Goal: Complete application form: Complete application form

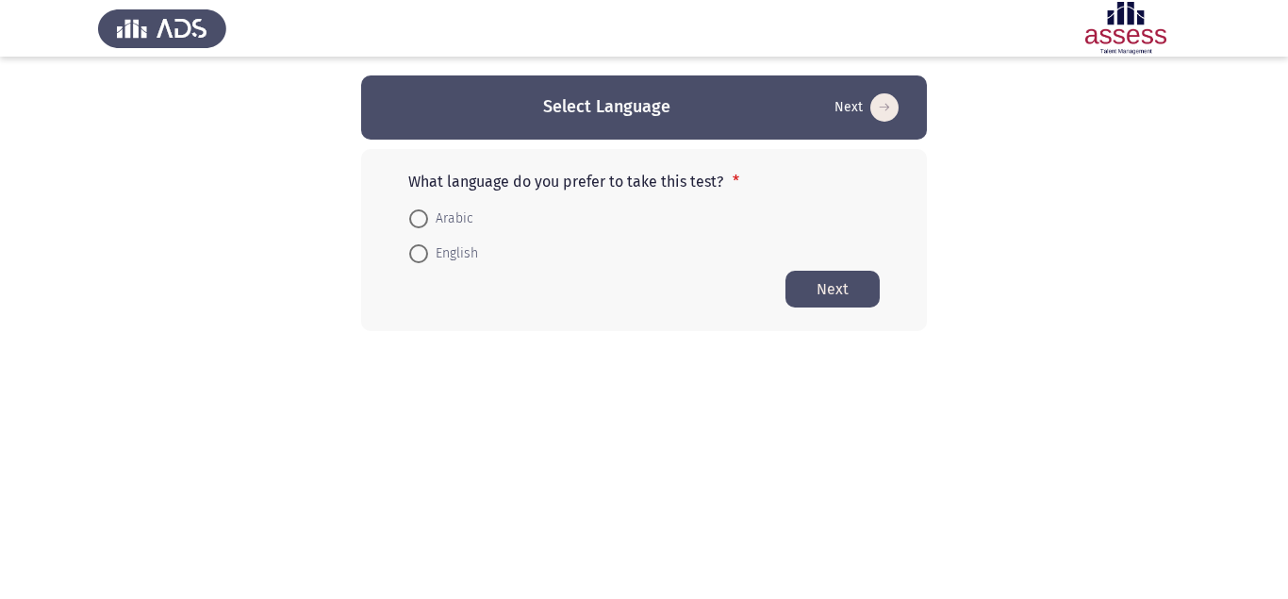
click at [436, 221] on span "Arabic" at bounding box center [450, 218] width 45 height 23
click at [428, 221] on input "Arabic" at bounding box center [418, 218] width 19 height 19
radio input "true"
click at [811, 298] on button "Next" at bounding box center [832, 288] width 94 height 37
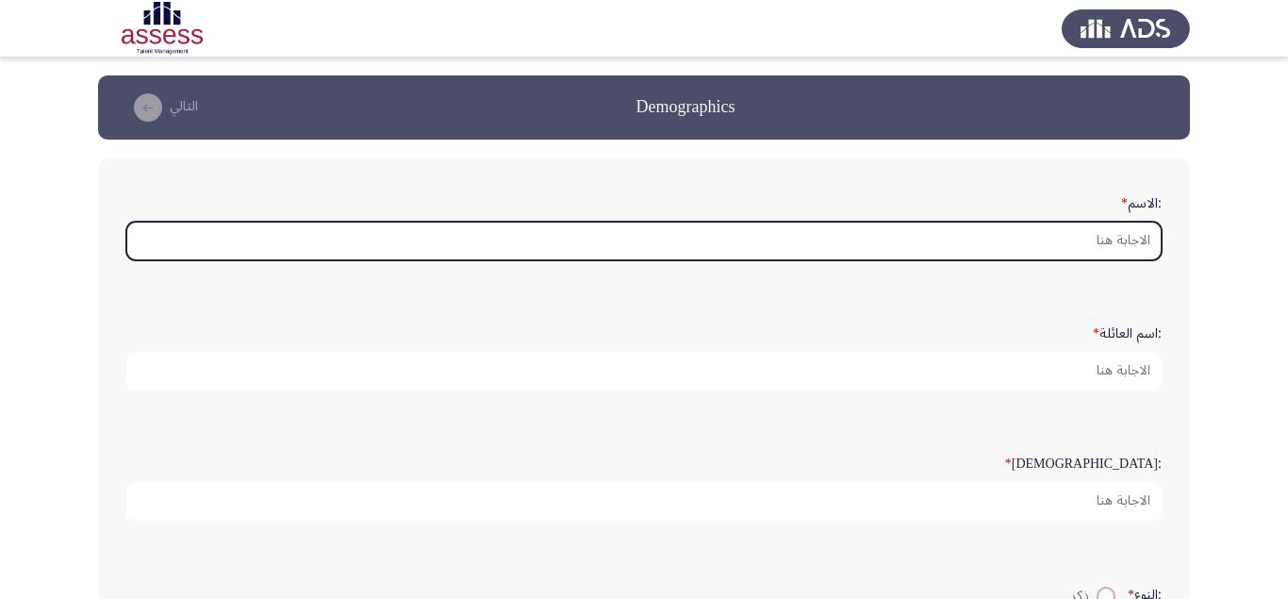
click at [877, 260] on input ":الاسم *" at bounding box center [643, 241] width 1035 height 39
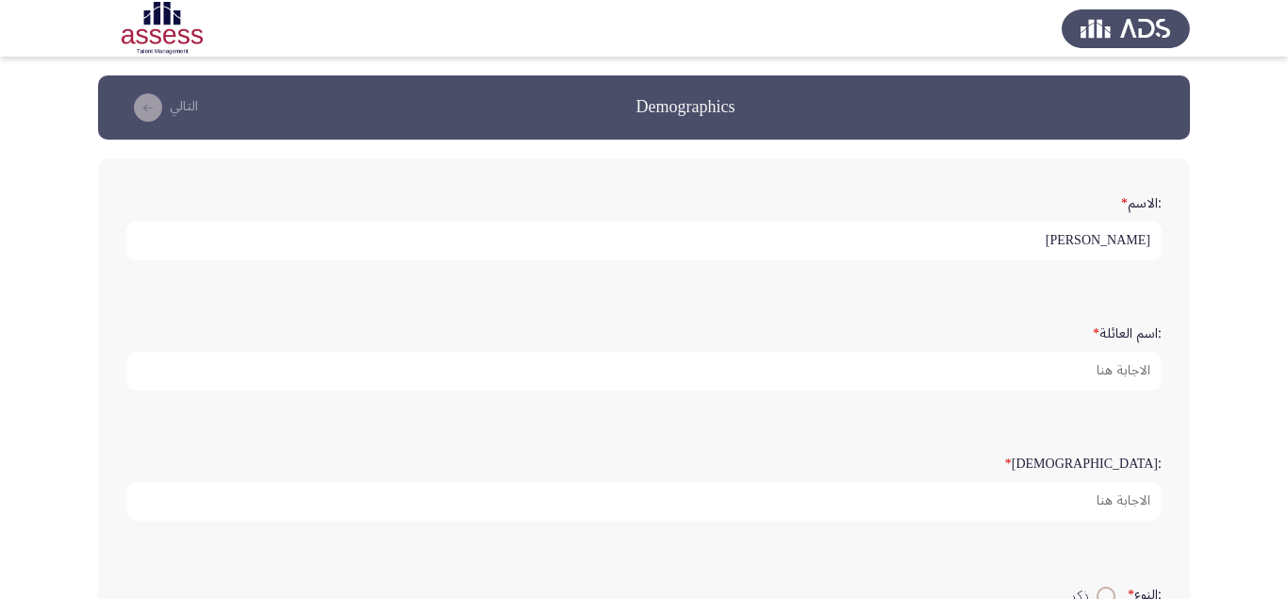
type input "[PERSON_NAME]"
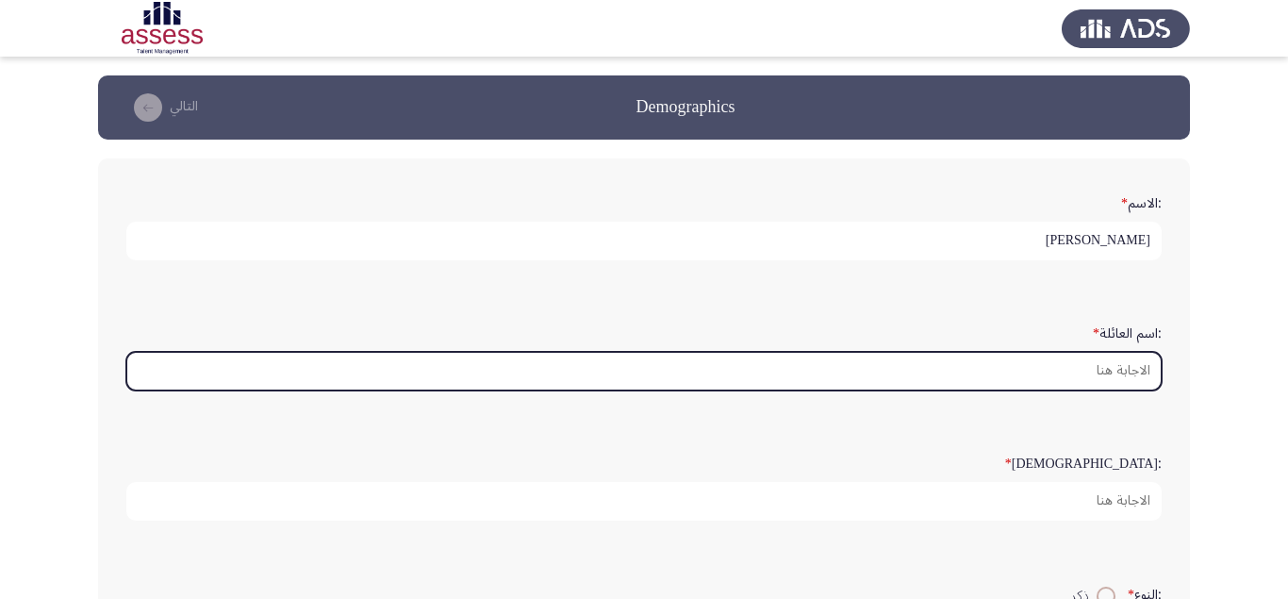
click at [1133, 384] on input ":اسم العائلة *" at bounding box center [643, 371] width 1035 height 39
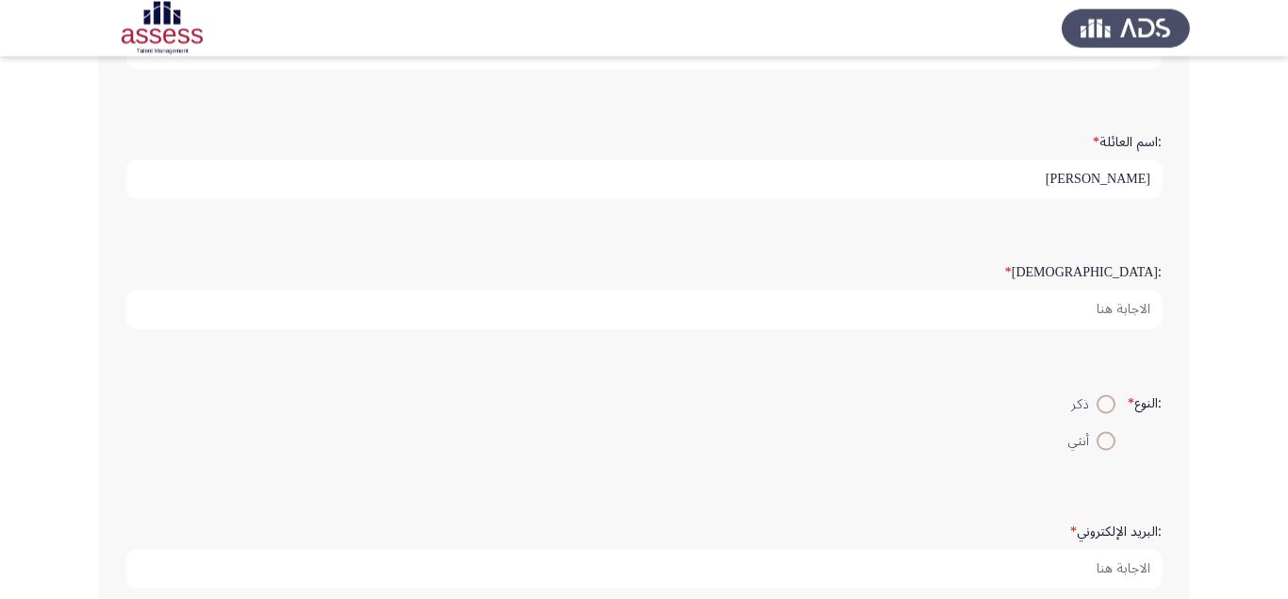
scroll to position [238, 0]
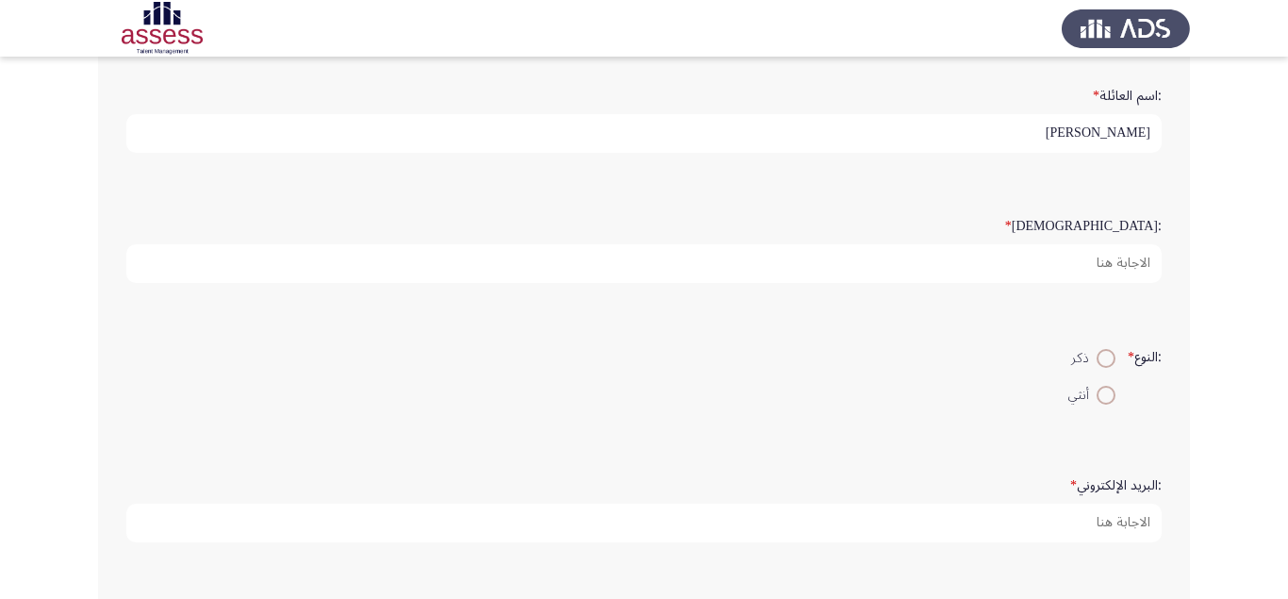
type input "[PERSON_NAME]"
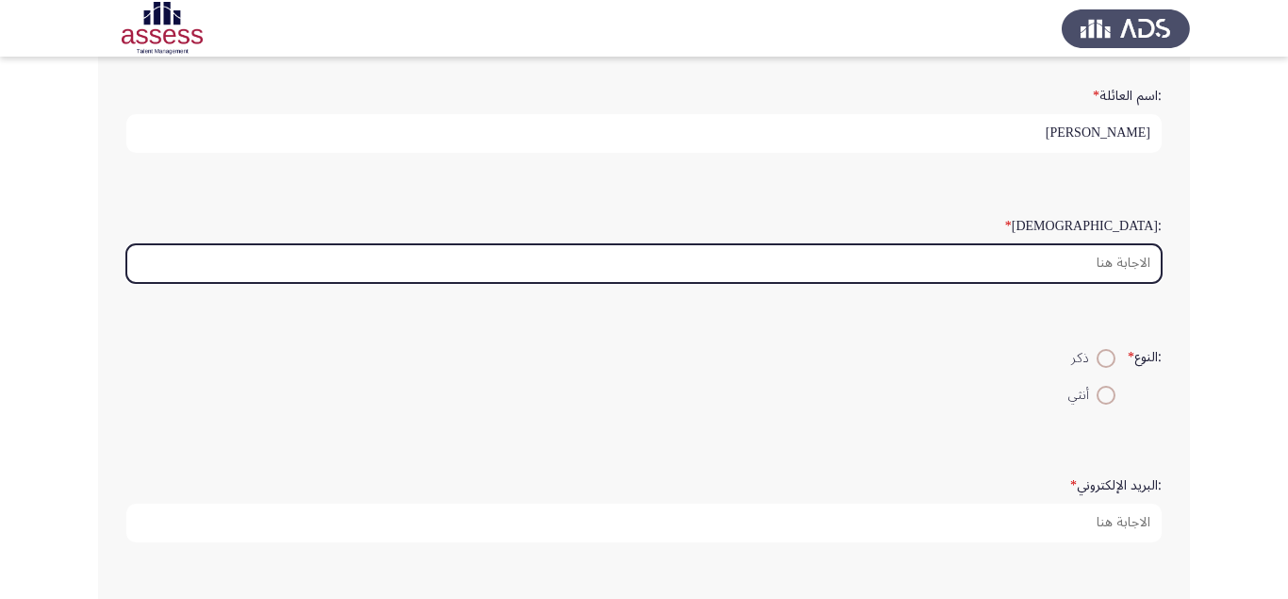
click at [1118, 283] on input ":السن *" at bounding box center [643, 263] width 1035 height 39
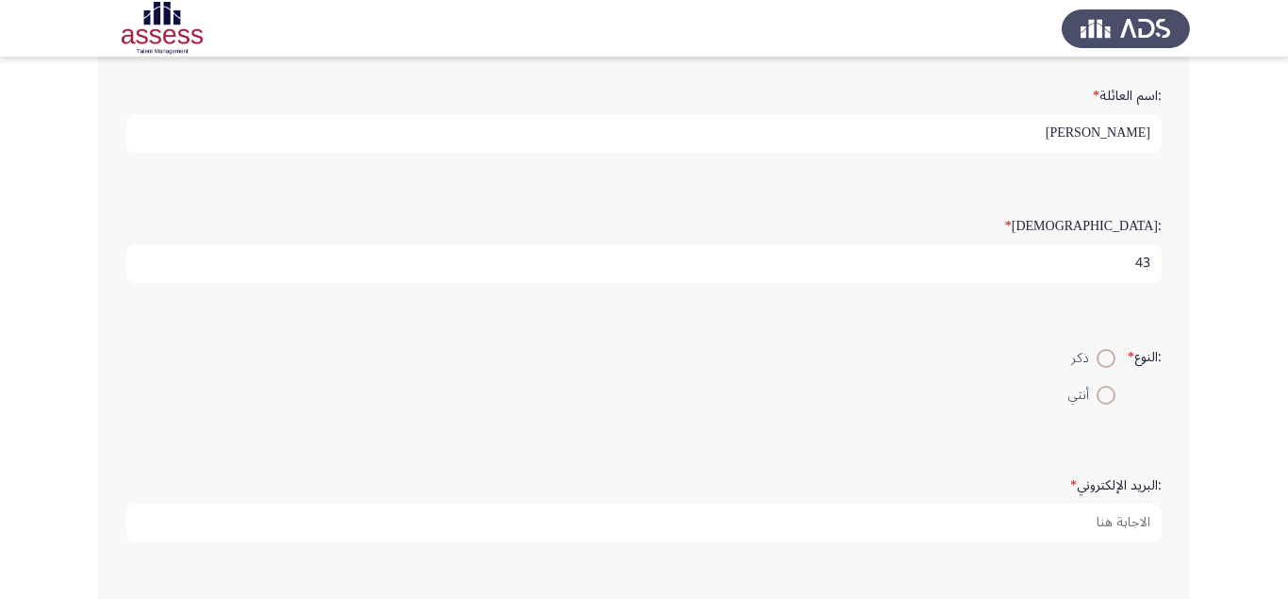
type input "43"
click at [1111, 368] on span at bounding box center [1106, 358] width 19 height 19
click at [1111, 368] on input "ذكر" at bounding box center [1106, 358] width 19 height 19
radio input "true"
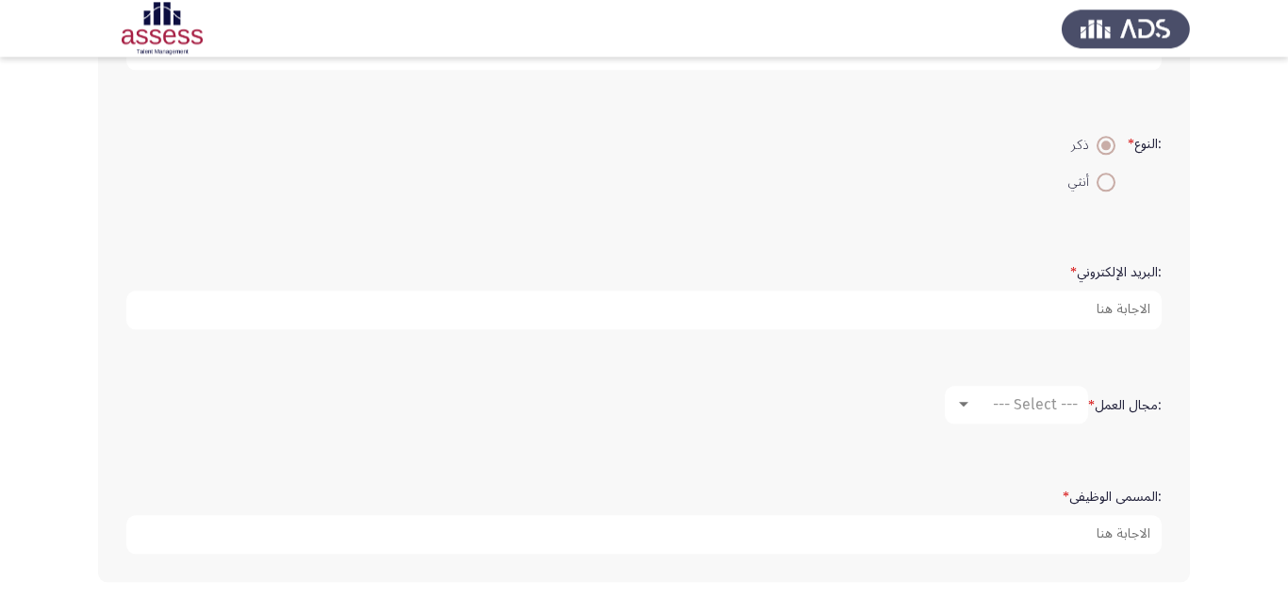
scroll to position [475, 0]
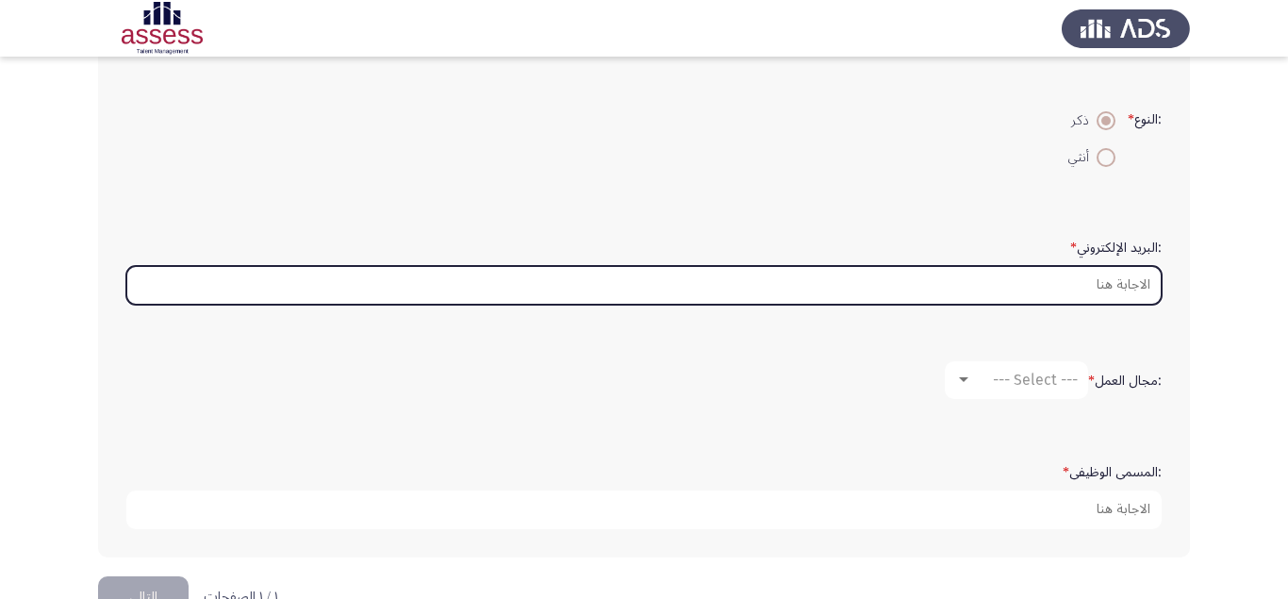
click at [1109, 305] on input ":البريد الإلكتروني *" at bounding box center [643, 285] width 1035 height 39
type input "m"
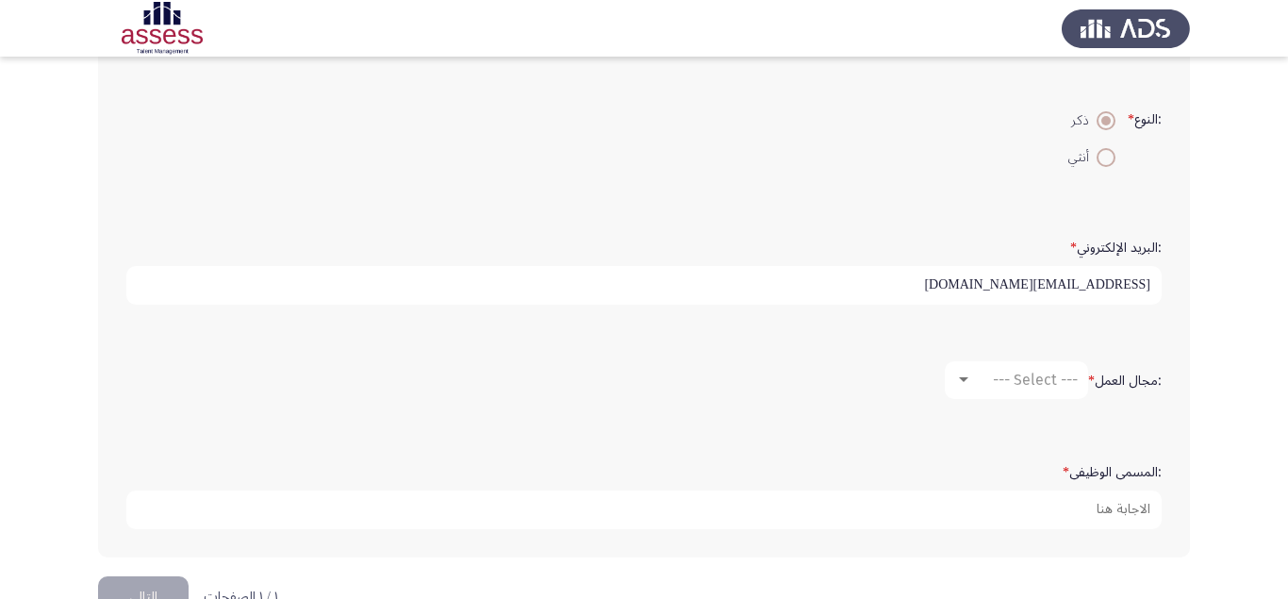
type input "[EMAIL_ADDRESS][DOMAIN_NAME]"
click at [1058, 388] on span "--- Select ---" at bounding box center [1035, 380] width 85 height 18
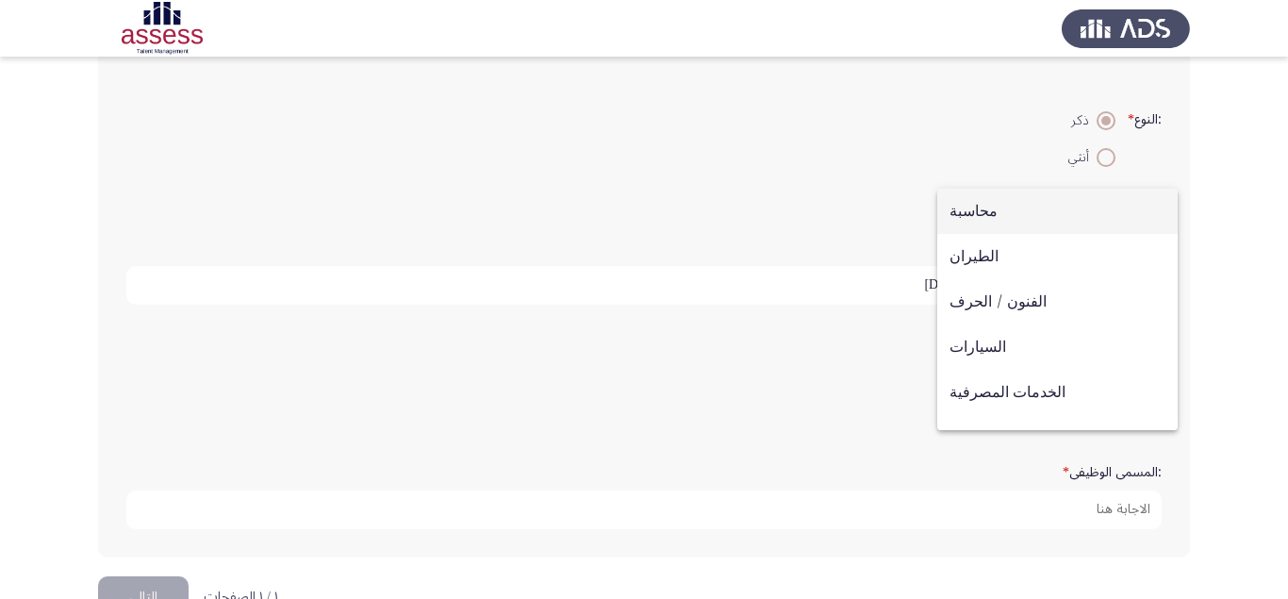
click at [1001, 222] on span "محاسبة" at bounding box center [1058, 211] width 216 height 45
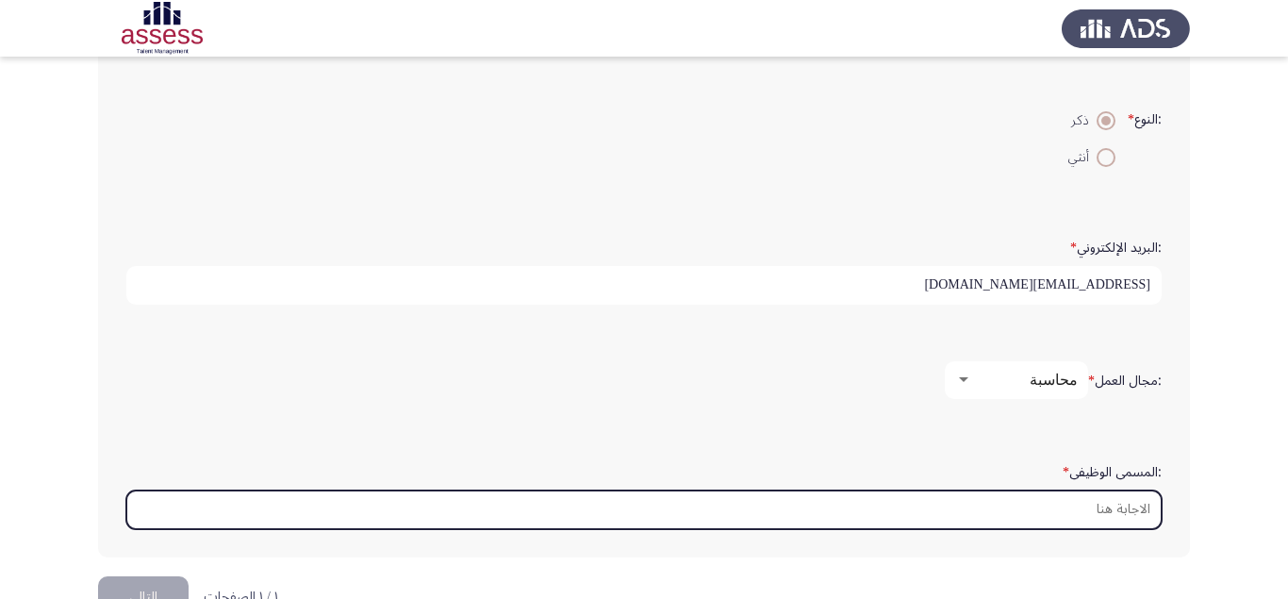
click at [1096, 529] on input ":المسمى الوظيفى *" at bounding box center [643, 509] width 1035 height 39
type input "l"
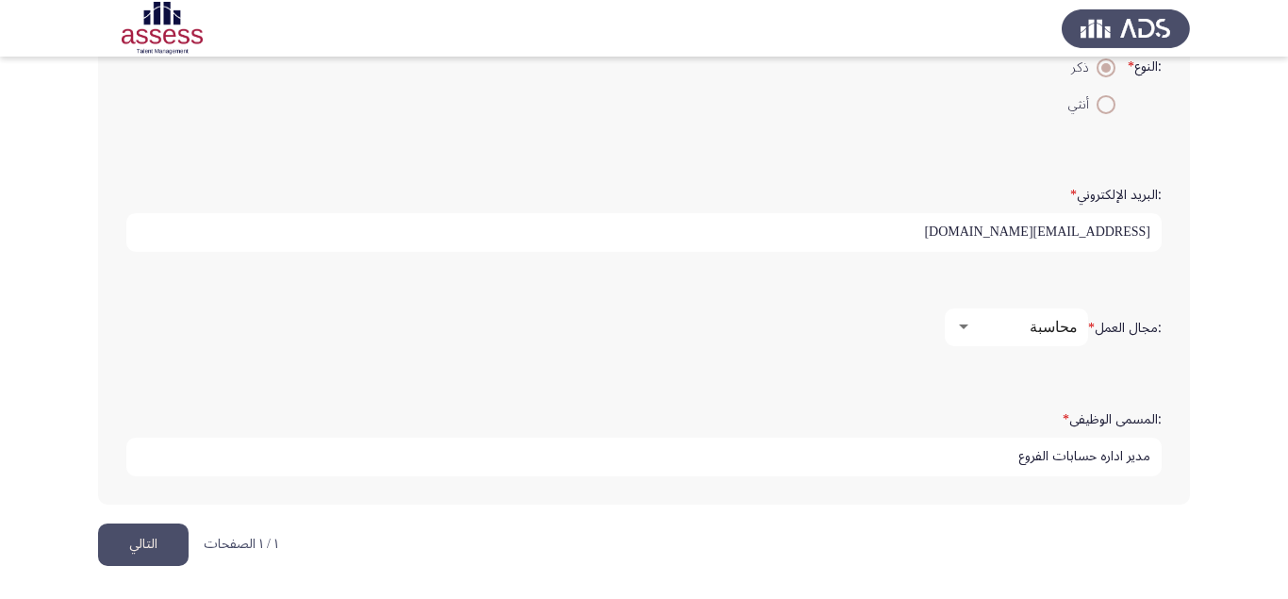
scroll to position [580, 0]
type input "مدير اداره حسابات الفروع"
click at [163, 521] on div "Demographics التالي :الاسم * [PERSON_NAME] :اسم العائلة * [PERSON_NAME] :السن *…" at bounding box center [644, 35] width 1092 height 976
click at [153, 540] on button "التالي" at bounding box center [143, 544] width 91 height 42
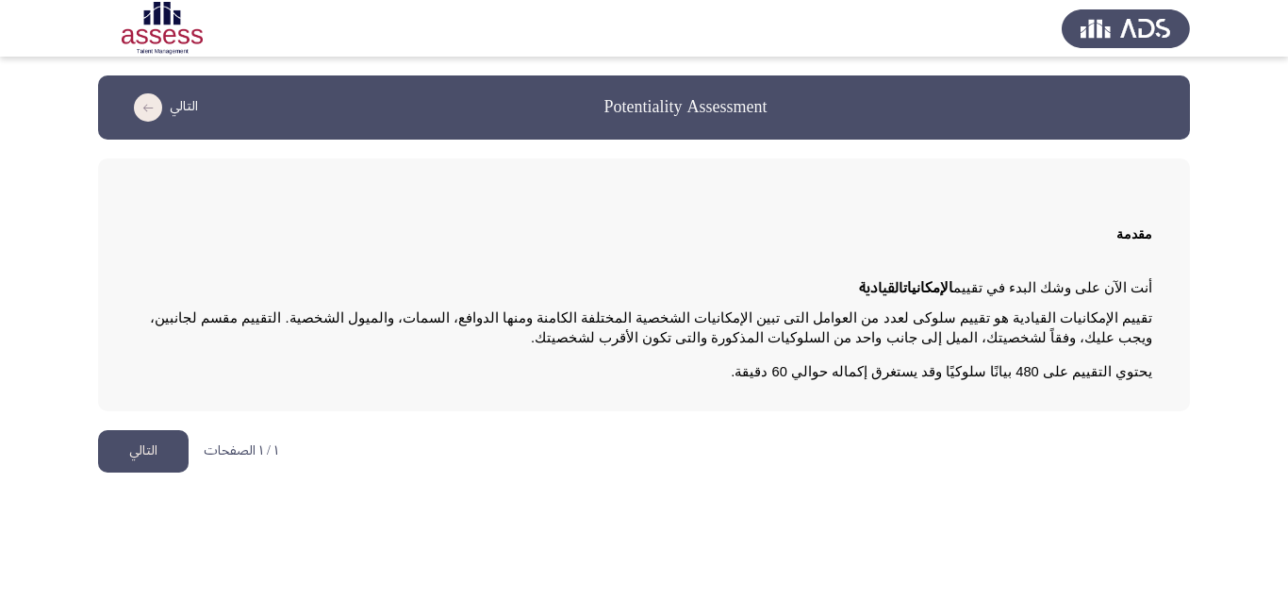
click at [137, 449] on button "التالي" at bounding box center [143, 451] width 91 height 42
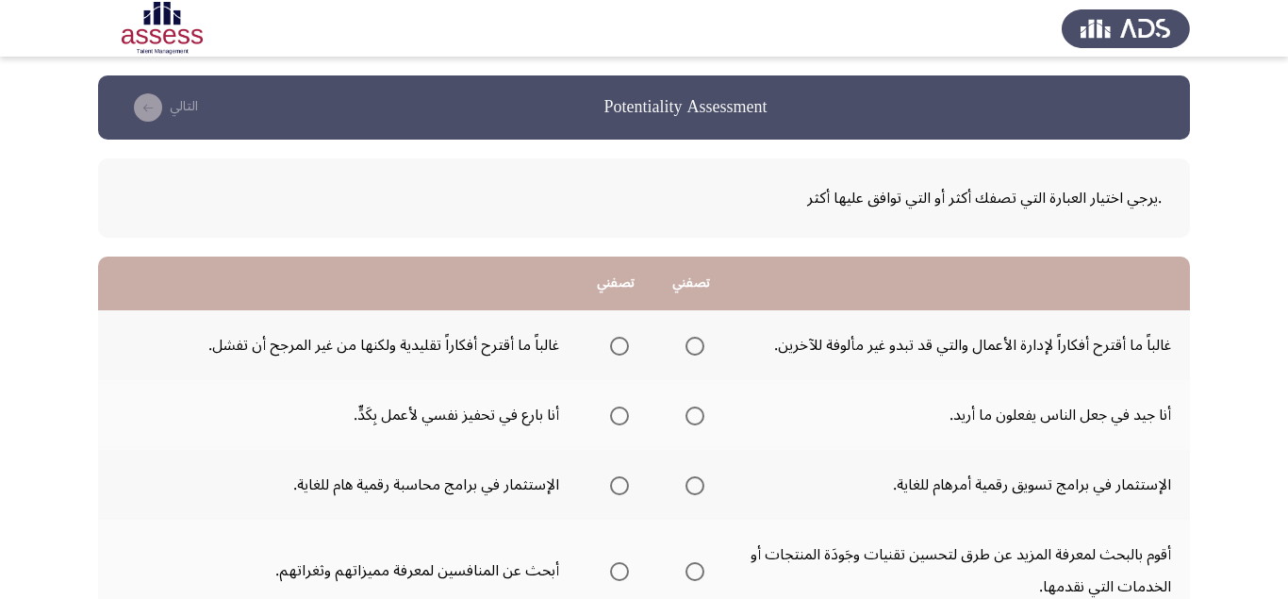
click at [696, 343] on span "Select an option" at bounding box center [695, 346] width 19 height 19
click at [696, 343] on input "Select an option" at bounding box center [695, 346] width 19 height 19
click at [702, 410] on span "Select an option" at bounding box center [695, 415] width 19 height 19
click at [702, 410] on input "Select an option" at bounding box center [695, 415] width 19 height 19
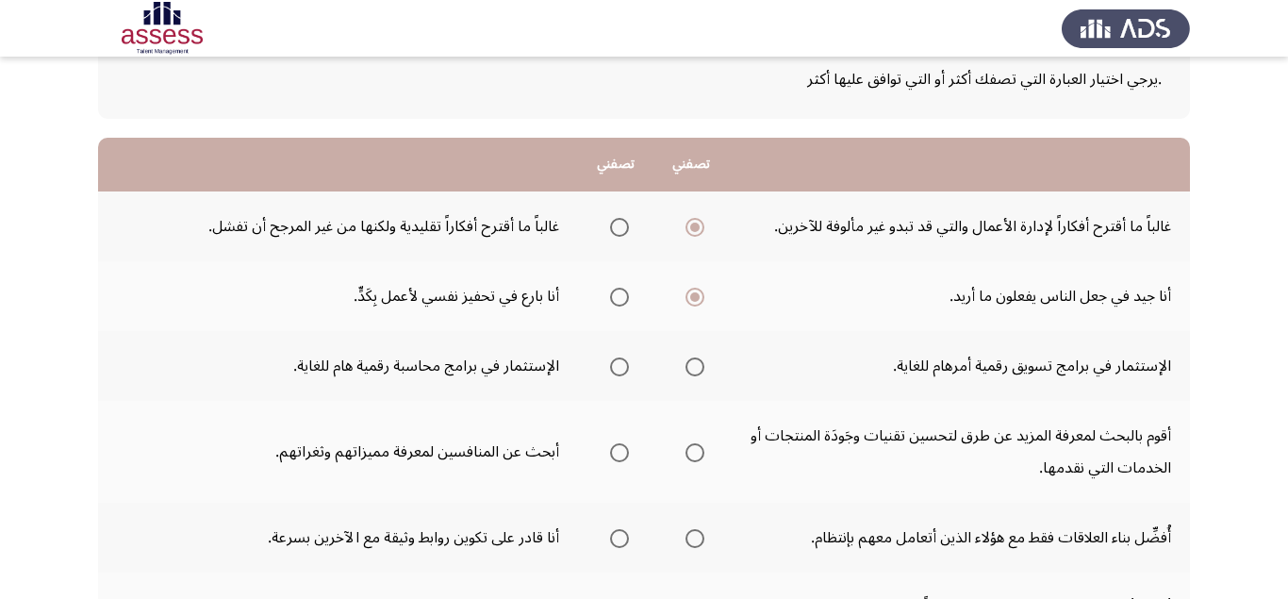
click at [611, 366] on span "Select an option" at bounding box center [619, 366] width 19 height 19
click at [611, 366] on input "Select an option" at bounding box center [619, 366] width 19 height 19
click at [694, 455] on span "Select an option" at bounding box center [695, 452] width 19 height 19
click at [694, 455] on input "Select an option" at bounding box center [695, 452] width 19 height 19
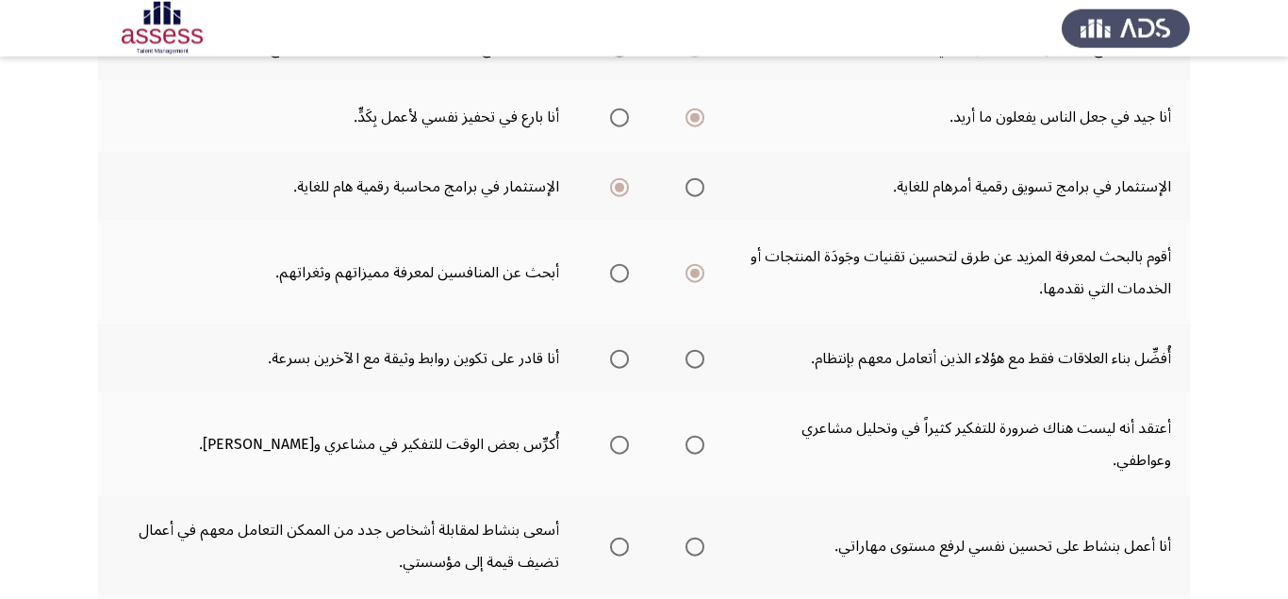
scroll to position [356, 0]
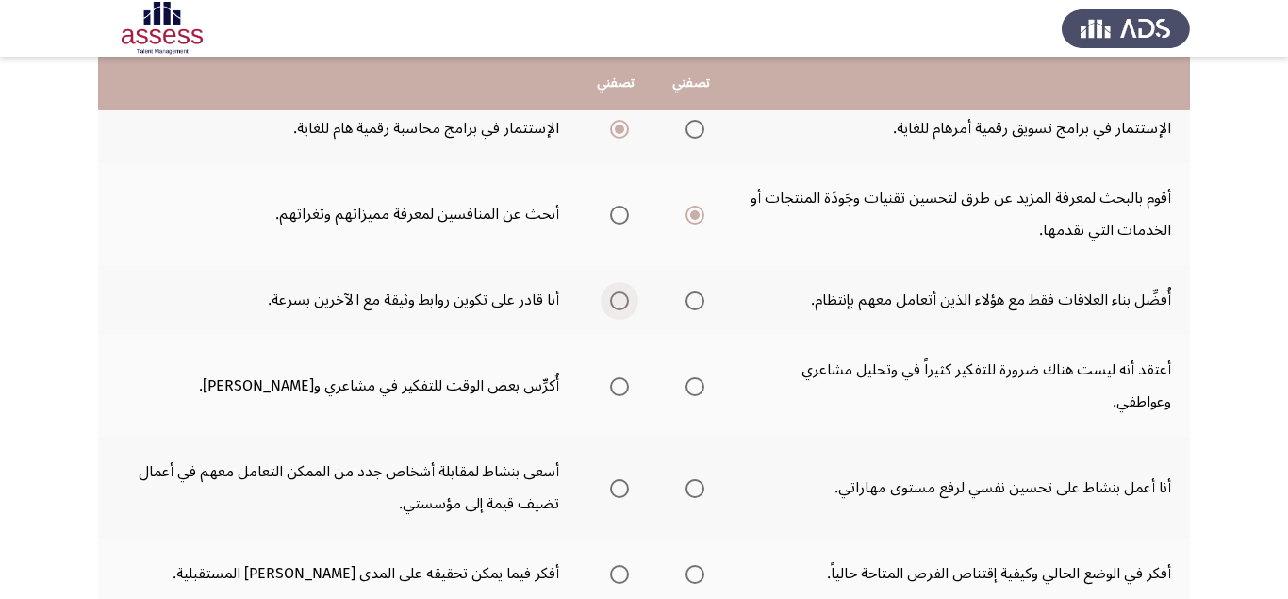
click at [619, 300] on span "Select an option" at bounding box center [619, 300] width 19 height 19
click at [619, 300] on input "Select an option" at bounding box center [619, 300] width 19 height 19
click at [696, 385] on span "Select an option" at bounding box center [695, 386] width 19 height 19
click at [696, 385] on input "Select an option" at bounding box center [695, 386] width 19 height 19
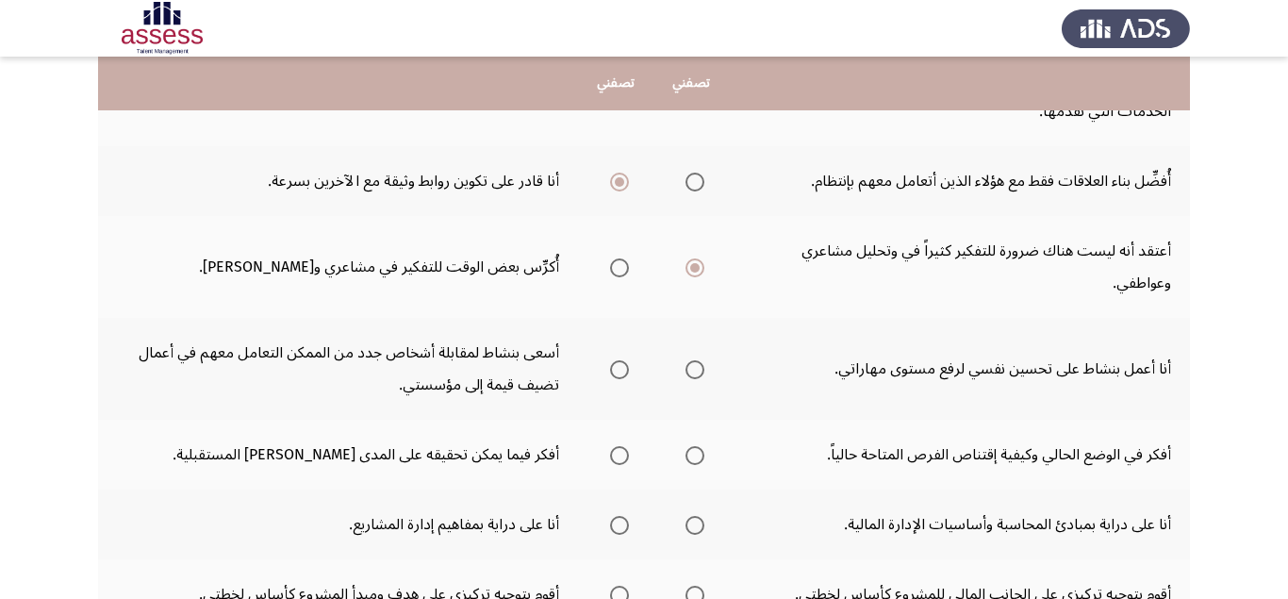
scroll to position [594, 0]
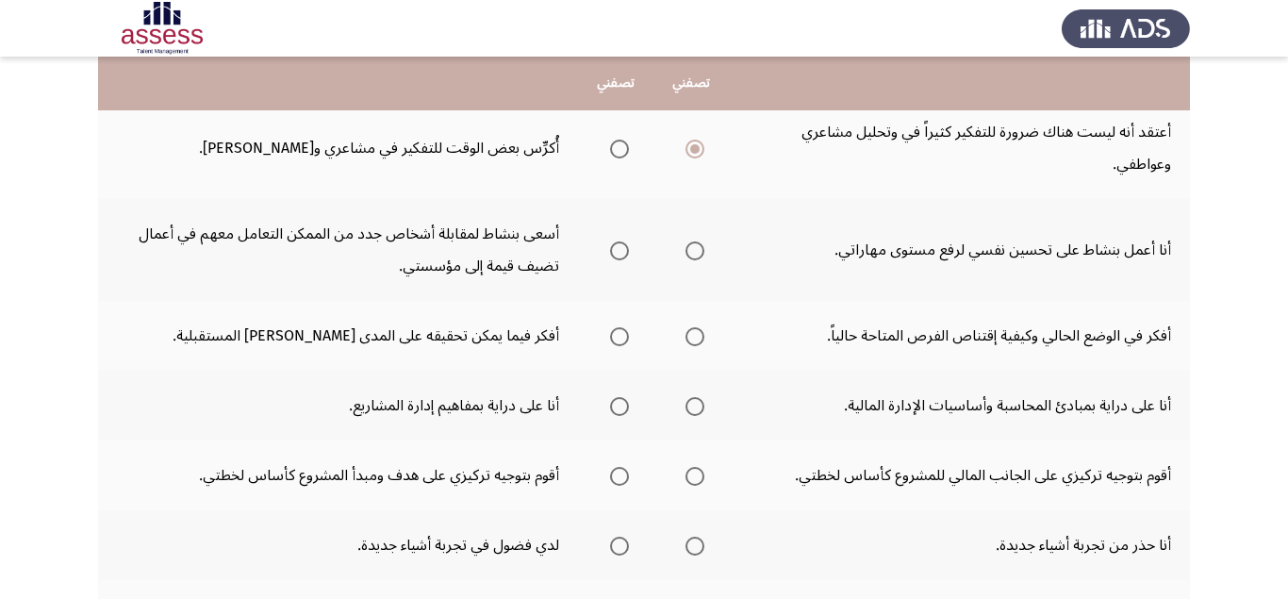
click at [622, 252] on span "Select an option" at bounding box center [619, 250] width 19 height 19
click at [622, 252] on input "Select an option" at bounding box center [619, 250] width 19 height 19
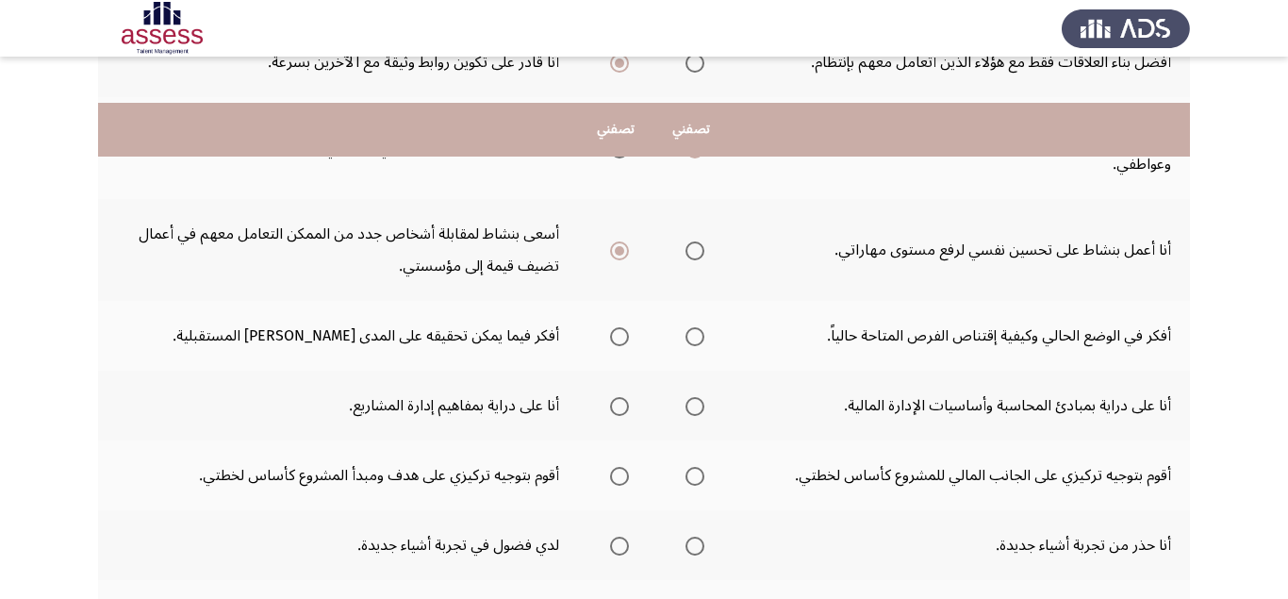
scroll to position [713, 0]
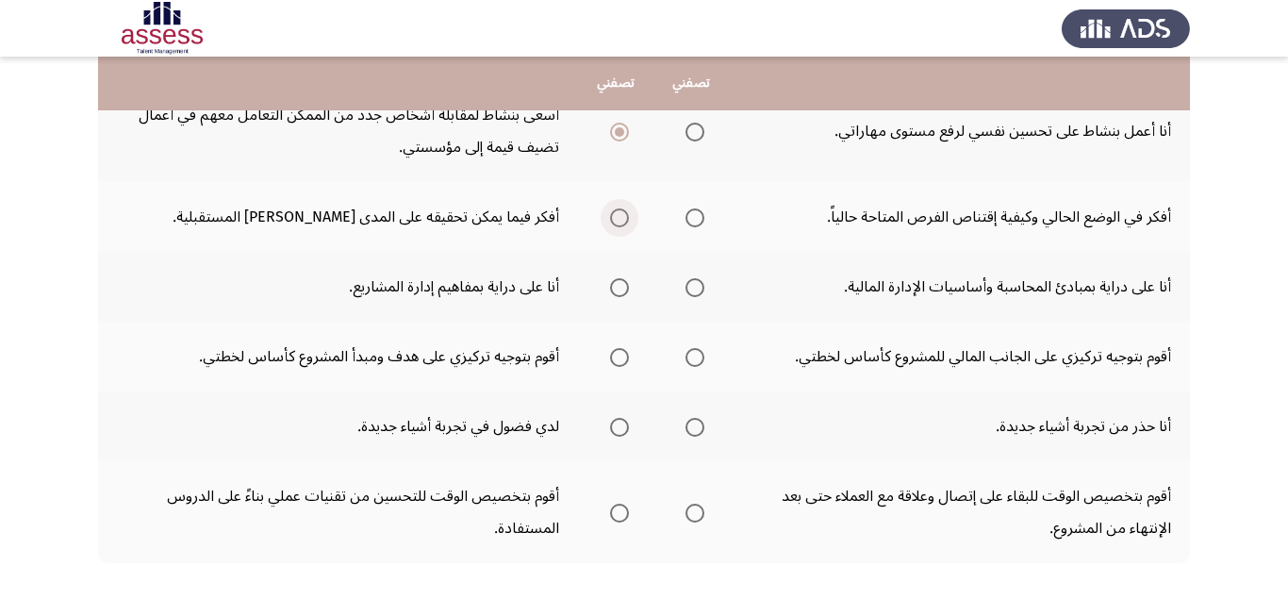
click at [622, 223] on span "Select an option" at bounding box center [619, 217] width 19 height 19
click at [622, 223] on input "Select an option" at bounding box center [619, 217] width 19 height 19
click at [698, 286] on span "Select an option" at bounding box center [695, 287] width 19 height 19
click at [698, 286] on input "Select an option" at bounding box center [695, 287] width 19 height 19
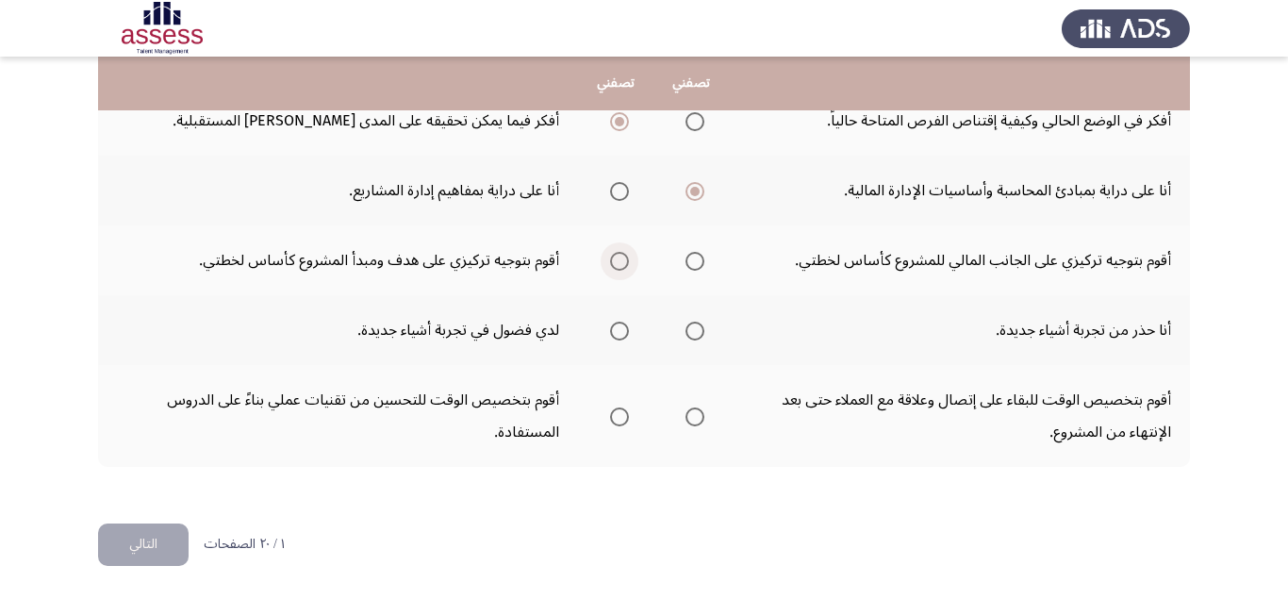
click at [618, 256] on span "Select an option" at bounding box center [619, 261] width 19 height 19
click at [618, 256] on input "Select an option" at bounding box center [619, 261] width 19 height 19
click at [623, 331] on span "Select an option" at bounding box center [619, 331] width 19 height 19
click at [623, 331] on input "Select an option" at bounding box center [619, 331] width 19 height 19
click at [698, 420] on span "Select an option" at bounding box center [695, 416] width 19 height 19
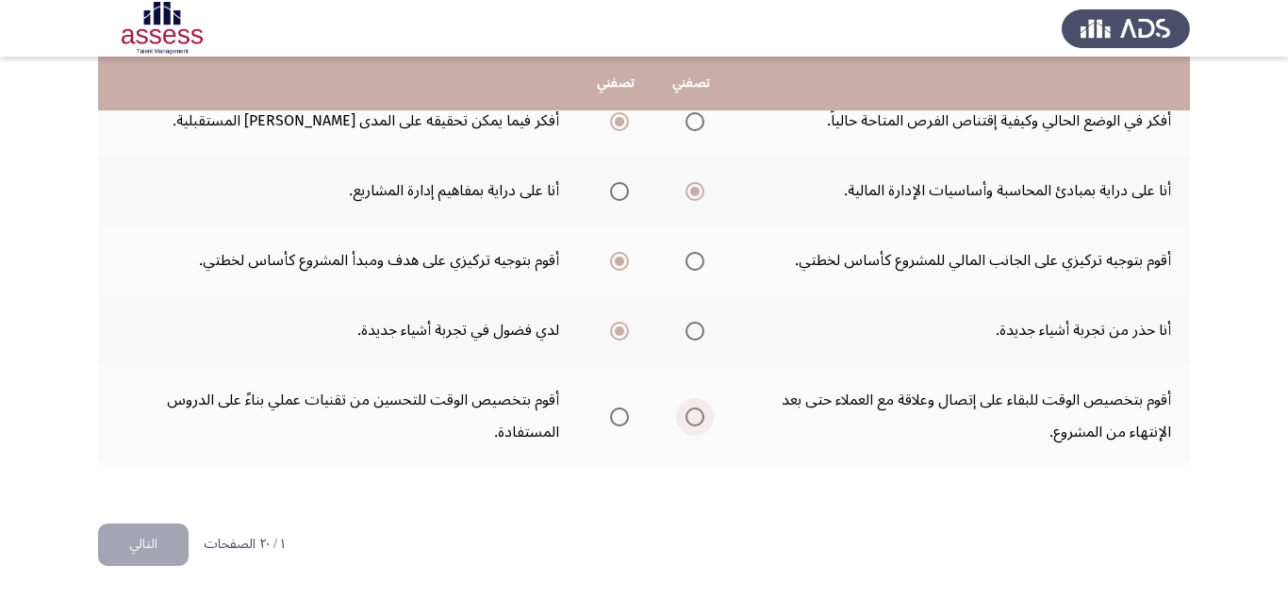
click at [698, 420] on input "Select an option" at bounding box center [695, 416] width 19 height 19
click at [160, 537] on button "التالي" at bounding box center [143, 544] width 91 height 42
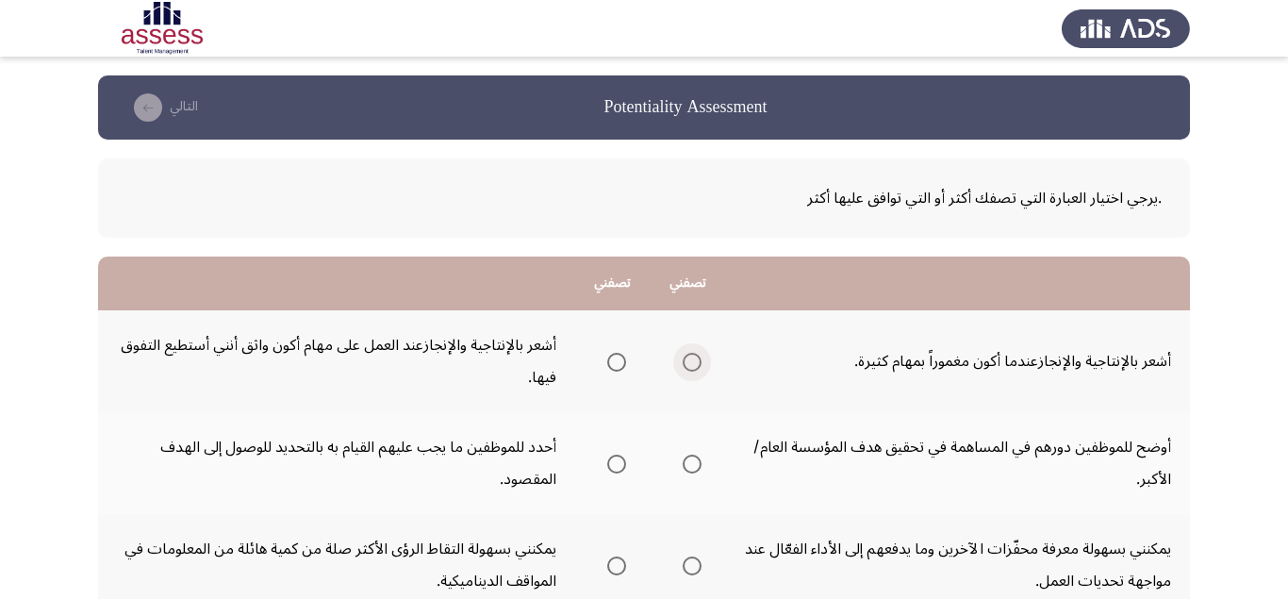
click at [702, 360] on span "Select an option" at bounding box center [692, 362] width 19 height 19
click at [702, 360] on input "Select an option" at bounding box center [692, 362] width 19 height 19
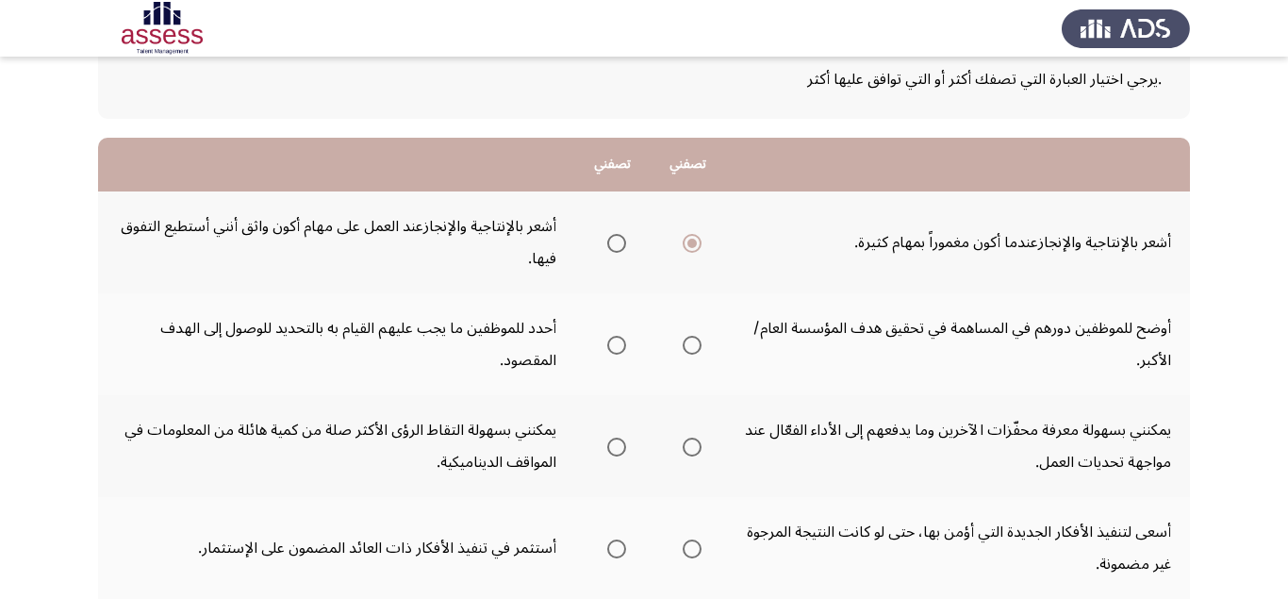
click at [699, 340] on span "Select an option" at bounding box center [692, 345] width 19 height 19
click at [699, 340] on input "Select an option" at bounding box center [692, 345] width 19 height 19
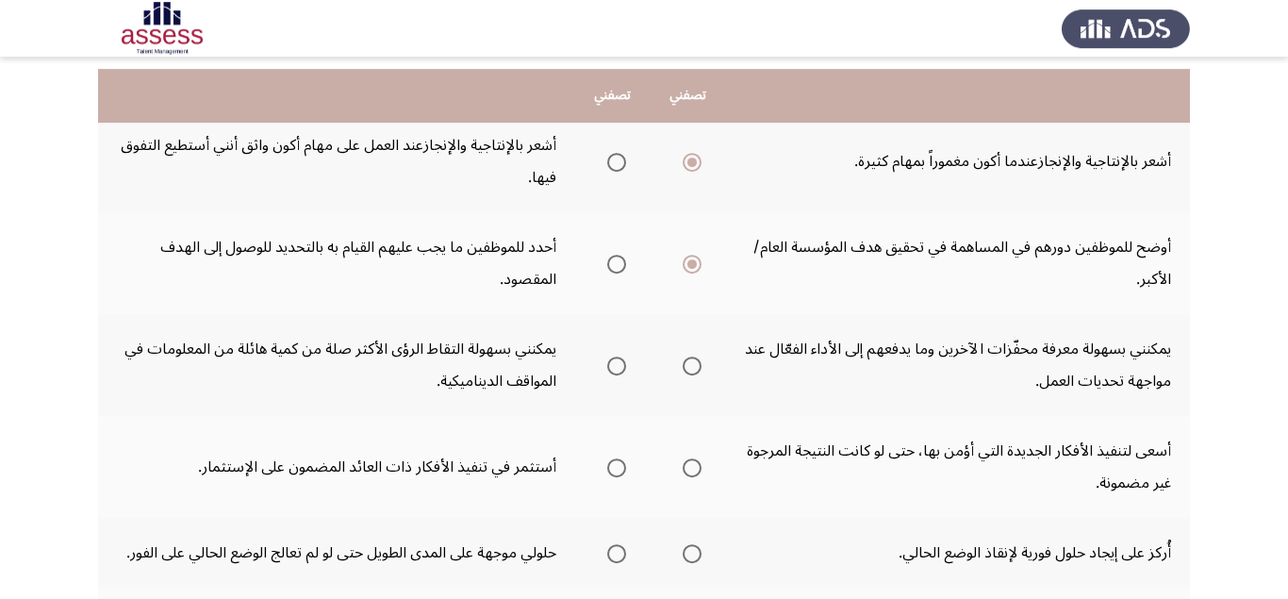
scroll to position [238, 0]
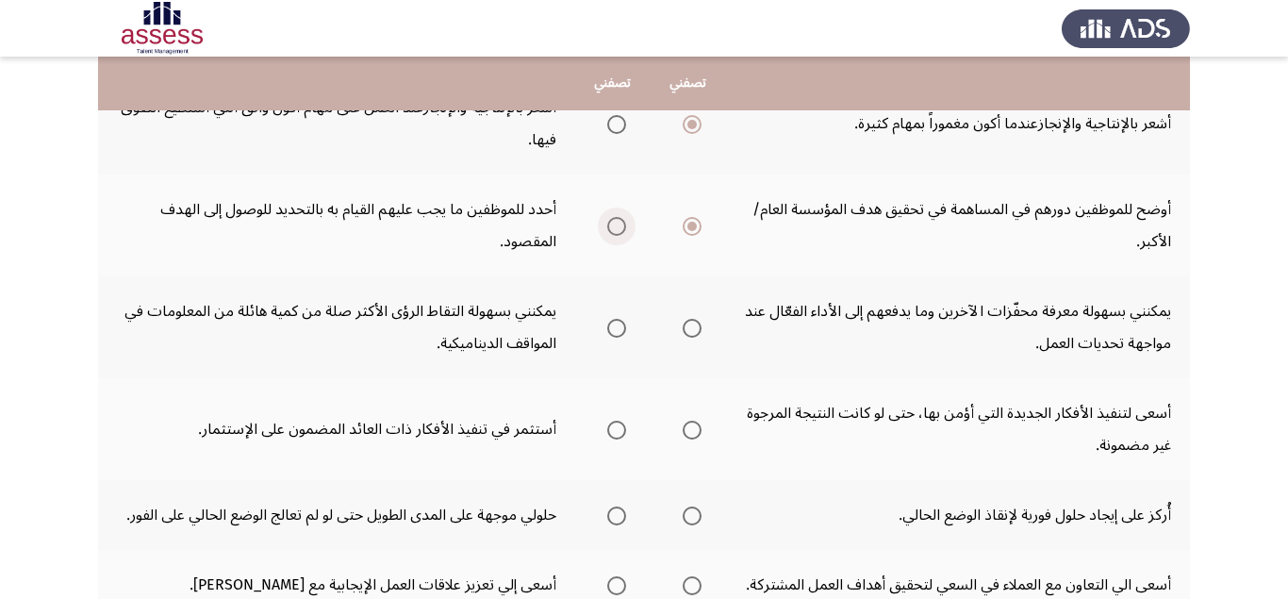
click at [618, 226] on span "Select an option" at bounding box center [616, 226] width 19 height 19
click at [618, 226] on input "Select an option" at bounding box center [616, 226] width 19 height 19
click at [708, 323] on th at bounding box center [688, 327] width 75 height 102
click at [691, 331] on span "Select an option" at bounding box center [692, 328] width 19 height 19
click at [691, 331] on input "Select an option" at bounding box center [692, 328] width 19 height 19
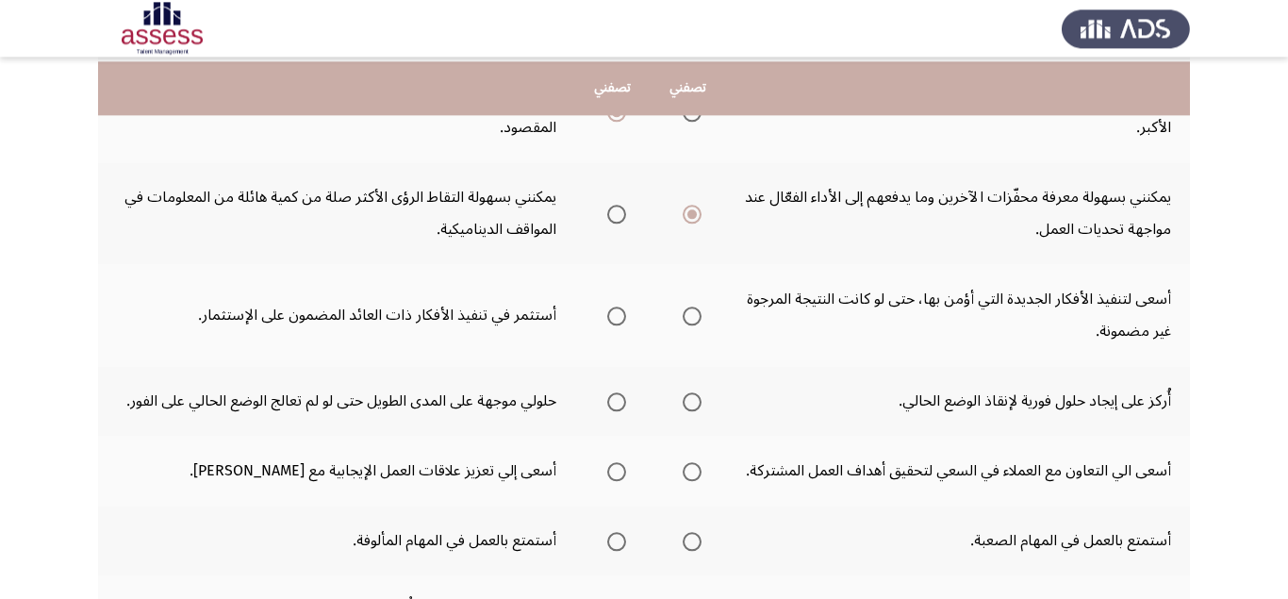
scroll to position [356, 0]
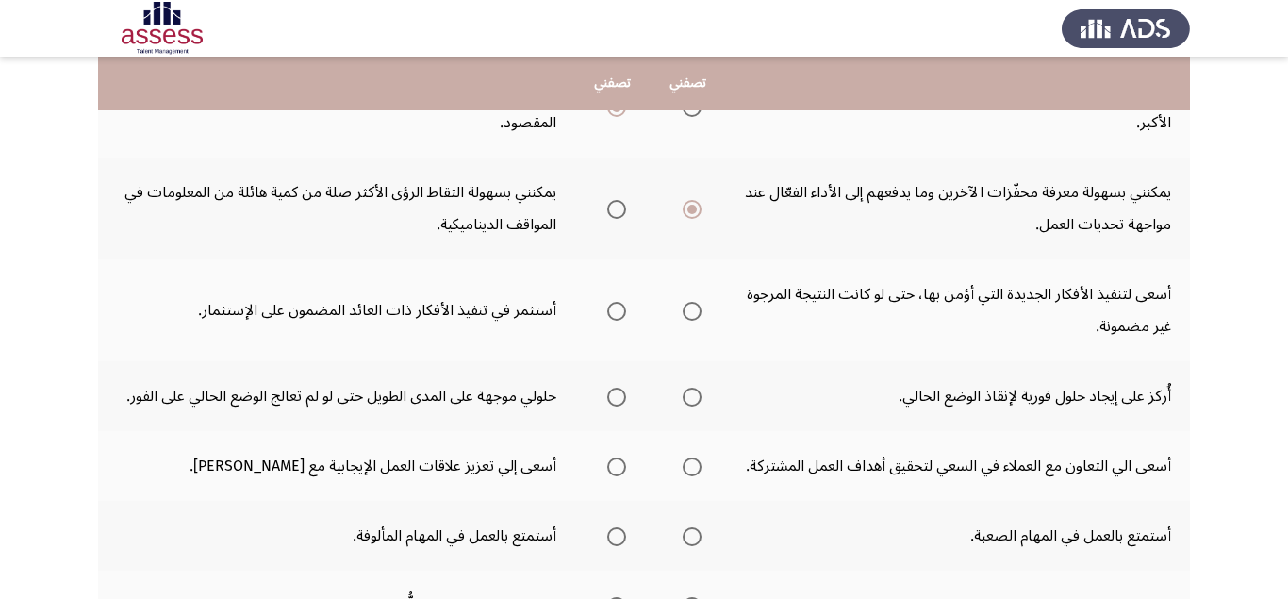
click at [702, 325] on mat-radio-group "Select an option" at bounding box center [688, 310] width 26 height 32
click at [702, 314] on span "Select an option" at bounding box center [692, 311] width 19 height 19
click at [702, 314] on input "Select an option" at bounding box center [692, 311] width 19 height 19
click at [619, 396] on span "Select an option" at bounding box center [616, 397] width 19 height 19
click at [619, 396] on input "Select an option" at bounding box center [616, 397] width 19 height 19
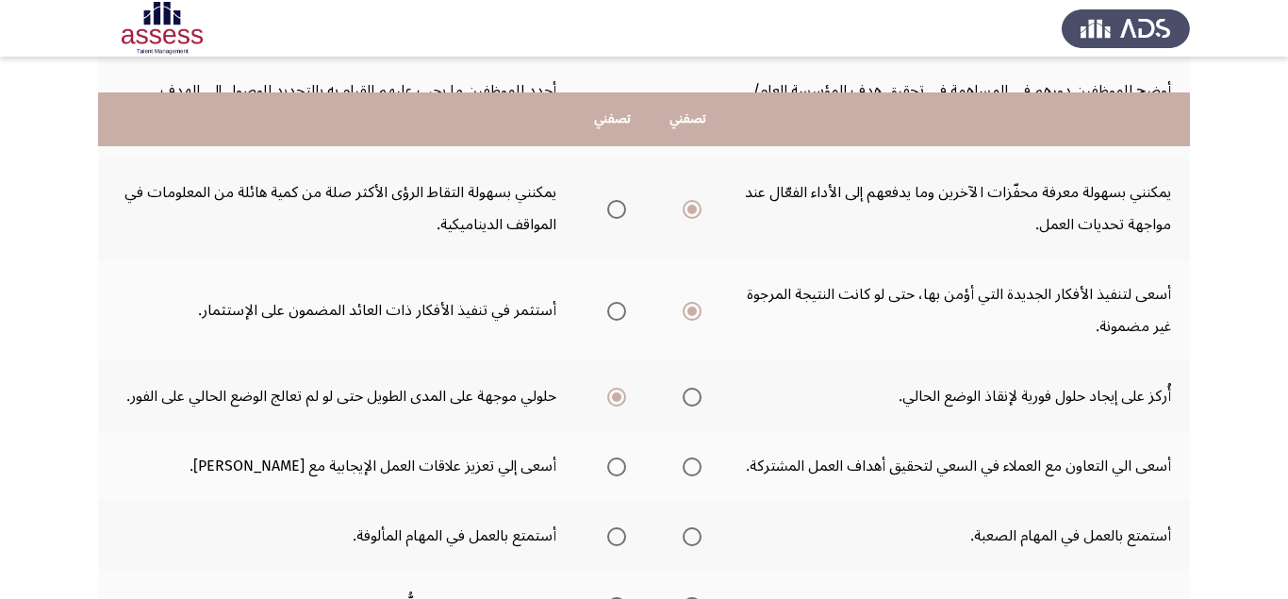
scroll to position [475, 0]
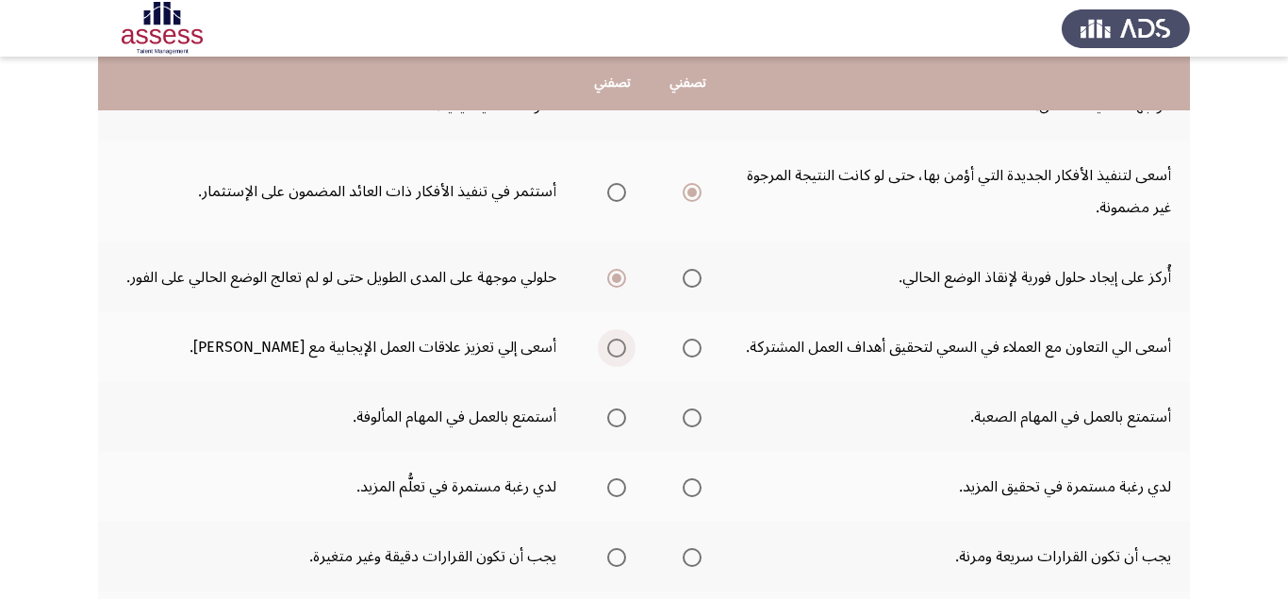
click at [625, 357] on span "Select an option" at bounding box center [616, 348] width 19 height 19
click at [625, 357] on input "Select an option" at bounding box center [616, 348] width 19 height 19
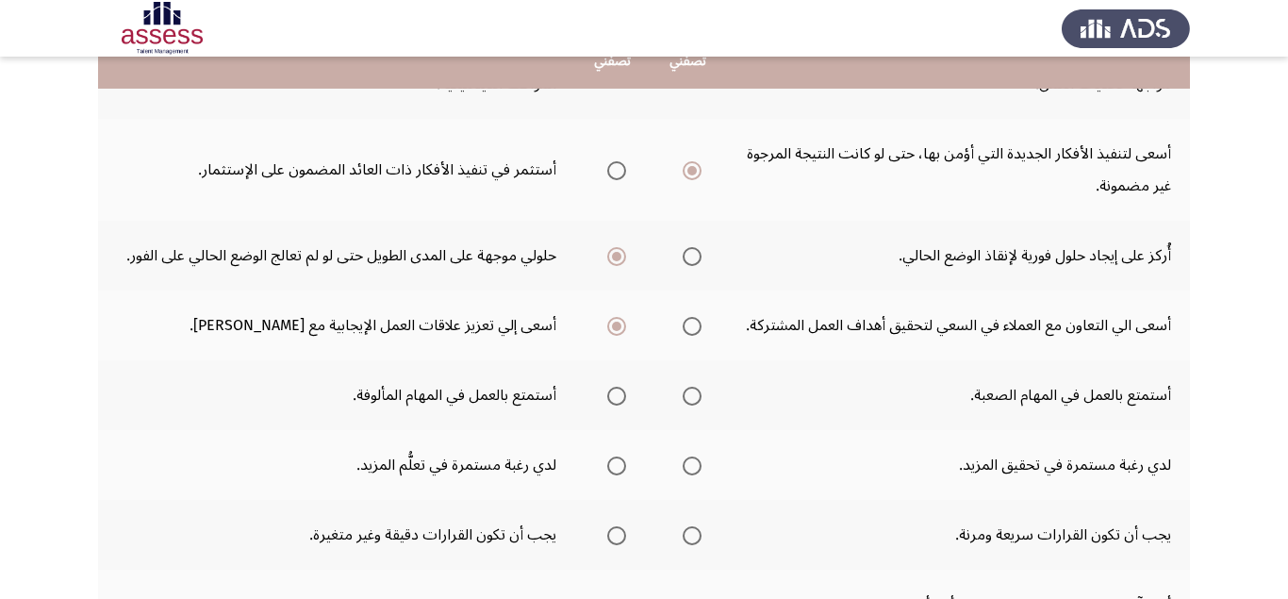
scroll to position [594, 0]
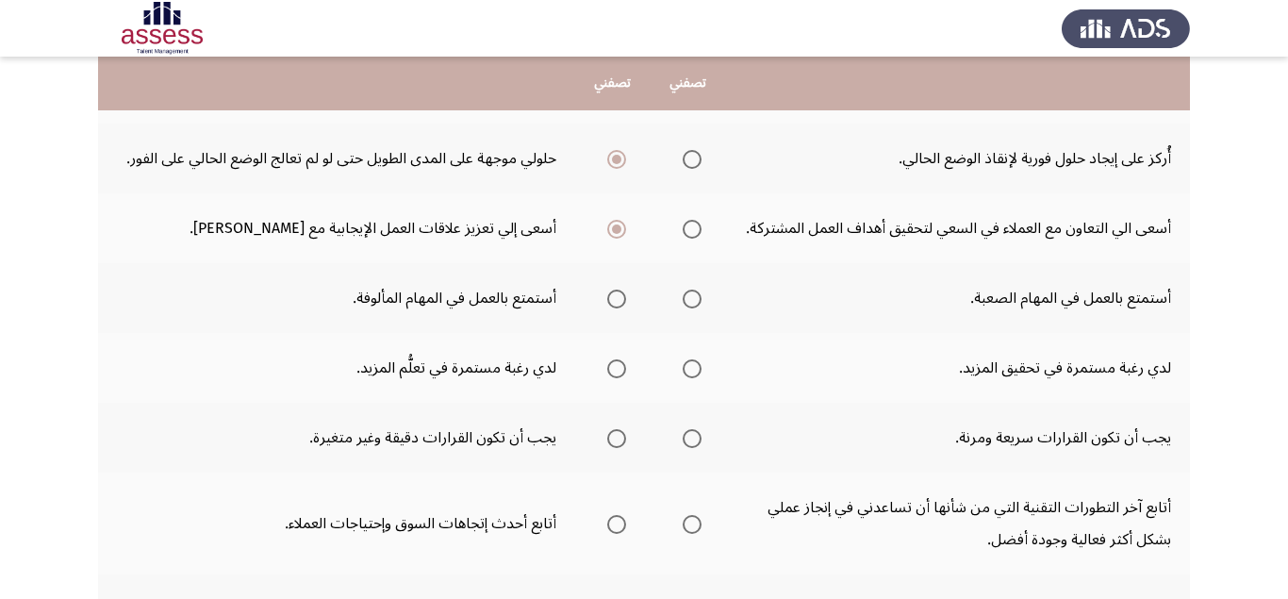
click at [702, 308] on span "Select an option" at bounding box center [692, 298] width 19 height 19
click at [702, 308] on input "Select an option" at bounding box center [692, 298] width 19 height 19
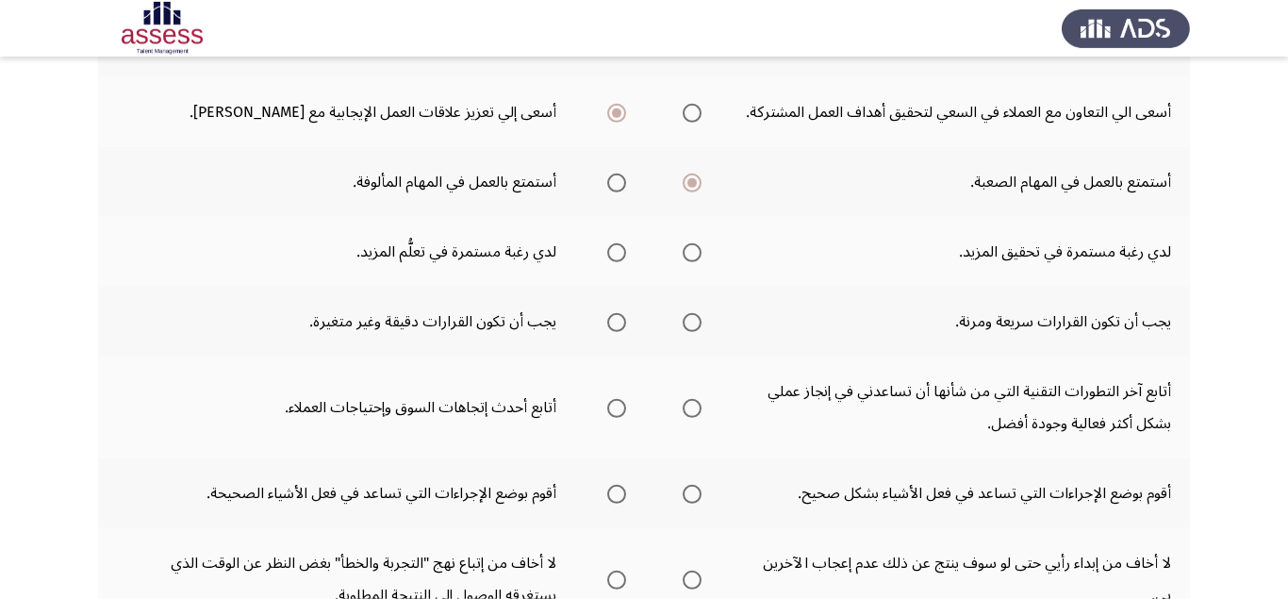
scroll to position [713, 0]
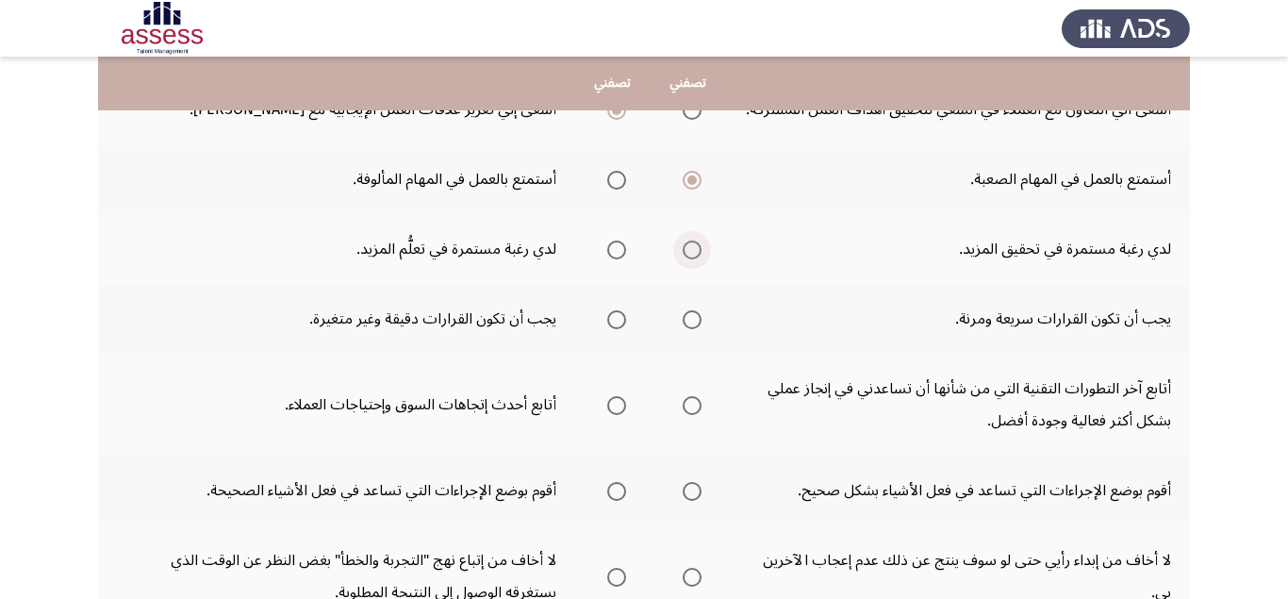
click at [698, 259] on span "Select an option" at bounding box center [692, 249] width 19 height 19
click at [698, 259] on input "Select an option" at bounding box center [692, 249] width 19 height 19
click at [616, 259] on span "Select an option" at bounding box center [616, 249] width 19 height 19
click at [616, 259] on input "Select an option" at bounding box center [616, 249] width 19 height 19
click at [700, 329] on span "Select an option" at bounding box center [692, 319] width 19 height 19
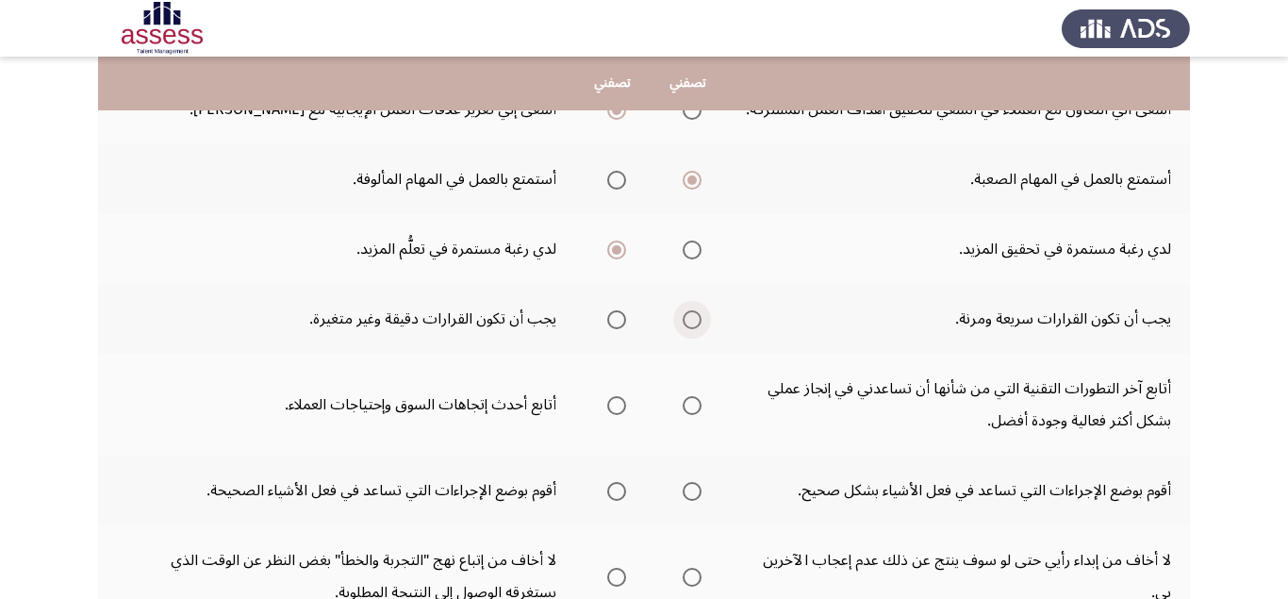
click at [700, 329] on input "Select an option" at bounding box center [692, 319] width 19 height 19
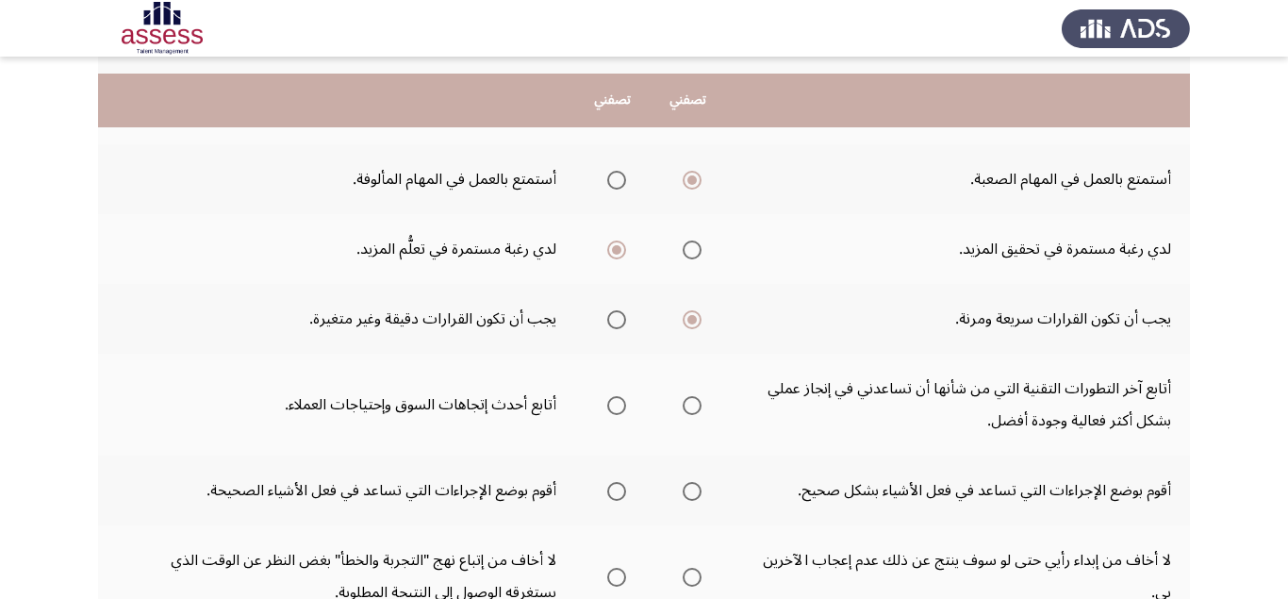
scroll to position [832, 0]
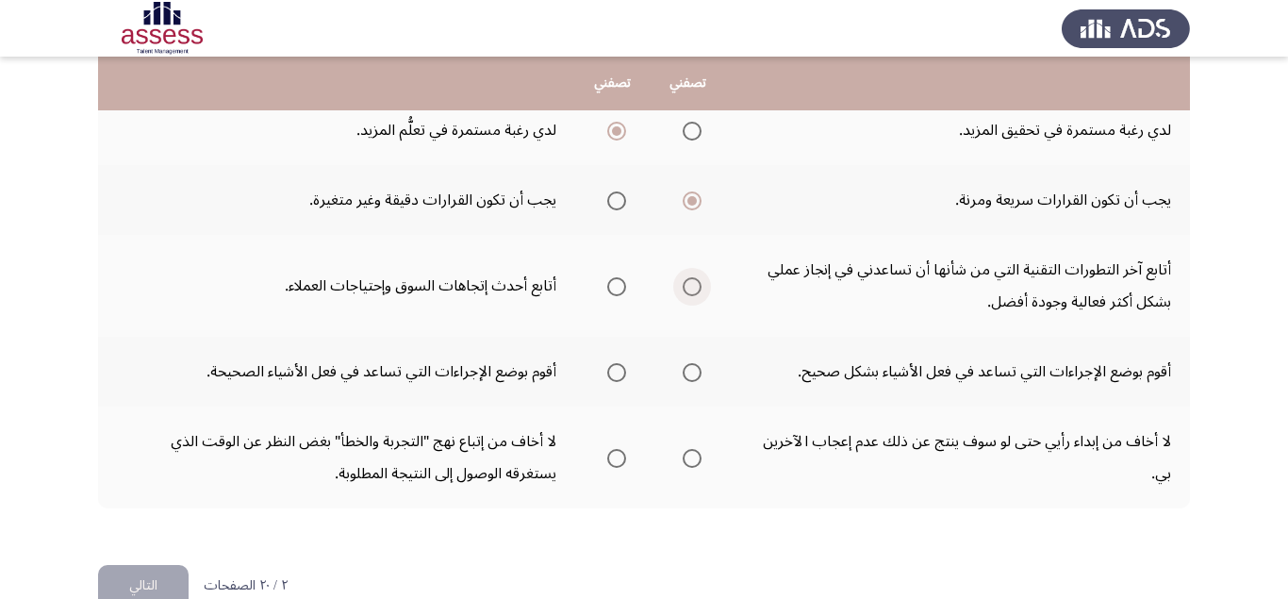
click at [693, 296] on span "Select an option" at bounding box center [692, 286] width 19 height 19
click at [693, 296] on input "Select an option" at bounding box center [692, 286] width 19 height 19
click at [698, 382] on span "Select an option" at bounding box center [692, 372] width 19 height 19
click at [698, 382] on input "Select an option" at bounding box center [692, 372] width 19 height 19
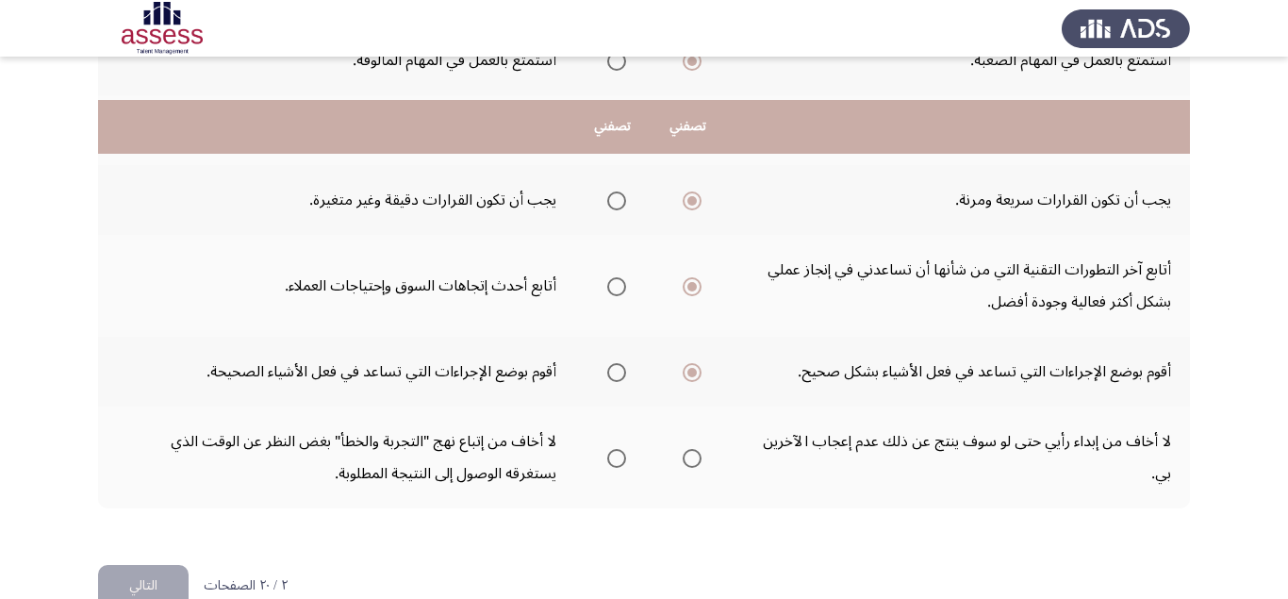
scroll to position [905, 0]
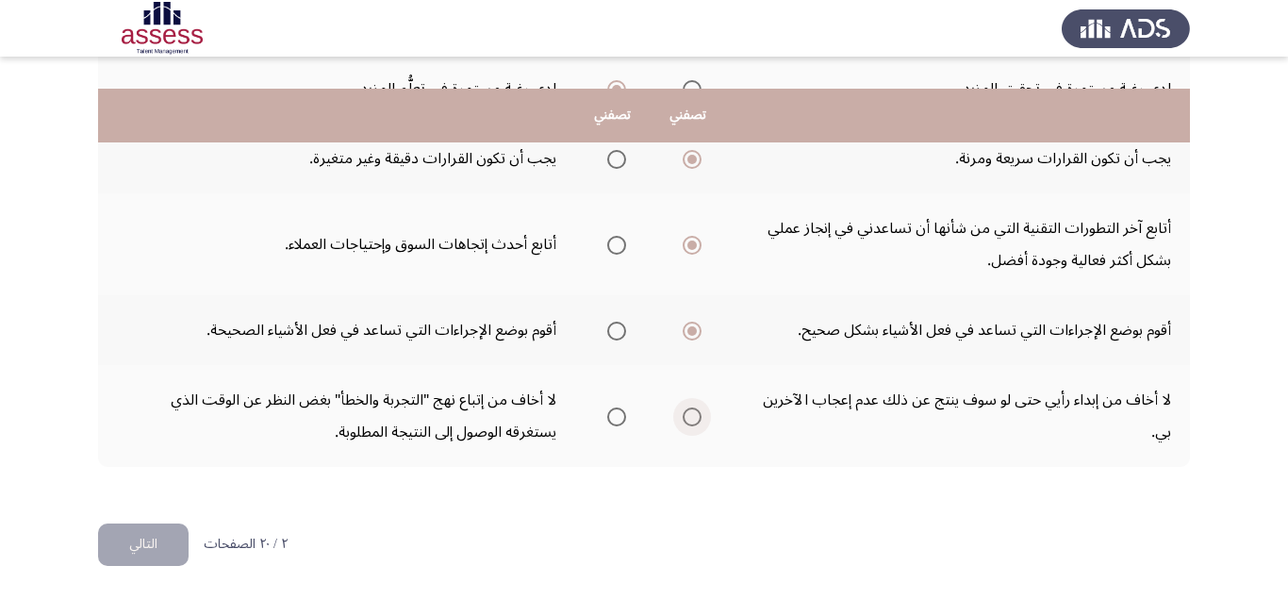
click at [694, 414] on span "Select an option" at bounding box center [692, 416] width 19 height 19
click at [694, 414] on input "Select an option" at bounding box center [692, 416] width 19 height 19
click at [168, 534] on button "التالي" at bounding box center [143, 544] width 91 height 42
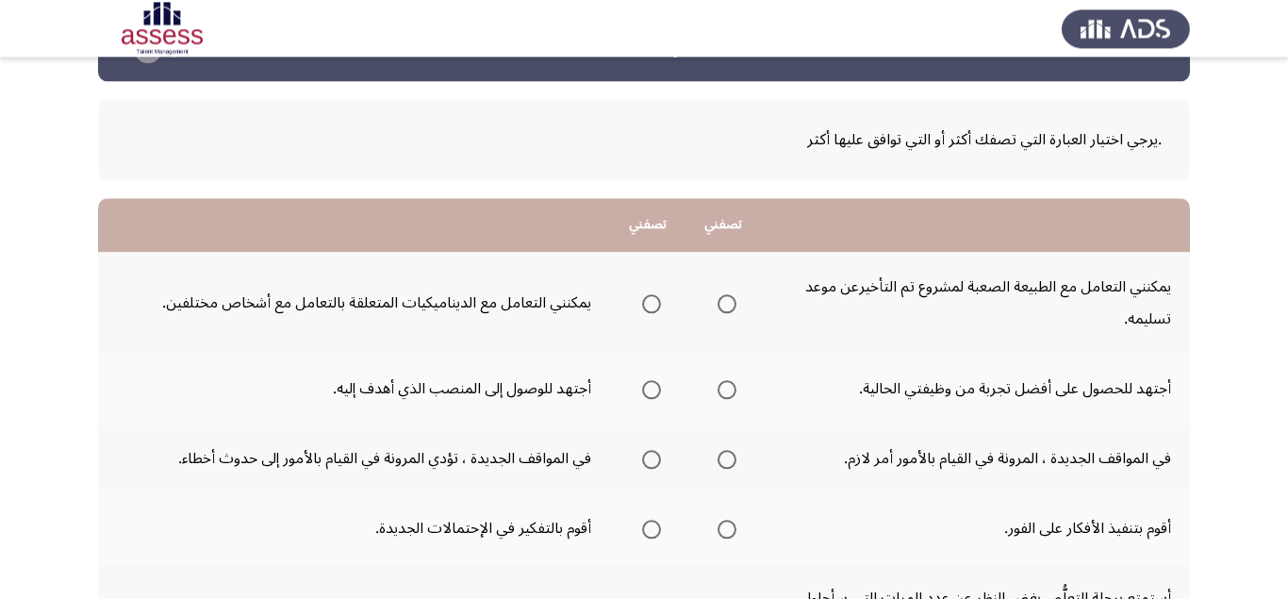
scroll to position [119, 0]
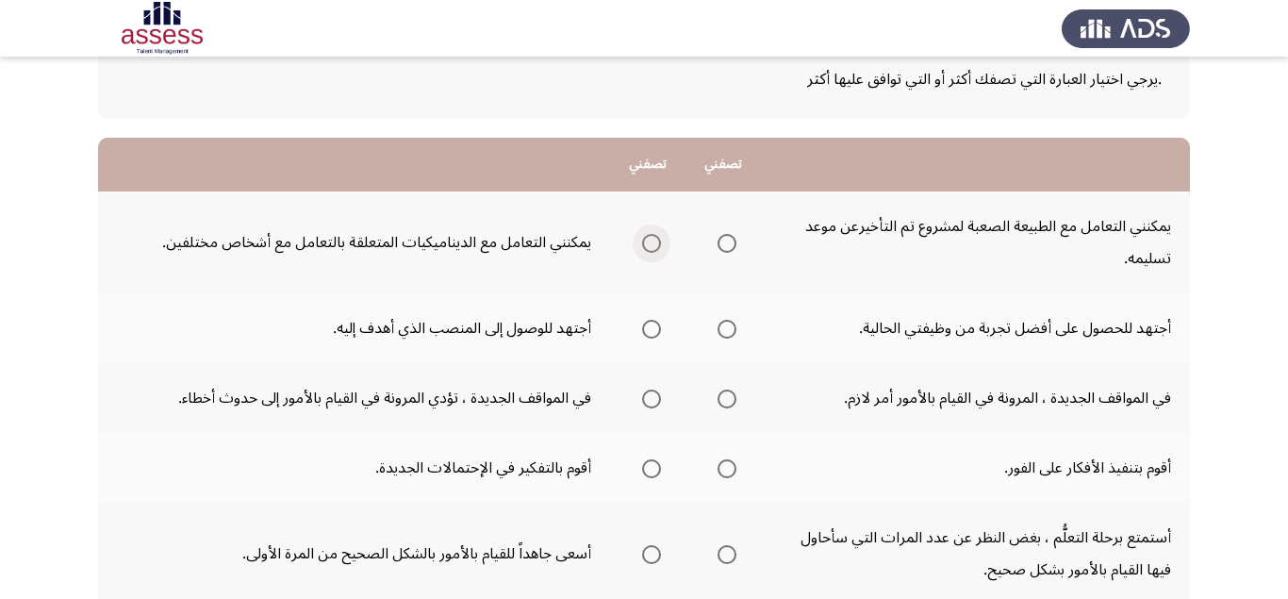
click at [653, 247] on span "Select an option" at bounding box center [651, 243] width 19 height 19
click at [653, 247] on input "Select an option" at bounding box center [651, 243] width 19 height 19
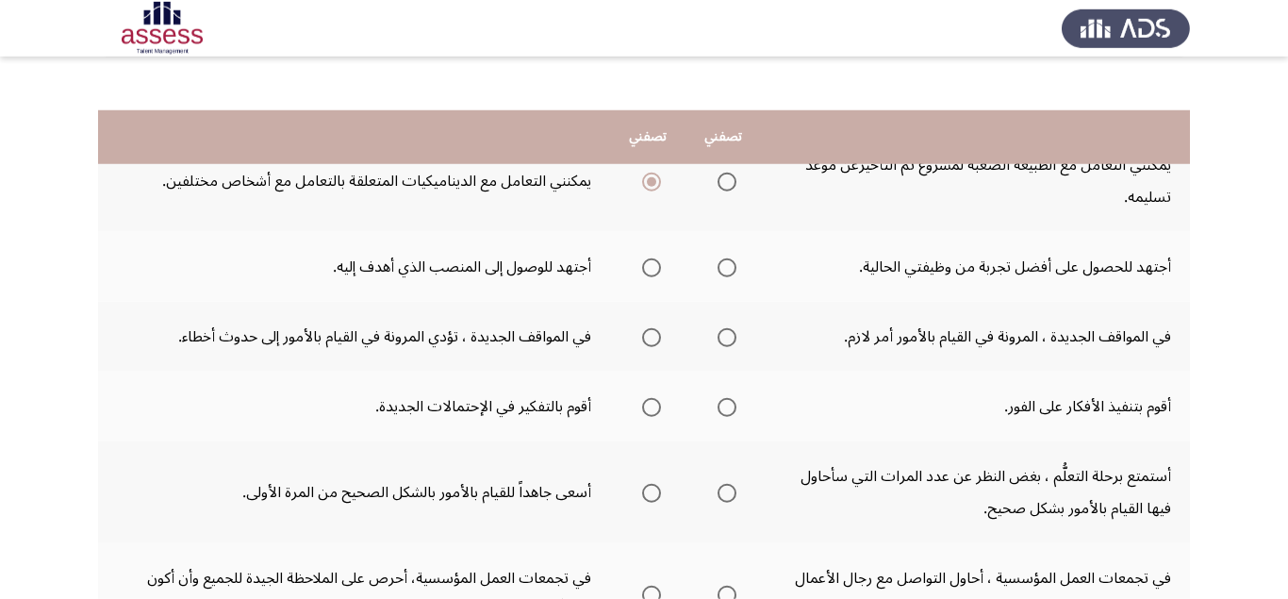
scroll to position [238, 0]
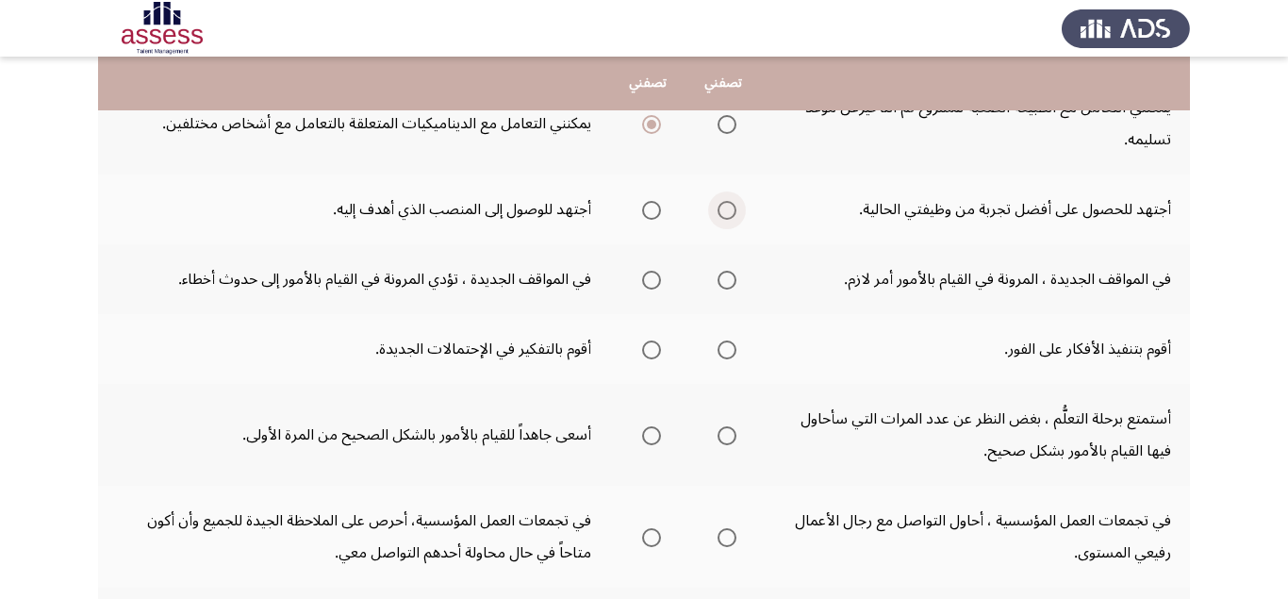
click at [730, 210] on span "Select an option" at bounding box center [727, 210] width 19 height 19
click at [730, 210] on input "Select an option" at bounding box center [727, 210] width 19 height 19
click at [729, 278] on span "Select an option" at bounding box center [727, 280] width 19 height 19
click at [729, 278] on input "Select an option" at bounding box center [727, 280] width 19 height 19
click at [650, 349] on span "Select an option" at bounding box center [651, 349] width 19 height 19
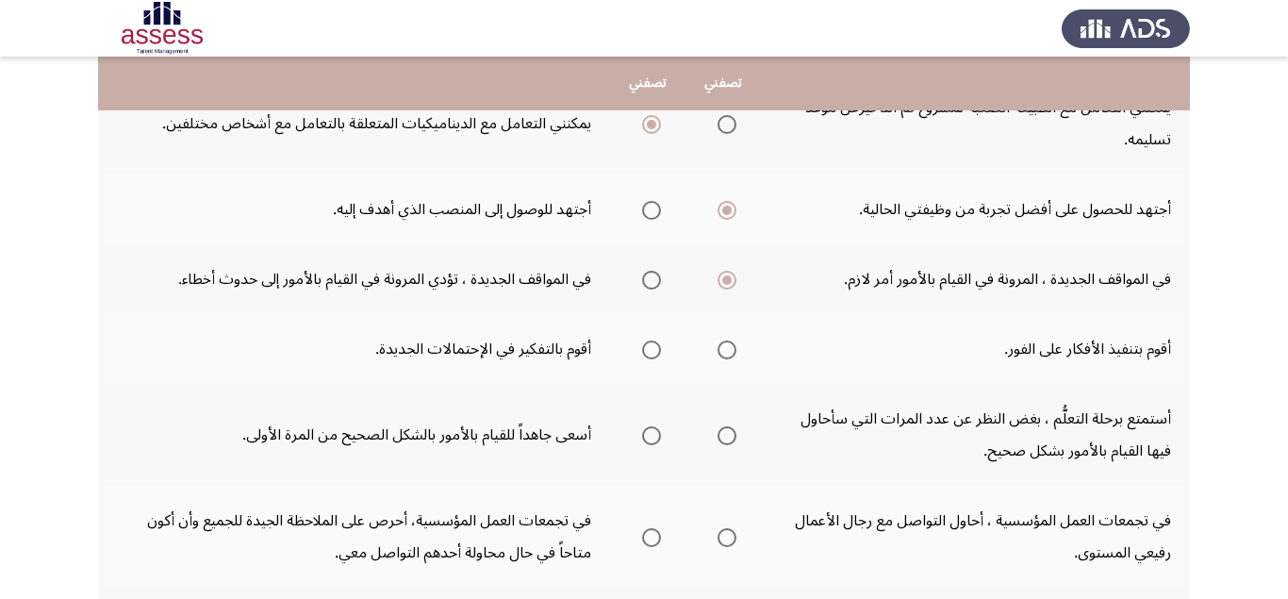
click at [650, 349] on input "Select an option" at bounding box center [651, 349] width 19 height 19
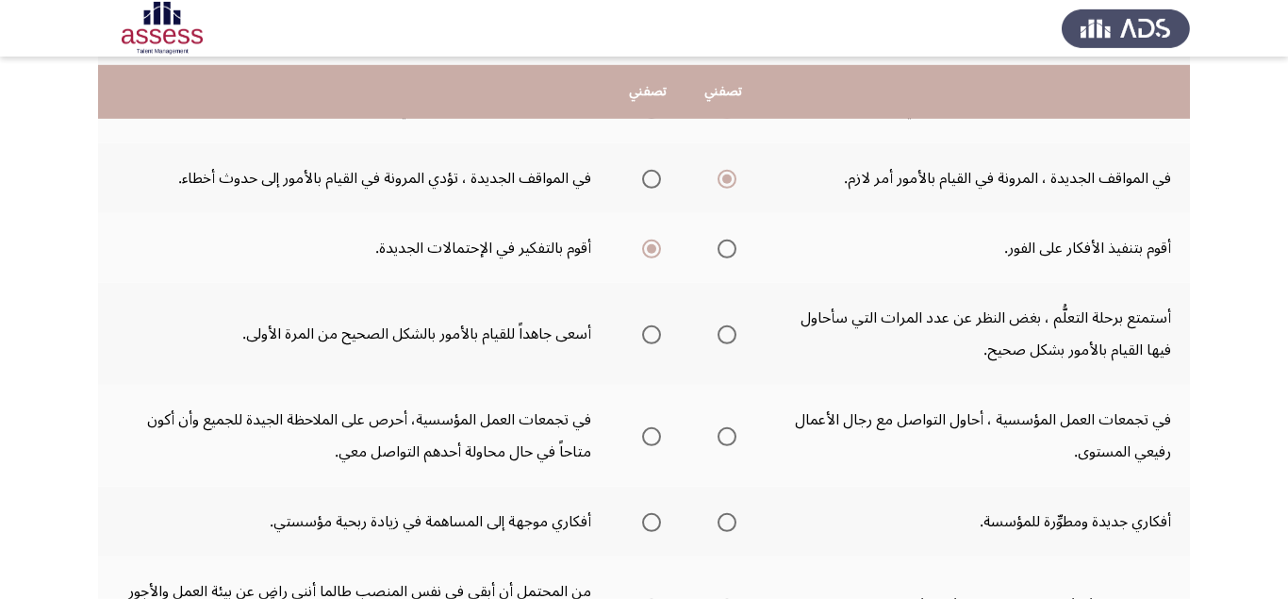
scroll to position [356, 0]
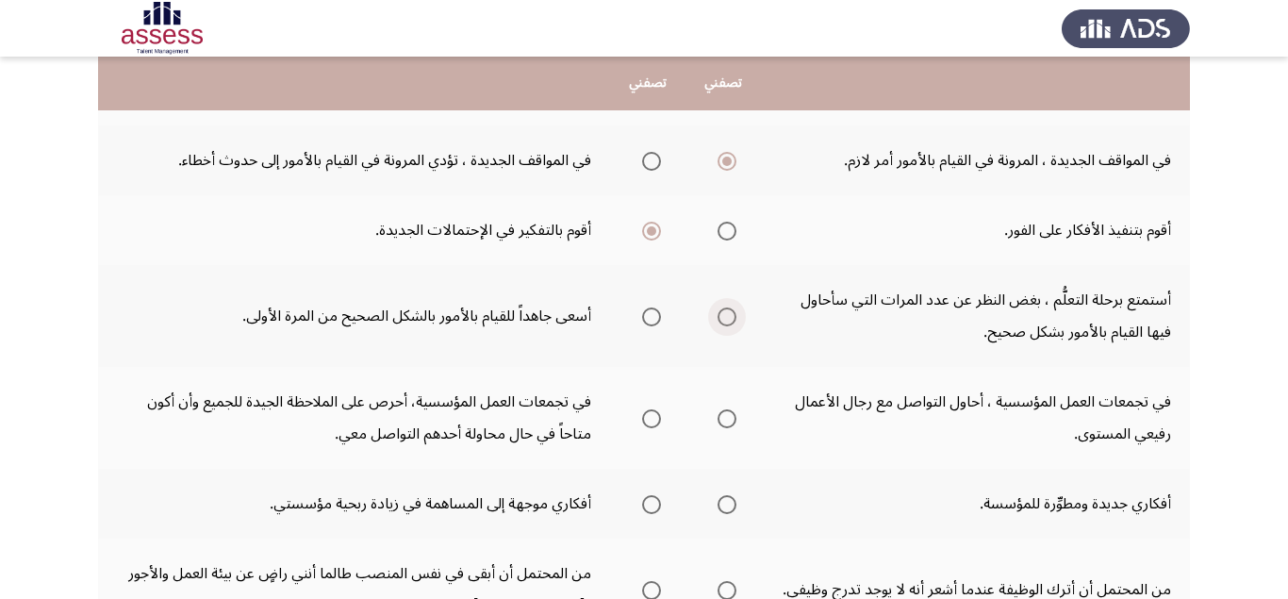
click at [725, 317] on span "Select an option" at bounding box center [727, 316] width 19 height 19
click at [725, 317] on input "Select an option" at bounding box center [727, 316] width 19 height 19
click at [649, 317] on span "Select an option" at bounding box center [651, 316] width 19 height 19
click at [649, 317] on input "Select an option" at bounding box center [651, 316] width 19 height 19
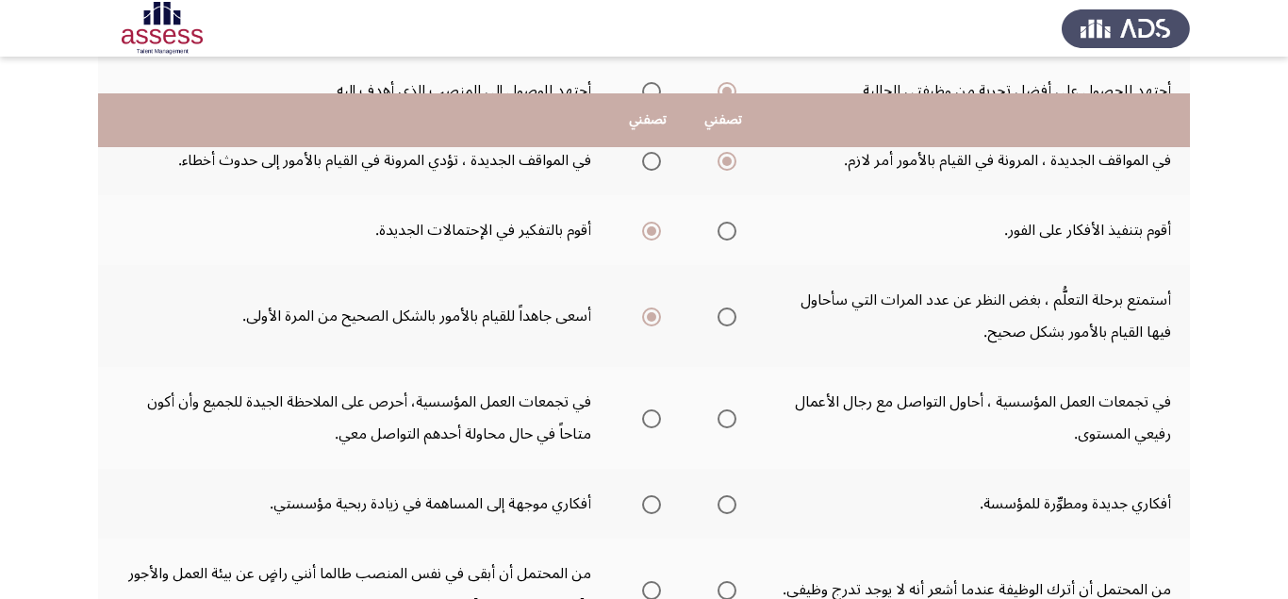
scroll to position [475, 0]
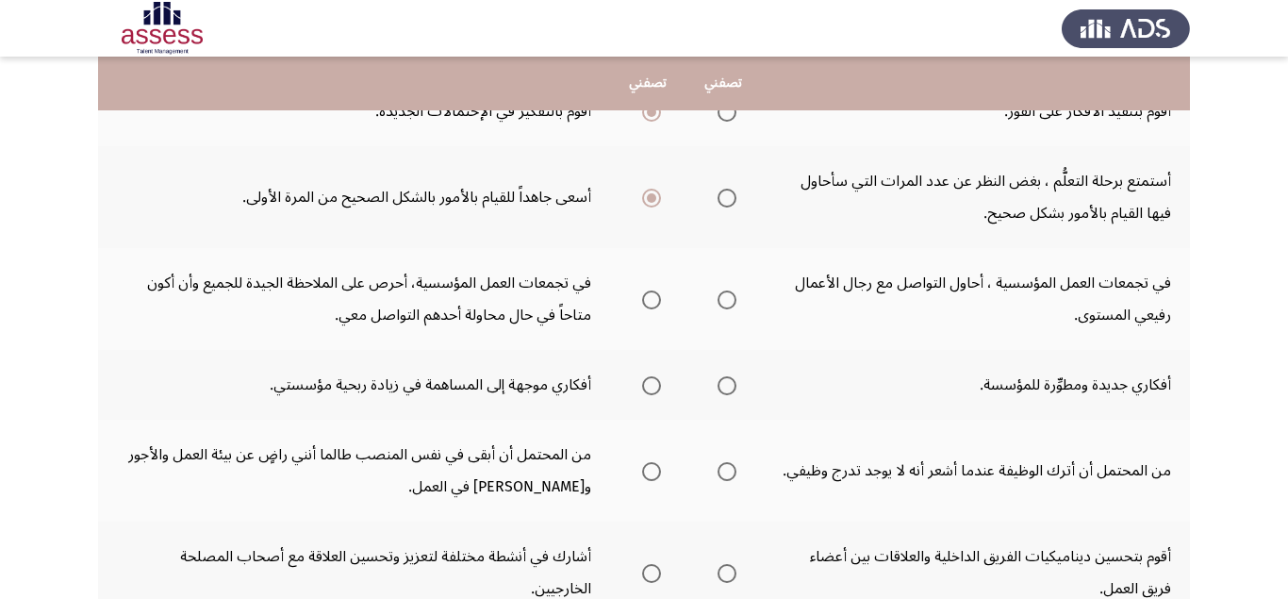
click at [730, 299] on span "Select an option" at bounding box center [727, 299] width 19 height 19
click at [730, 299] on input "Select an option" at bounding box center [727, 299] width 19 height 19
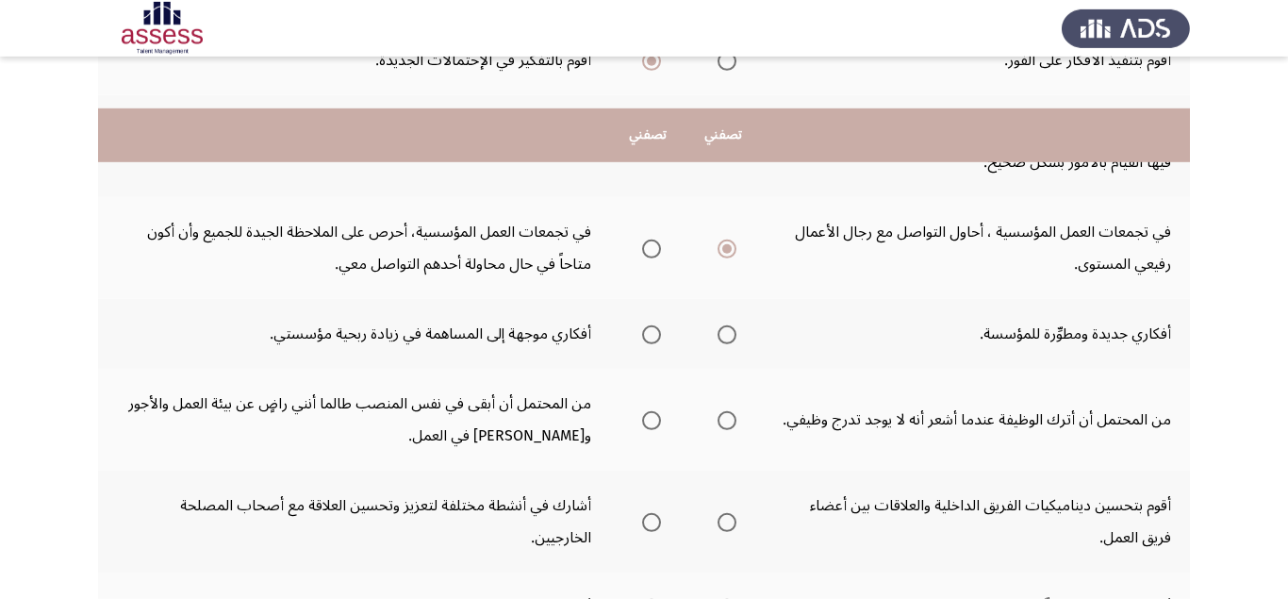
scroll to position [594, 0]
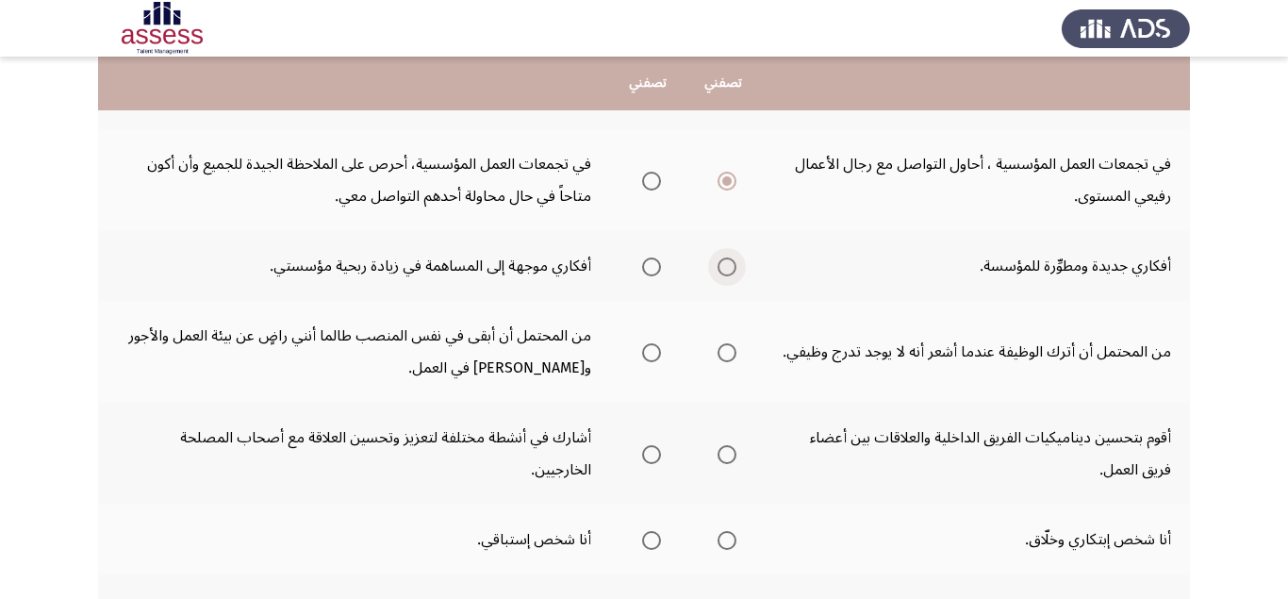
click at [728, 271] on span "Select an option" at bounding box center [727, 266] width 19 height 19
click at [728, 271] on input "Select an option" at bounding box center [727, 266] width 19 height 19
click at [725, 350] on span "Select an option" at bounding box center [727, 352] width 19 height 19
click at [725, 350] on input "Select an option" at bounding box center [727, 352] width 19 height 19
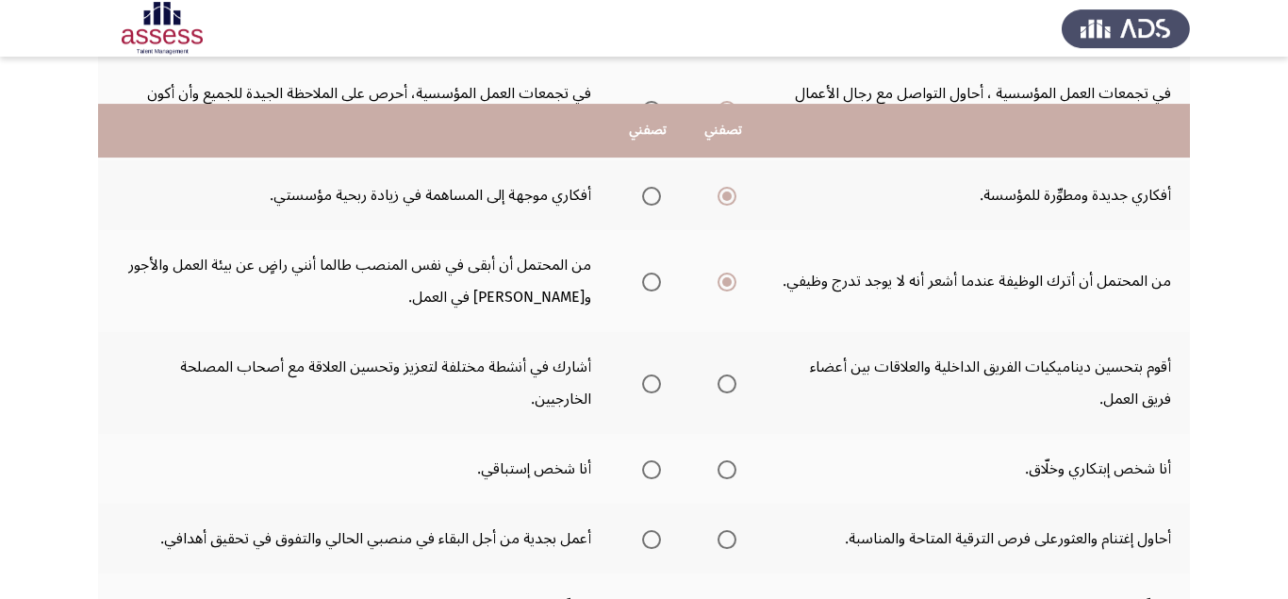
scroll to position [713, 0]
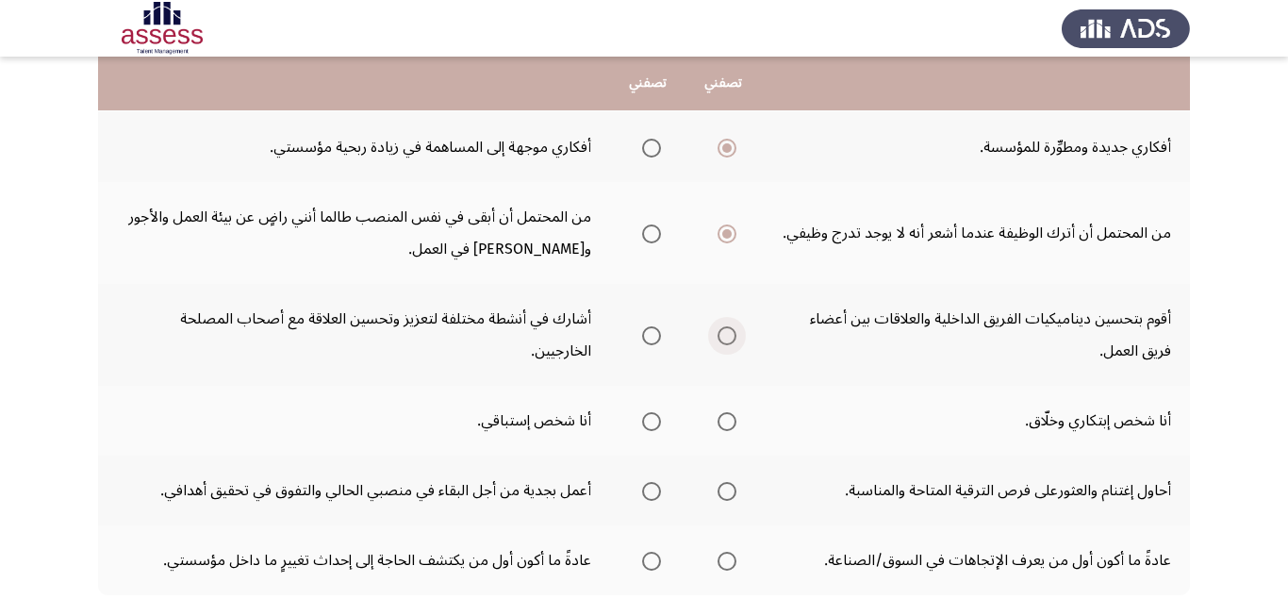
click at [724, 332] on span "Select an option" at bounding box center [727, 335] width 19 height 19
click at [724, 332] on input "Select an option" at bounding box center [727, 335] width 19 height 19
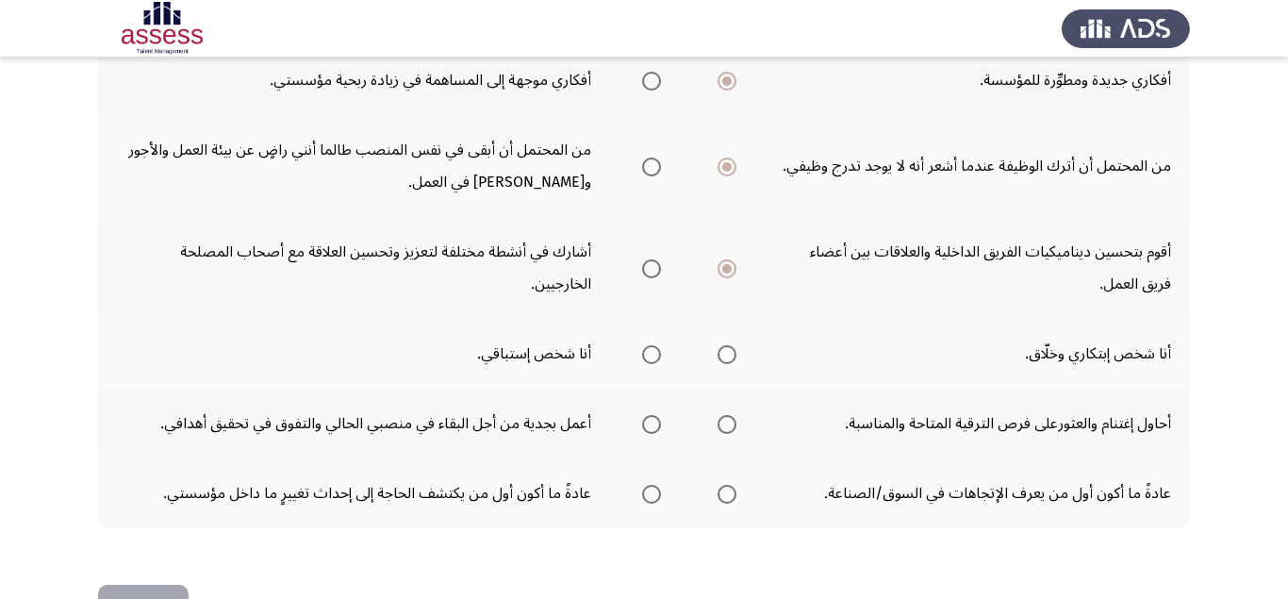
scroll to position [832, 0]
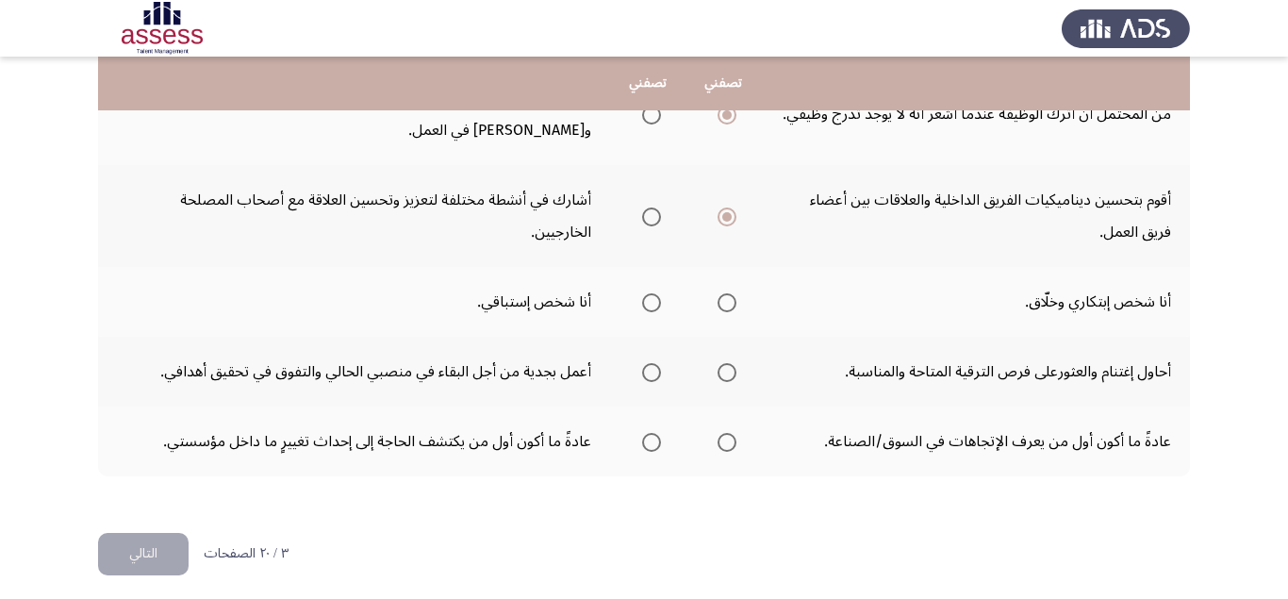
click at [733, 302] on span "Select an option" at bounding box center [727, 302] width 19 height 19
click at [733, 302] on input "Select an option" at bounding box center [727, 302] width 19 height 19
click at [653, 373] on span "Select an option" at bounding box center [651, 372] width 19 height 19
click at [653, 373] on input "Select an option" at bounding box center [651, 372] width 19 height 19
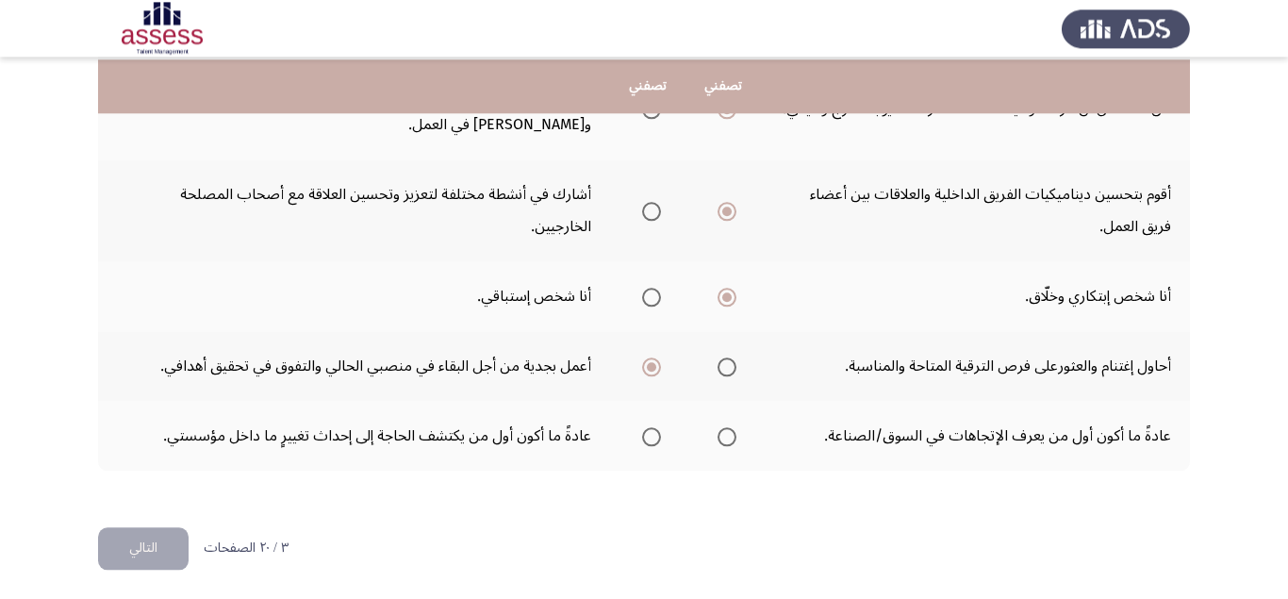
scroll to position [841, 0]
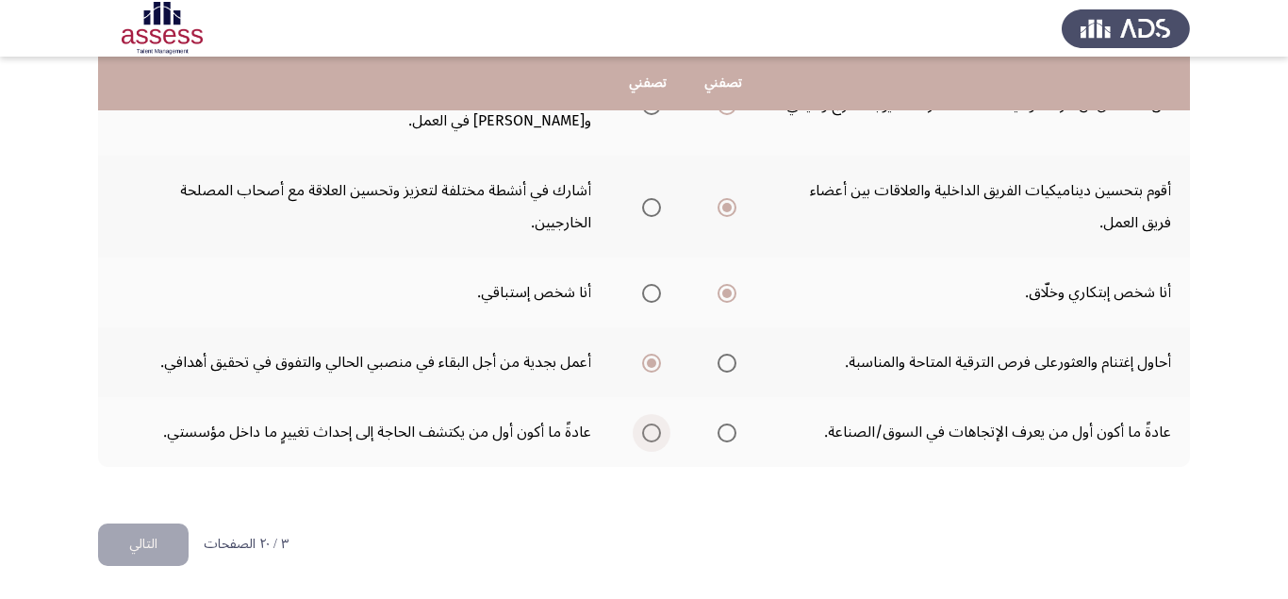
click at [653, 435] on span "Select an option" at bounding box center [651, 432] width 19 height 19
click at [653, 435] on input "Select an option" at bounding box center [651, 432] width 19 height 19
click at [167, 536] on button "التالي" at bounding box center [143, 544] width 91 height 42
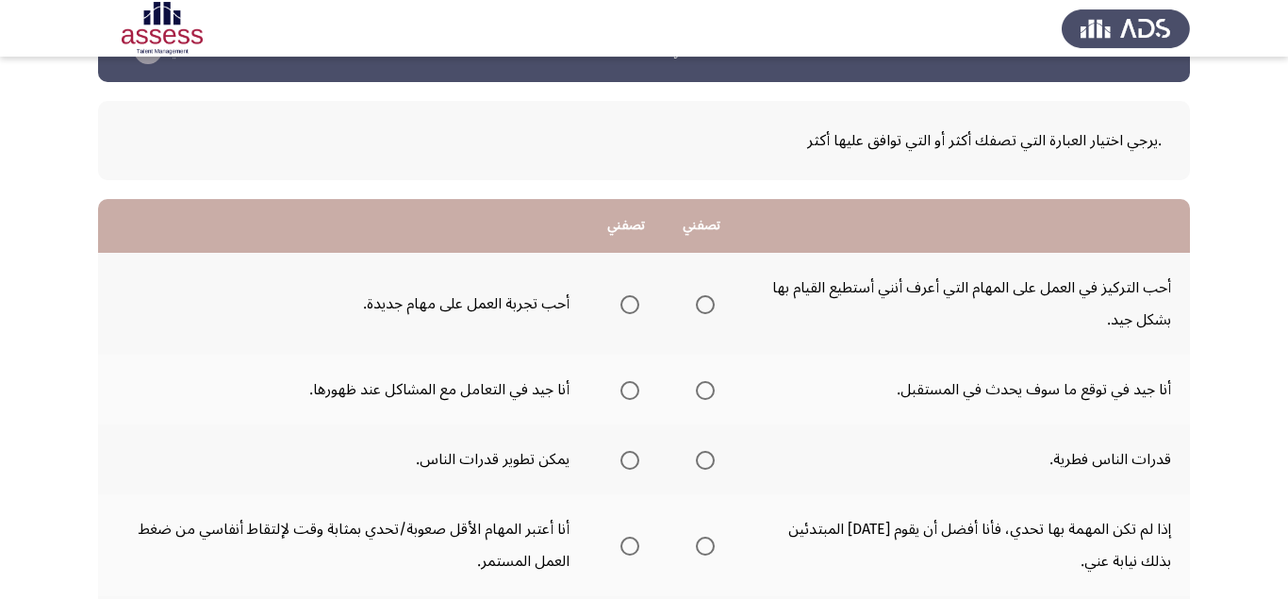
scroll to position [119, 0]
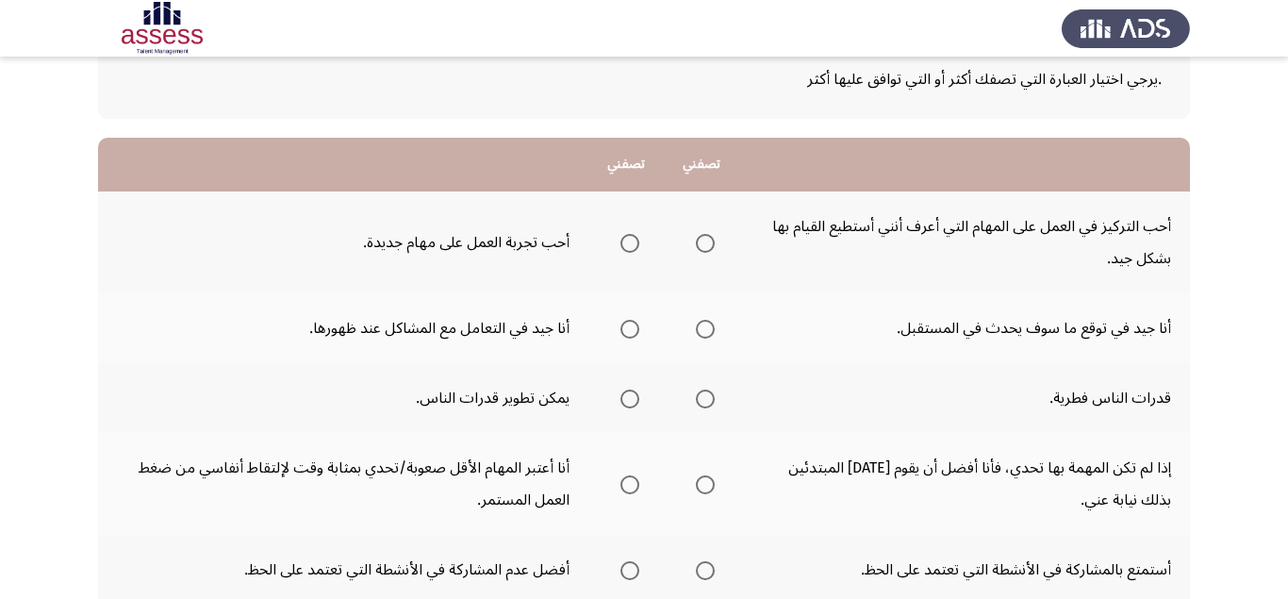
click at [633, 247] on span "Select an option" at bounding box center [629, 243] width 19 height 19
click at [633, 247] on input "Select an option" at bounding box center [629, 243] width 19 height 19
click at [708, 328] on span "Select an option" at bounding box center [705, 329] width 19 height 19
click at [708, 328] on input "Select an option" at bounding box center [705, 329] width 19 height 19
click at [631, 394] on span "Select an option" at bounding box center [629, 398] width 19 height 19
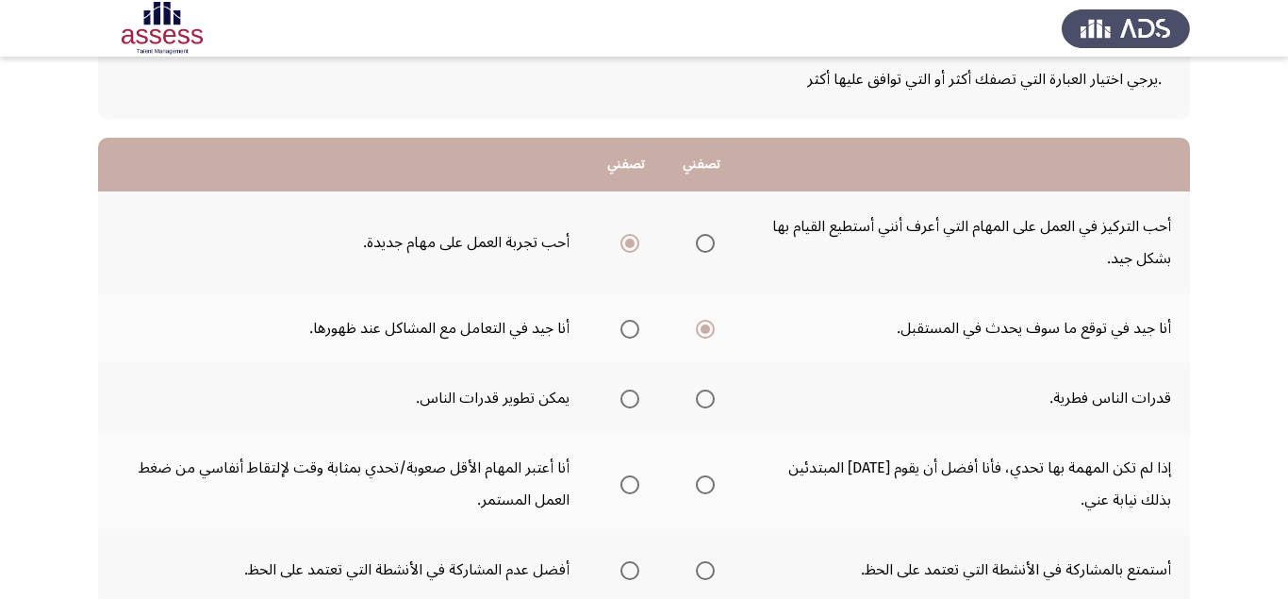
click at [634, 400] on span "Select an option" at bounding box center [629, 398] width 19 height 19
click at [634, 400] on input "Select an option" at bounding box center [629, 398] width 19 height 19
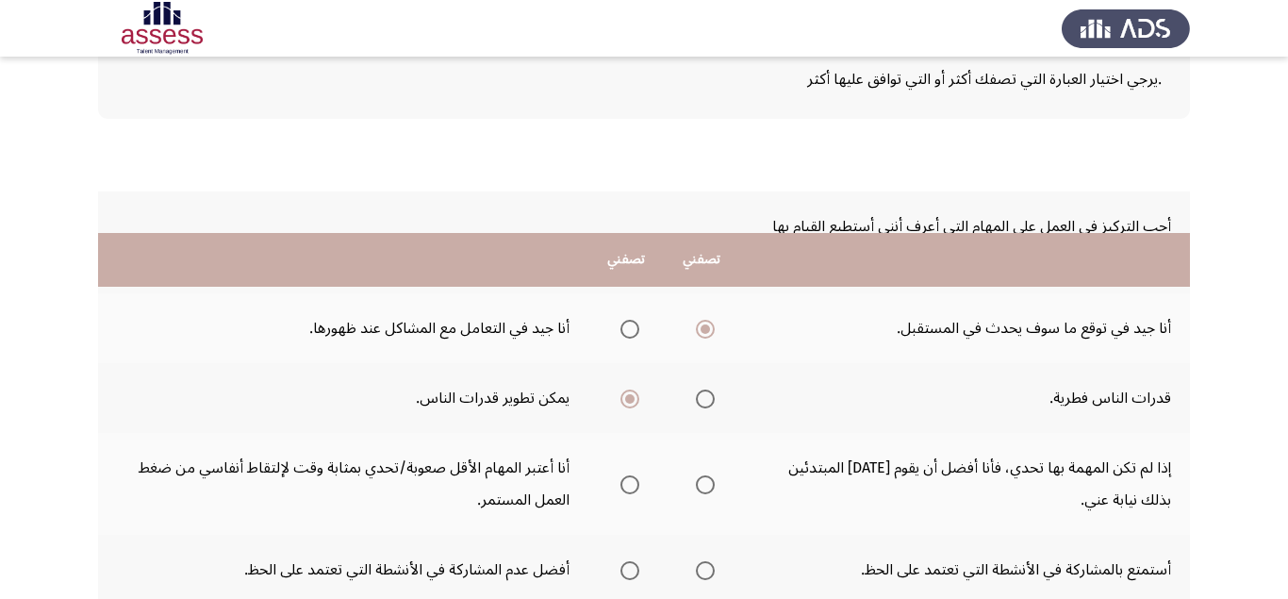
scroll to position [356, 0]
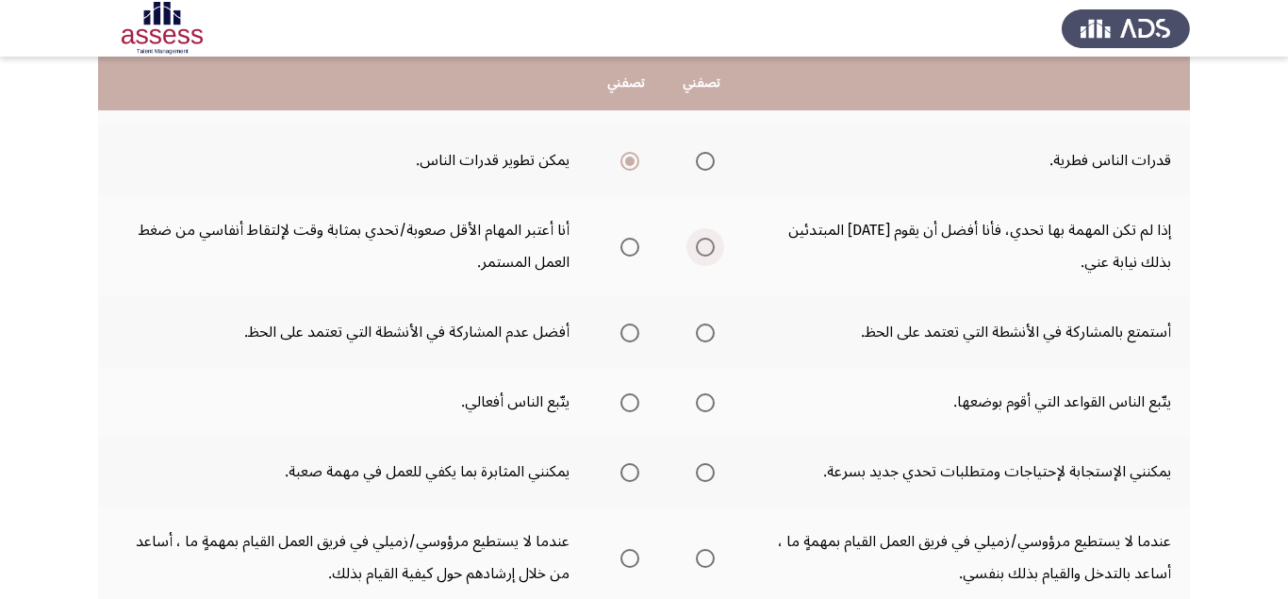
click at [709, 247] on span "Select an option" at bounding box center [705, 247] width 19 height 19
click at [709, 247] on input "Select an option" at bounding box center [705, 247] width 19 height 19
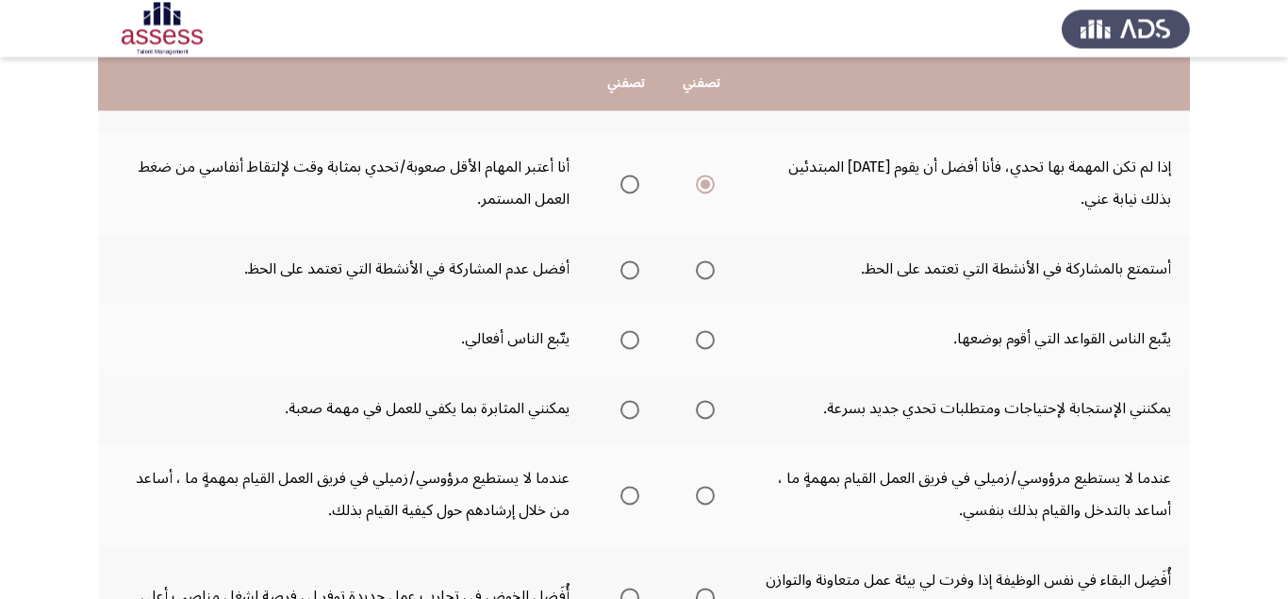
scroll to position [475, 0]
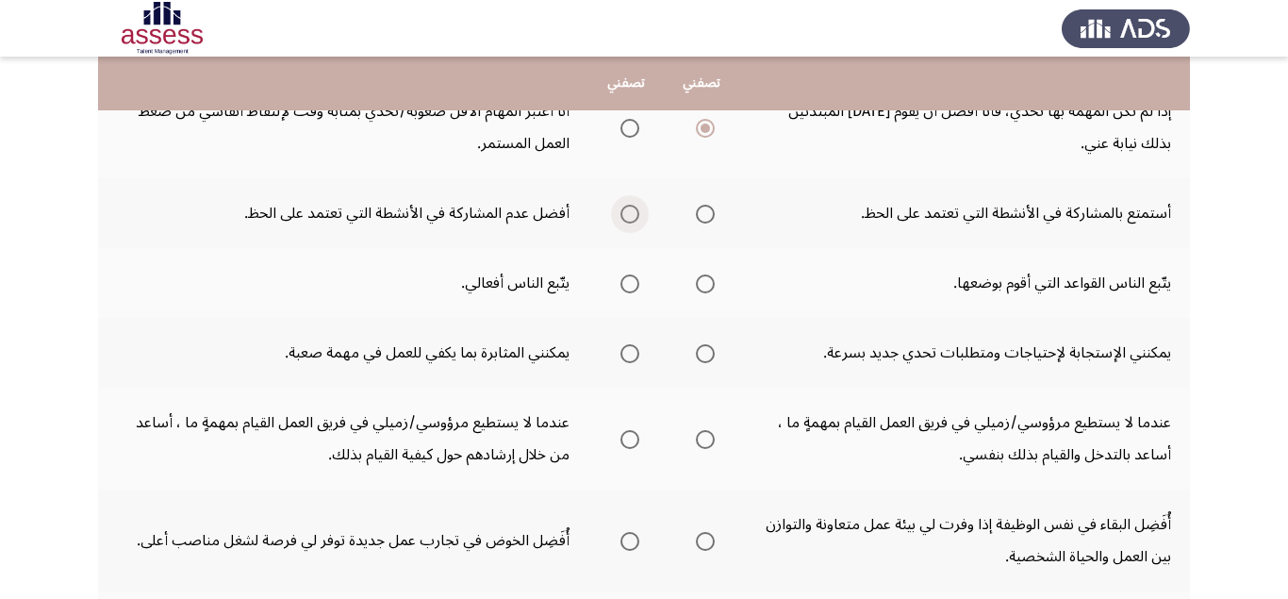
click at [631, 212] on span "Select an option" at bounding box center [629, 214] width 19 height 19
click at [631, 212] on input "Select an option" at bounding box center [629, 214] width 19 height 19
click at [712, 288] on span "Select an option" at bounding box center [705, 283] width 19 height 19
click at [712, 288] on input "Select an option" at bounding box center [705, 283] width 19 height 19
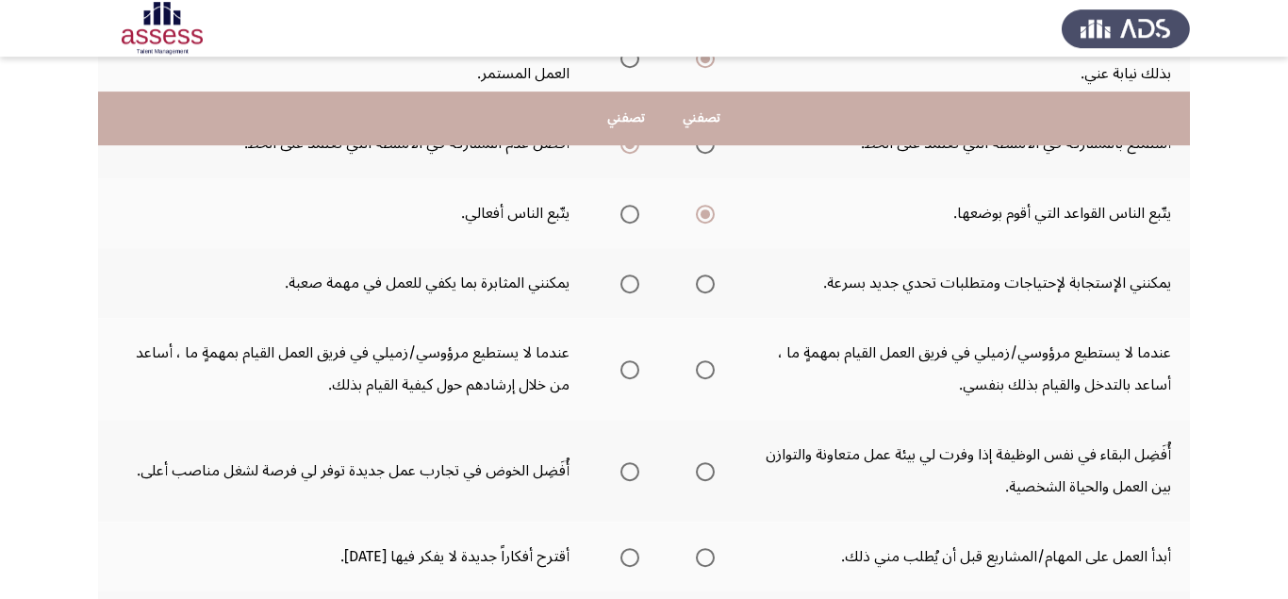
scroll to position [594, 0]
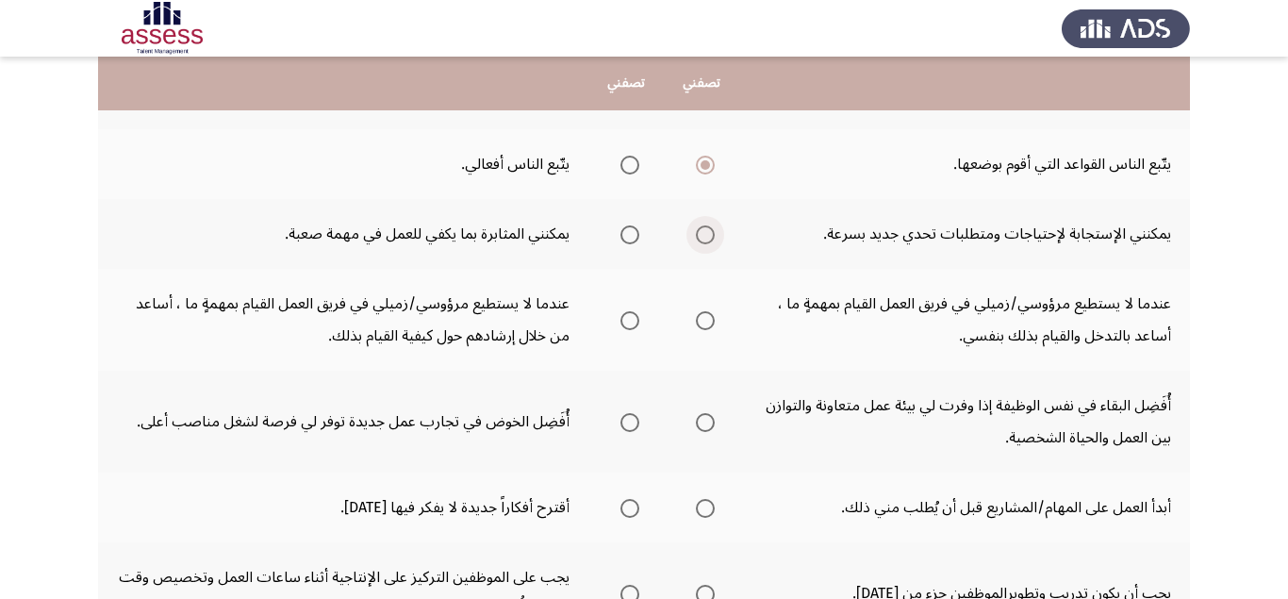
click at [709, 228] on span "Select an option" at bounding box center [705, 234] width 19 height 19
click at [708, 238] on span "Select an option" at bounding box center [705, 234] width 19 height 19
click at [708, 238] on input "Select an option" at bounding box center [705, 234] width 19 height 19
click at [626, 316] on span "Select an option" at bounding box center [629, 320] width 19 height 19
click at [626, 316] on input "Select an option" at bounding box center [629, 320] width 19 height 19
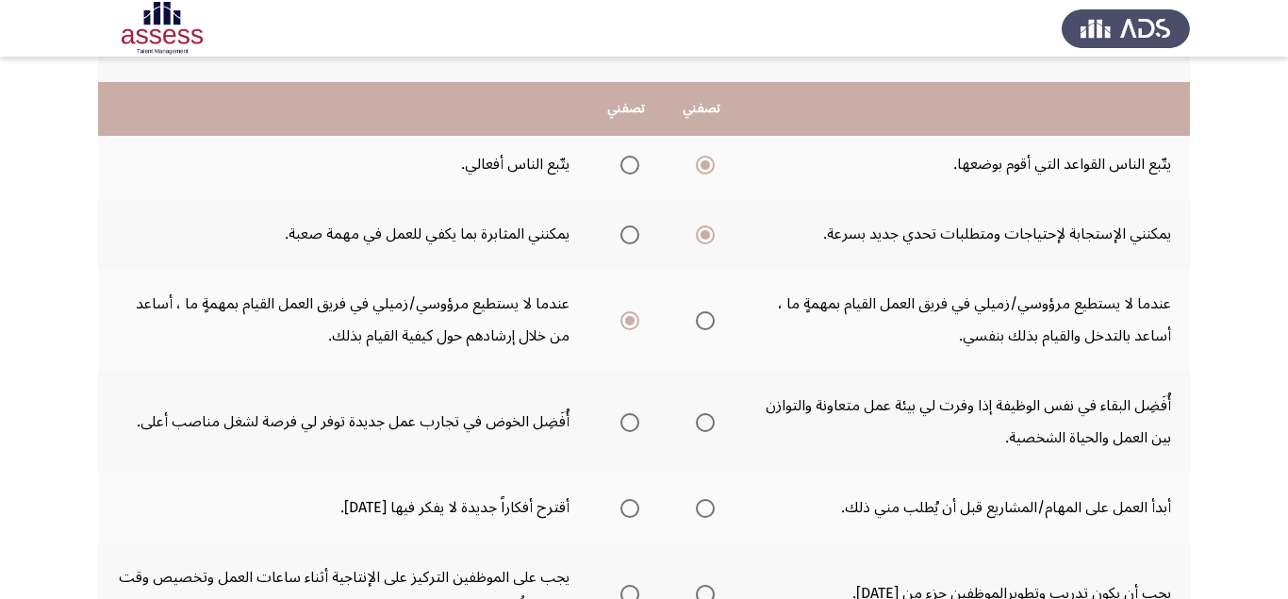
scroll to position [713, 0]
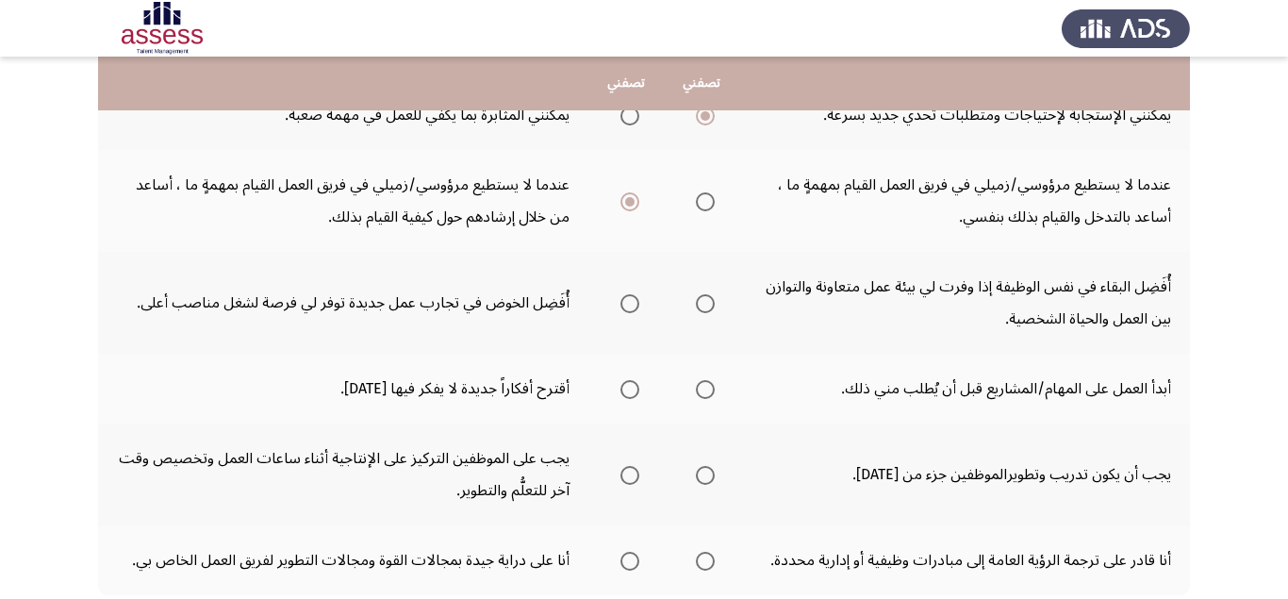
click at [636, 299] on span "Select an option" at bounding box center [629, 303] width 19 height 19
click at [636, 299] on input "Select an option" at bounding box center [629, 303] width 19 height 19
click at [631, 386] on span "Select an option" at bounding box center [629, 389] width 19 height 19
click at [631, 386] on input "Select an option" at bounding box center [629, 389] width 19 height 19
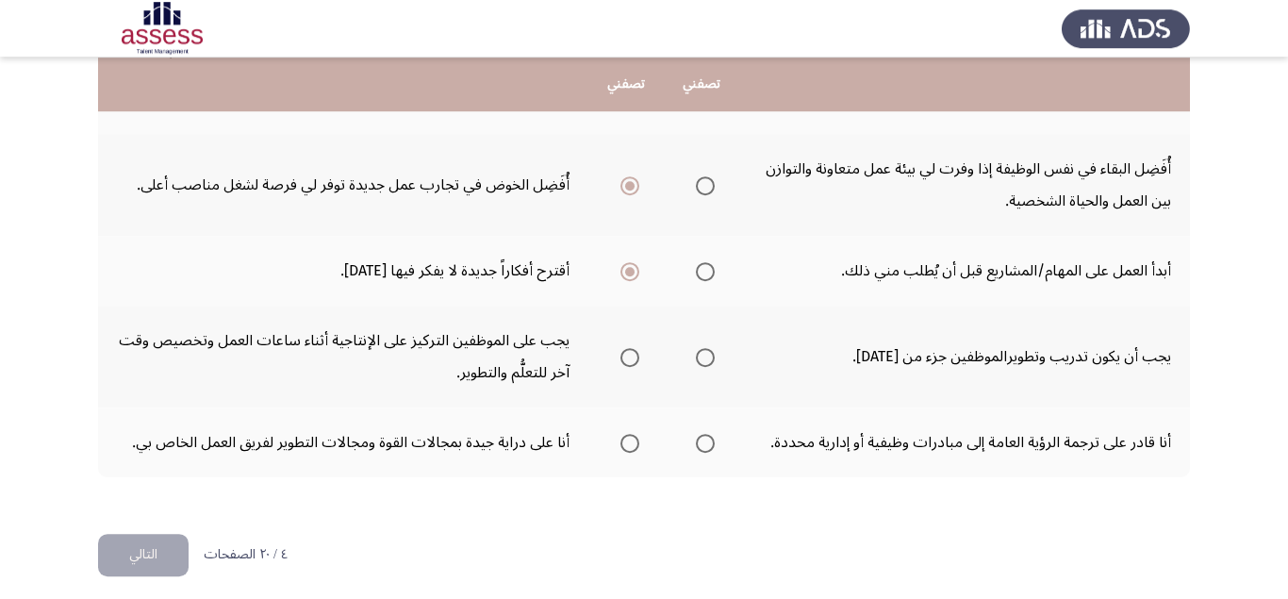
scroll to position [832, 0]
click at [709, 353] on span "Select an option" at bounding box center [705, 356] width 19 height 19
click at [709, 353] on input "Select an option" at bounding box center [705, 356] width 19 height 19
click at [703, 441] on span "Select an option" at bounding box center [705, 442] width 19 height 19
click at [703, 441] on input "Select an option" at bounding box center [705, 442] width 19 height 19
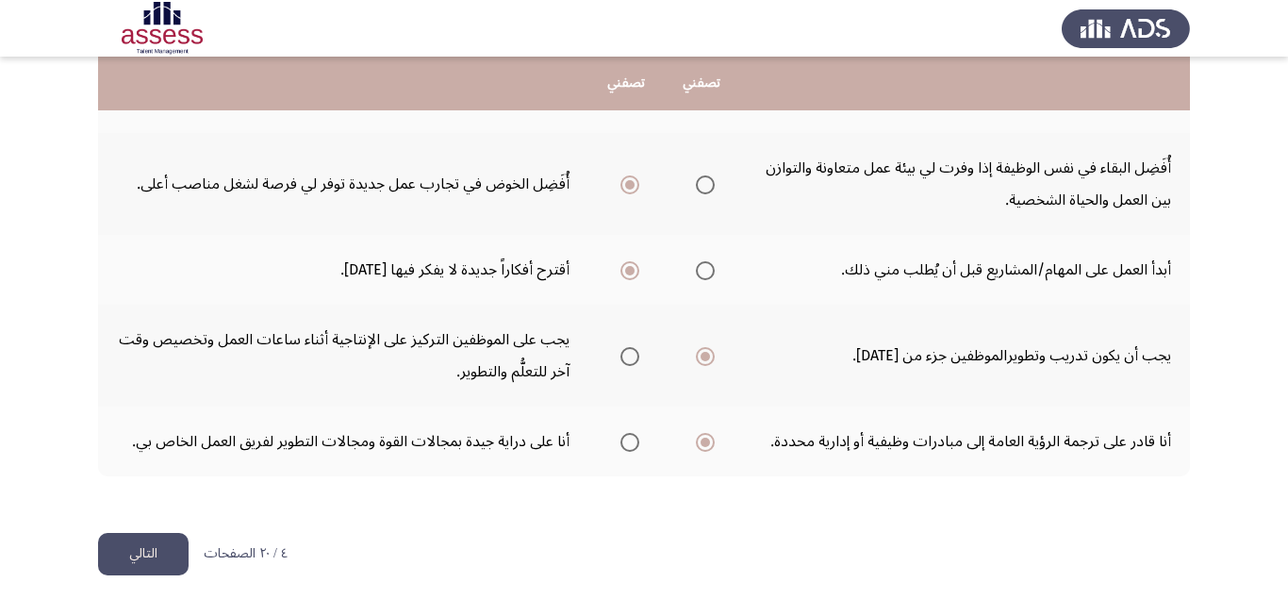
click at [122, 551] on button "التالي" at bounding box center [143, 554] width 91 height 42
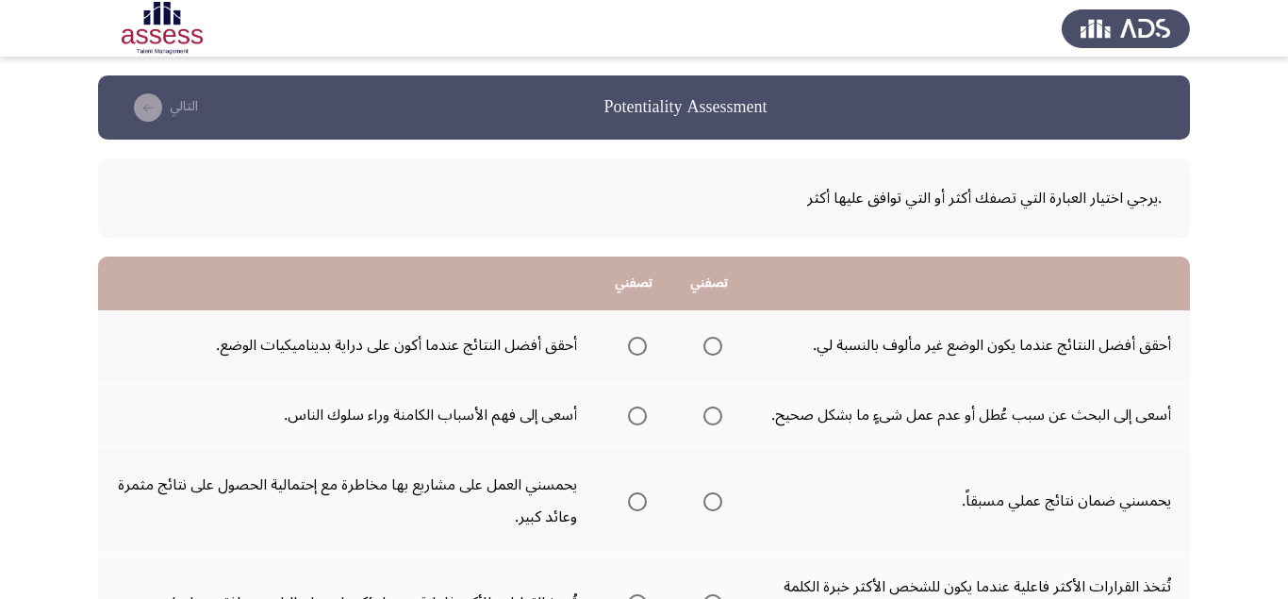
scroll to position [119, 0]
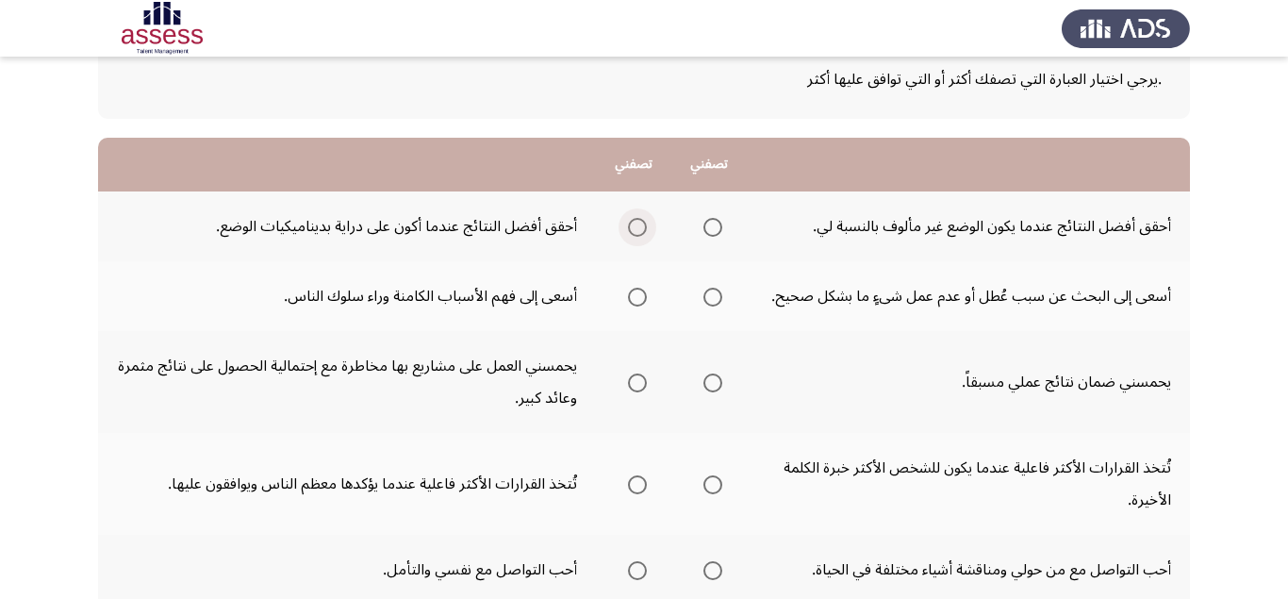
click at [636, 233] on span "Select an option" at bounding box center [637, 227] width 19 height 19
click at [636, 233] on input "Select an option" at bounding box center [637, 227] width 19 height 19
click at [714, 296] on span "Select an option" at bounding box center [712, 297] width 19 height 19
click at [714, 296] on input "Select an option" at bounding box center [712, 297] width 19 height 19
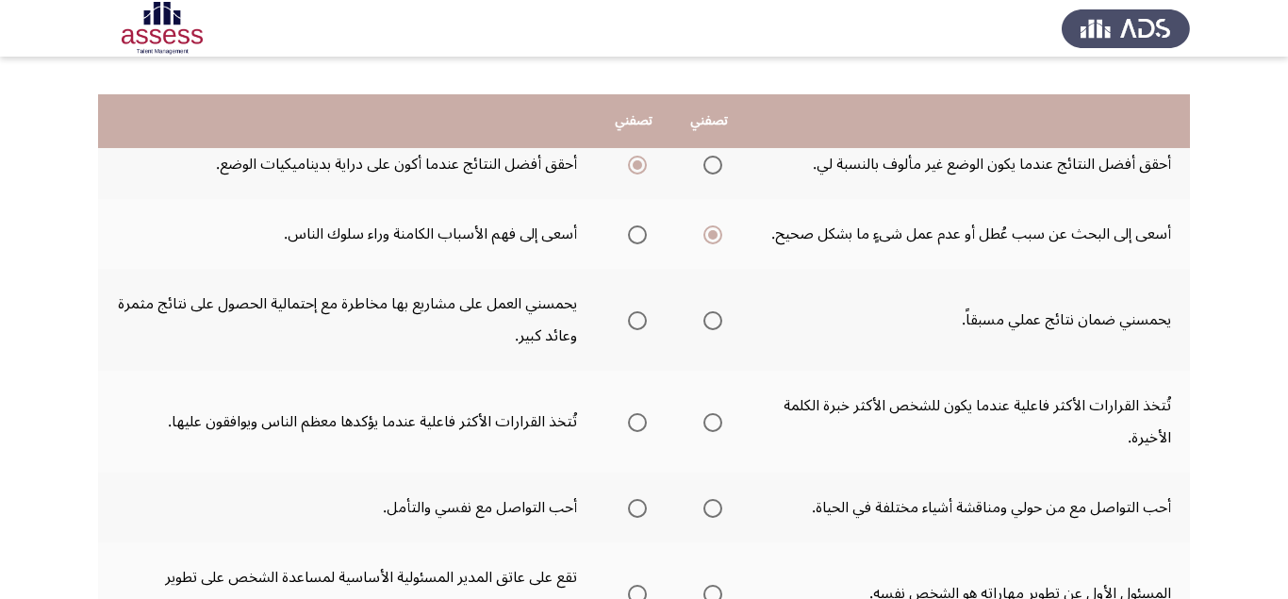
scroll to position [238, 0]
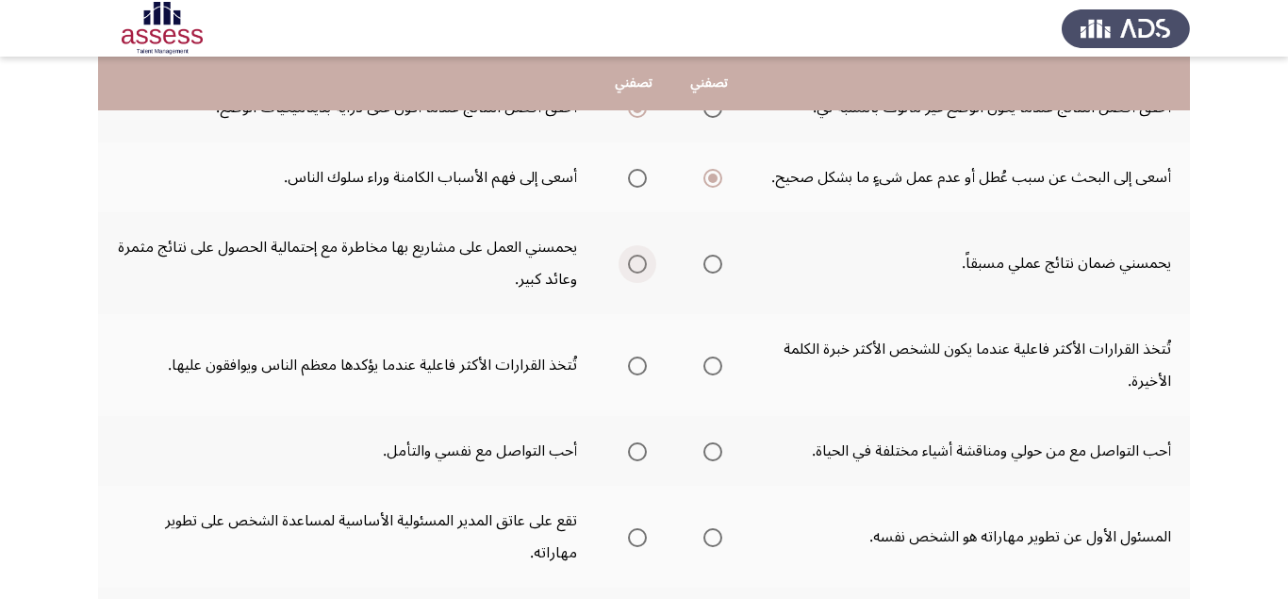
click at [634, 268] on span "Select an option" at bounding box center [637, 264] width 19 height 19
click at [634, 268] on input "Select an option" at bounding box center [637, 264] width 19 height 19
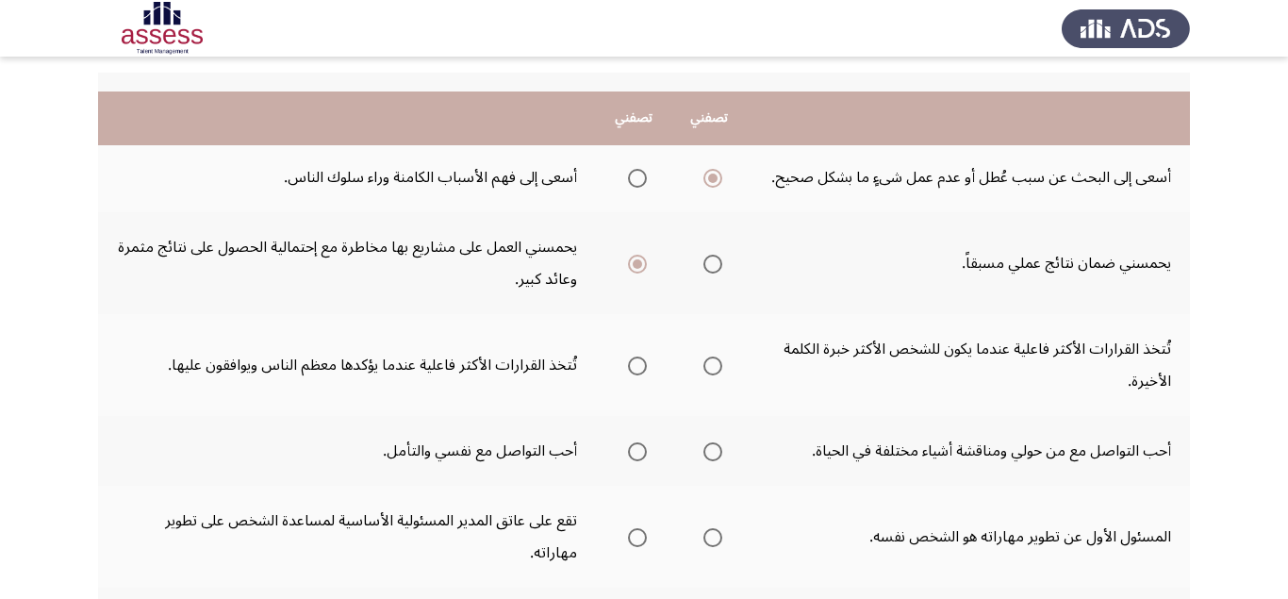
scroll to position [356, 0]
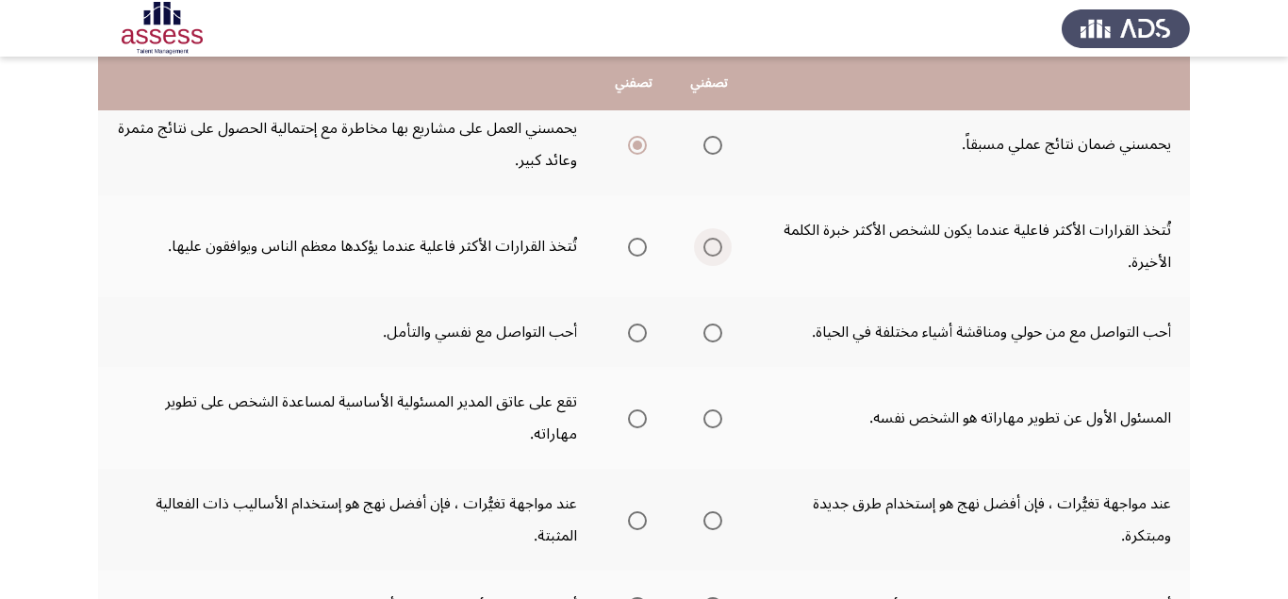
click at [713, 251] on span "Select an option" at bounding box center [712, 247] width 19 height 19
click at [713, 251] on input "Select an option" at bounding box center [712, 247] width 19 height 19
click at [719, 333] on span "Select an option" at bounding box center [712, 332] width 19 height 19
click at [719, 333] on input "Select an option" at bounding box center [712, 332] width 19 height 19
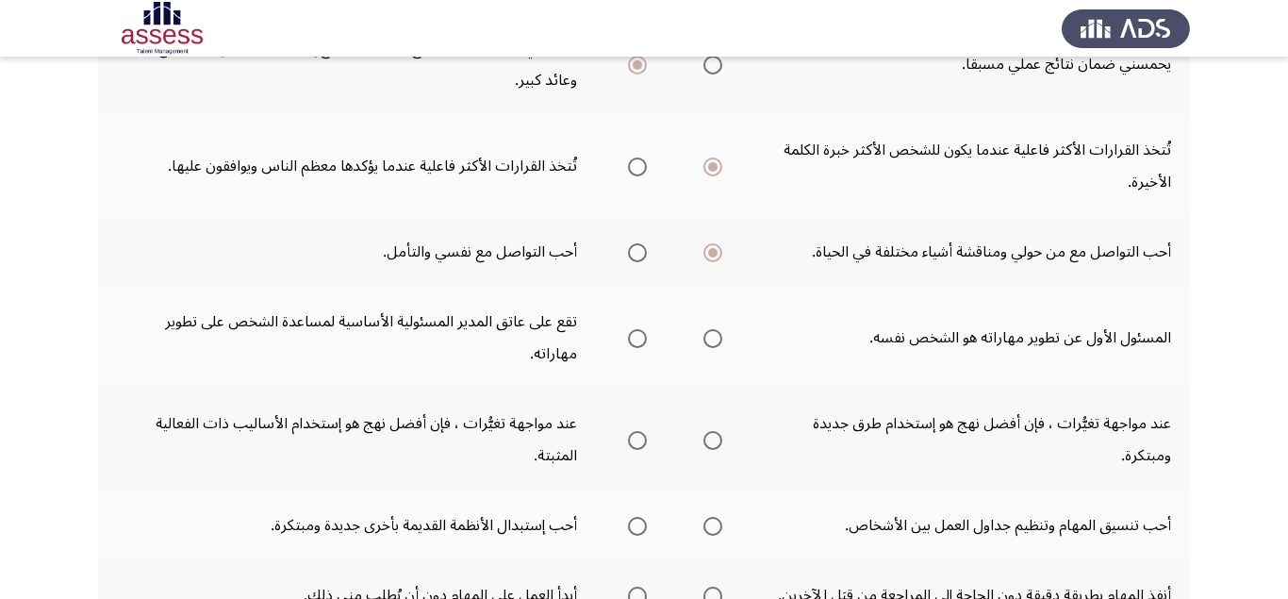
scroll to position [475, 0]
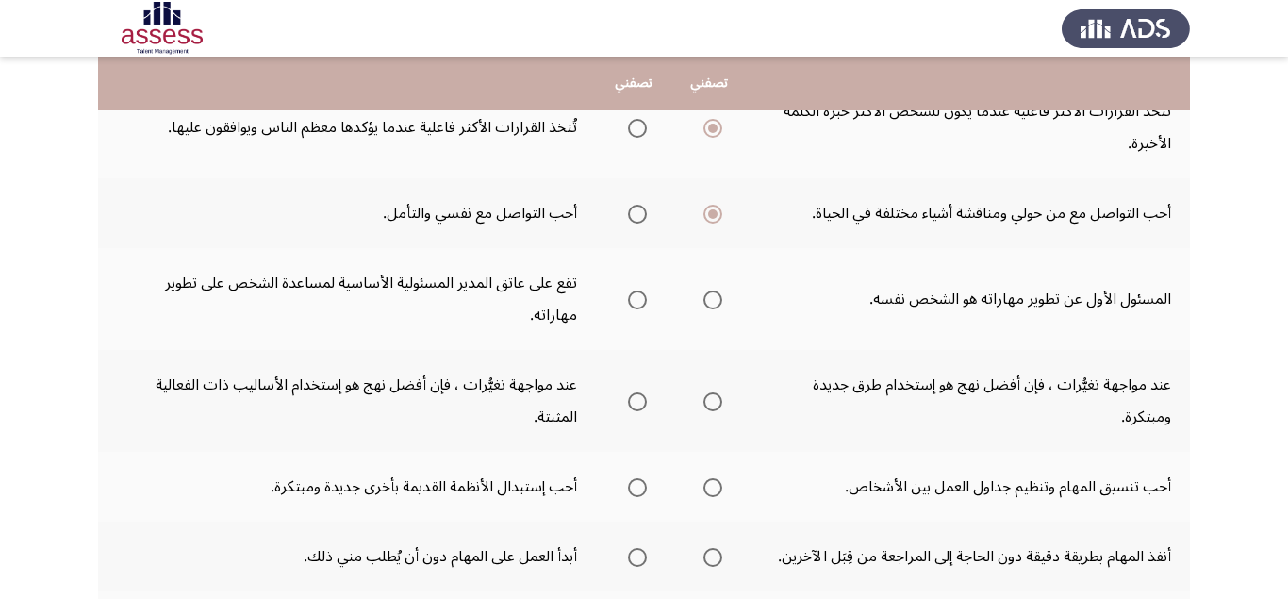
click at [634, 304] on span "Select an option" at bounding box center [637, 299] width 19 height 19
click at [634, 304] on input "Select an option" at bounding box center [637, 299] width 19 height 19
click at [715, 397] on span "Select an option" at bounding box center [712, 401] width 19 height 19
click at [715, 397] on input "Select an option" at bounding box center [712, 401] width 19 height 19
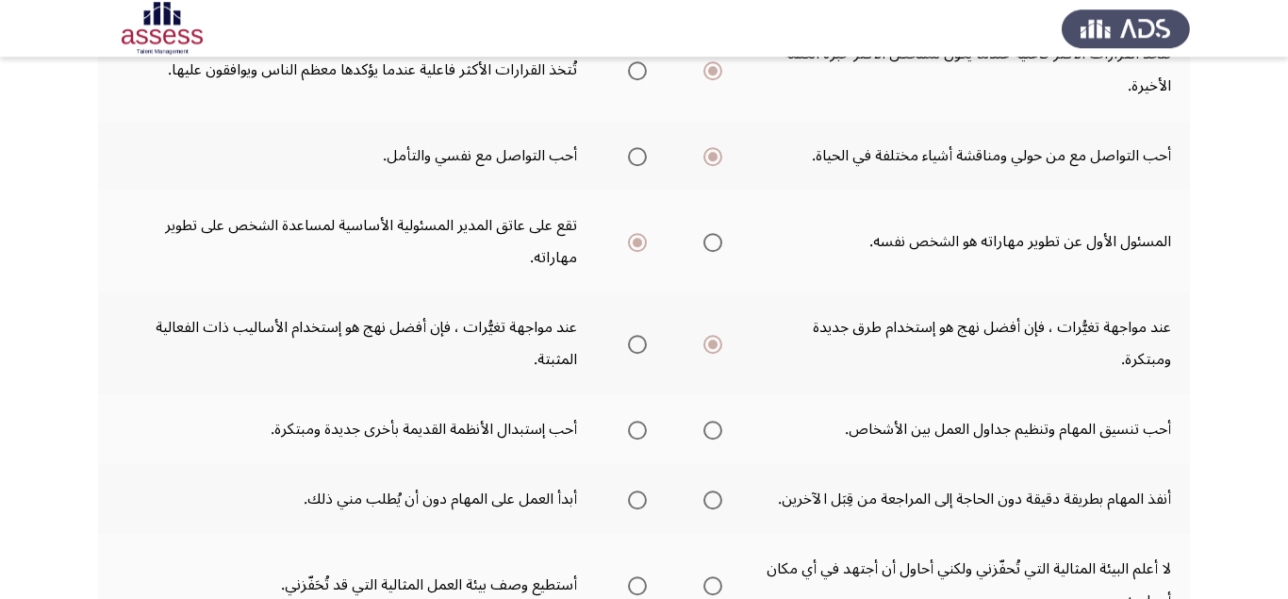
scroll to position [594, 0]
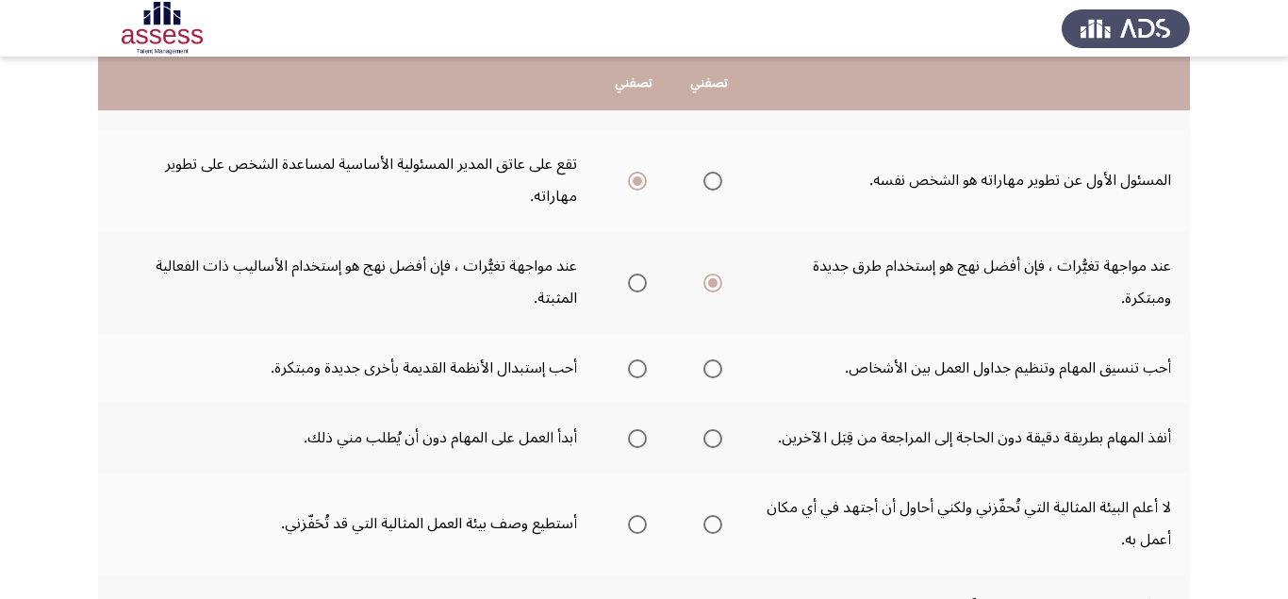
click at [711, 373] on span "Select an option" at bounding box center [712, 368] width 19 height 19
click at [711, 373] on input "Select an option" at bounding box center [712, 368] width 19 height 19
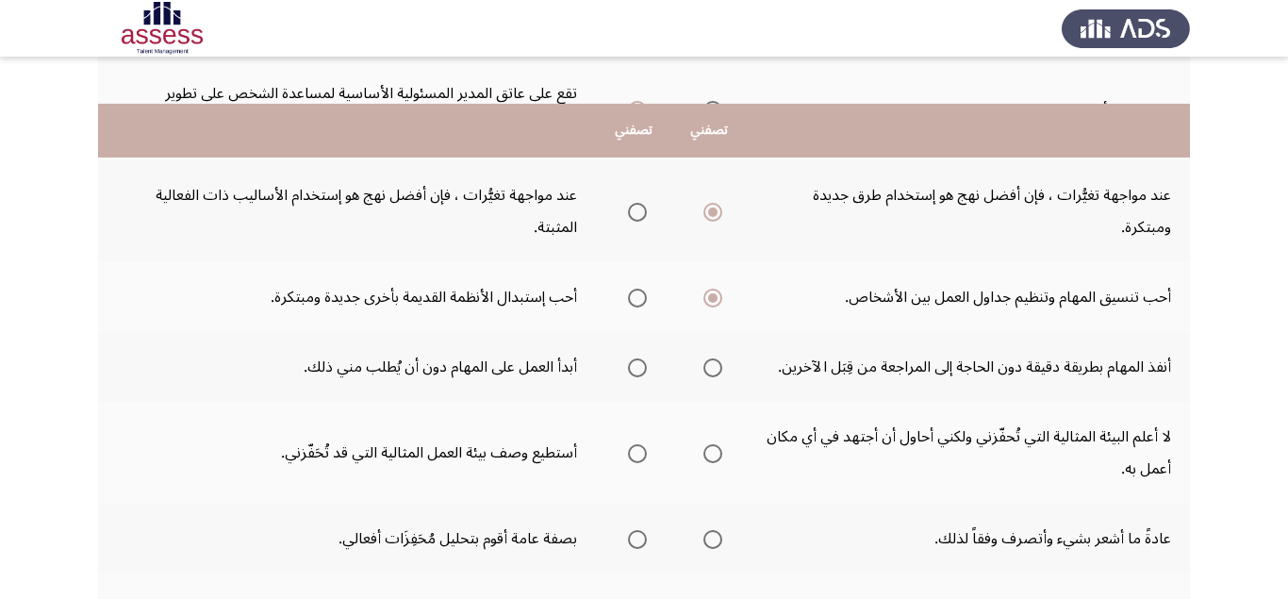
scroll to position [713, 0]
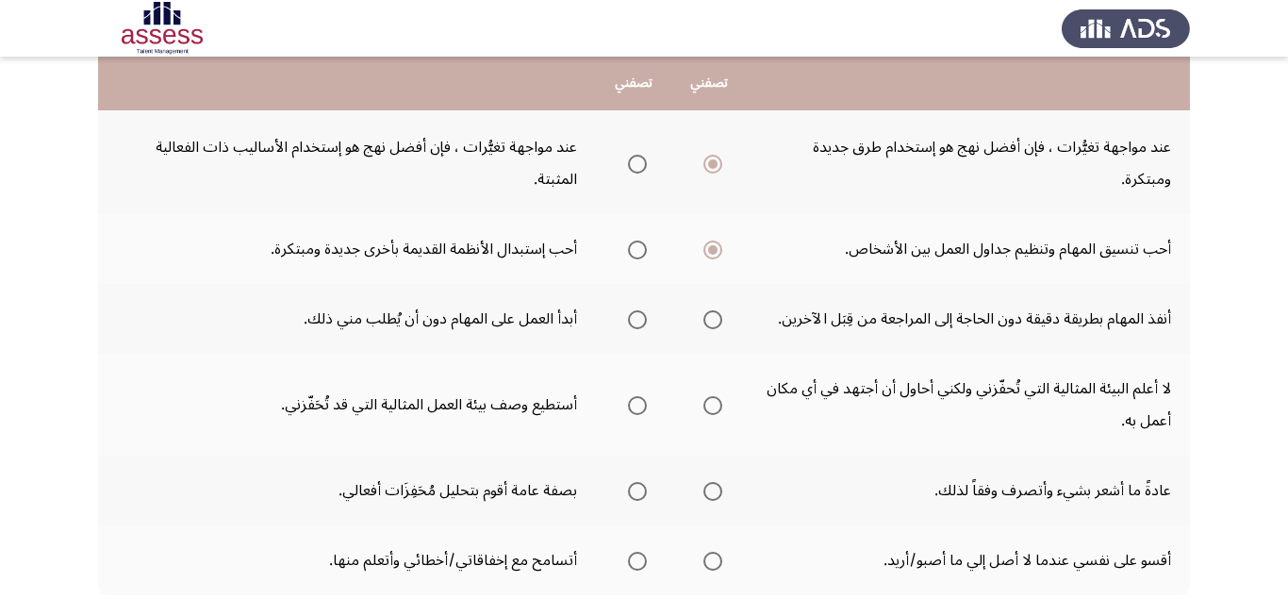
click at [636, 322] on span "Select an option" at bounding box center [637, 319] width 19 height 19
click at [636, 322] on input "Select an option" at bounding box center [637, 319] width 19 height 19
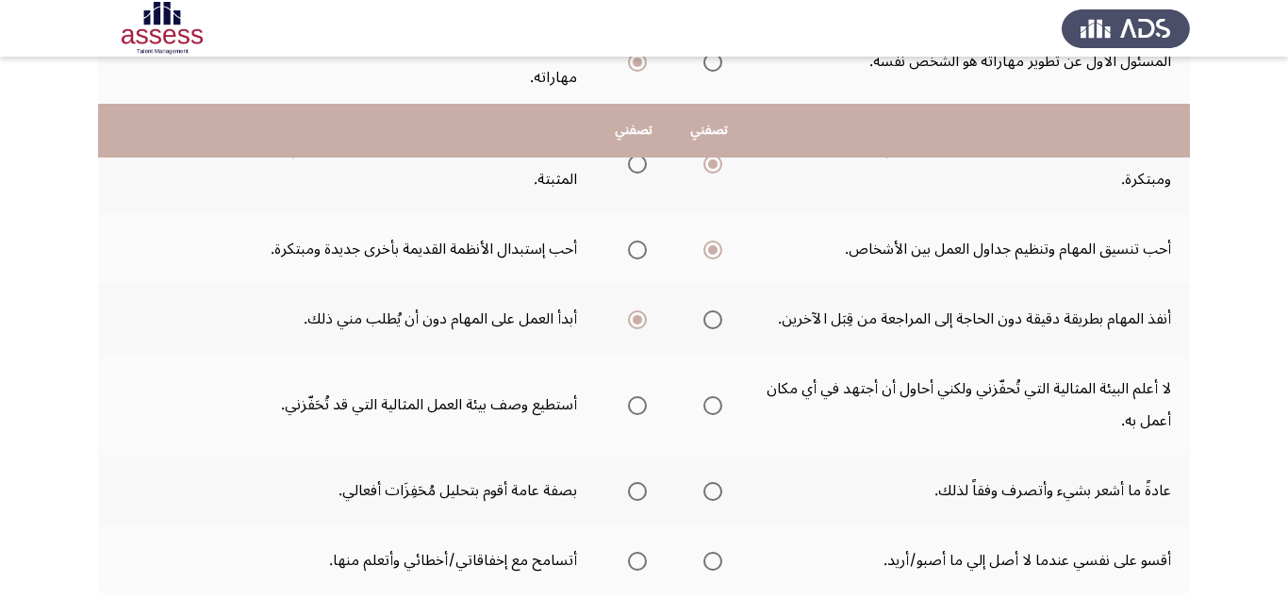
scroll to position [832, 0]
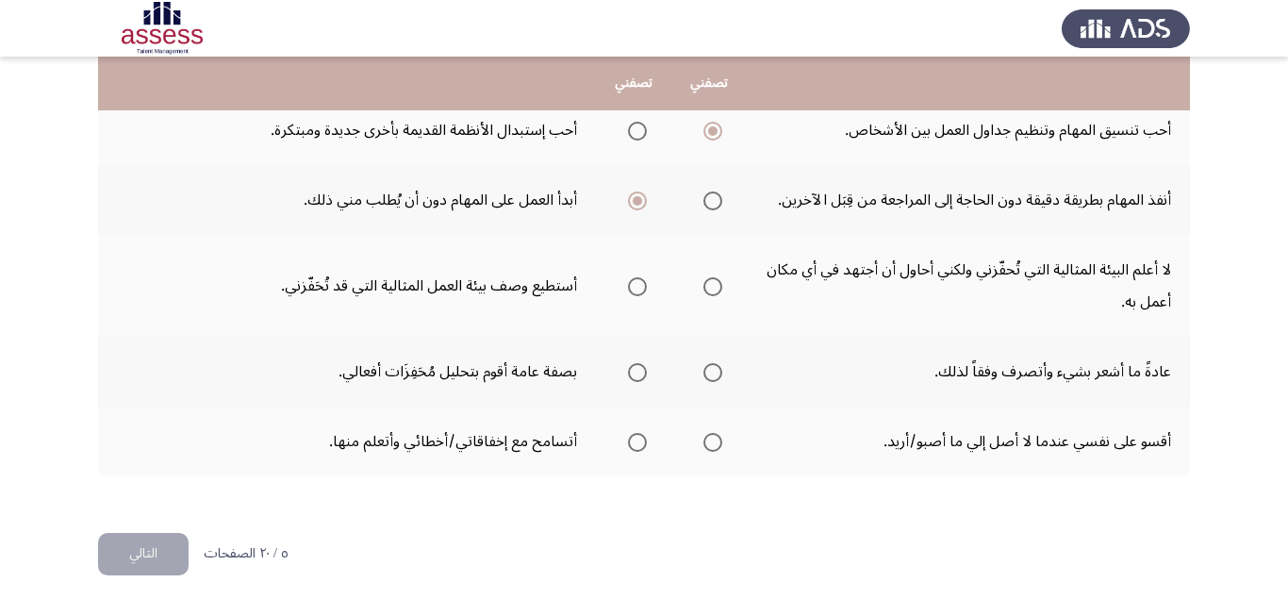
click at [713, 283] on span "Select an option" at bounding box center [712, 286] width 19 height 19
click at [713, 283] on input "Select an option" at bounding box center [712, 286] width 19 height 19
click at [635, 370] on span "Select an option" at bounding box center [637, 372] width 19 height 19
click at [635, 370] on input "Select an option" at bounding box center [637, 372] width 19 height 19
click at [722, 447] on span "Select an option" at bounding box center [712, 442] width 19 height 19
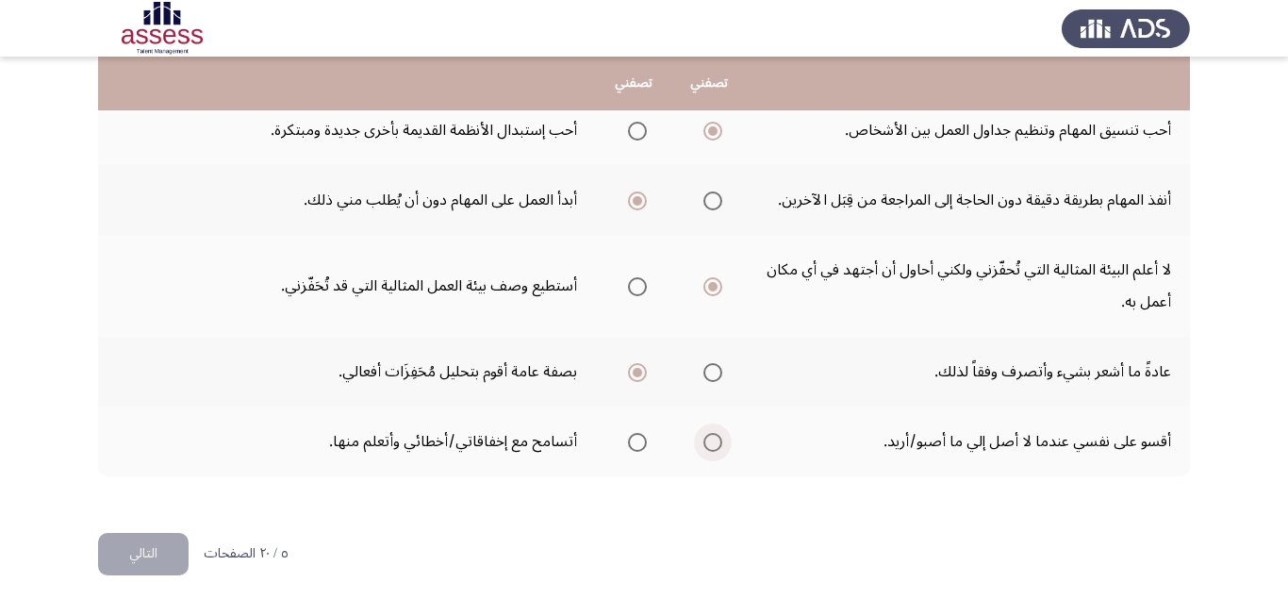
click at [722, 447] on input "Select an option" at bounding box center [712, 442] width 19 height 19
click at [172, 549] on button "التالي" at bounding box center [143, 554] width 91 height 42
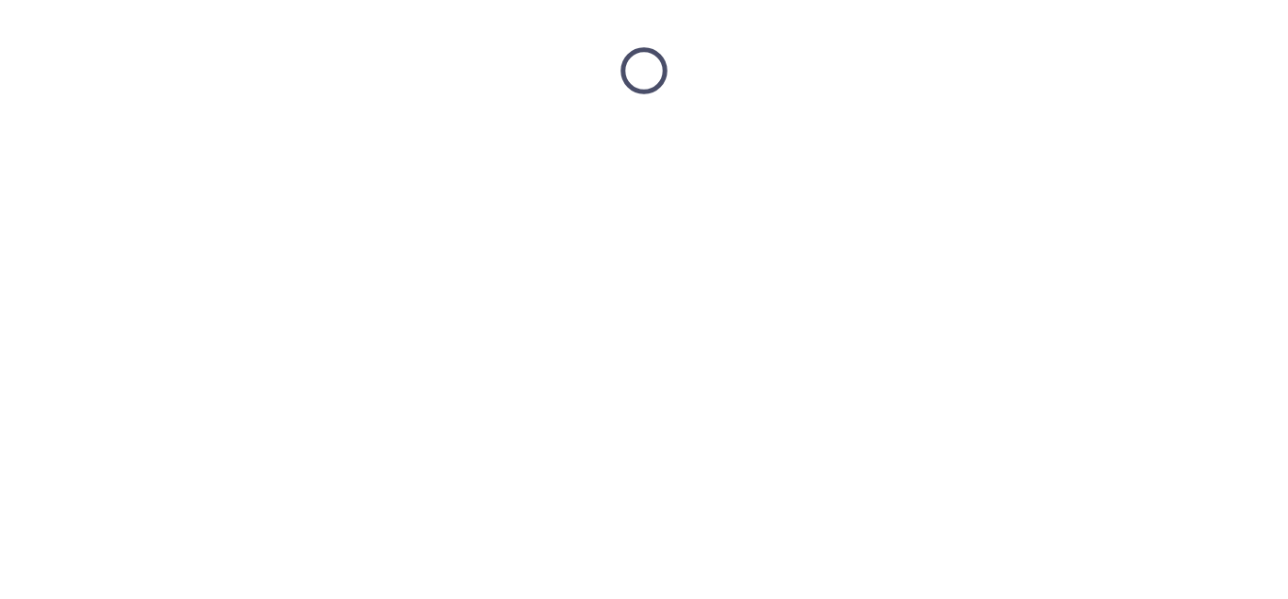
scroll to position [0, 0]
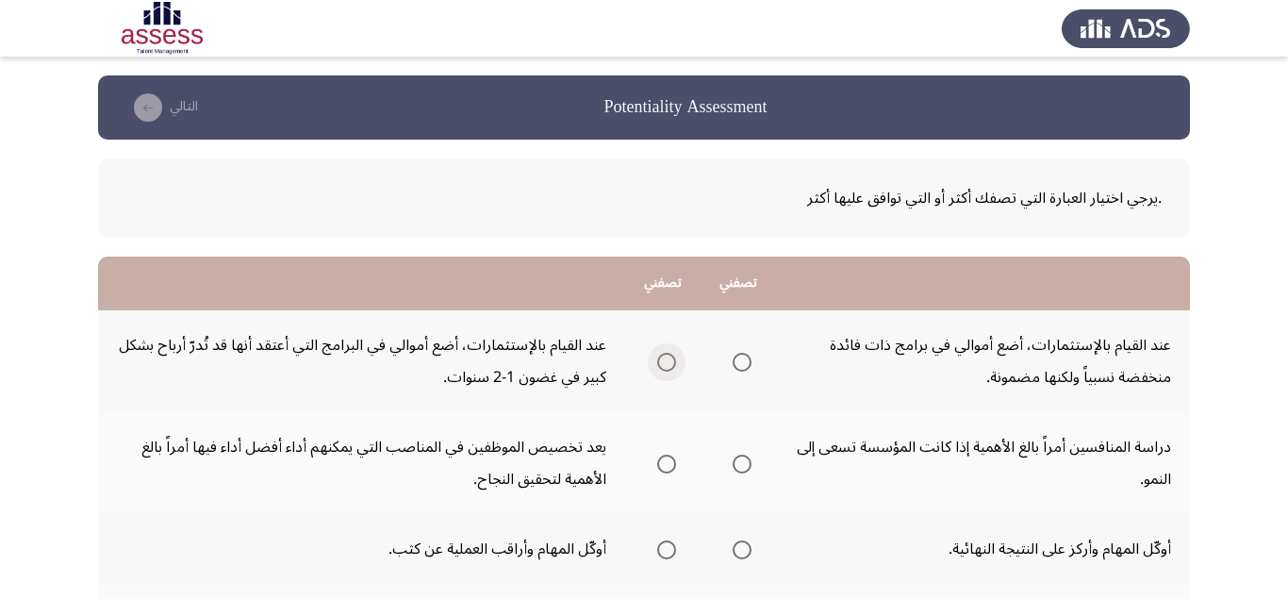
click at [669, 362] on span "Select an option" at bounding box center [666, 362] width 19 height 19
click at [669, 362] on input "Select an option" at bounding box center [666, 362] width 19 height 19
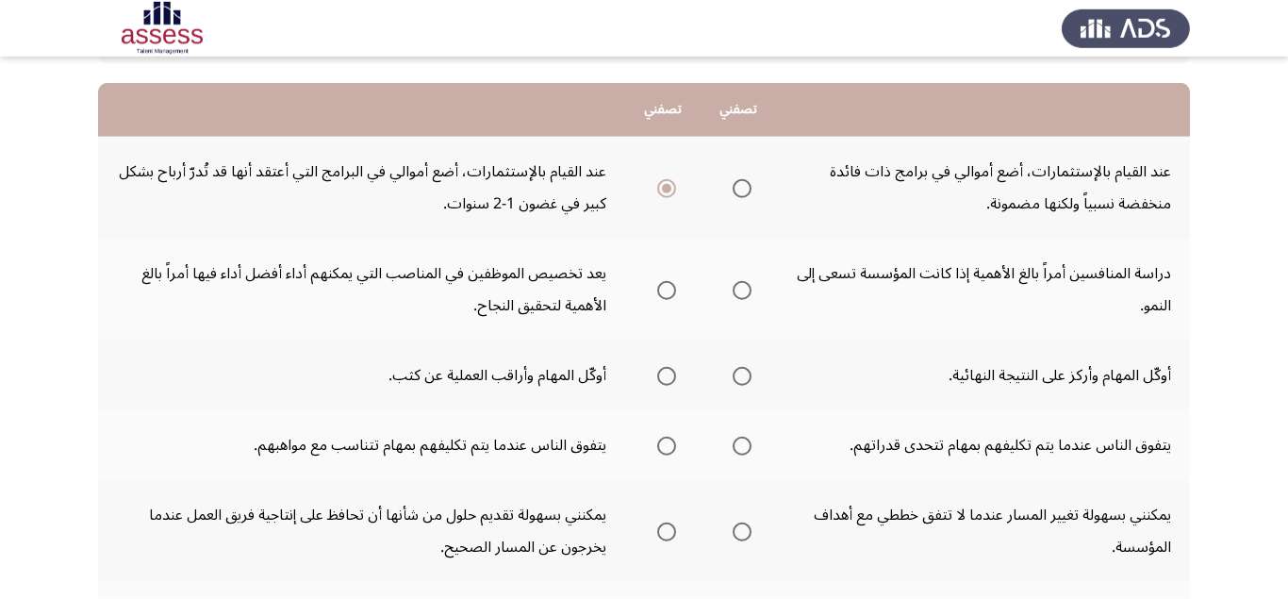
scroll to position [238, 0]
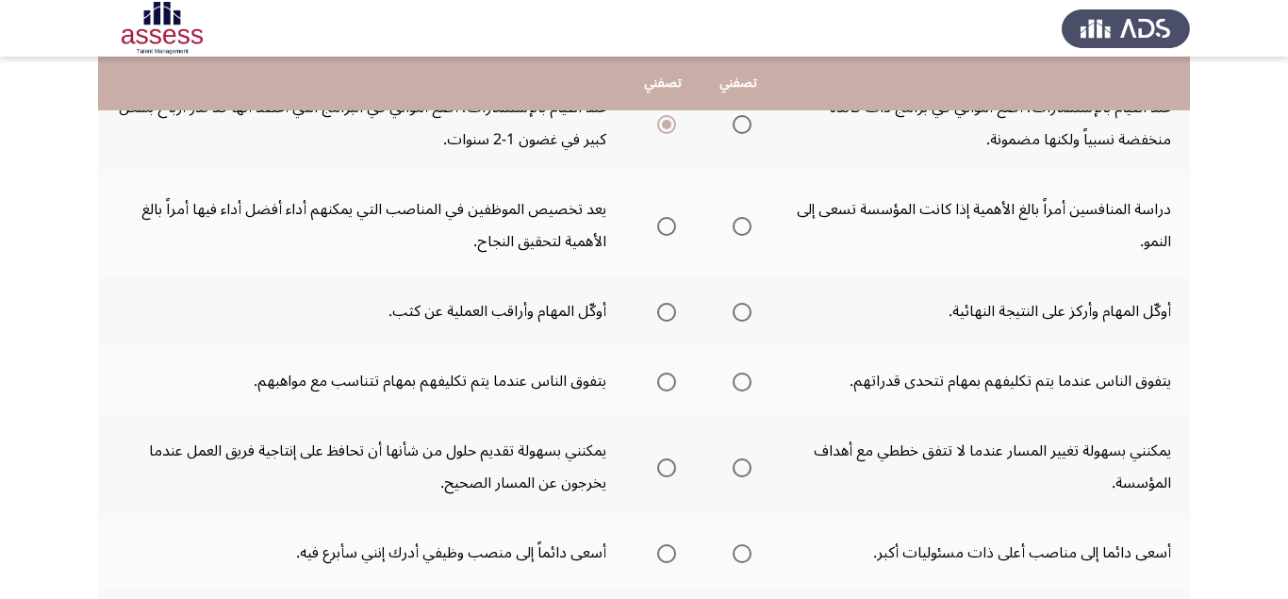
click at [752, 225] on span "Select an option" at bounding box center [742, 226] width 19 height 19
click at [752, 225] on input "Select an option" at bounding box center [742, 226] width 19 height 19
click at [669, 314] on span "Select an option" at bounding box center [666, 312] width 19 height 19
click at [669, 314] on input "Select an option" at bounding box center [666, 312] width 19 height 19
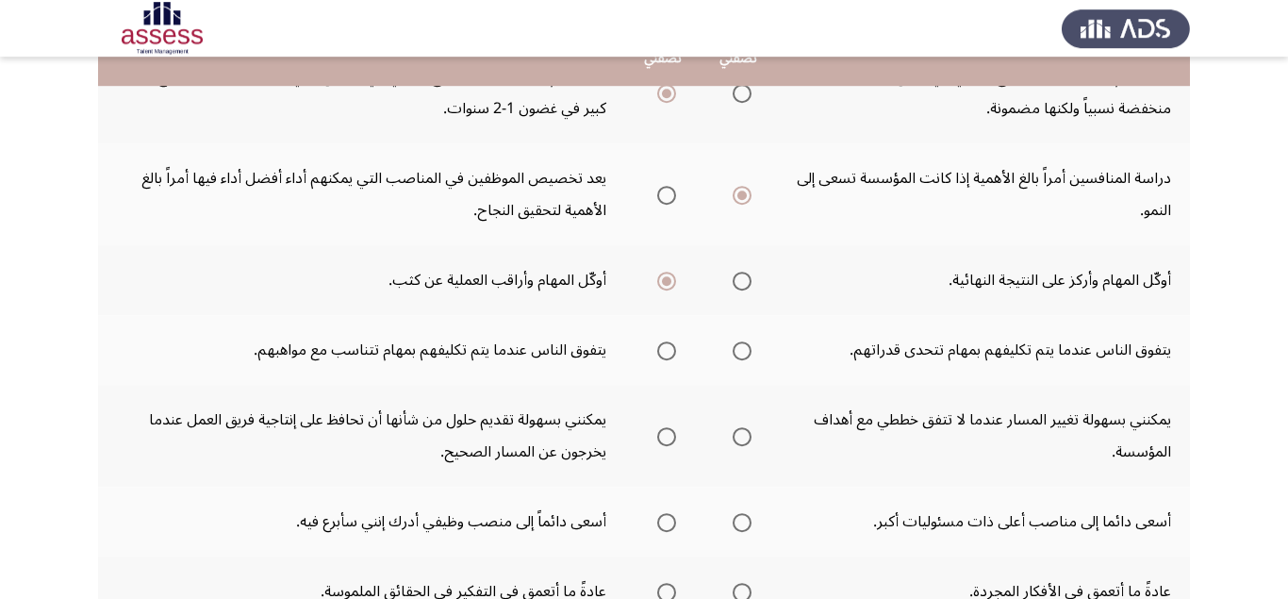
scroll to position [356, 0]
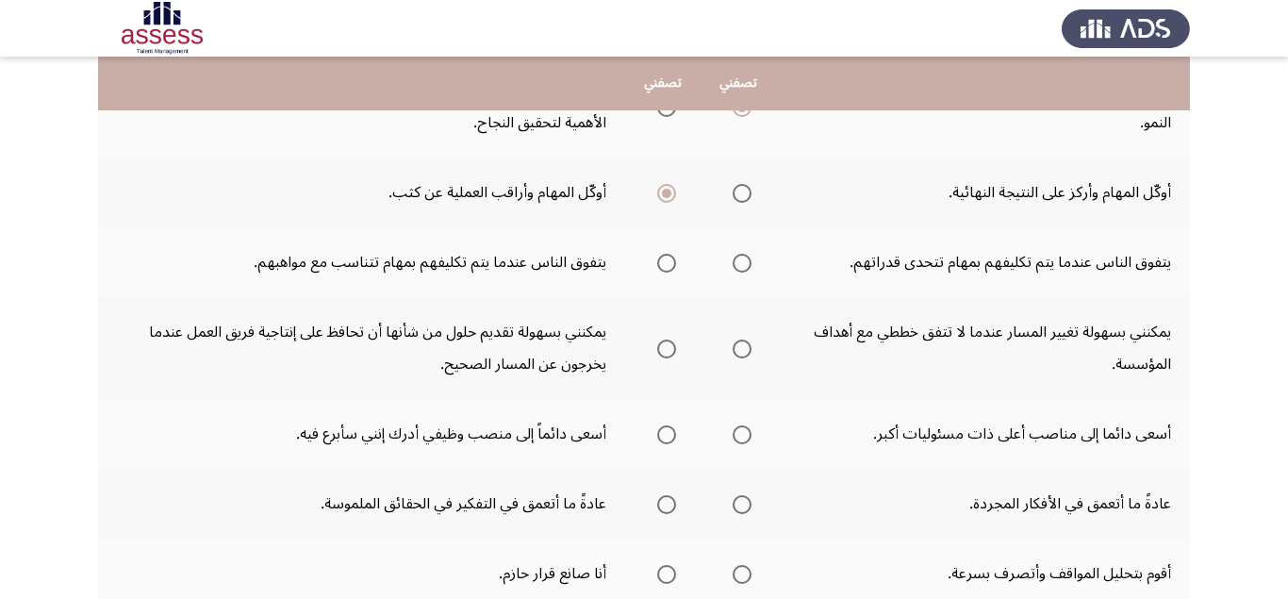
click at [751, 266] on span "Select an option" at bounding box center [742, 263] width 19 height 19
click at [751, 266] on input "Select an option" at bounding box center [742, 263] width 19 height 19
click at [663, 355] on span "Select an option" at bounding box center [666, 348] width 19 height 19
click at [663, 355] on input "Select an option" at bounding box center [666, 348] width 19 height 19
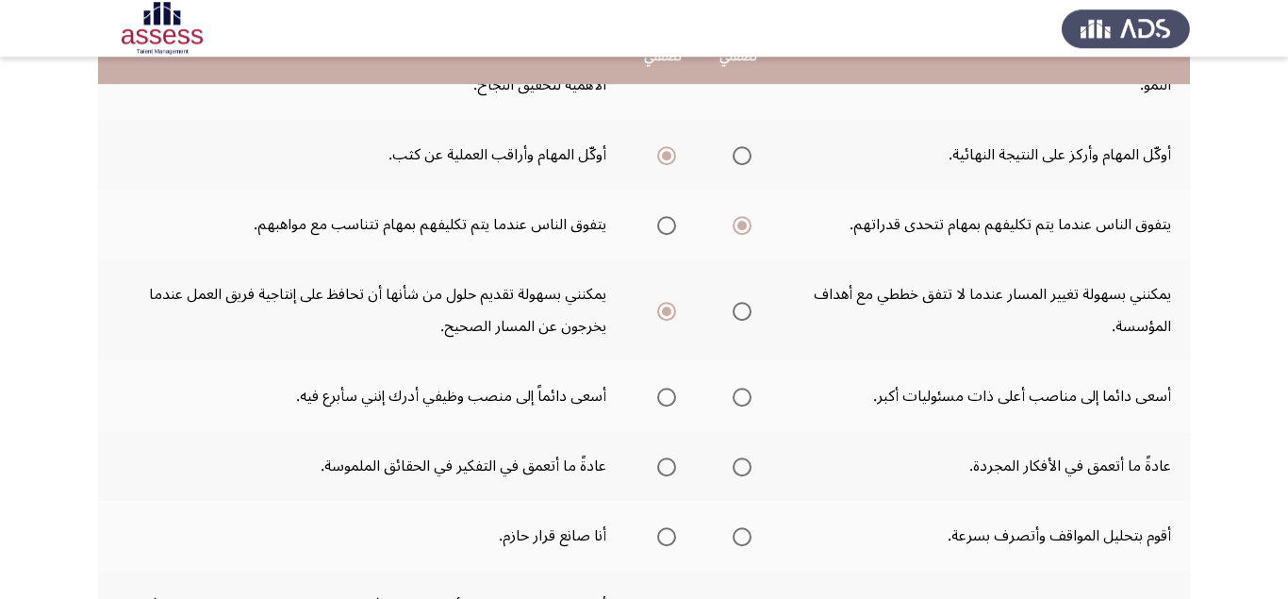
scroll to position [475, 0]
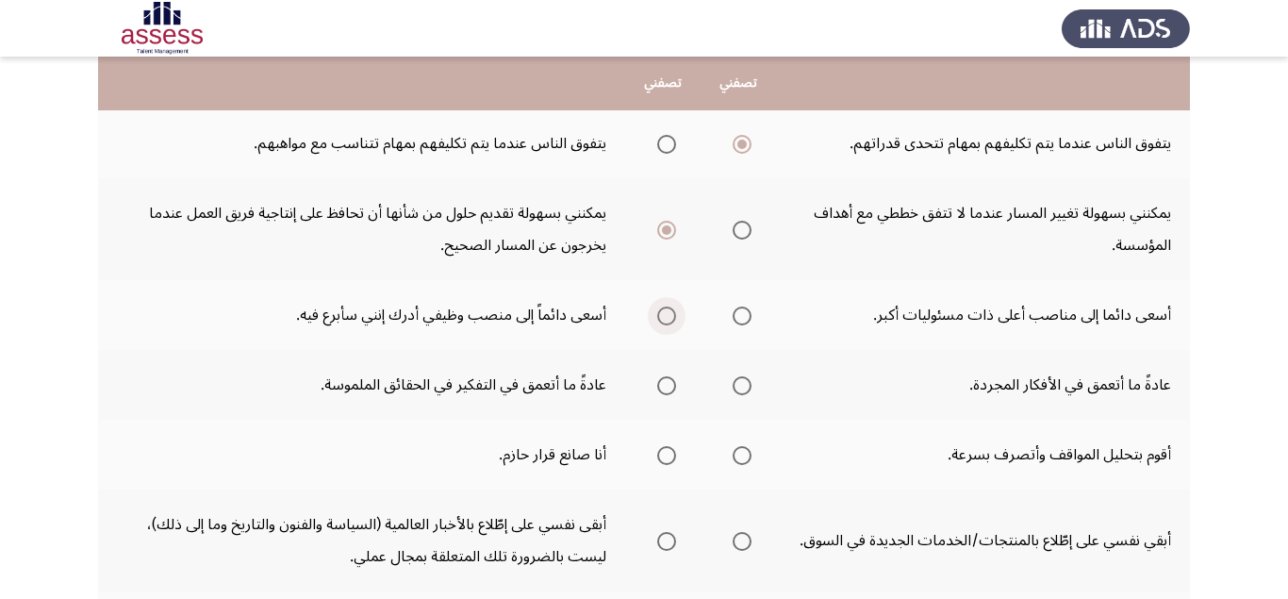
click at [670, 322] on span "Select an option" at bounding box center [666, 315] width 19 height 19
click at [670, 322] on input "Select an option" at bounding box center [666, 315] width 19 height 19
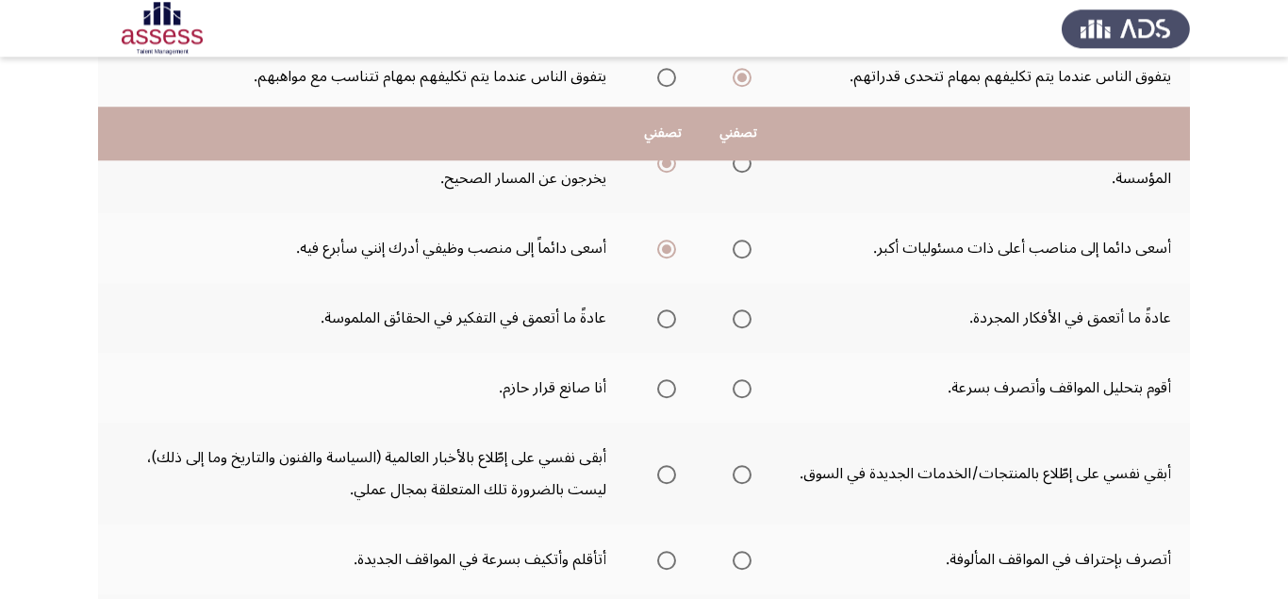
scroll to position [594, 0]
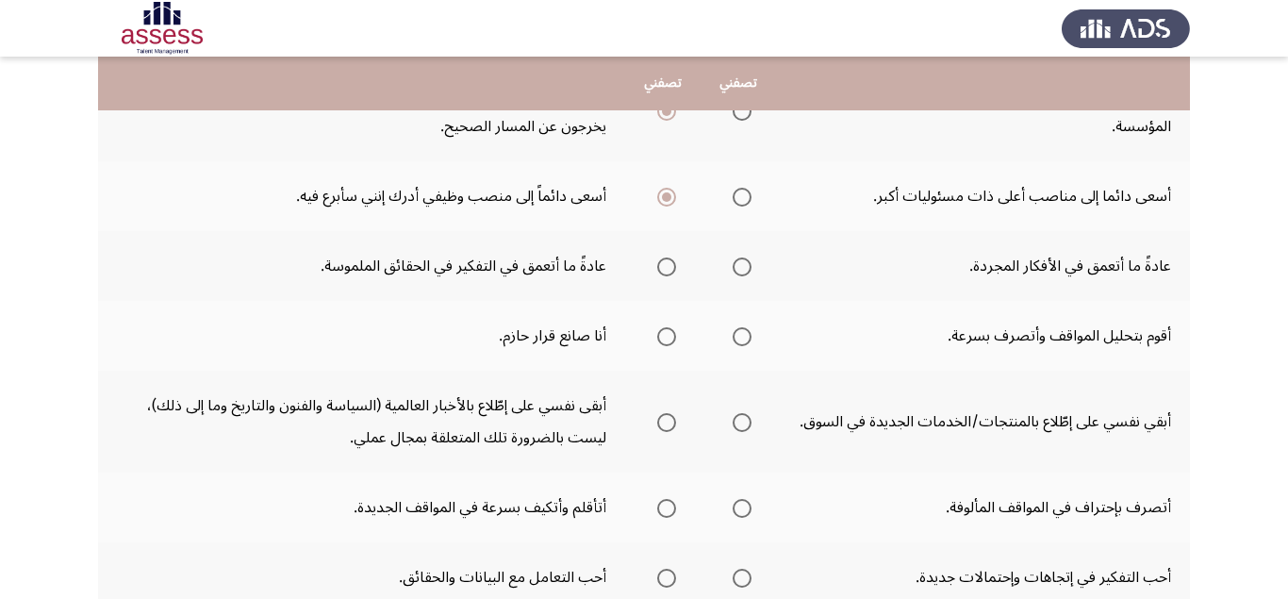
click at [669, 275] on span "Select an option" at bounding box center [666, 266] width 19 height 19
click at [669, 275] on input "Select an option" at bounding box center [666, 266] width 19 height 19
click at [673, 337] on span "Select an option" at bounding box center [666, 336] width 19 height 19
click at [673, 337] on input "Select an option" at bounding box center [666, 336] width 19 height 19
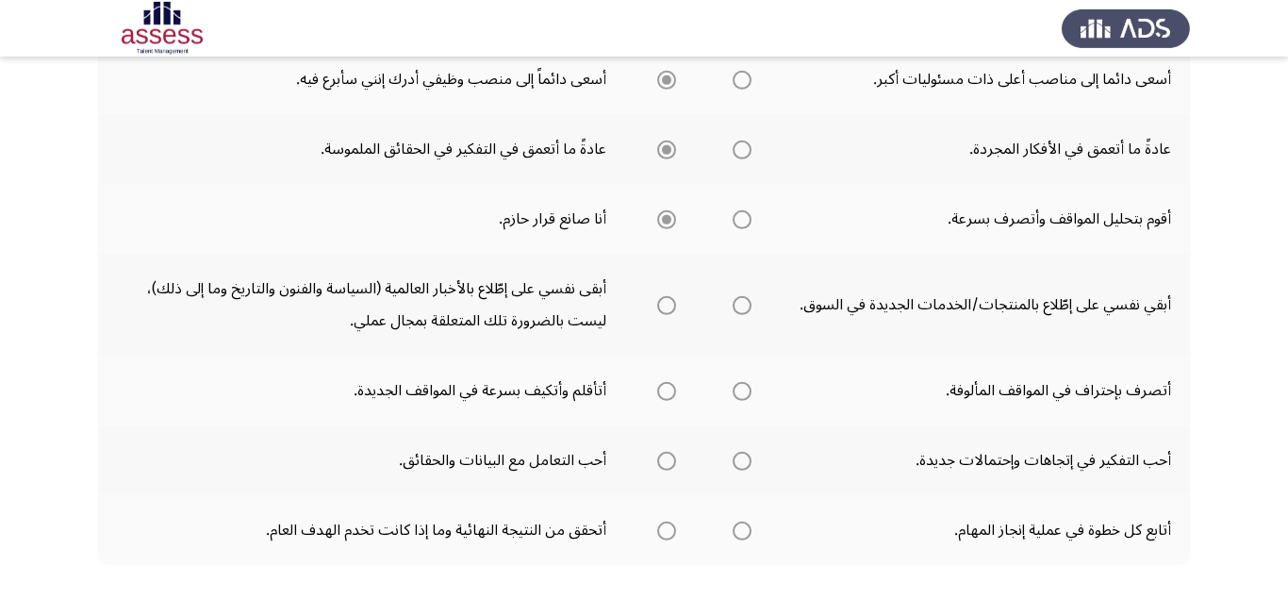
scroll to position [713, 0]
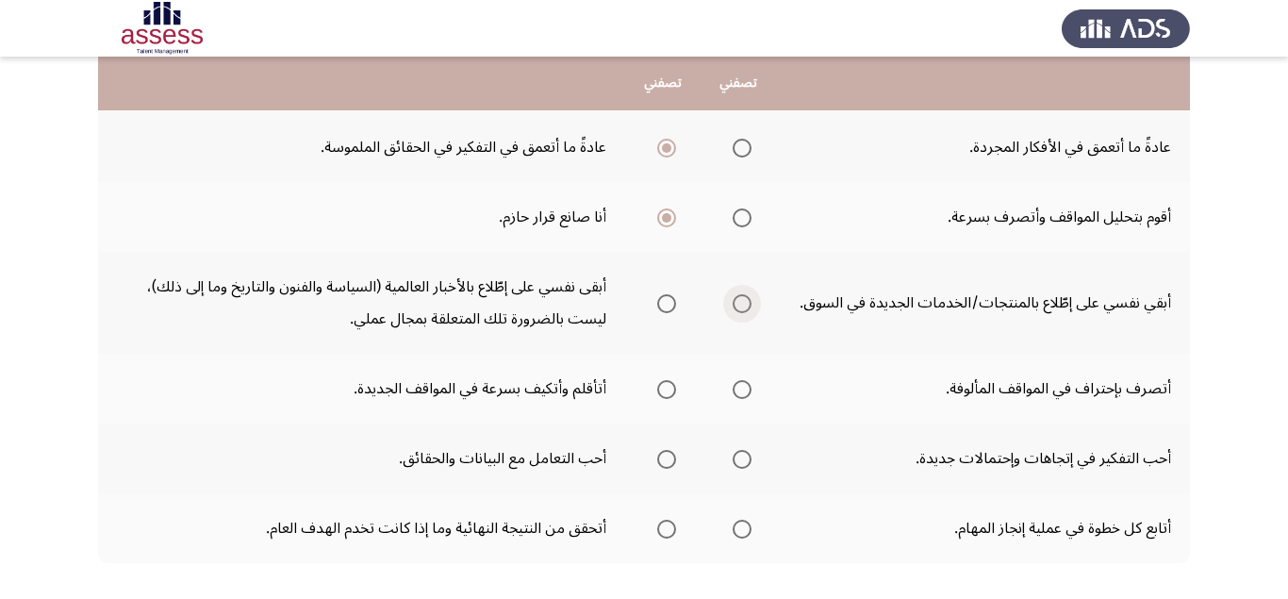
click at [742, 306] on span "Select an option" at bounding box center [742, 303] width 19 height 19
click at [742, 306] on input "Select an option" at bounding box center [742, 303] width 19 height 19
click at [746, 389] on span "Select an option" at bounding box center [742, 389] width 19 height 19
click at [746, 389] on input "Select an option" at bounding box center [742, 389] width 19 height 19
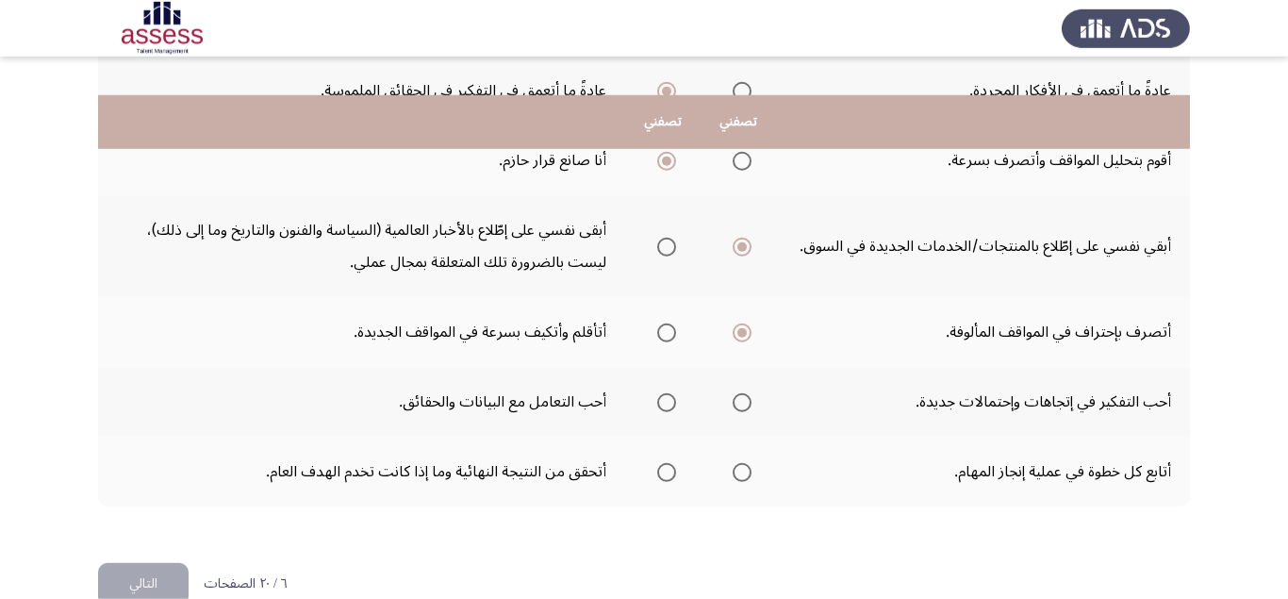
scroll to position [809, 0]
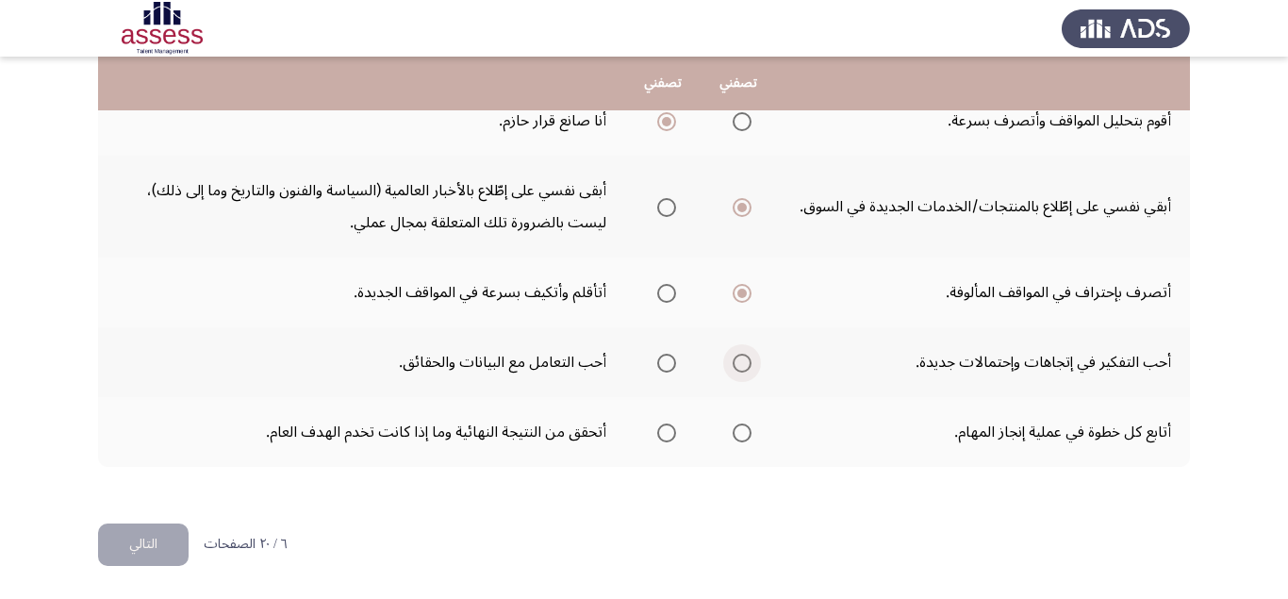
click at [745, 372] on span "Select an option" at bounding box center [742, 363] width 19 height 19
click at [745, 372] on input "Select an option" at bounding box center [742, 363] width 19 height 19
click at [668, 430] on span "Select an option" at bounding box center [666, 432] width 19 height 19
click at [668, 430] on input "Select an option" at bounding box center [666, 432] width 19 height 19
click at [151, 544] on button "التالي" at bounding box center [143, 544] width 91 height 42
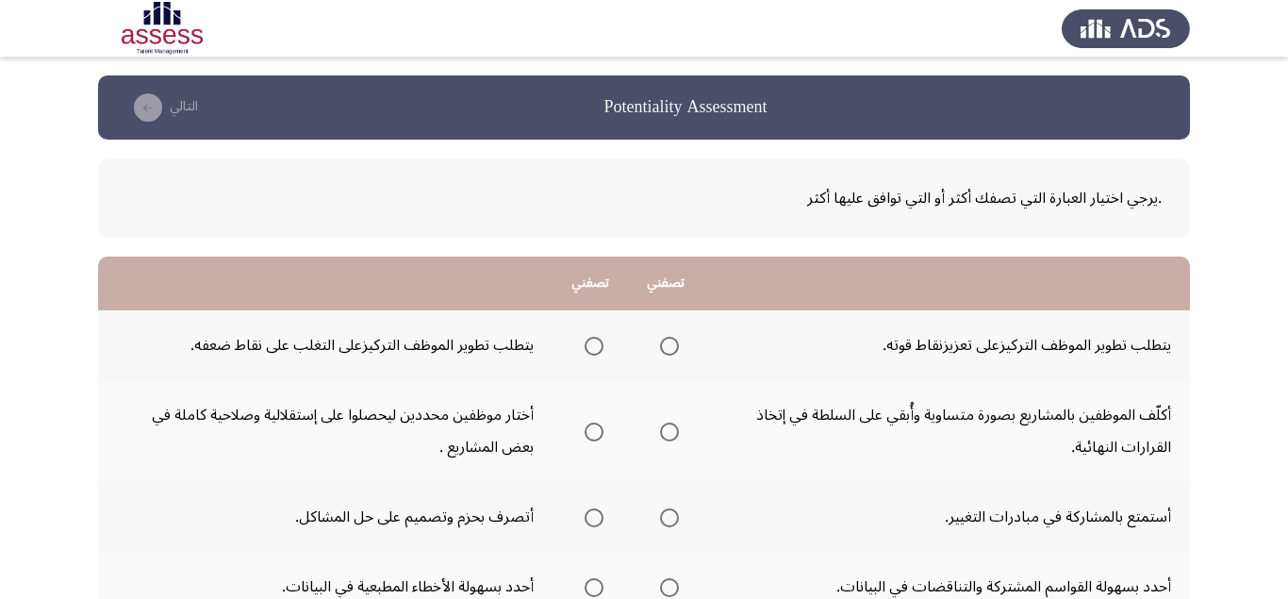
scroll to position [119, 0]
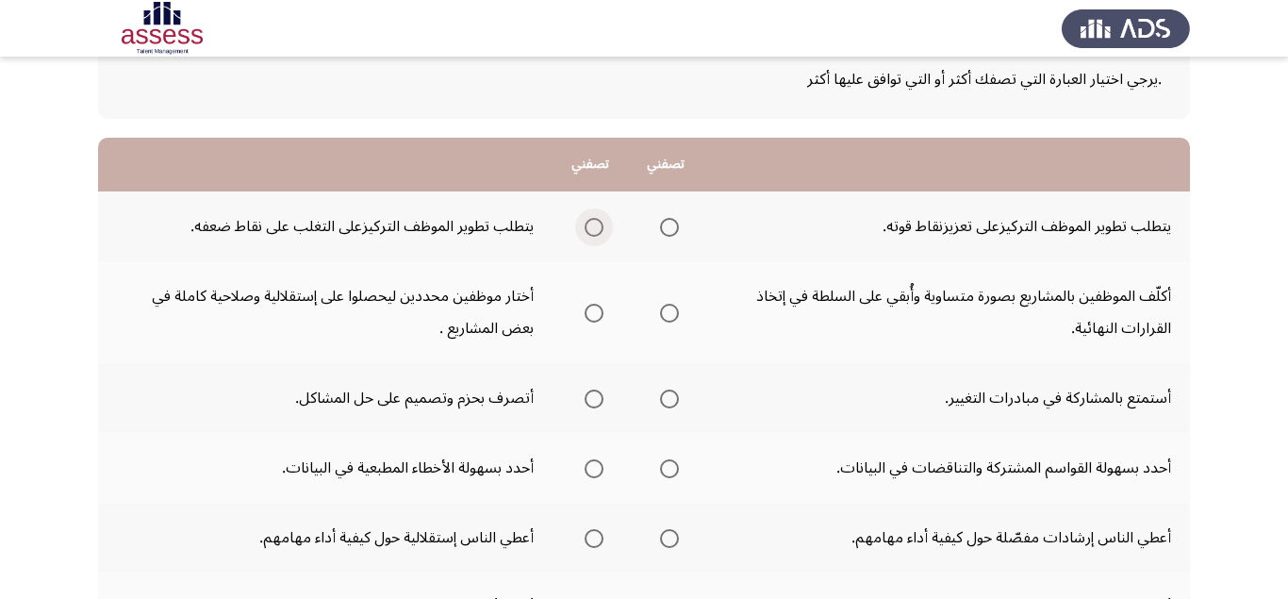
click at [596, 223] on span "Select an option" at bounding box center [594, 227] width 19 height 19
click at [596, 223] on input "Select an option" at bounding box center [594, 227] width 19 height 19
click at [599, 315] on span "Select an option" at bounding box center [594, 313] width 19 height 19
click at [599, 315] on input "Select an option" at bounding box center [594, 313] width 19 height 19
click at [676, 404] on span "Select an option" at bounding box center [669, 398] width 19 height 19
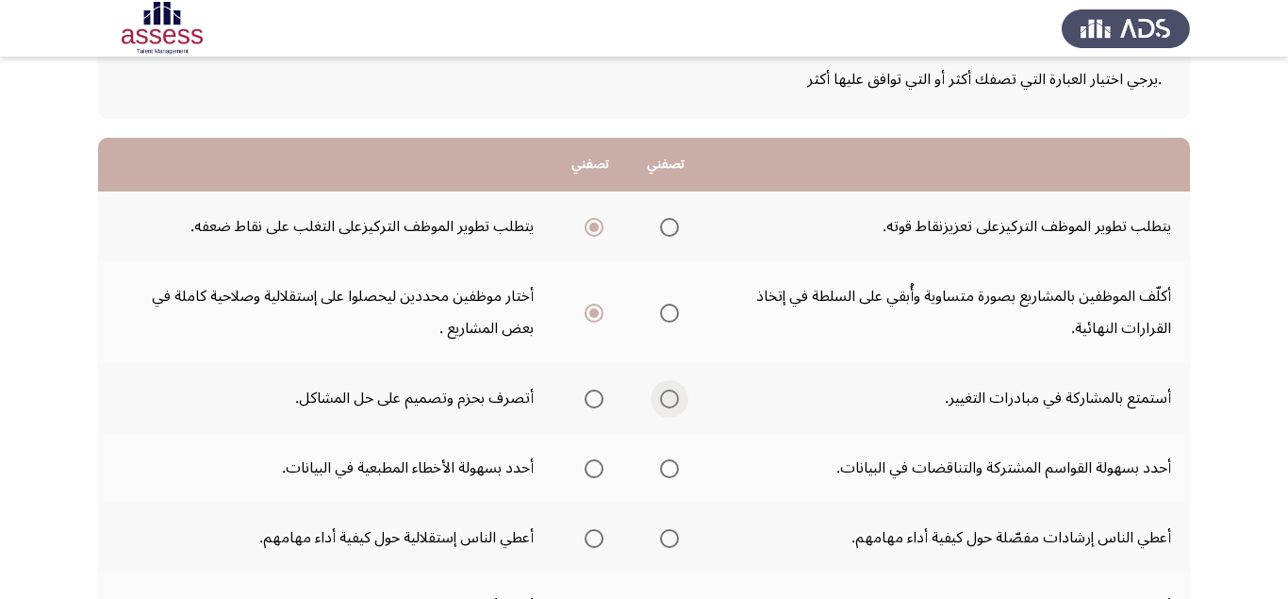
click at [676, 404] on input "Select an option" at bounding box center [669, 398] width 19 height 19
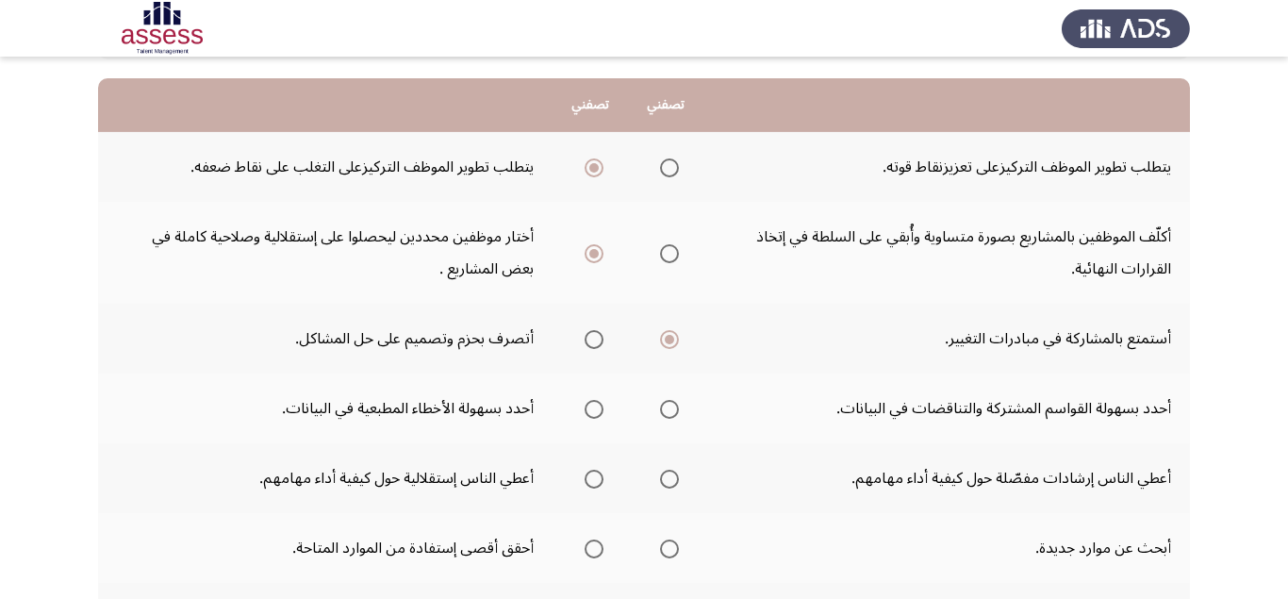
scroll to position [238, 0]
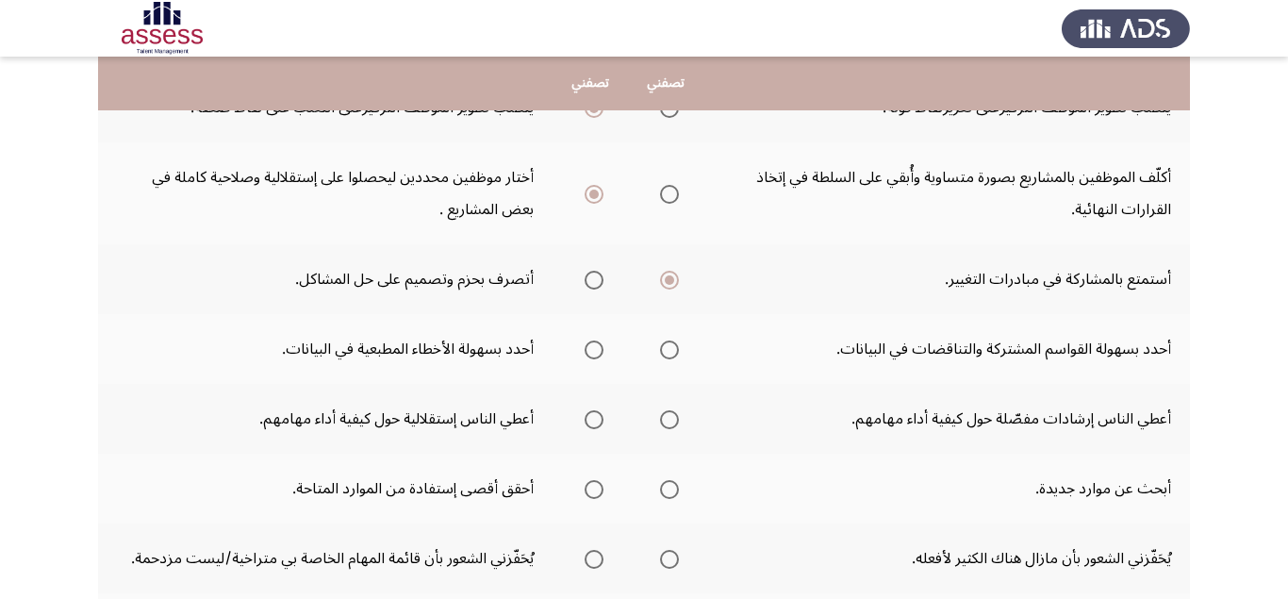
click at [673, 352] on span "Select an option" at bounding box center [669, 349] width 19 height 19
click at [673, 352] on input "Select an option" at bounding box center [669, 349] width 19 height 19
click at [595, 415] on span "Select an option" at bounding box center [594, 419] width 19 height 19
click at [595, 415] on input "Select an option" at bounding box center [594, 419] width 19 height 19
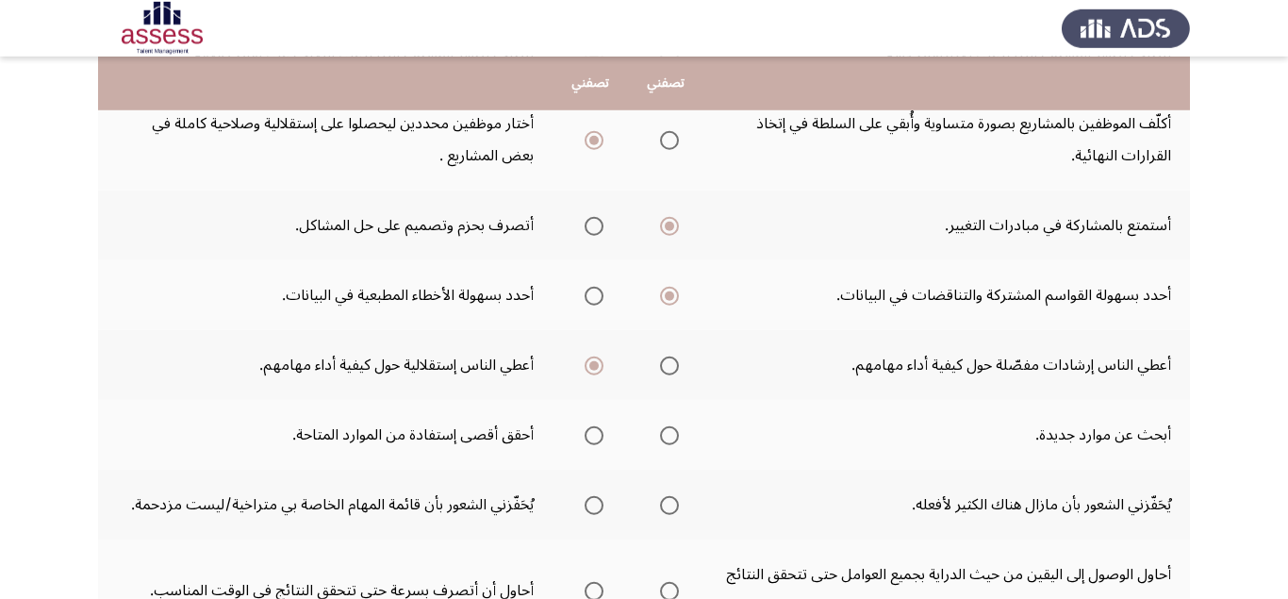
scroll to position [356, 0]
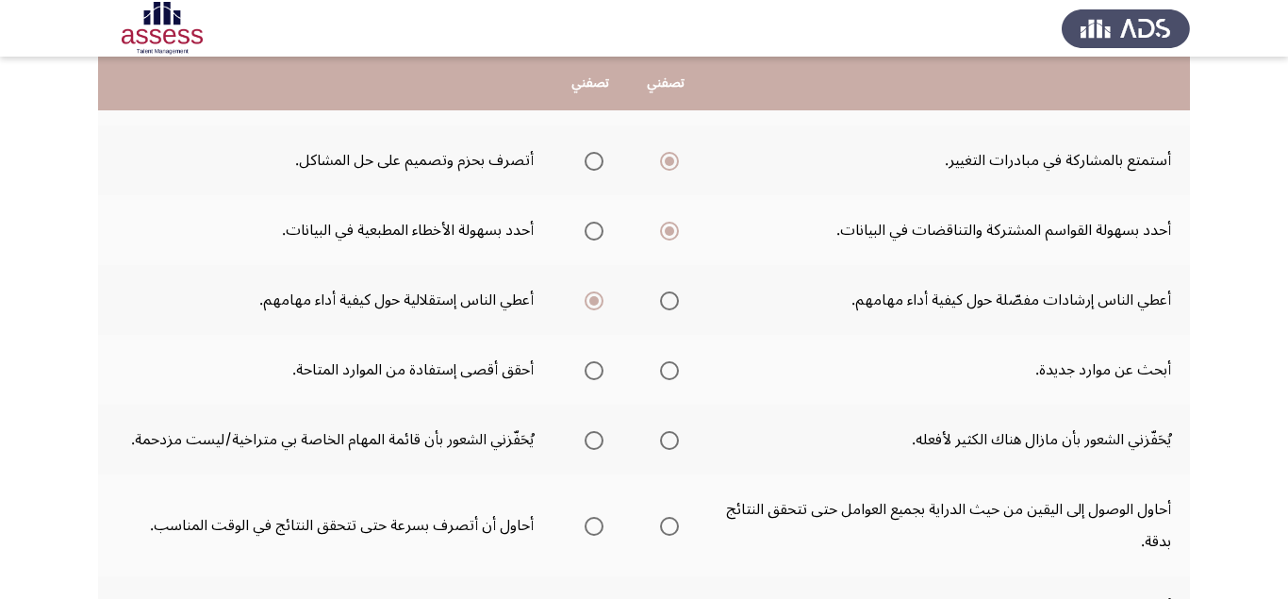
click at [595, 372] on span "Select an option" at bounding box center [594, 370] width 19 height 19
click at [595, 372] on input "Select an option" at bounding box center [594, 370] width 19 height 19
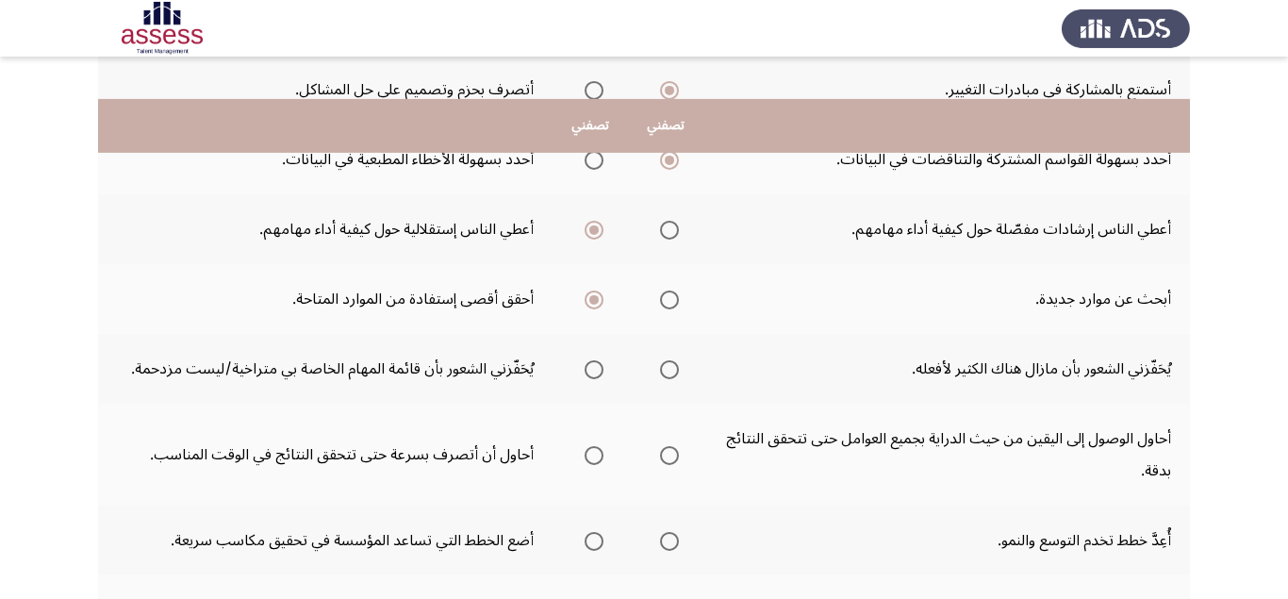
scroll to position [475, 0]
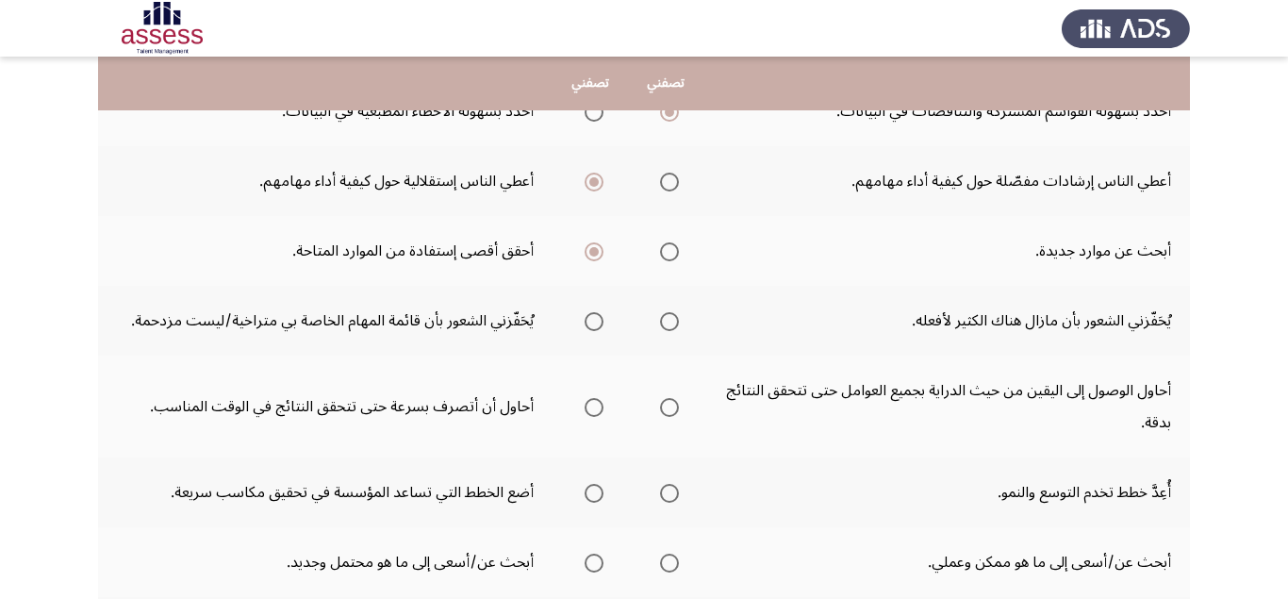
click at [670, 322] on span "Select an option" at bounding box center [669, 321] width 19 height 19
click at [670, 322] on input "Select an option" at bounding box center [669, 321] width 19 height 19
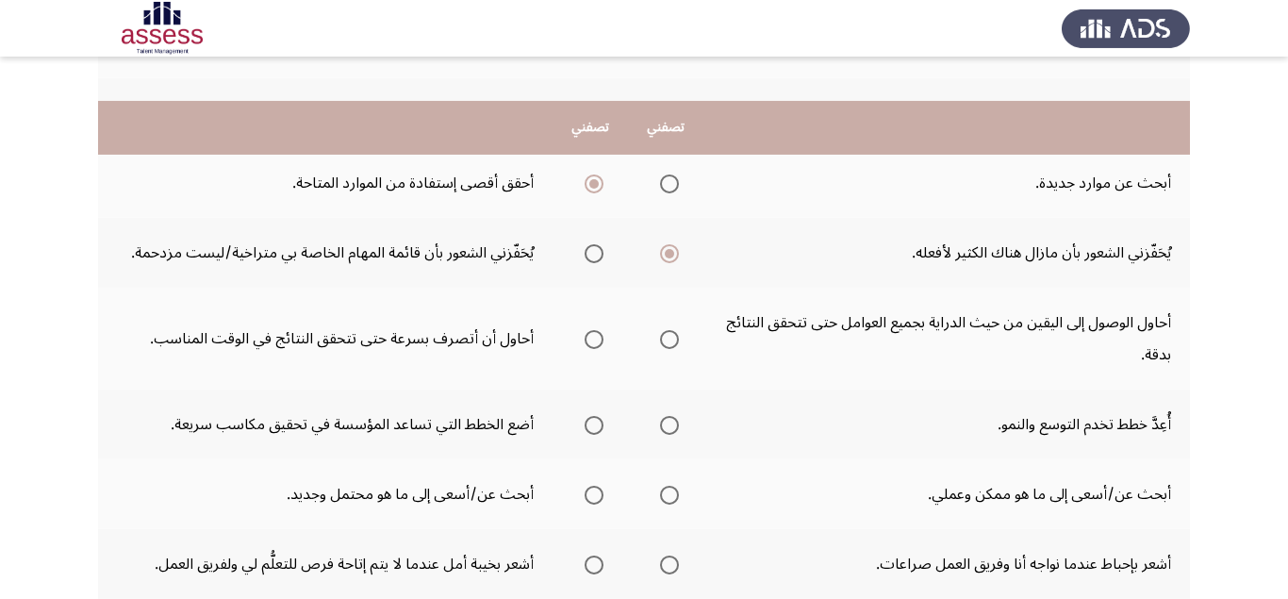
scroll to position [594, 0]
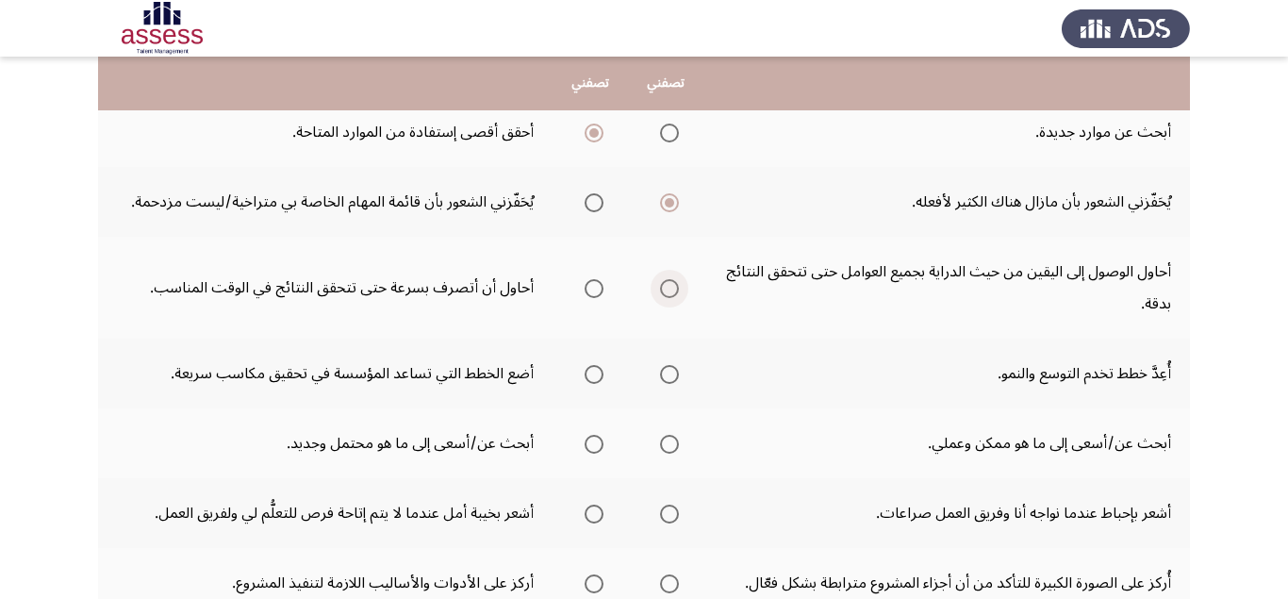
click at [671, 292] on span "Select an option" at bounding box center [669, 288] width 19 height 19
click at [671, 292] on input "Select an option" at bounding box center [669, 288] width 19 height 19
click at [676, 379] on span "Select an option" at bounding box center [669, 374] width 19 height 19
click at [676, 379] on input "Select an option" at bounding box center [669, 374] width 19 height 19
click at [603, 449] on span "Select an option" at bounding box center [594, 444] width 19 height 19
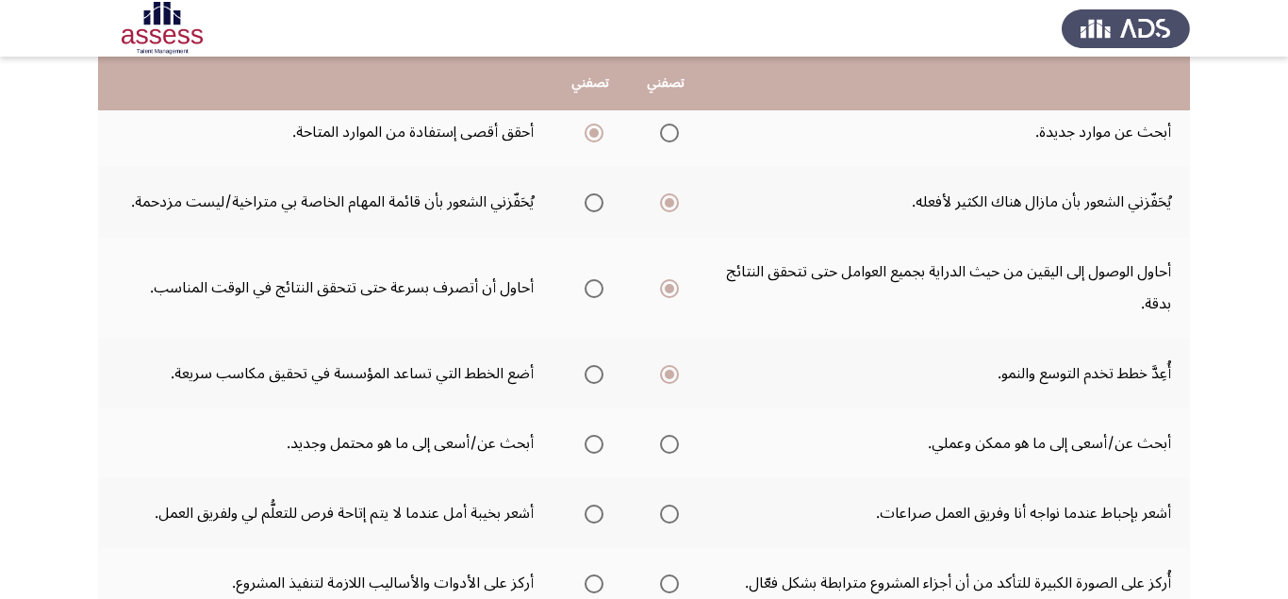
click at [603, 449] on input "Select an option" at bounding box center [594, 444] width 19 height 19
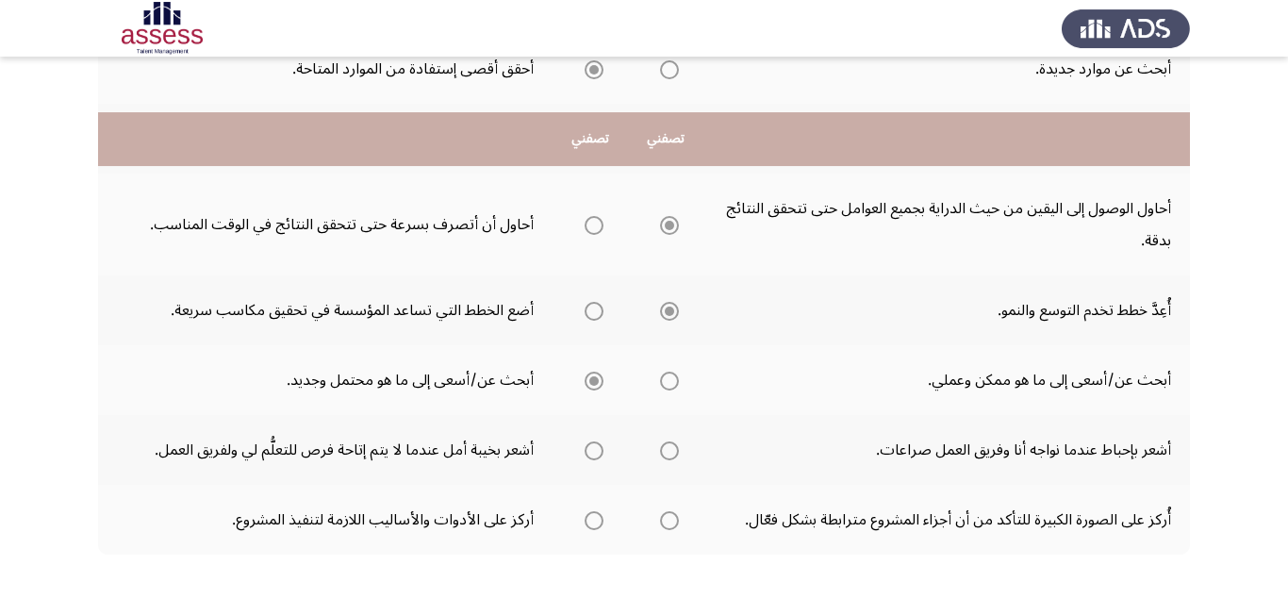
scroll to position [713, 0]
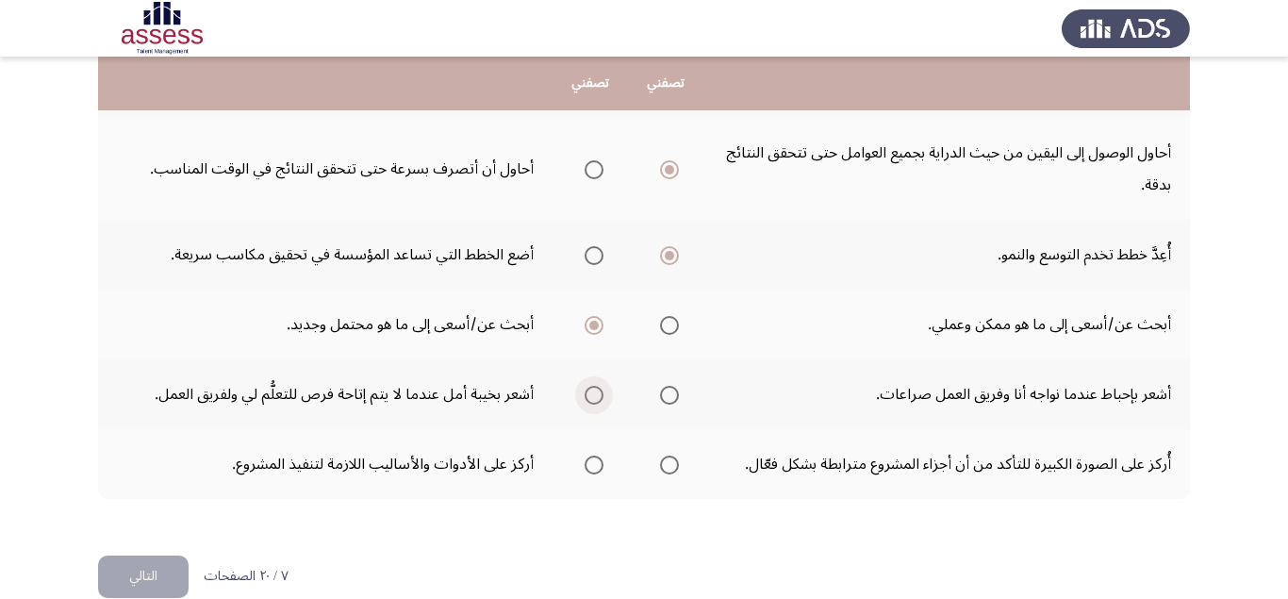
click at [597, 400] on span "Select an option" at bounding box center [594, 395] width 19 height 19
click at [597, 400] on input "Select an option" at bounding box center [594, 395] width 19 height 19
click at [678, 461] on span "Select an option" at bounding box center [669, 464] width 19 height 19
click at [678, 461] on input "Select an option" at bounding box center [669, 464] width 19 height 19
click at [162, 583] on button "التالي" at bounding box center [143, 576] width 91 height 42
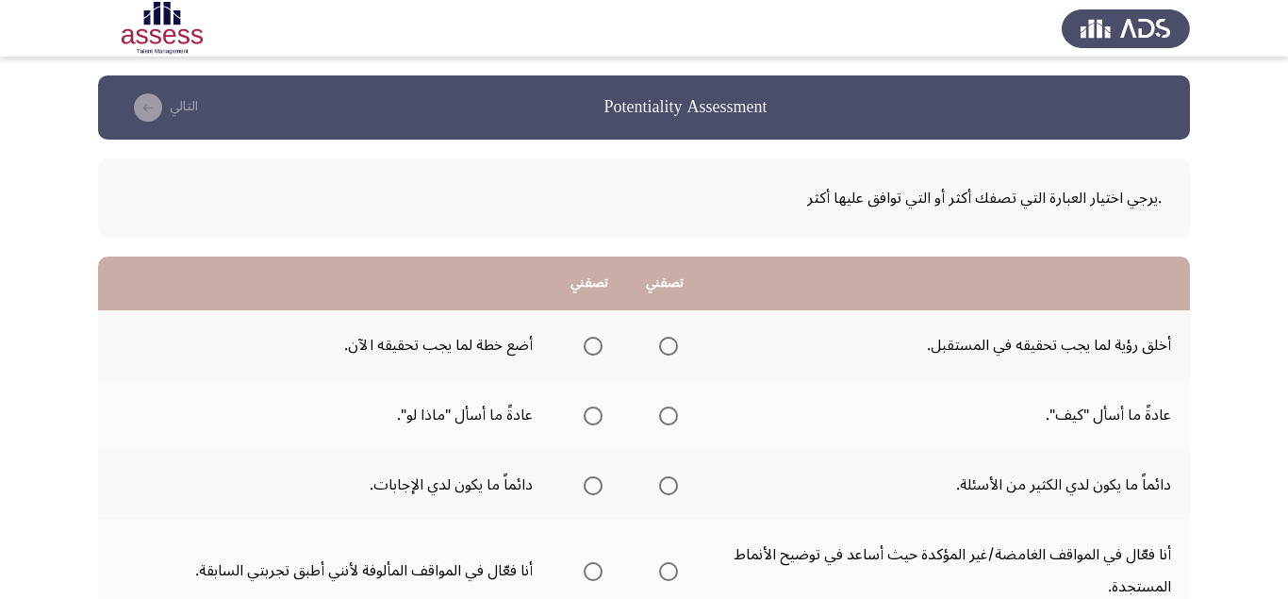
scroll to position [119, 0]
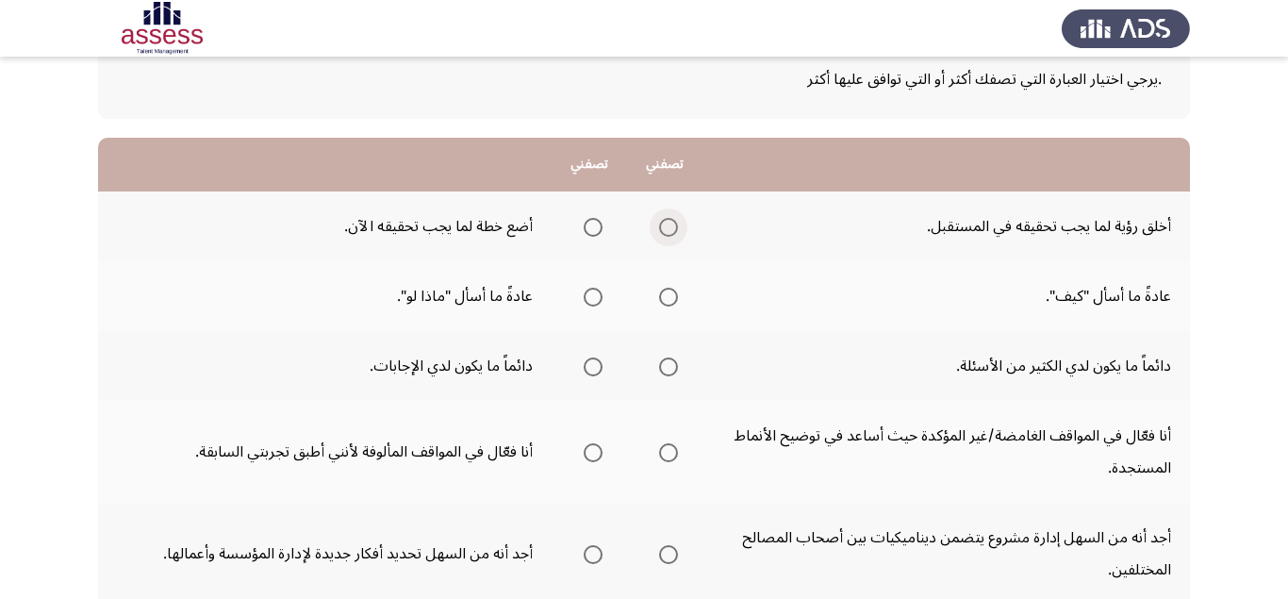
click at [678, 226] on span "Select an option" at bounding box center [668, 227] width 19 height 19
click at [678, 226] on input "Select an option" at bounding box center [668, 227] width 19 height 19
click at [592, 300] on span "Select an option" at bounding box center [593, 297] width 19 height 19
click at [592, 300] on input "Select an option" at bounding box center [593, 297] width 19 height 19
click at [602, 368] on th at bounding box center [589, 366] width 75 height 70
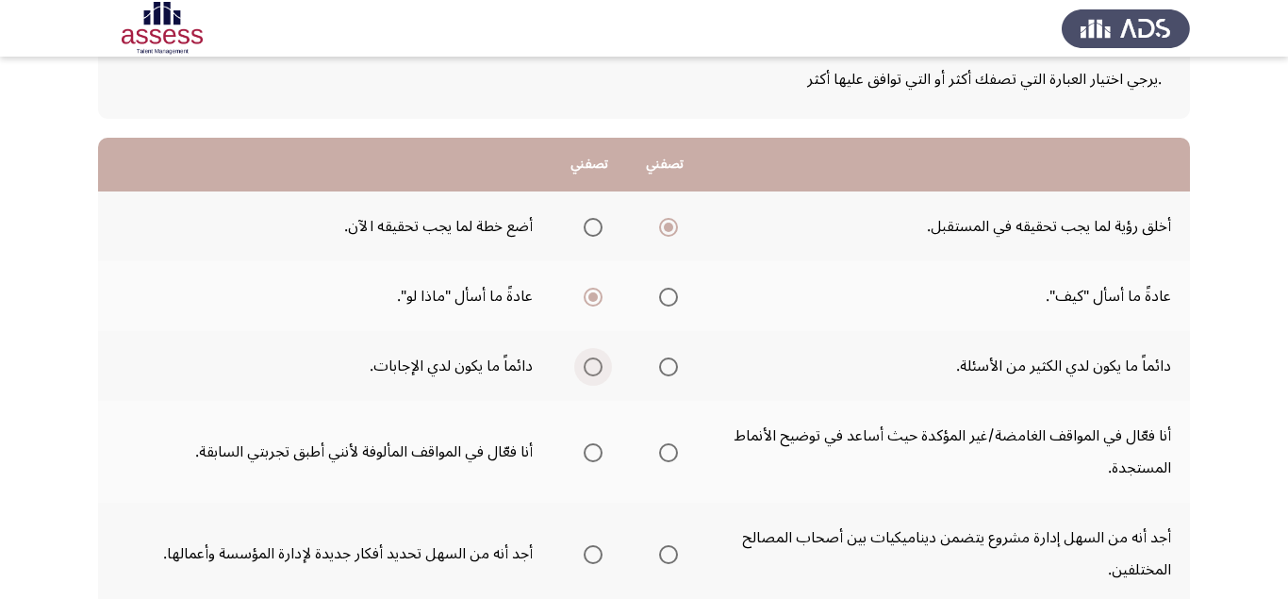
click at [593, 367] on span "Select an option" at bounding box center [593, 366] width 19 height 19
click at [593, 367] on input "Select an option" at bounding box center [593, 366] width 19 height 19
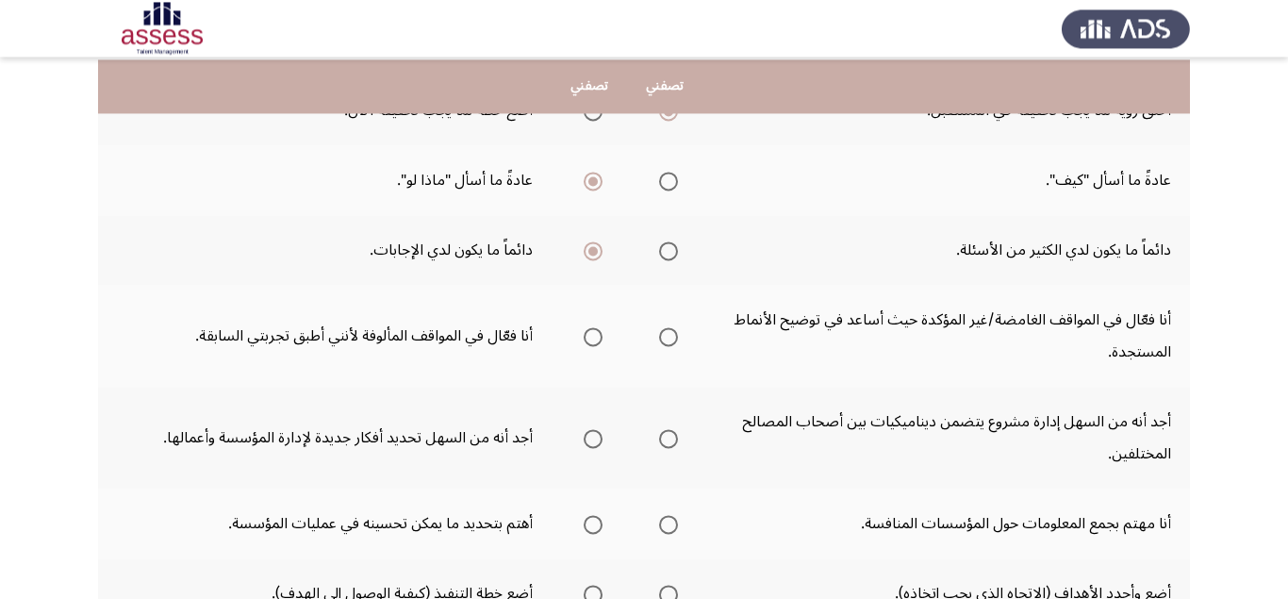
scroll to position [238, 0]
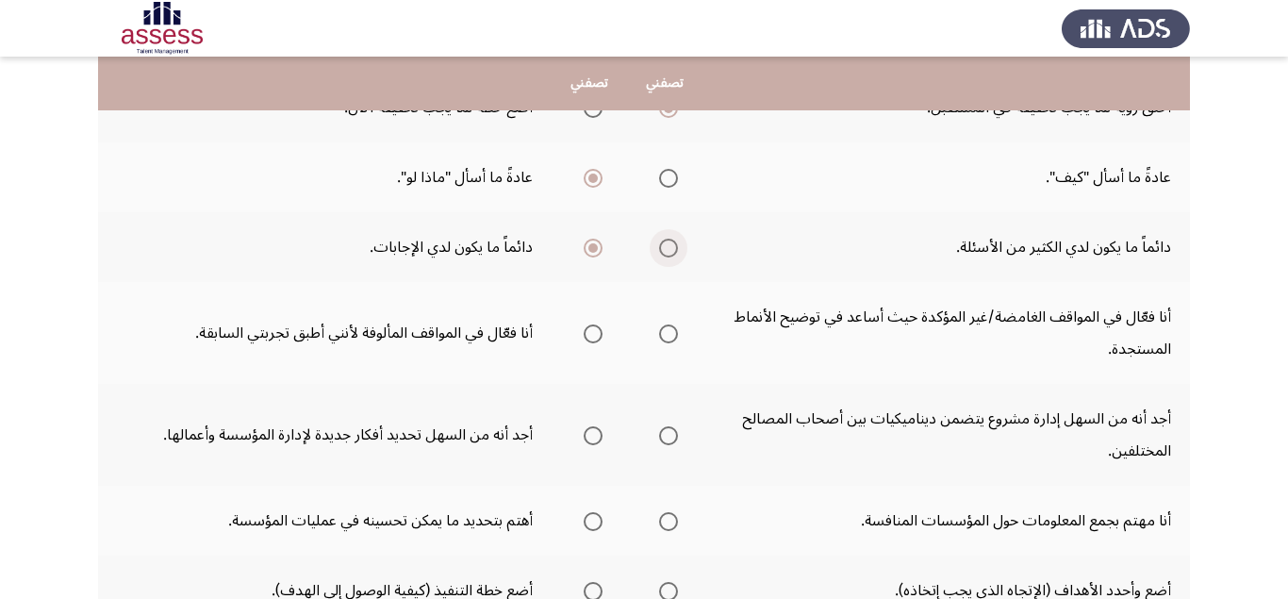
click at [670, 247] on span "Select an option" at bounding box center [668, 248] width 19 height 19
click at [670, 247] on input "Select an option" at bounding box center [668, 248] width 19 height 19
click at [595, 249] on span "Select an option" at bounding box center [593, 248] width 19 height 19
click at [595, 249] on input "Select an option" at bounding box center [593, 248] width 19 height 19
click at [675, 326] on span "Select an option" at bounding box center [668, 333] width 19 height 19
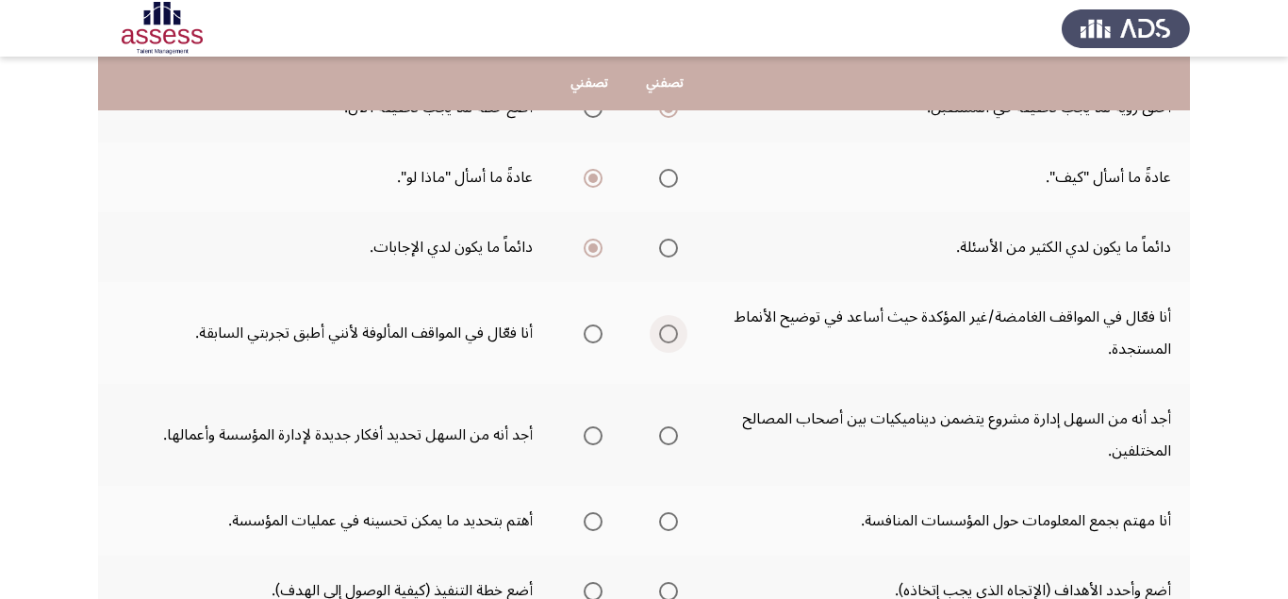
click at [675, 326] on input "Select an option" at bounding box center [668, 333] width 19 height 19
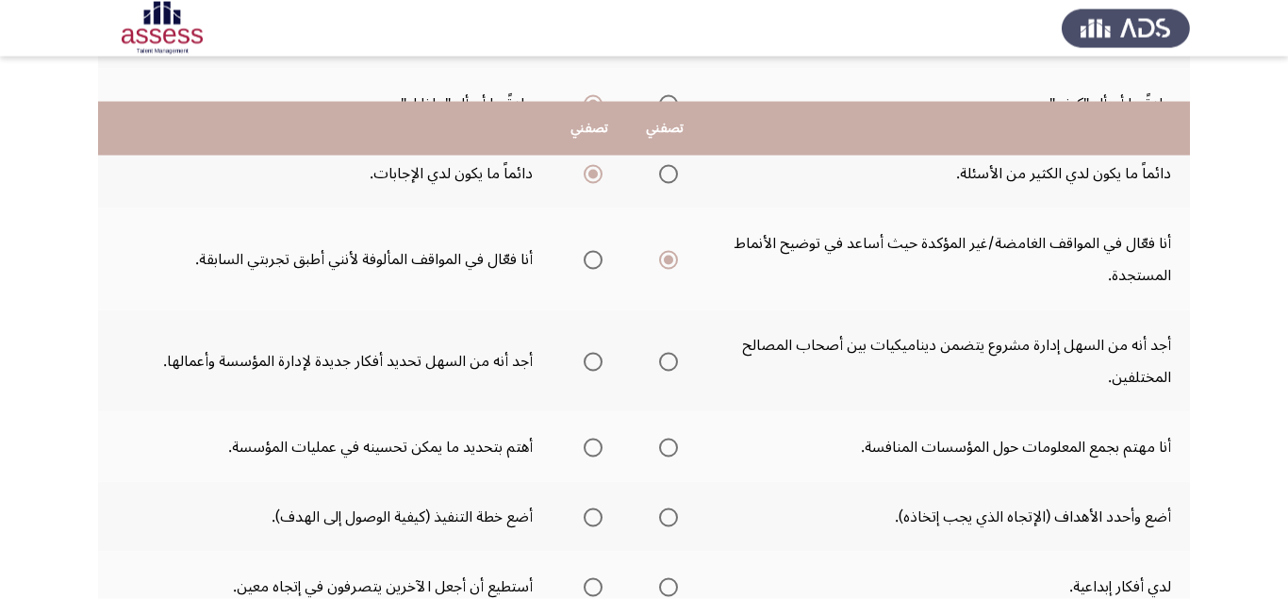
scroll to position [356, 0]
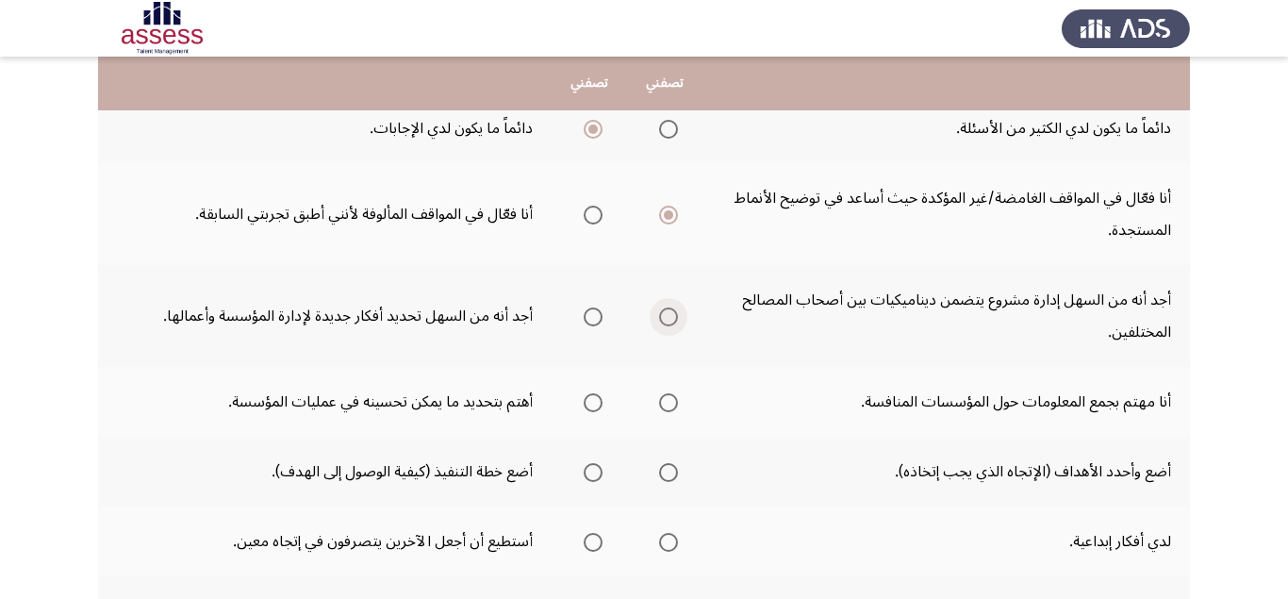
click at [669, 314] on span "Select an option" at bounding box center [668, 316] width 19 height 19
click at [669, 314] on input "Select an option" at bounding box center [668, 316] width 19 height 19
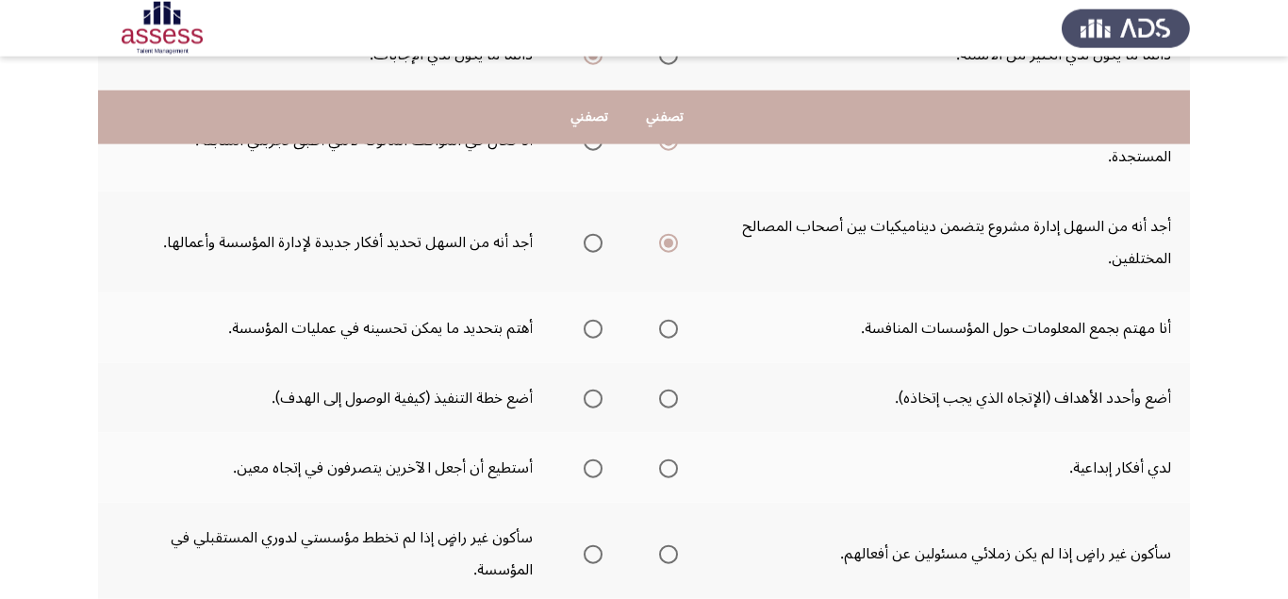
scroll to position [475, 0]
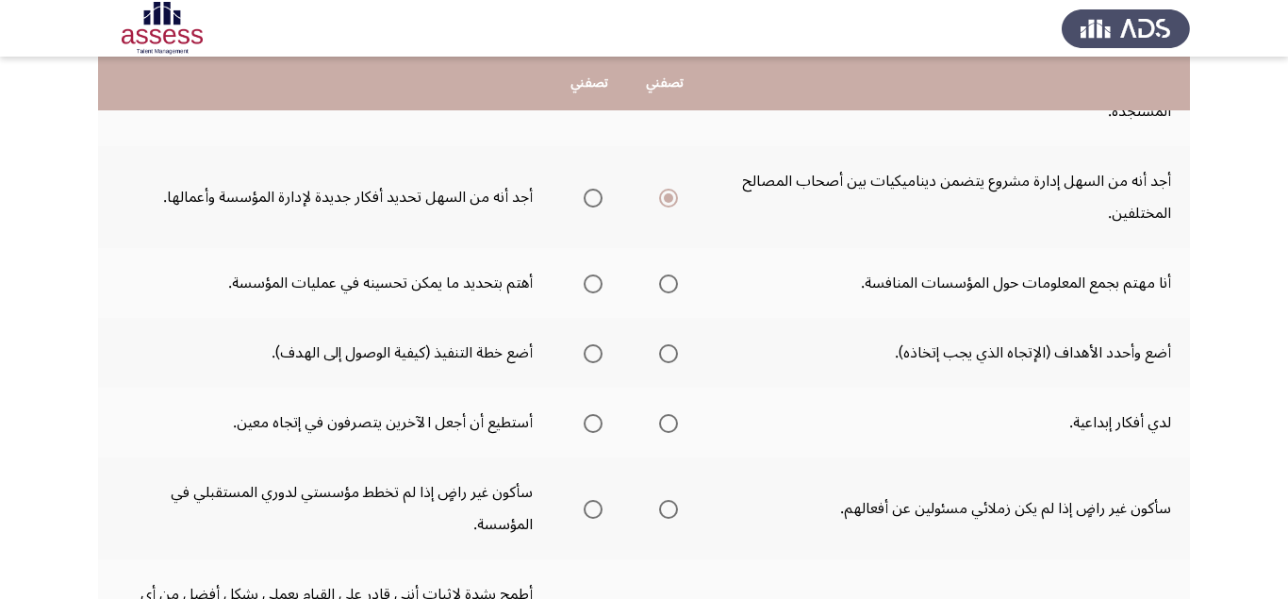
click at [588, 288] on span "Select an option" at bounding box center [593, 283] width 19 height 19
click at [588, 288] on input "Select an option" at bounding box center [593, 283] width 19 height 19
click at [666, 287] on span "Select an option" at bounding box center [668, 283] width 19 height 19
click at [666, 287] on input "Select an option" at bounding box center [668, 283] width 19 height 19
click at [587, 354] on span "Select an option" at bounding box center [593, 353] width 19 height 19
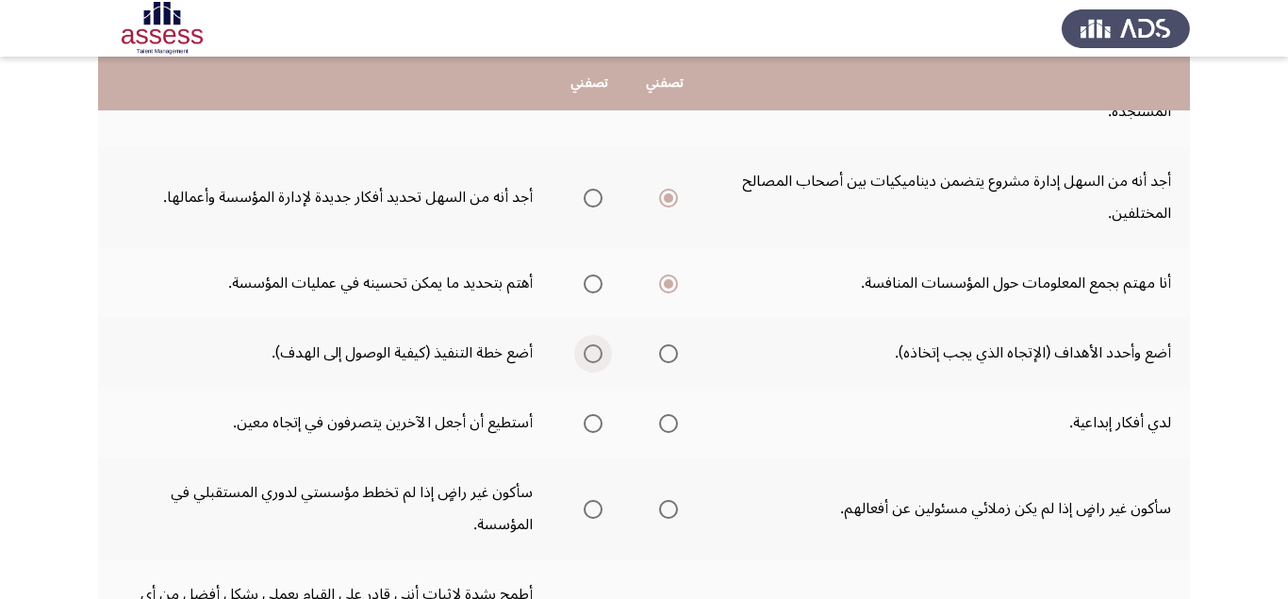
click at [587, 354] on input "Select an option" at bounding box center [593, 353] width 19 height 19
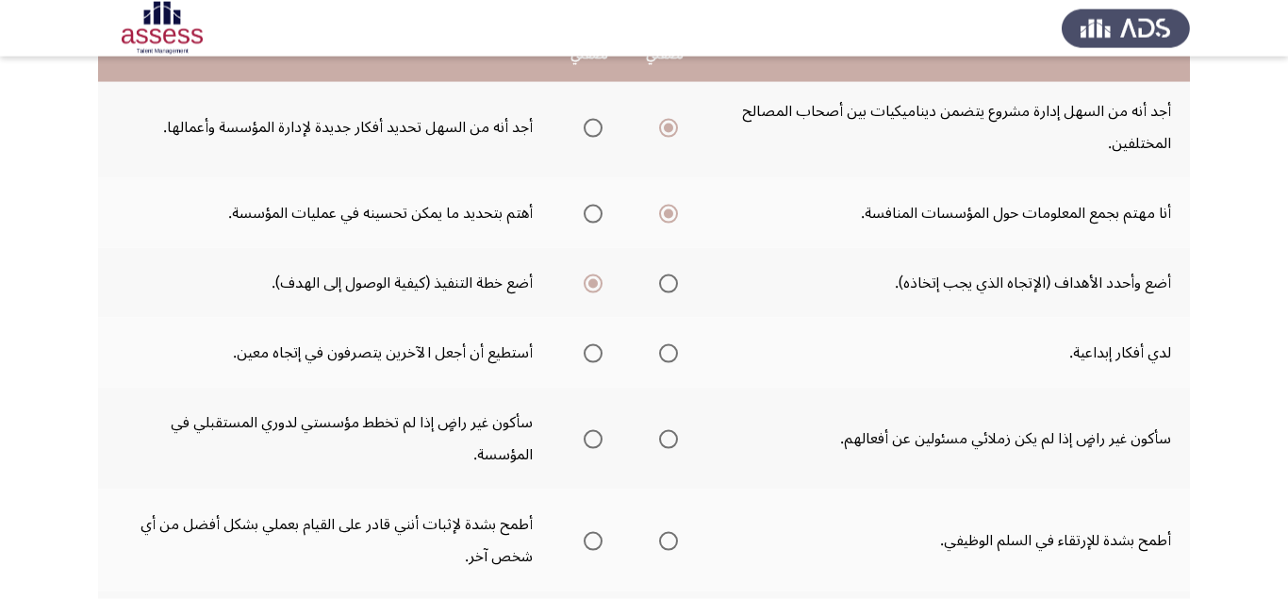
scroll to position [594, 0]
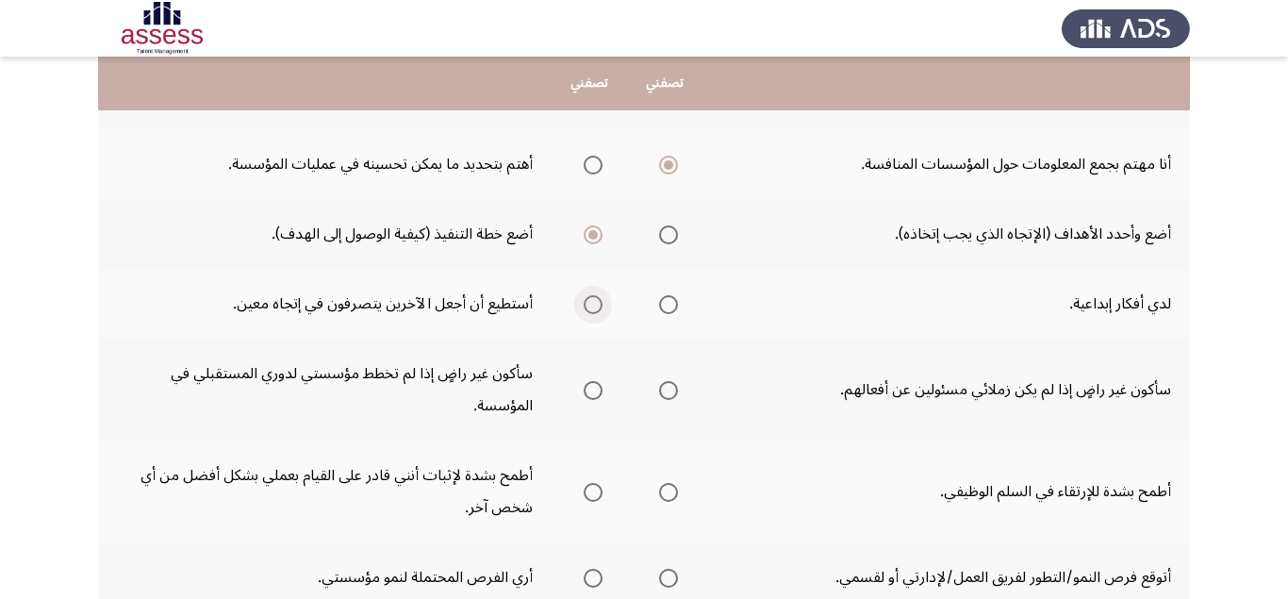
click at [592, 306] on span "Select an option" at bounding box center [593, 304] width 19 height 19
click at [592, 306] on input "Select an option" at bounding box center [593, 304] width 19 height 19
click at [664, 394] on span "Select an option" at bounding box center [668, 390] width 19 height 19
click at [664, 394] on input "Select an option" at bounding box center [668, 390] width 19 height 19
click at [596, 390] on span "Select an option" at bounding box center [593, 390] width 19 height 19
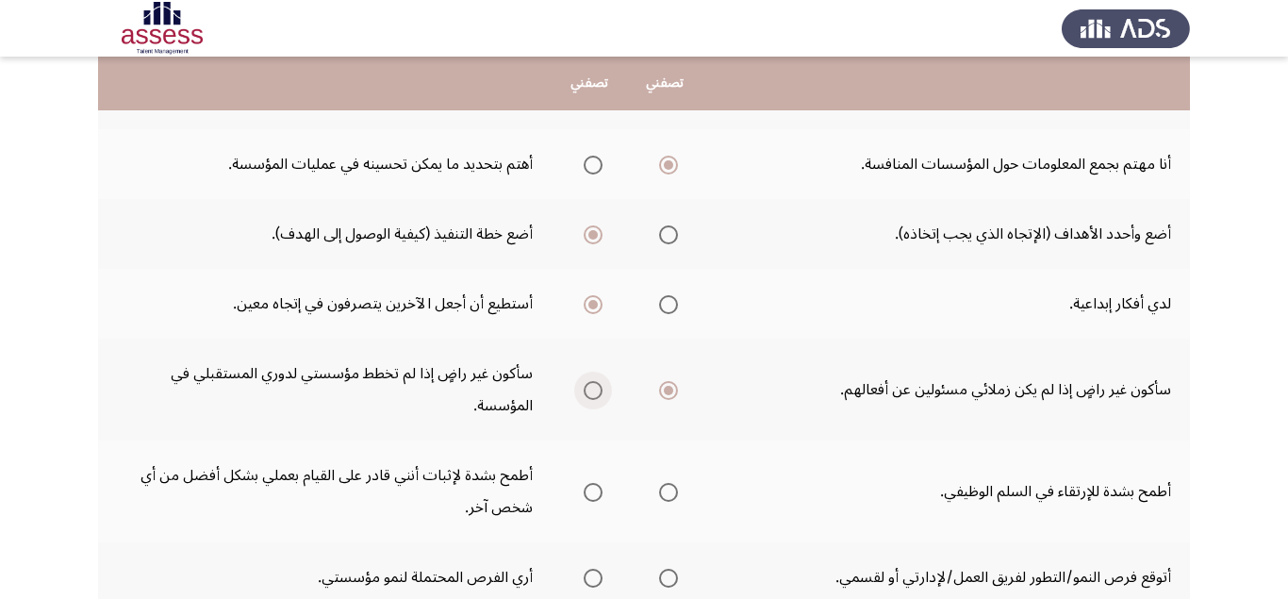
click at [596, 390] on input "Select an option" at bounding box center [593, 390] width 19 height 19
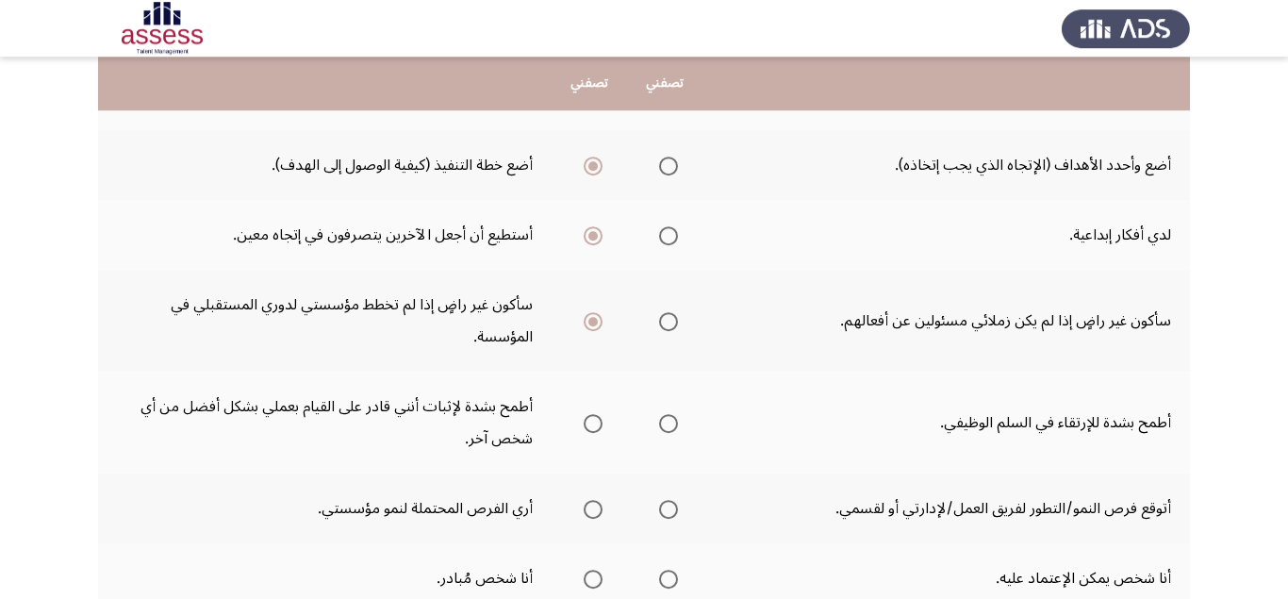
scroll to position [809, 0]
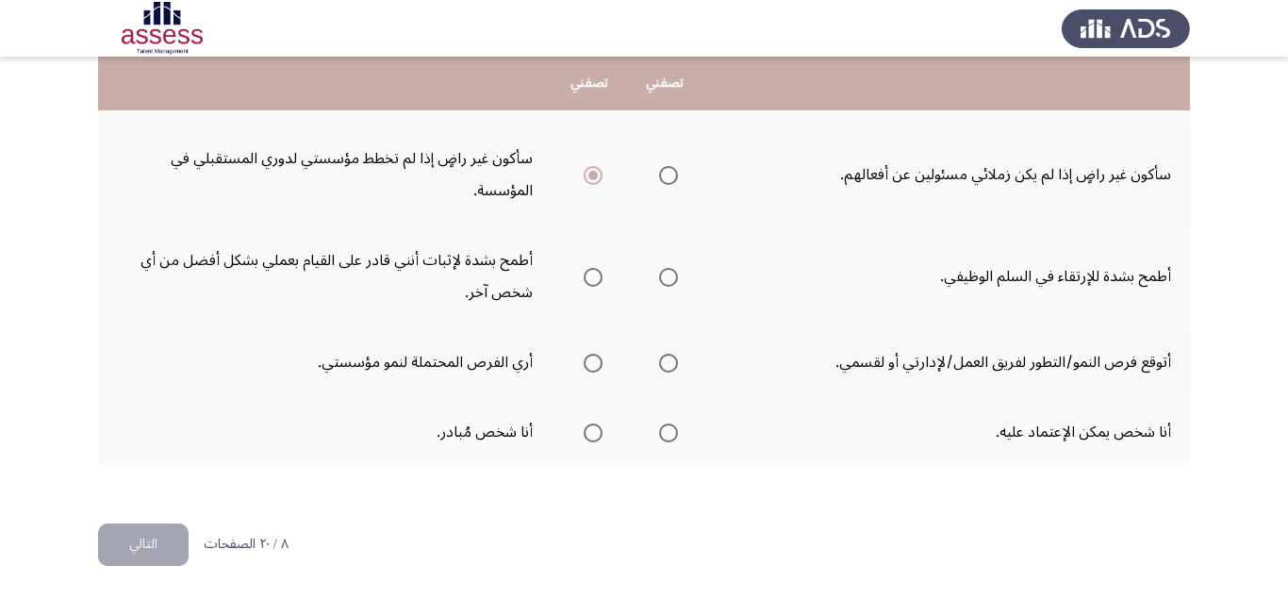
click at [669, 273] on span "Select an option" at bounding box center [668, 277] width 19 height 19
click at [669, 273] on input "Select an option" at bounding box center [668, 277] width 19 height 19
click at [669, 366] on span "Select an option" at bounding box center [668, 363] width 19 height 19
click at [669, 366] on input "Select an option" at bounding box center [668, 363] width 19 height 19
click at [591, 369] on span "Select an option" at bounding box center [593, 363] width 19 height 19
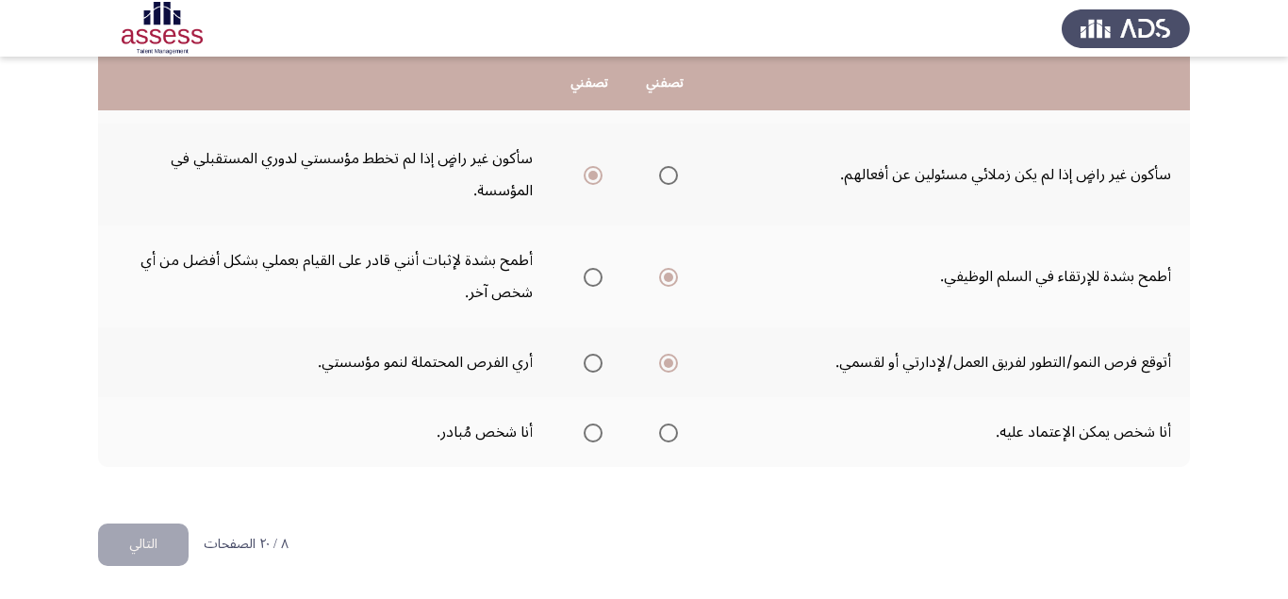
click at [591, 369] on input "Select an option" at bounding box center [593, 363] width 19 height 19
click at [669, 365] on span "Select an option" at bounding box center [668, 363] width 19 height 19
click at [669, 365] on input "Select an option" at bounding box center [668, 363] width 19 height 19
click at [675, 435] on span "Select an option" at bounding box center [668, 432] width 19 height 19
click at [675, 435] on input "Select an option" at bounding box center [668, 432] width 19 height 19
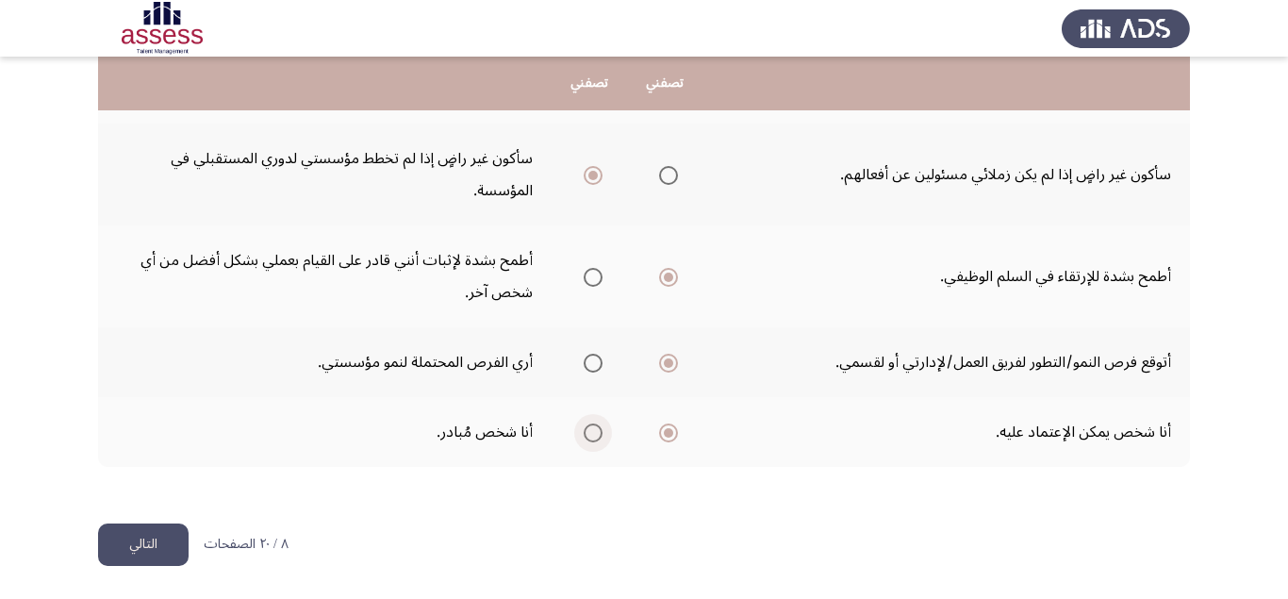
click at [588, 432] on span "Select an option" at bounding box center [593, 432] width 19 height 19
click at [588, 432] on input "Select an option" at bounding box center [593, 432] width 19 height 19
click at [166, 536] on button "التالي" at bounding box center [143, 544] width 91 height 42
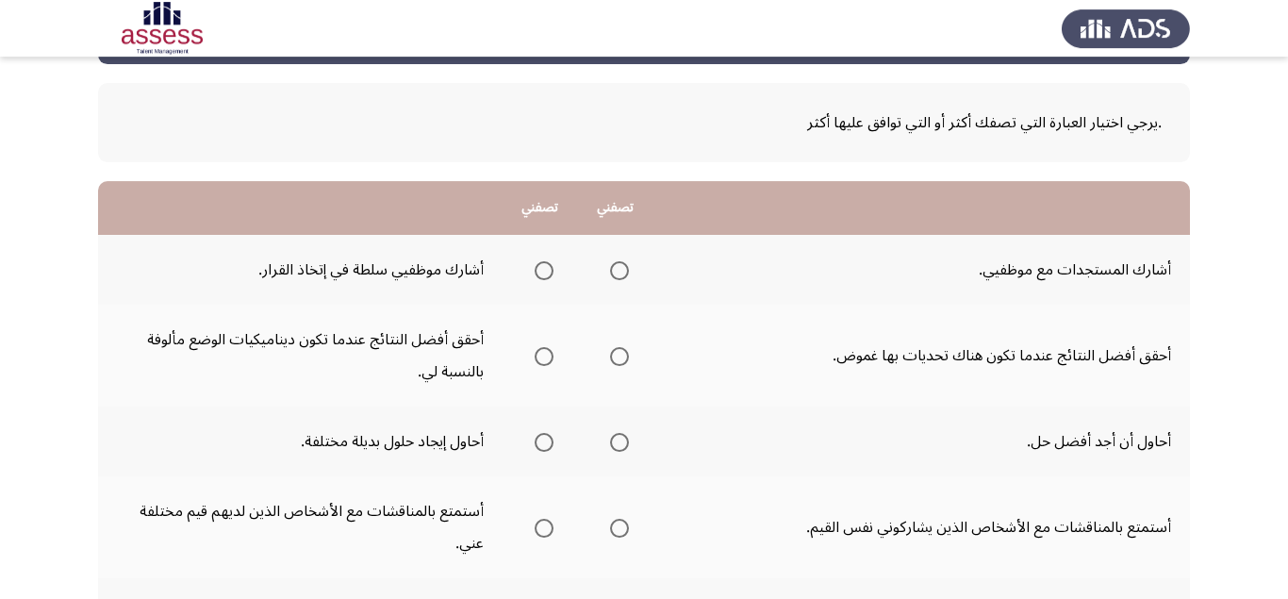
scroll to position [119, 0]
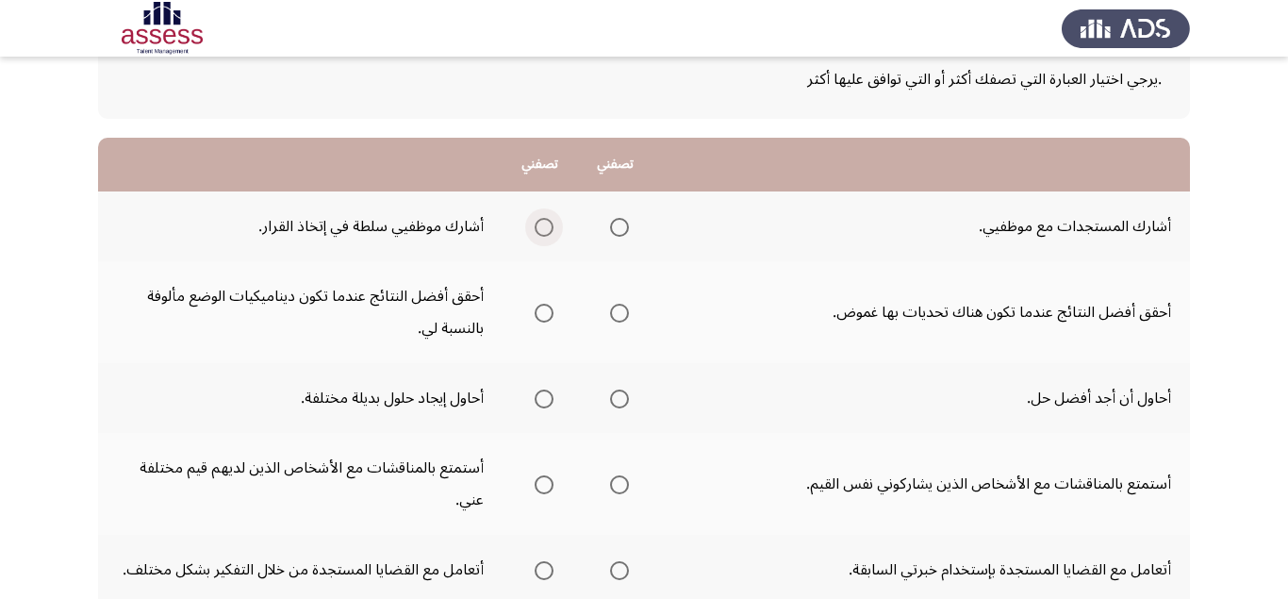
click at [546, 223] on span "Select an option" at bounding box center [544, 227] width 19 height 19
click at [546, 223] on input "Select an option" at bounding box center [544, 227] width 19 height 19
click at [621, 318] on span "Select an option" at bounding box center [619, 313] width 19 height 19
click at [621, 318] on input "Select an option" at bounding box center [619, 313] width 19 height 19
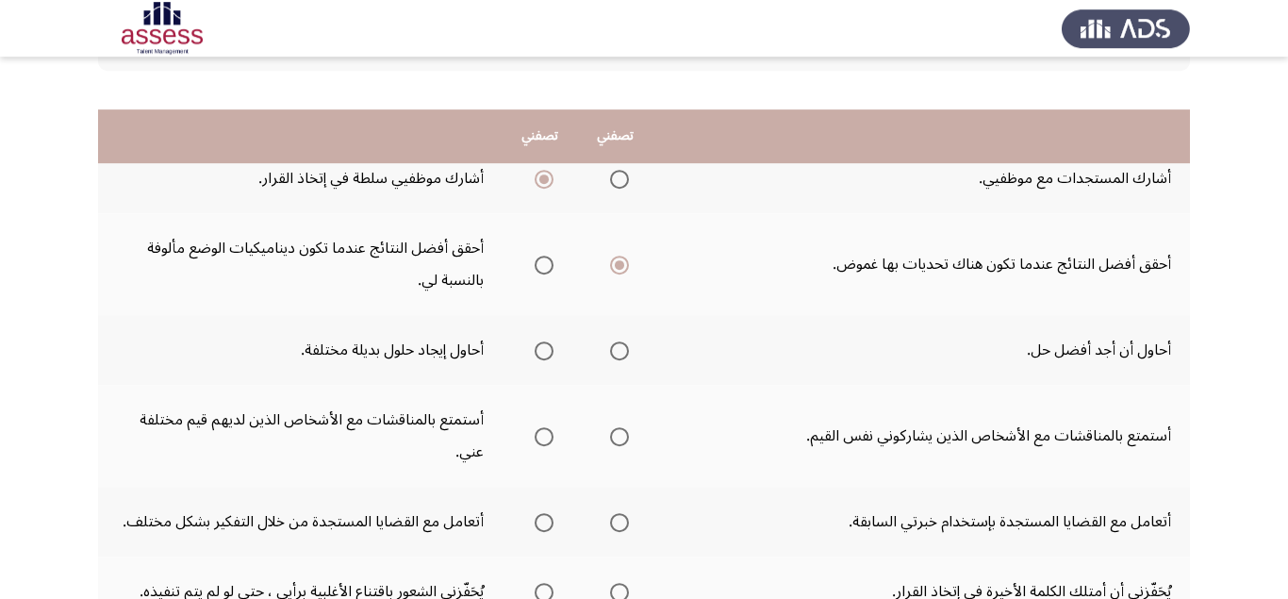
scroll to position [238, 0]
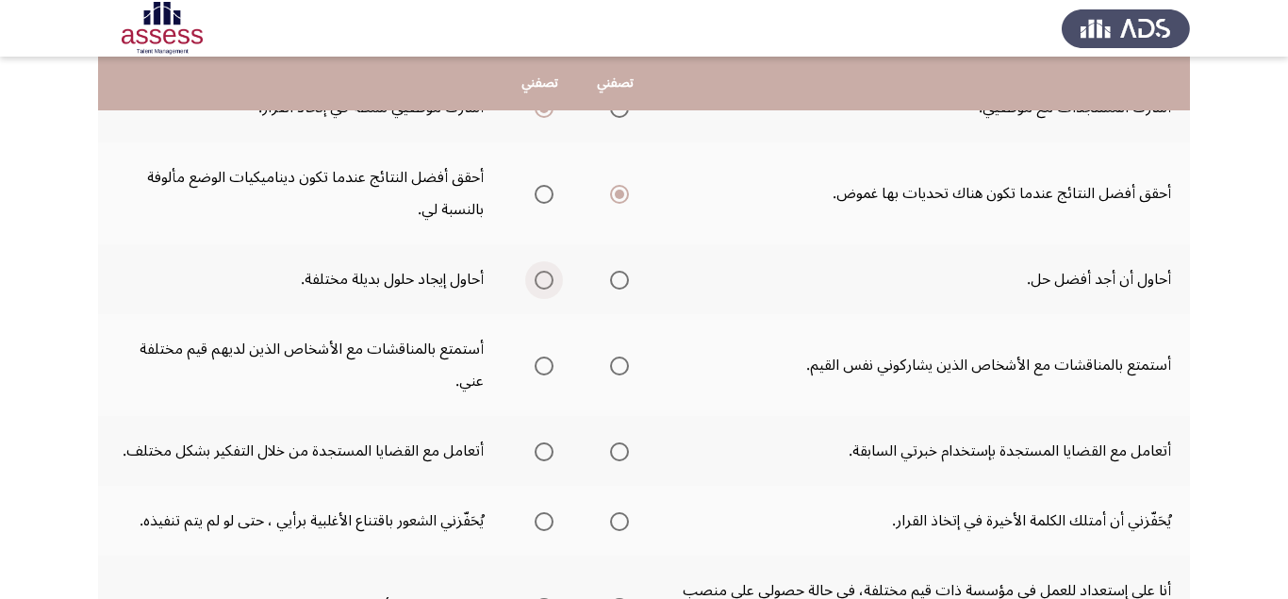
click at [549, 281] on span "Select an option" at bounding box center [544, 280] width 19 height 19
click at [549, 281] on input "Select an option" at bounding box center [544, 280] width 19 height 19
click at [548, 369] on span "Select an option" at bounding box center [544, 365] width 19 height 19
click at [548, 369] on input "Select an option" at bounding box center [544, 365] width 19 height 19
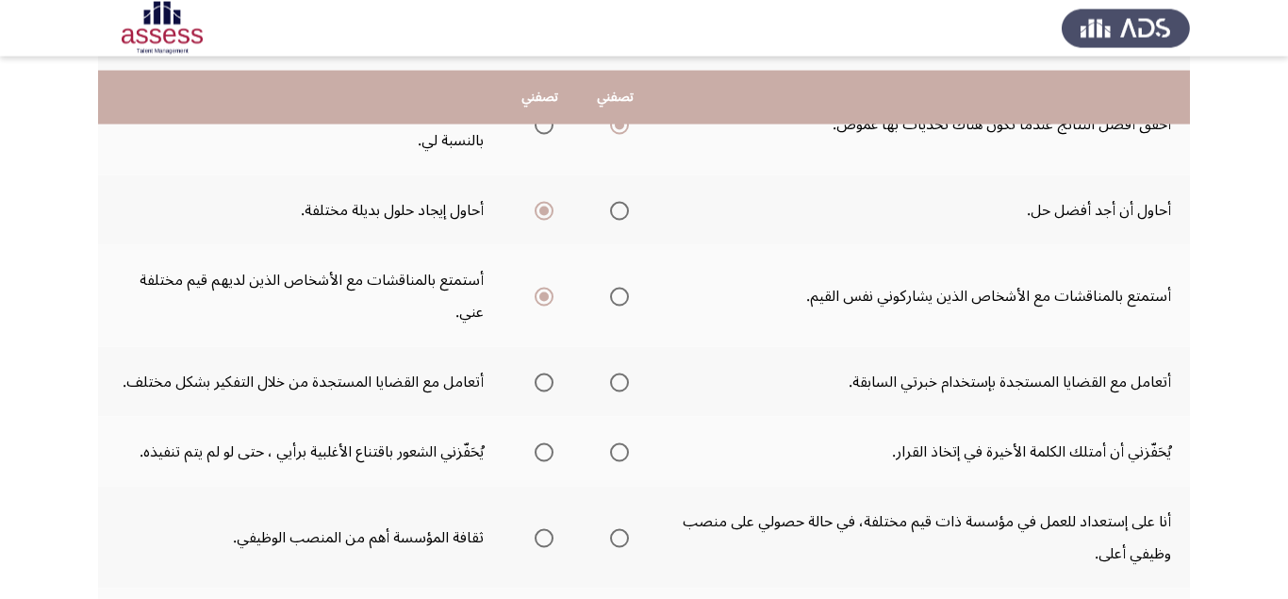
scroll to position [356, 0]
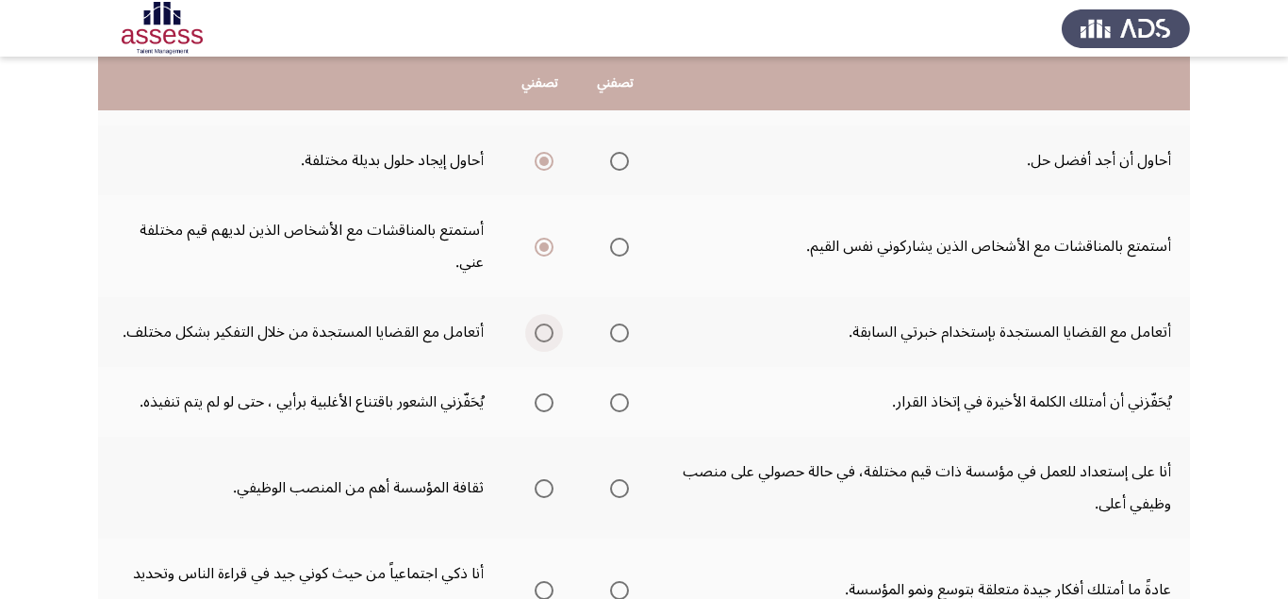
click at [545, 339] on span "Select an option" at bounding box center [544, 332] width 19 height 19
click at [545, 339] on input "Select an option" at bounding box center [544, 332] width 19 height 19
click at [544, 405] on span "Select an option" at bounding box center [544, 402] width 19 height 19
click at [544, 405] on input "Select an option" at bounding box center [544, 402] width 19 height 19
click at [542, 490] on span "Select an option" at bounding box center [544, 488] width 19 height 19
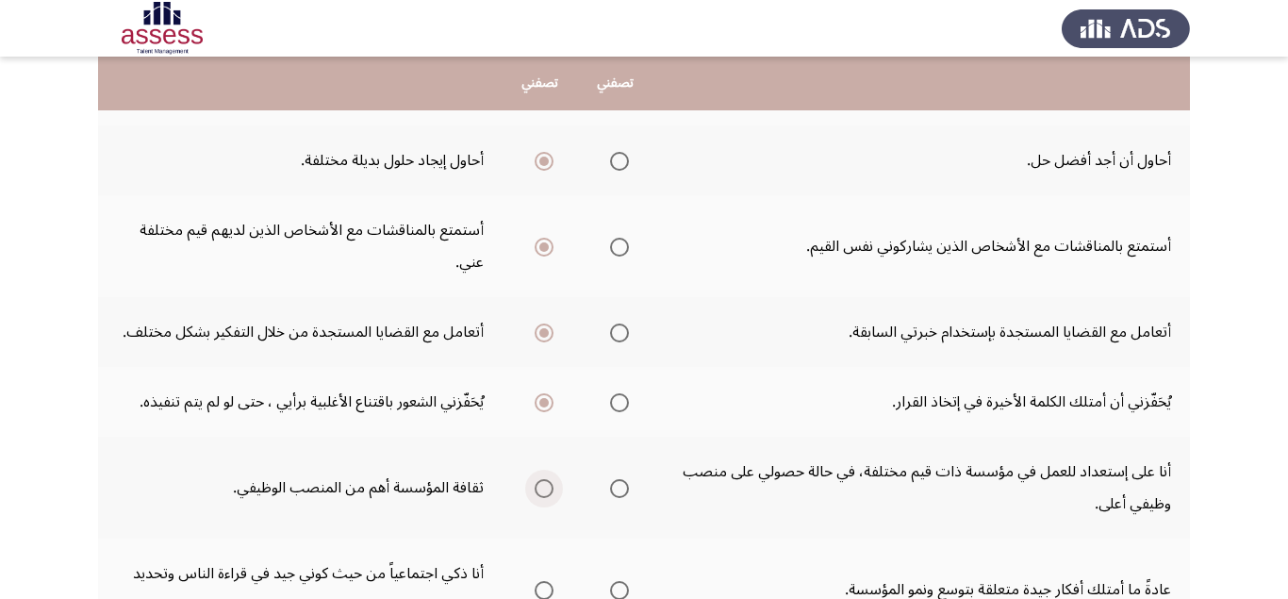
click at [542, 490] on input "Select an option" at bounding box center [544, 488] width 19 height 19
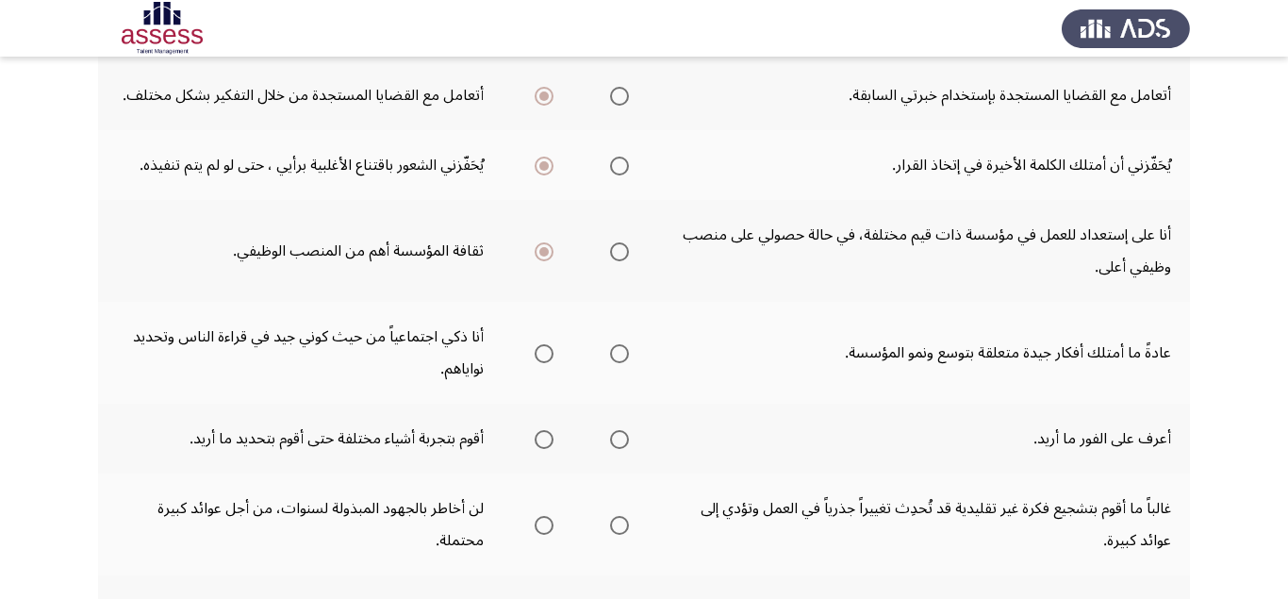
scroll to position [594, 0]
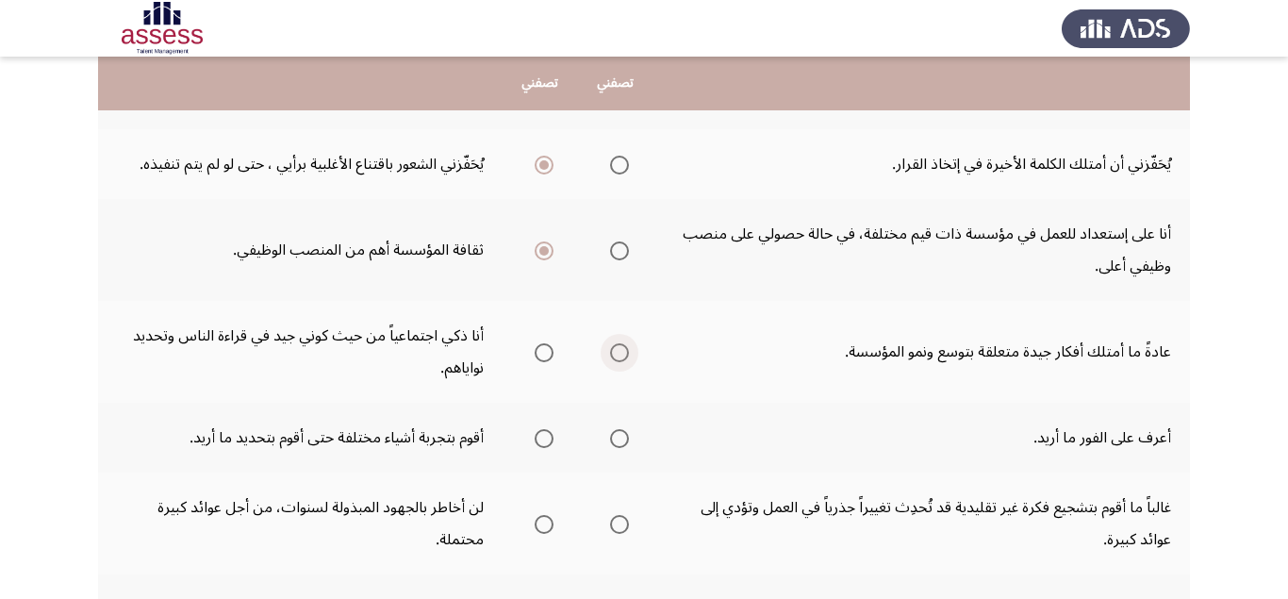
click at [623, 354] on span "Select an option" at bounding box center [619, 352] width 19 height 19
click at [623, 354] on input "Select an option" at bounding box center [619, 352] width 19 height 19
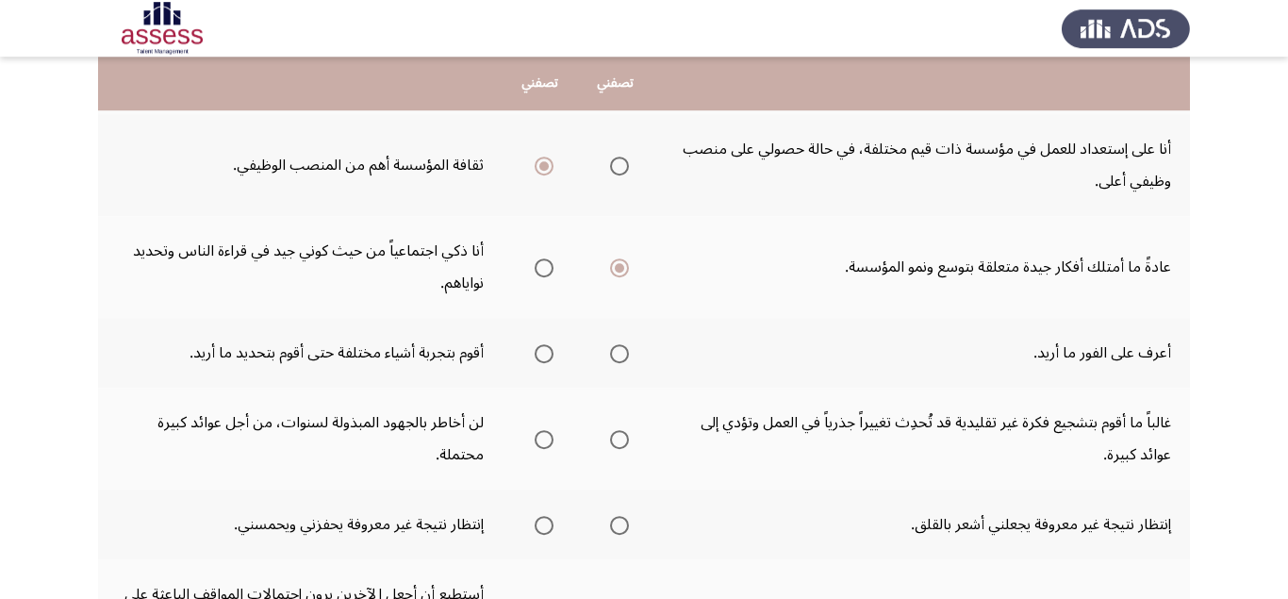
scroll to position [713, 0]
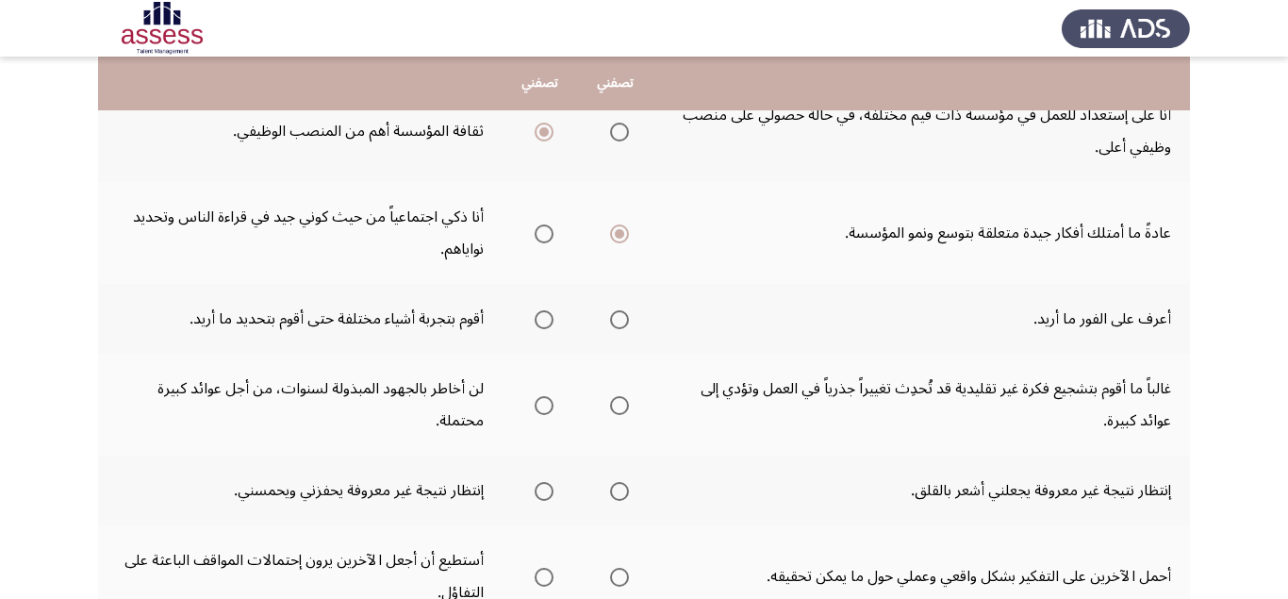
click at [622, 326] on span "Select an option" at bounding box center [619, 319] width 19 height 19
click at [622, 326] on input "Select an option" at bounding box center [619, 319] width 19 height 19
click at [625, 409] on span "Select an option" at bounding box center [619, 405] width 19 height 19
click at [625, 409] on input "Select an option" at bounding box center [619, 405] width 19 height 19
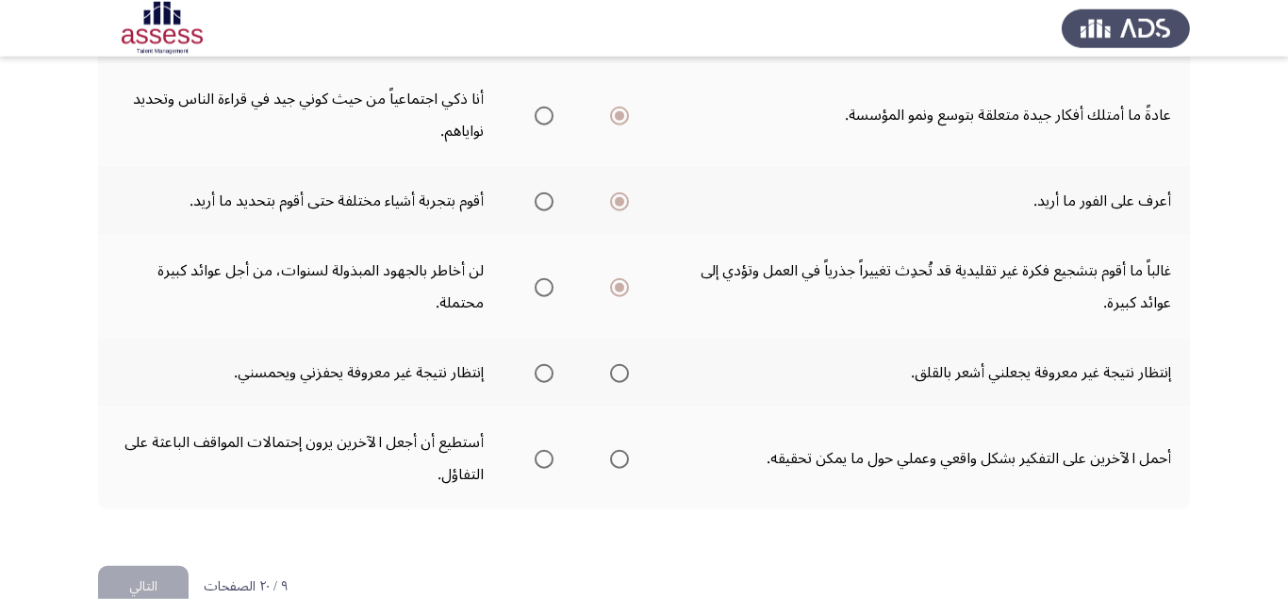
scroll to position [832, 0]
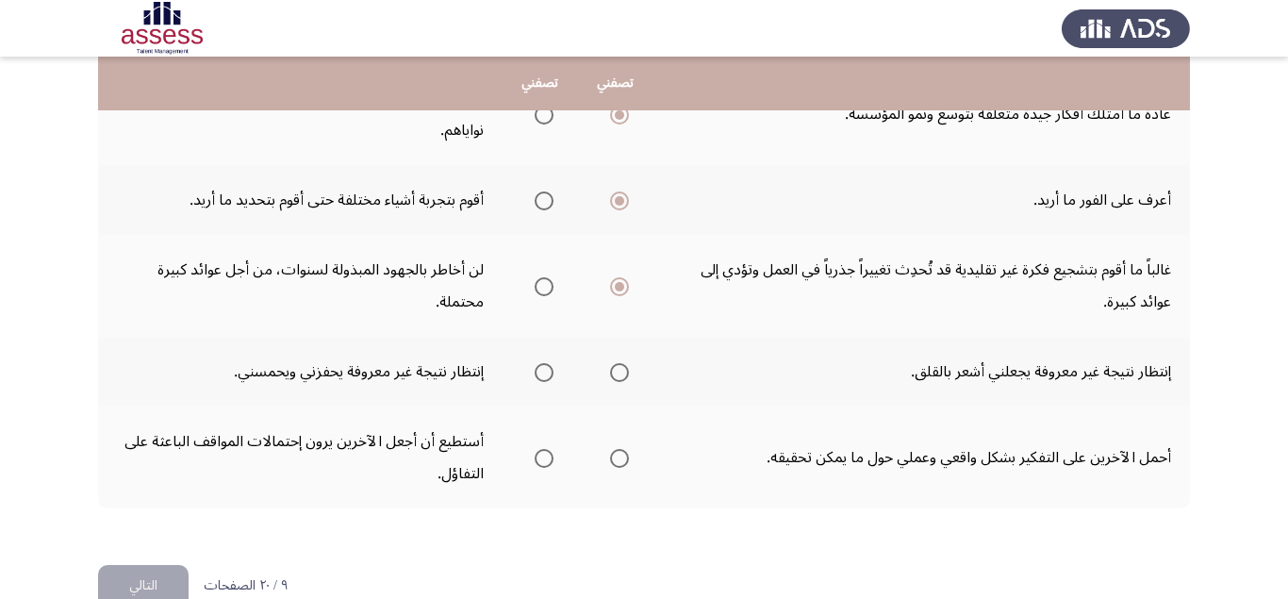
click at [546, 376] on span "Select an option" at bounding box center [544, 372] width 19 height 19
click at [546, 376] on input "Select an option" at bounding box center [544, 372] width 19 height 19
click at [546, 463] on span "Select an option" at bounding box center [544, 458] width 19 height 19
click at [546, 463] on input "Select an option" at bounding box center [544, 458] width 19 height 19
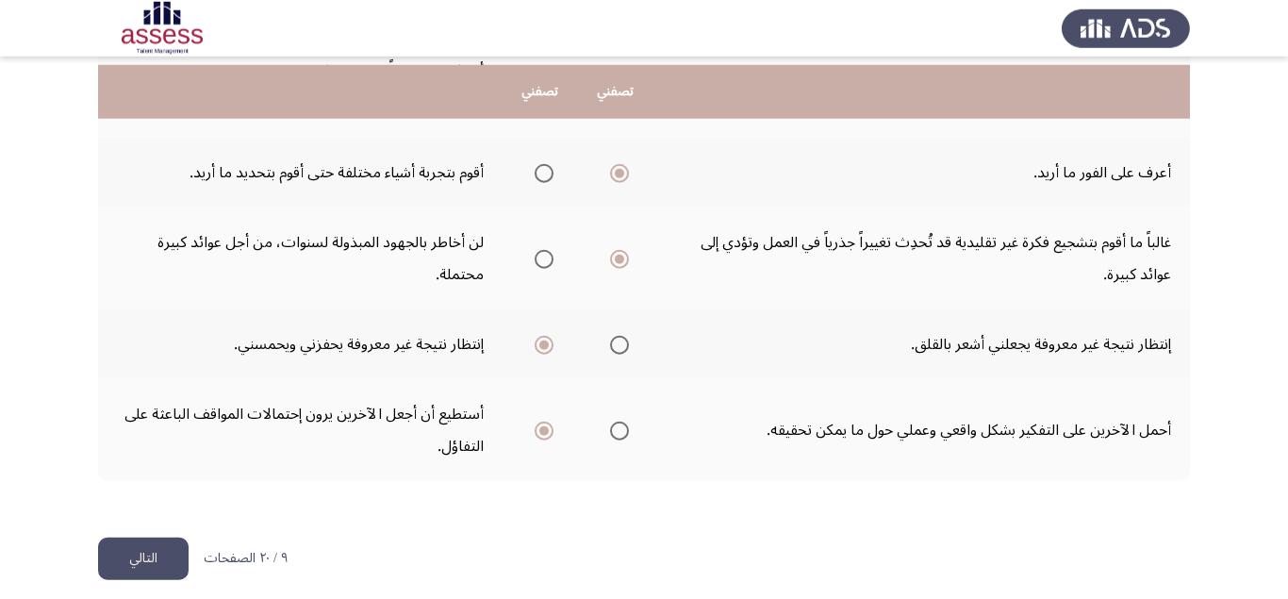
scroll to position [873, 0]
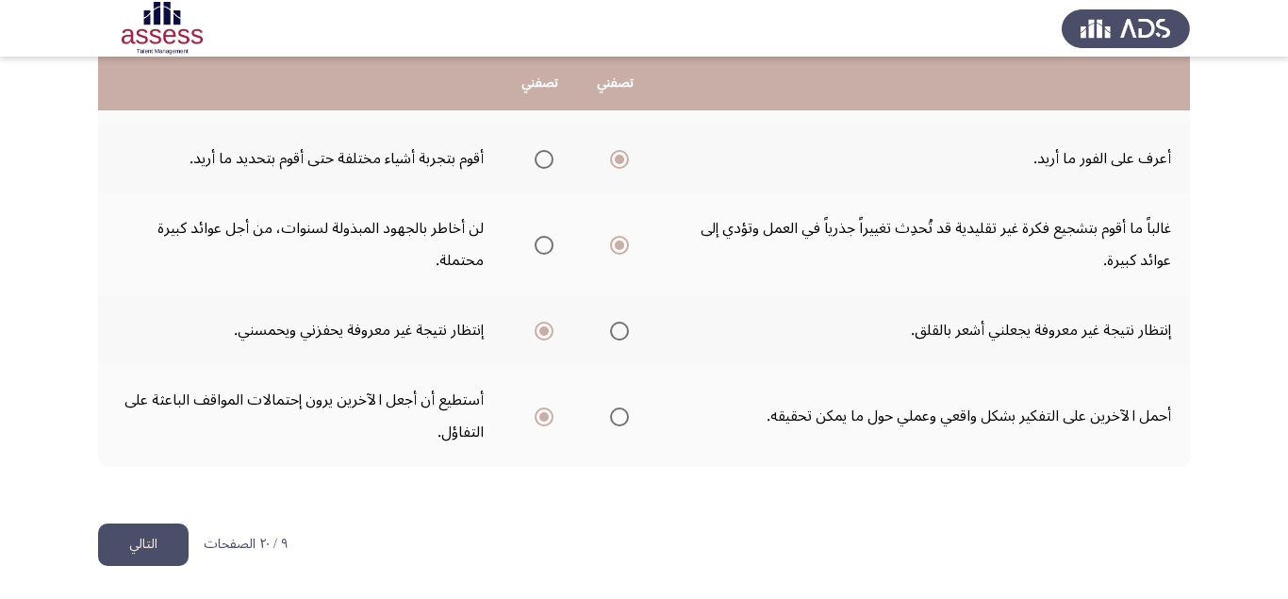
click at [171, 554] on button "التالي" at bounding box center [143, 544] width 91 height 42
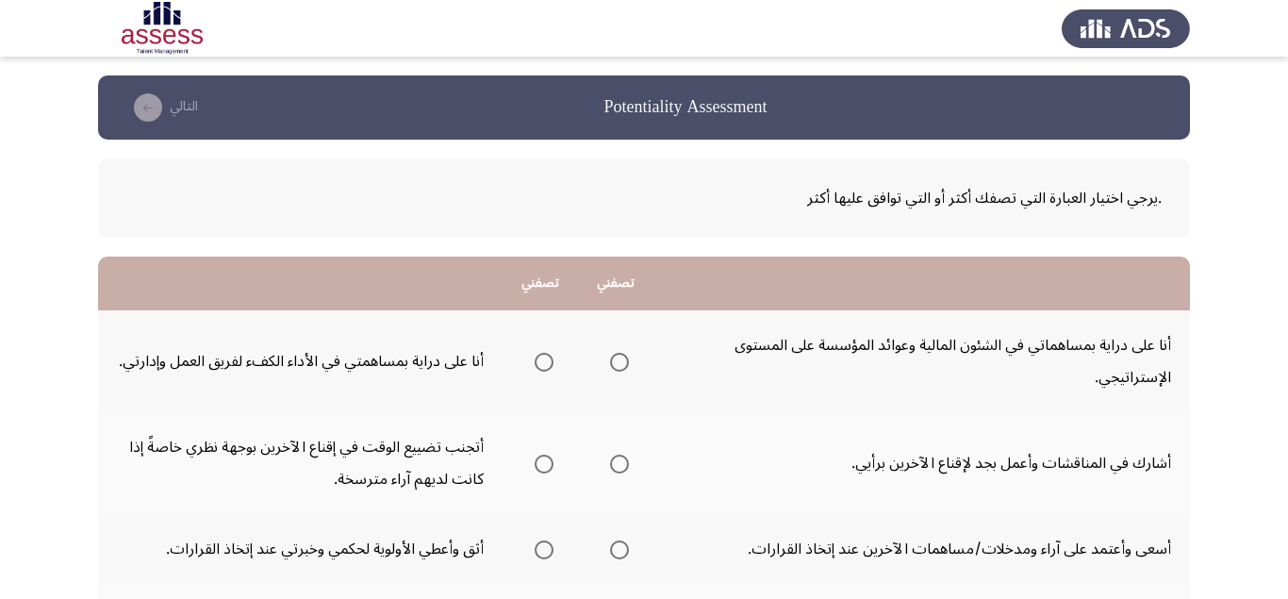
click at [537, 364] on span "Select an option" at bounding box center [544, 362] width 19 height 19
click at [537, 364] on input "Select an option" at bounding box center [544, 362] width 19 height 19
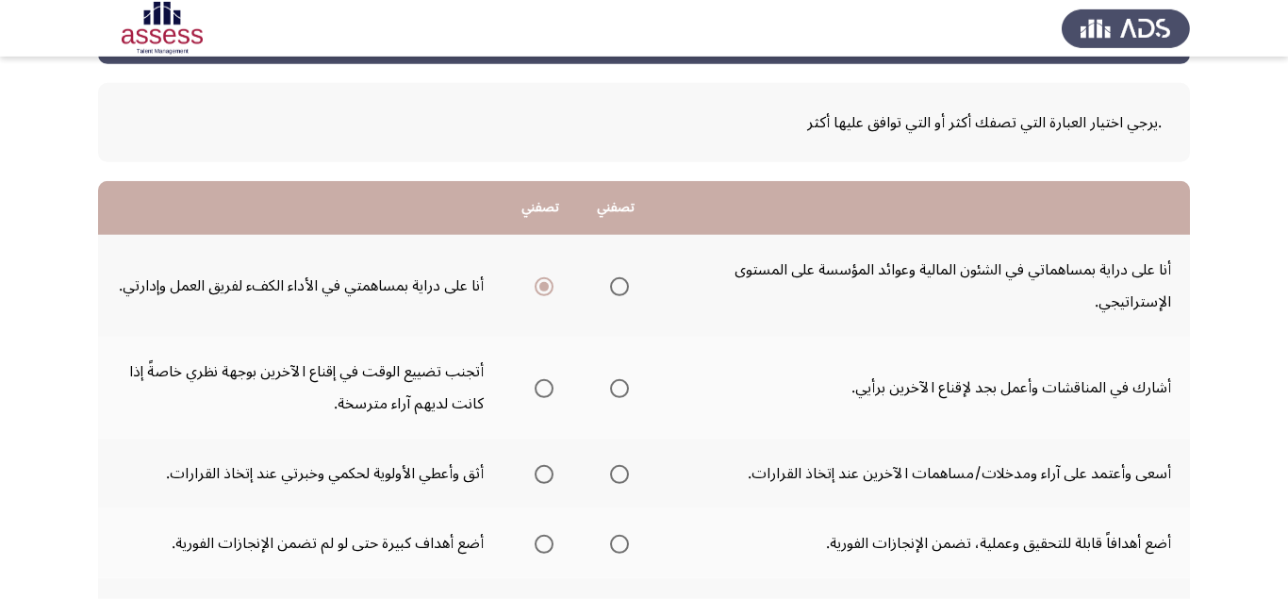
scroll to position [119, 0]
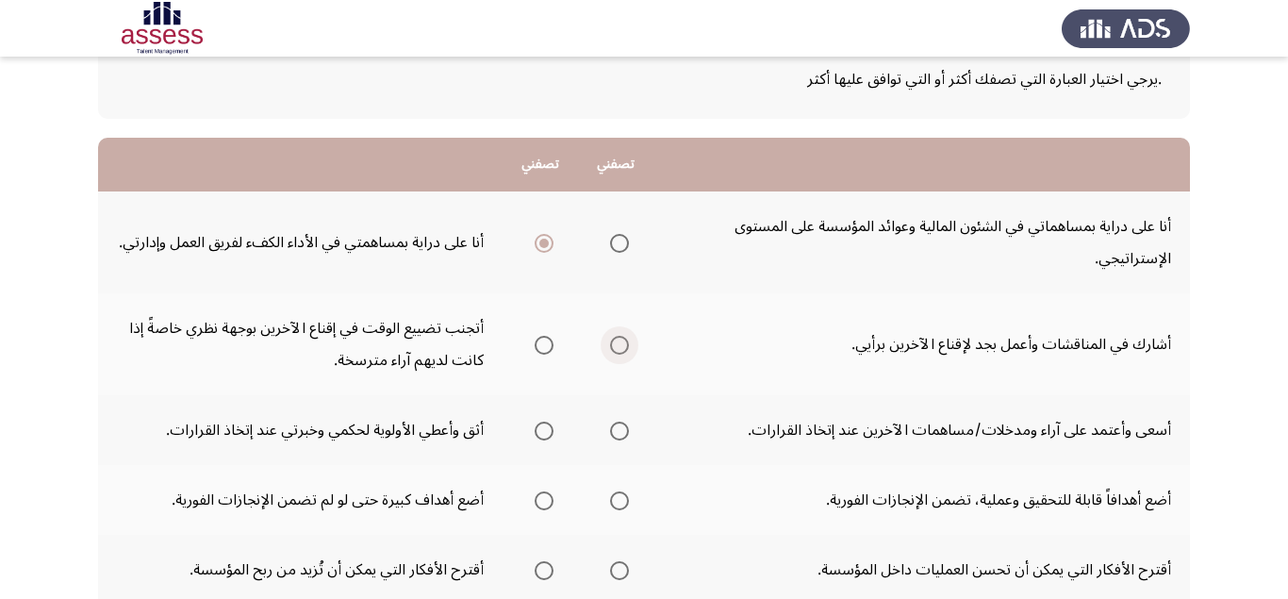
click at [623, 347] on span "Select an option" at bounding box center [619, 345] width 19 height 19
click at [623, 347] on input "Select an option" at bounding box center [619, 345] width 19 height 19
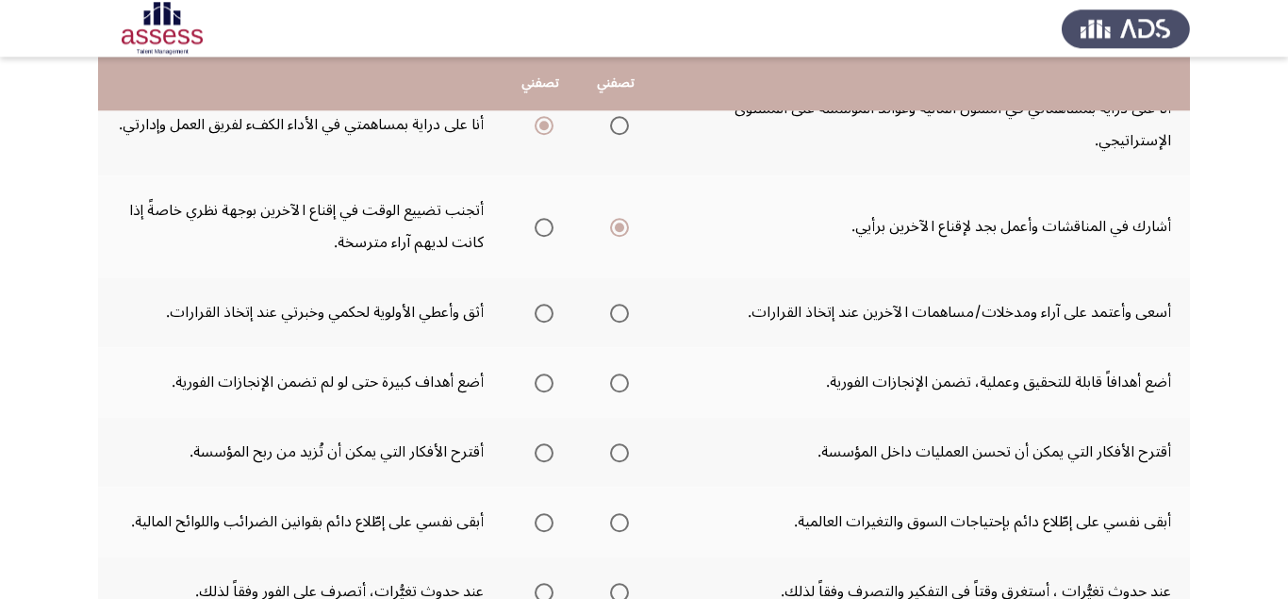
scroll to position [238, 0]
click at [619, 314] on span "Select an option" at bounding box center [619, 312] width 19 height 19
click at [619, 314] on input "Select an option" at bounding box center [619, 312] width 19 height 19
click at [543, 388] on span "Select an option" at bounding box center [544, 381] width 19 height 19
click at [543, 388] on input "Select an option" at bounding box center [544, 381] width 19 height 19
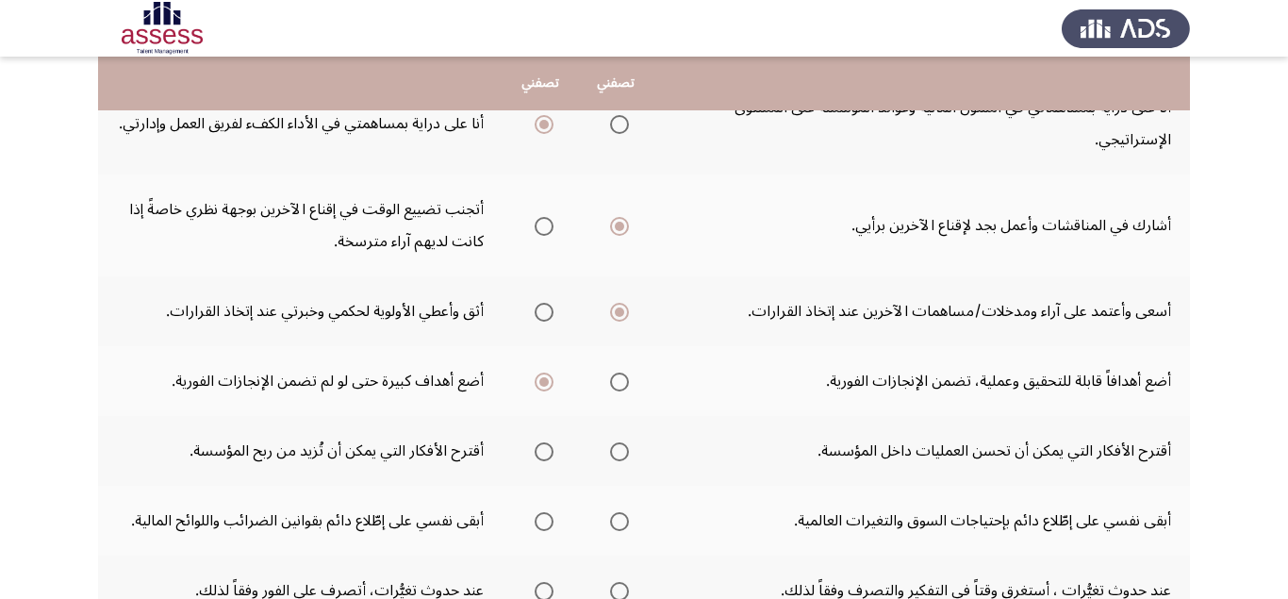
click at [621, 456] on span "Select an option" at bounding box center [619, 451] width 19 height 19
click at [621, 456] on input "Select an option" at bounding box center [619, 451] width 19 height 19
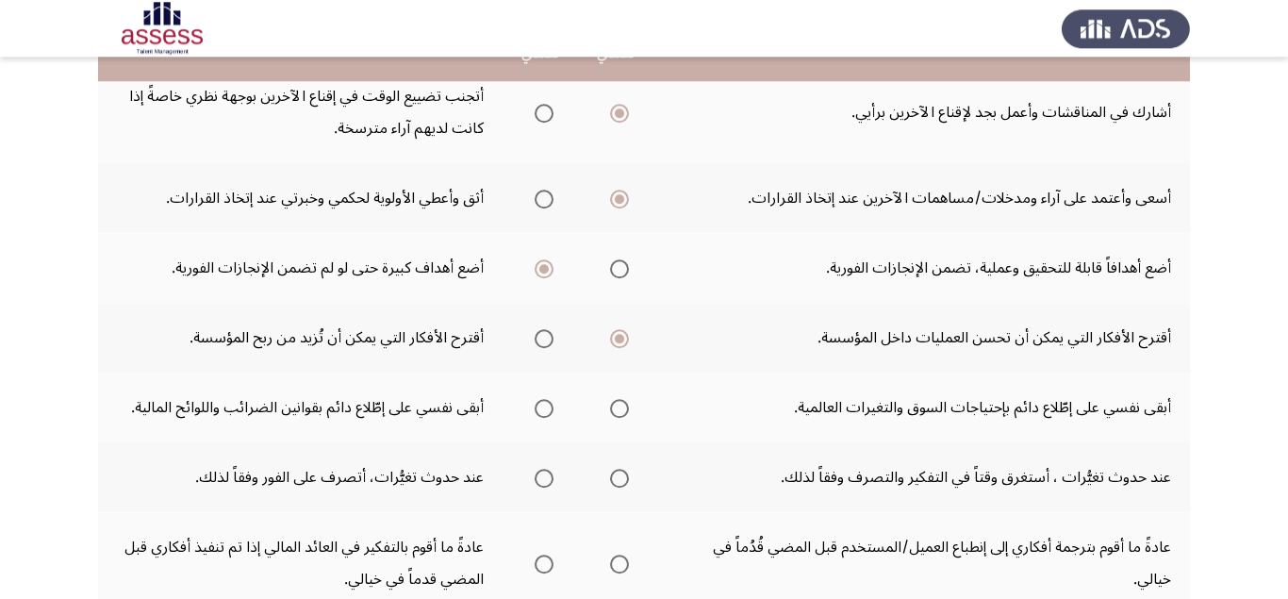
scroll to position [356, 0]
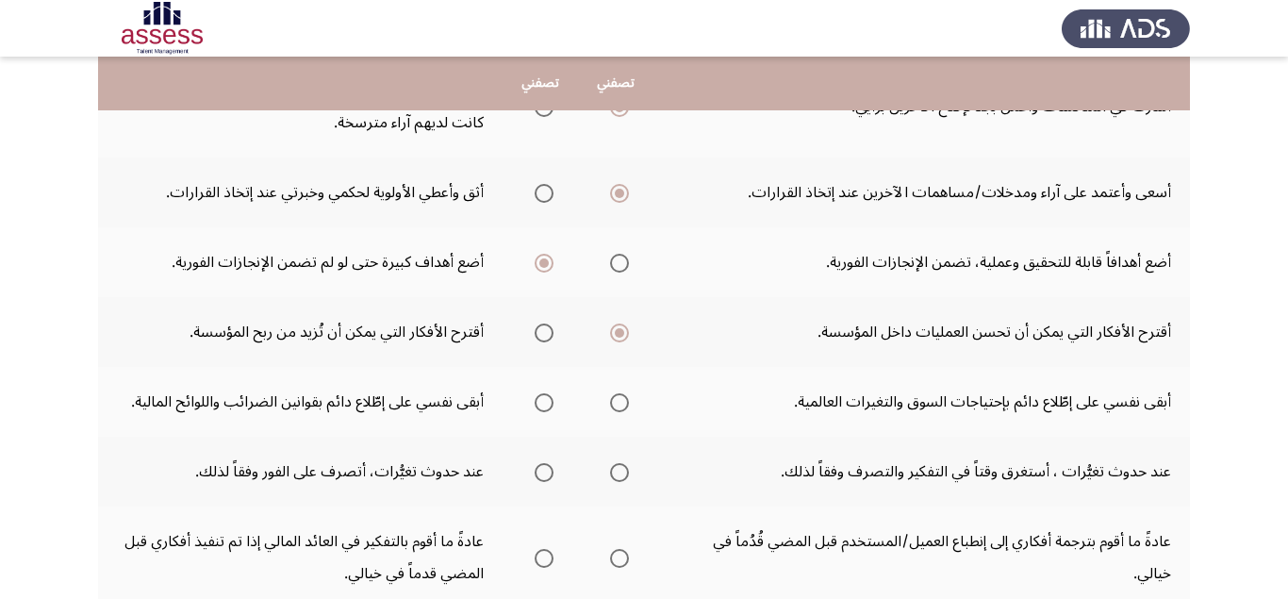
click at [543, 404] on span "Select an option" at bounding box center [544, 402] width 19 height 19
click at [543, 404] on input "Select an option" at bounding box center [544, 402] width 19 height 19
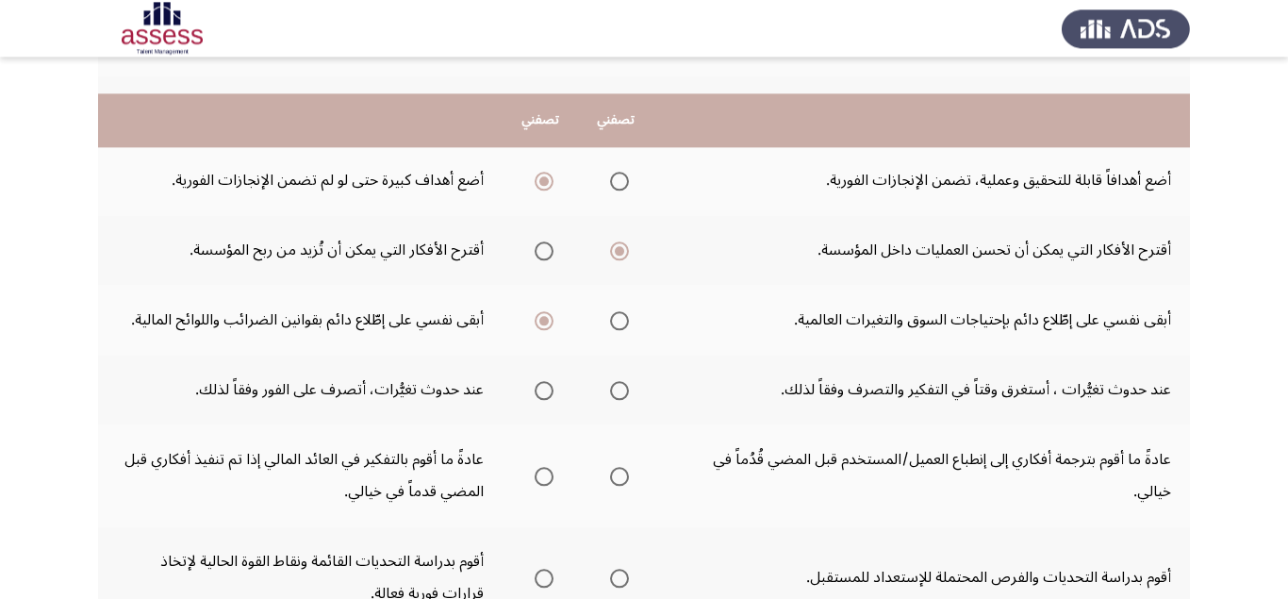
scroll to position [475, 0]
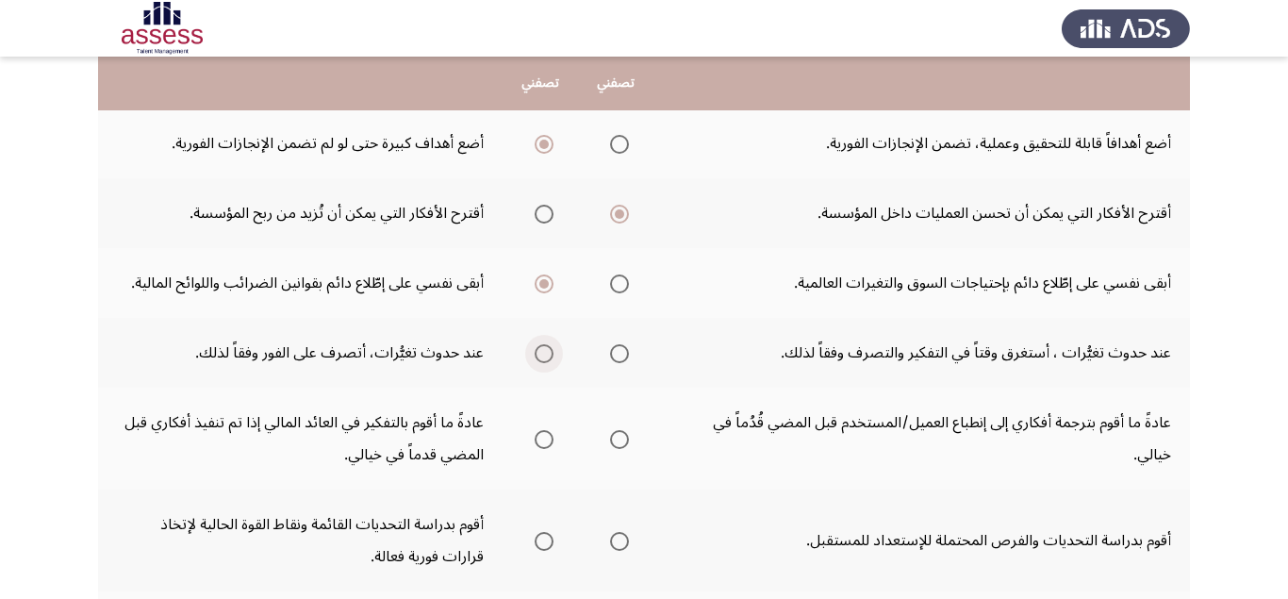
click at [550, 355] on span "Select an option" at bounding box center [544, 353] width 19 height 19
click at [550, 355] on input "Select an option" at bounding box center [544, 353] width 19 height 19
click at [539, 443] on span "Select an option" at bounding box center [544, 439] width 19 height 19
click at [539, 443] on input "Select an option" at bounding box center [544, 439] width 19 height 19
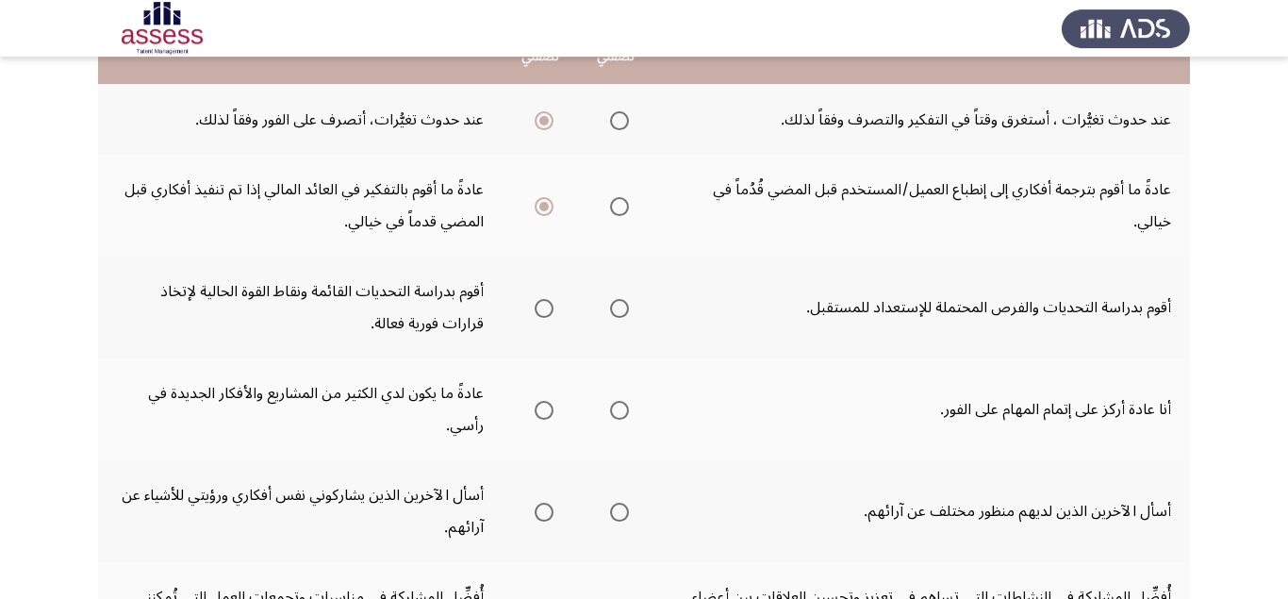
scroll to position [713, 0]
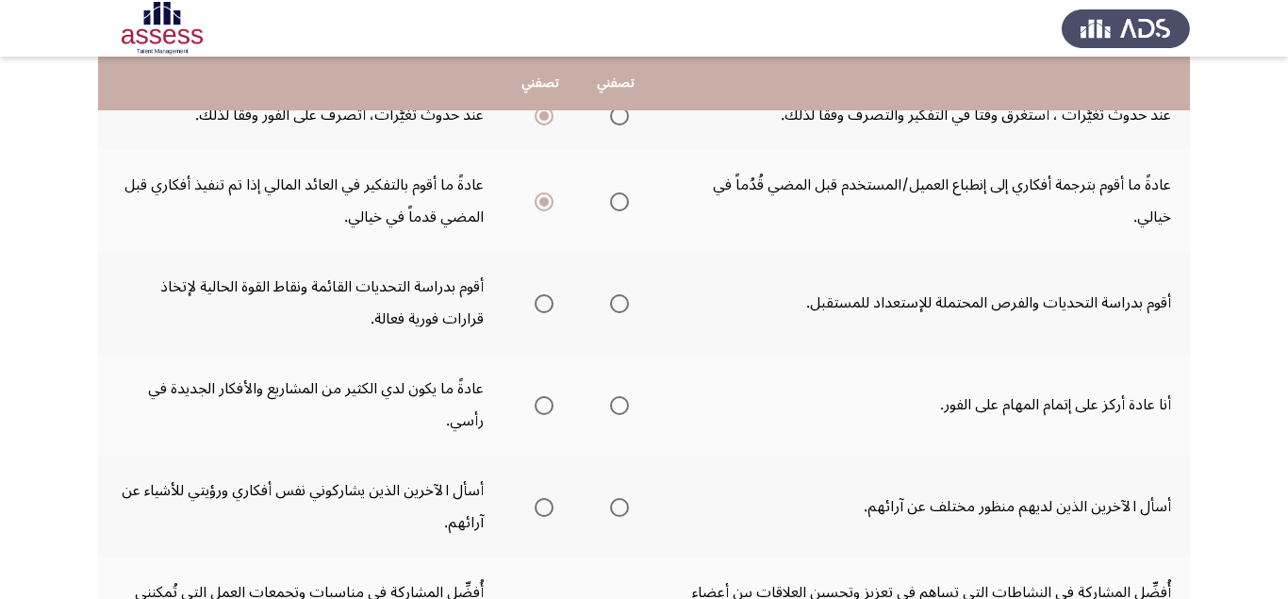
click at [623, 303] on span "Select an option" at bounding box center [619, 303] width 19 height 19
click at [623, 303] on input "Select an option" at bounding box center [619, 303] width 19 height 19
click at [541, 405] on span "Select an option" at bounding box center [544, 405] width 19 height 19
click at [541, 405] on input "Select an option" at bounding box center [544, 405] width 19 height 19
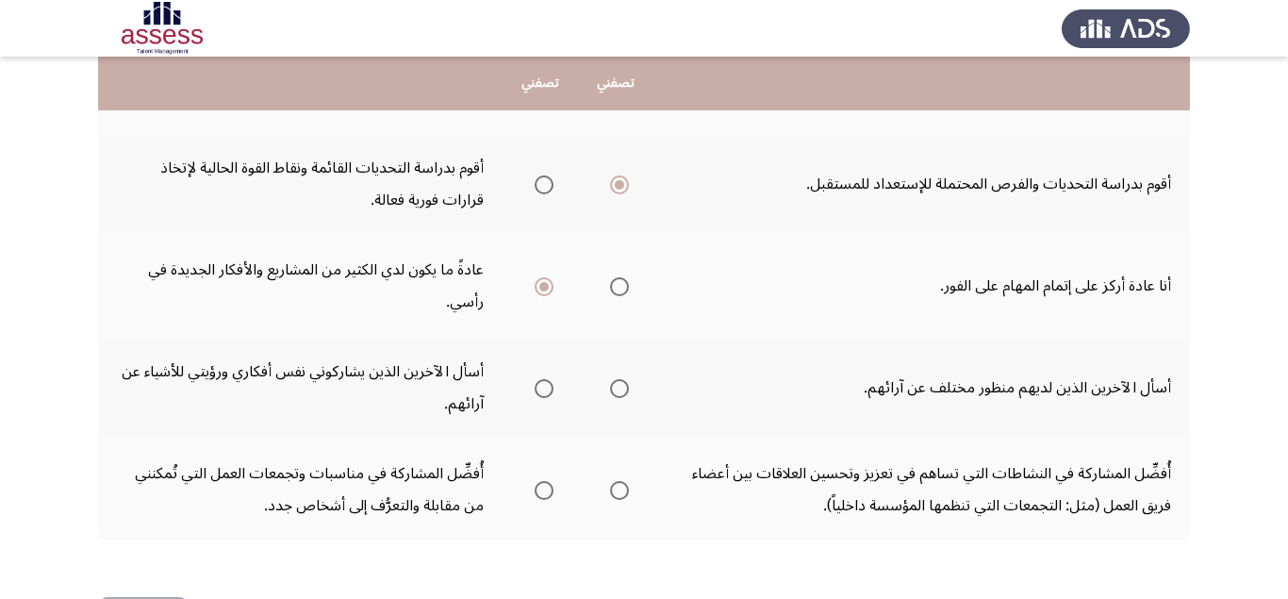
click at [625, 389] on span "Select an option" at bounding box center [619, 388] width 19 height 19
click at [625, 389] on input "Select an option" at bounding box center [619, 388] width 19 height 19
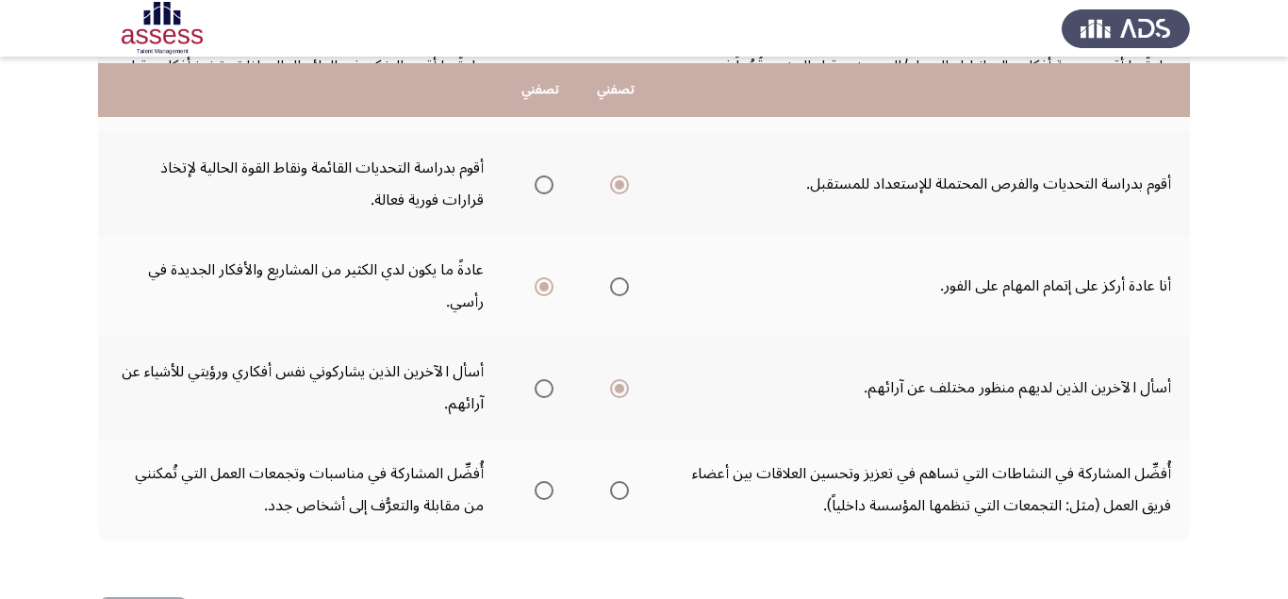
scroll to position [905, 0]
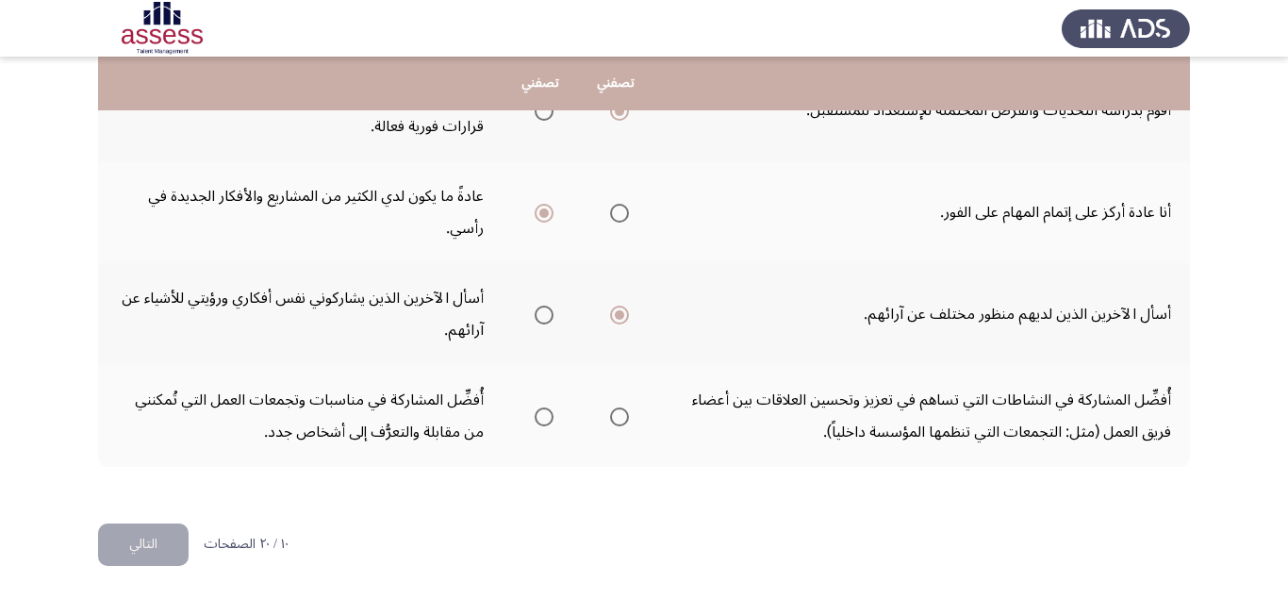
click at [620, 421] on span "Select an option" at bounding box center [619, 416] width 19 height 19
click at [620, 421] on input "Select an option" at bounding box center [619, 416] width 19 height 19
click at [172, 537] on button "التالي" at bounding box center [143, 544] width 91 height 42
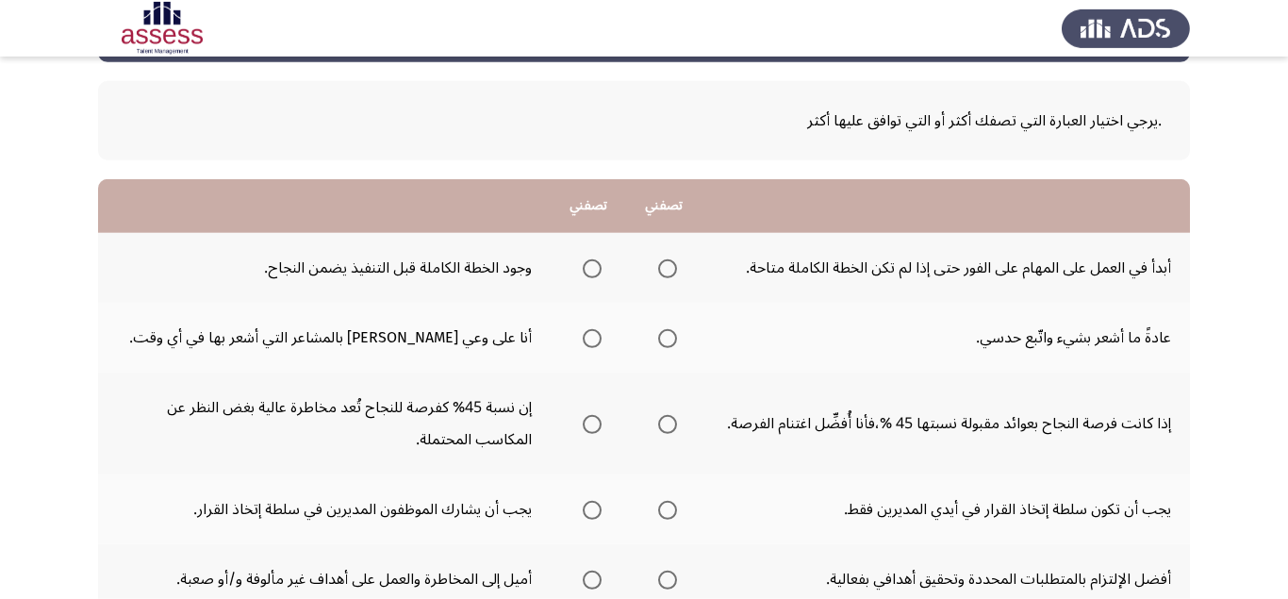
scroll to position [119, 0]
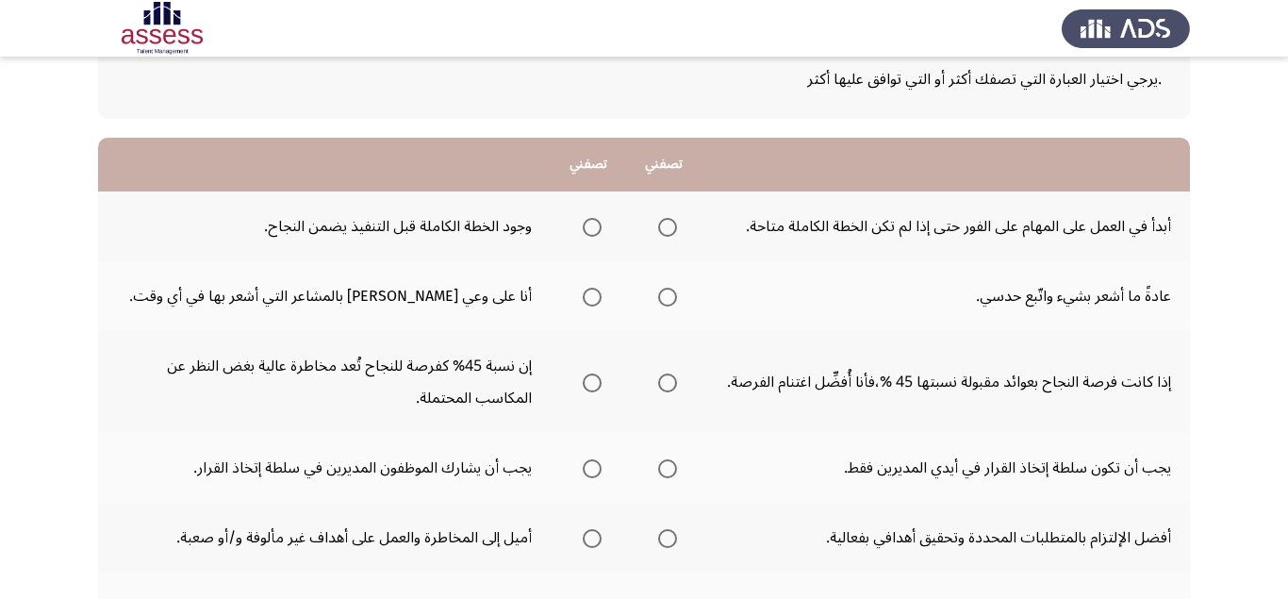
click at [673, 224] on span "Select an option" at bounding box center [667, 227] width 19 height 19
click at [673, 224] on input "Select an option" at bounding box center [667, 227] width 19 height 19
click at [598, 301] on span "Select an option" at bounding box center [592, 297] width 19 height 19
click at [598, 301] on input "Select an option" at bounding box center [592, 297] width 19 height 19
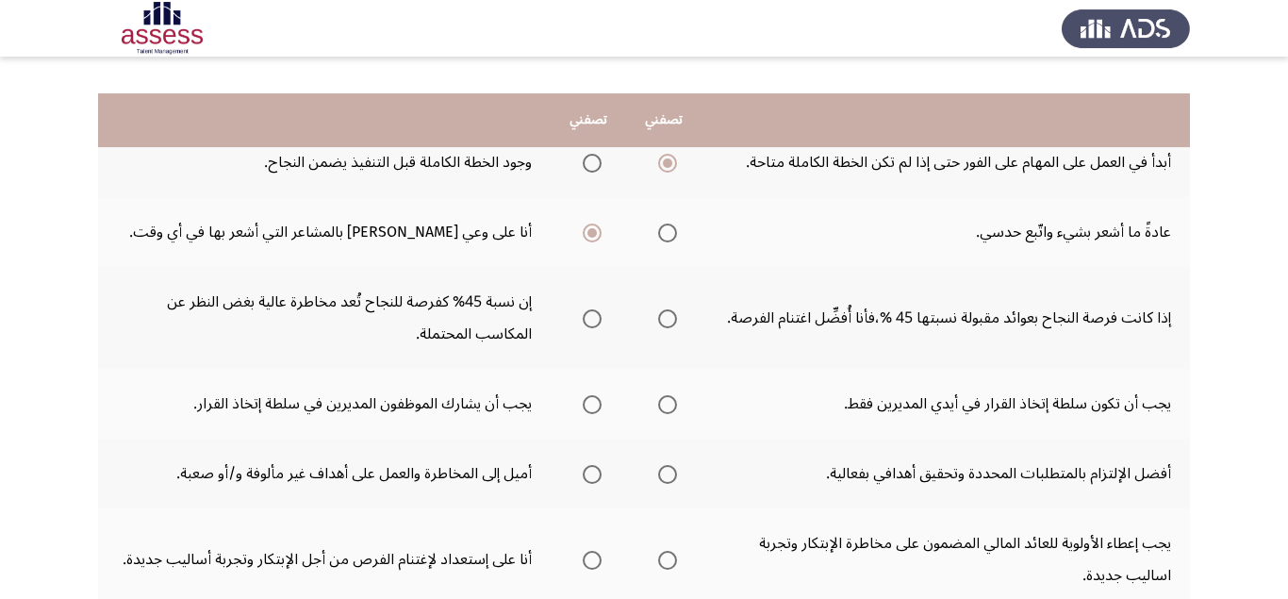
scroll to position [238, 0]
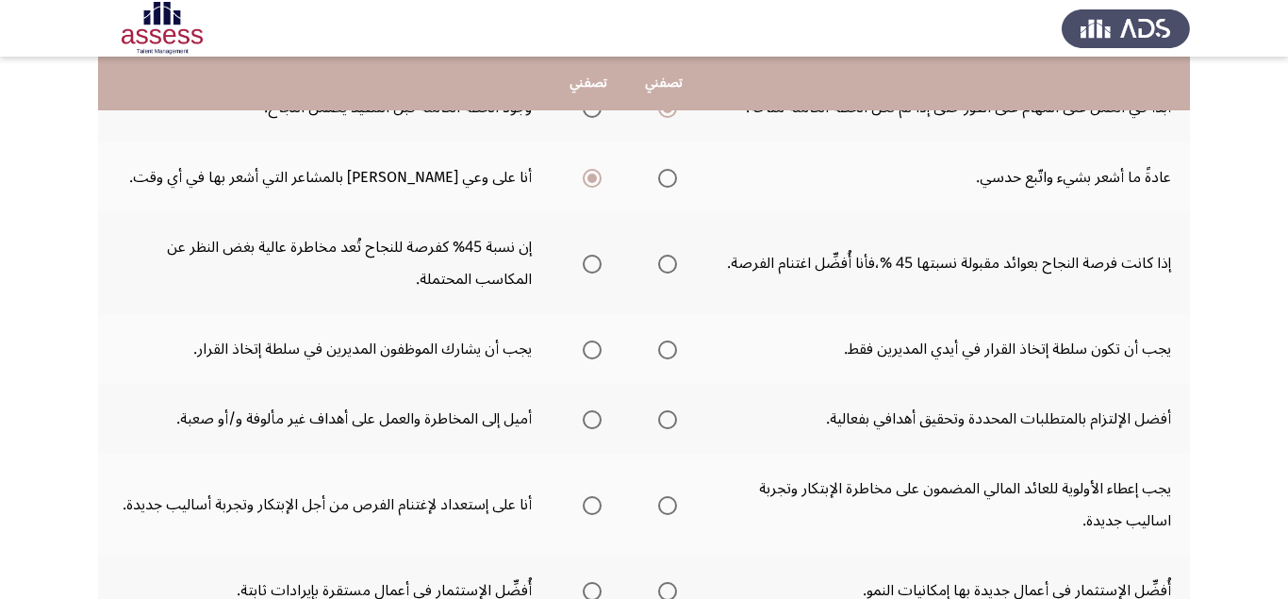
click at [669, 264] on span "Select an option" at bounding box center [667, 264] width 19 height 19
click at [669, 264] on input "Select an option" at bounding box center [667, 264] width 19 height 19
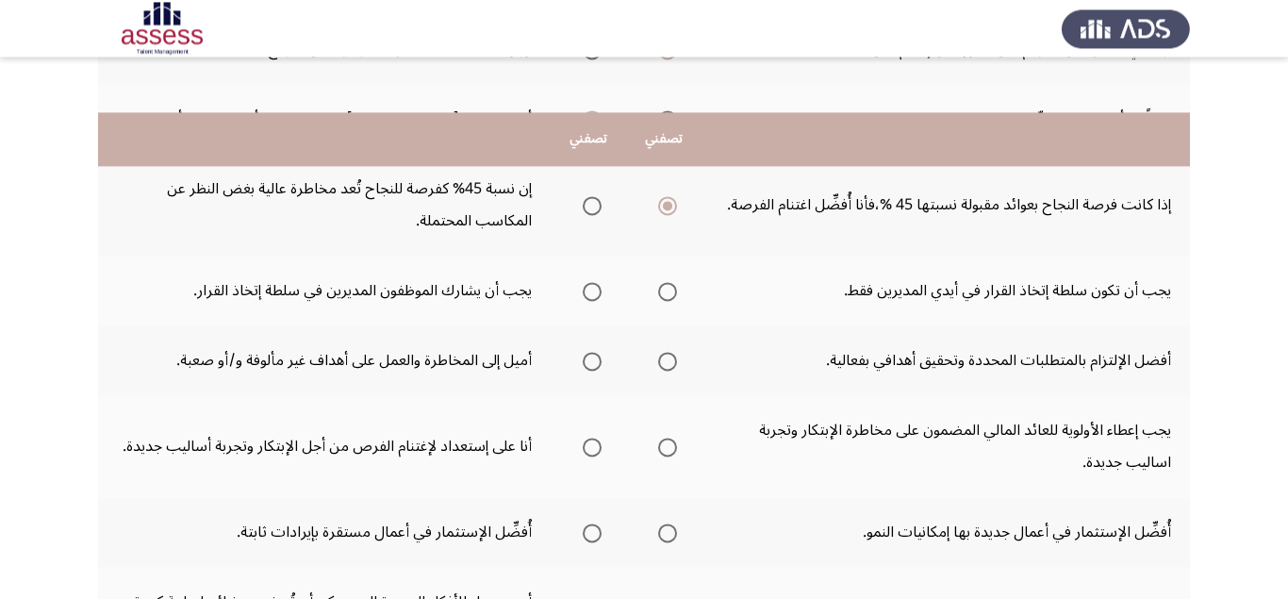
scroll to position [356, 0]
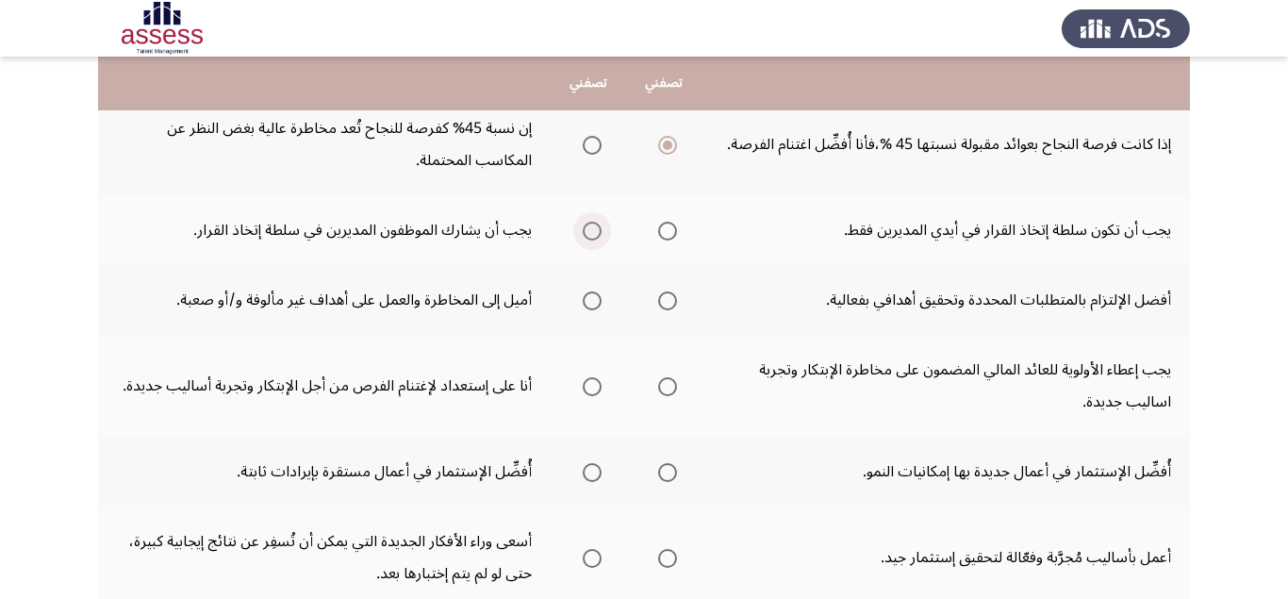
click at [591, 235] on span "Select an option" at bounding box center [592, 231] width 19 height 19
click at [591, 235] on input "Select an option" at bounding box center [592, 231] width 19 height 19
click at [665, 234] on span "Select an option" at bounding box center [667, 231] width 19 height 19
click at [665, 234] on input "Select an option" at bounding box center [667, 231] width 19 height 19
click at [592, 237] on span "Select an option" at bounding box center [592, 231] width 19 height 19
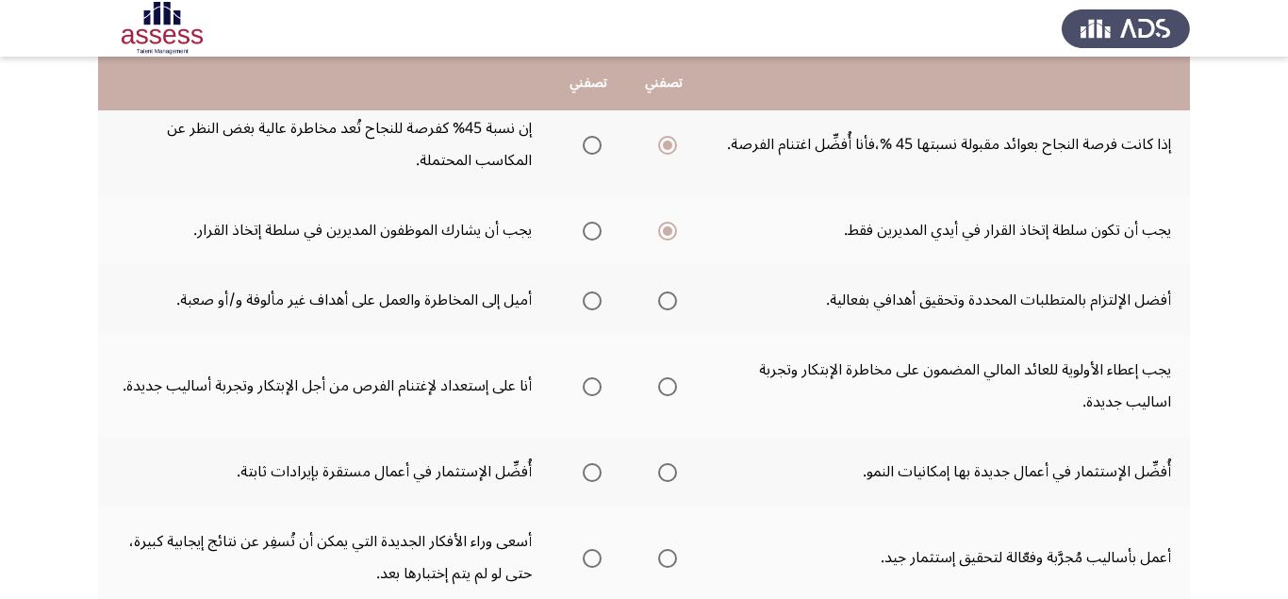
click at [592, 237] on input "Select an option" at bounding box center [592, 231] width 19 height 19
click at [673, 302] on span "Select an option" at bounding box center [667, 300] width 19 height 19
click at [673, 302] on input "Select an option" at bounding box center [667, 300] width 19 height 19
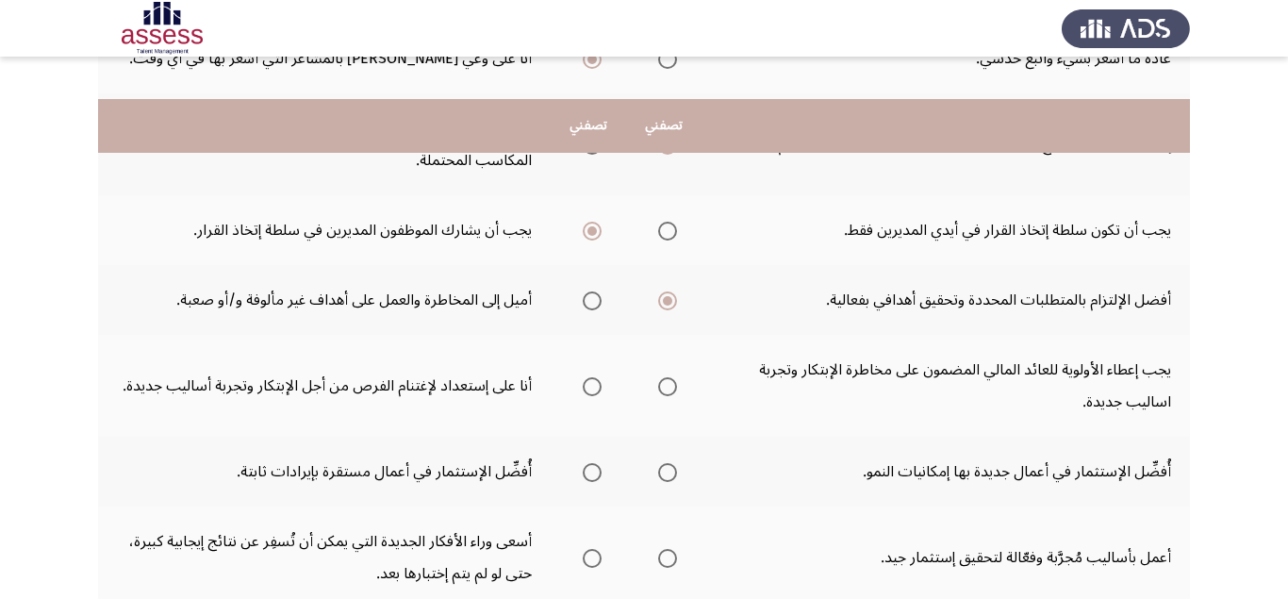
scroll to position [475, 0]
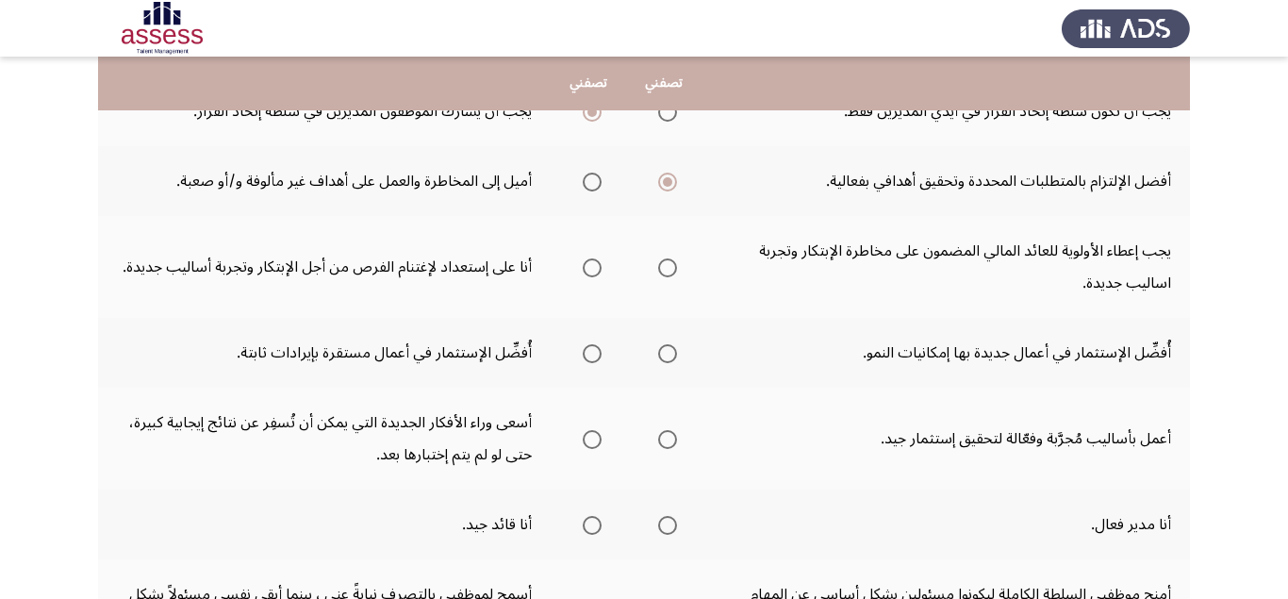
click at [596, 273] on span "Select an option" at bounding box center [592, 267] width 19 height 19
click at [596, 273] on input "Select an option" at bounding box center [592, 267] width 19 height 19
click at [663, 357] on span "Select an option" at bounding box center [667, 353] width 19 height 19
click at [663, 357] on input "Select an option" at bounding box center [667, 353] width 19 height 19
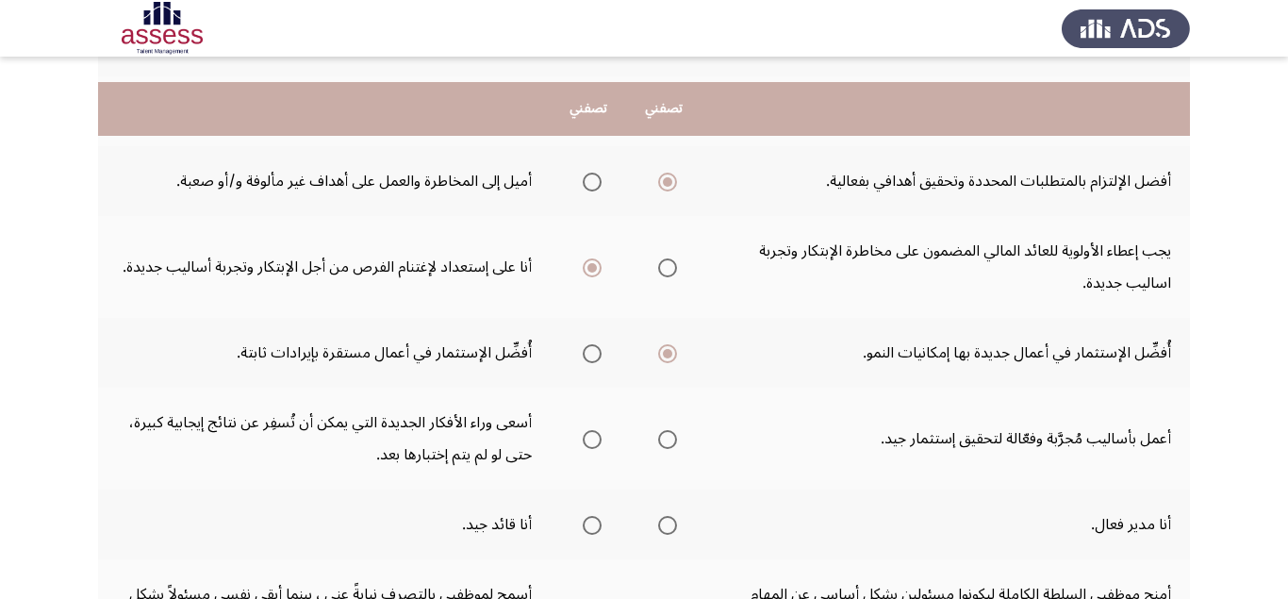
scroll to position [594, 0]
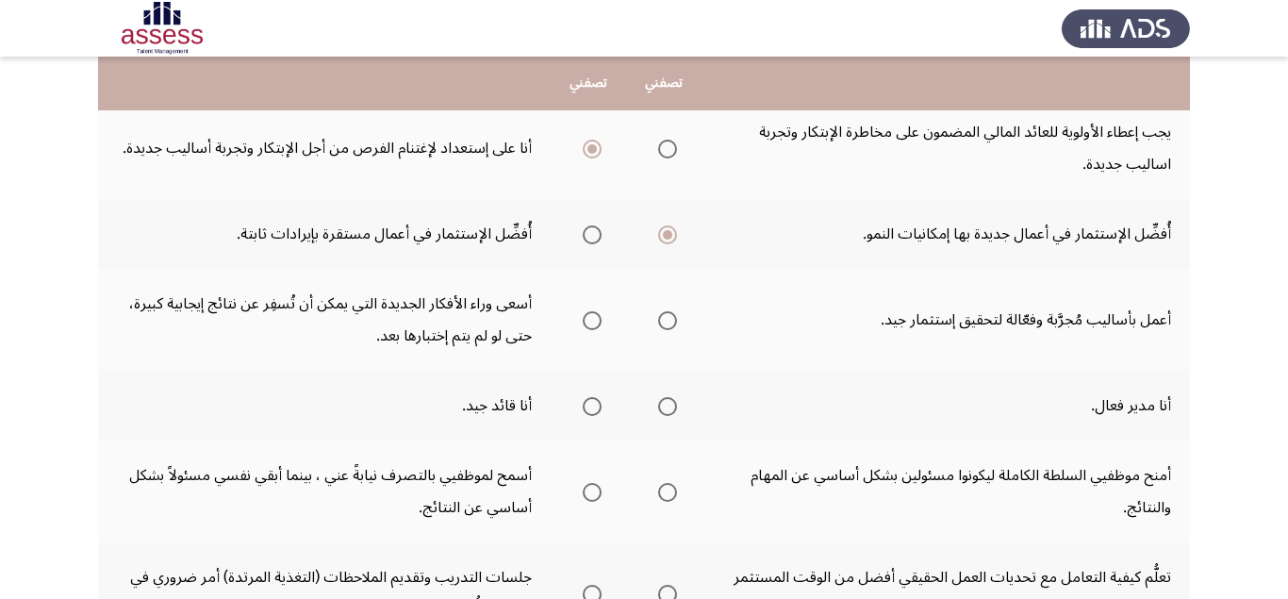
click at [587, 326] on span "Select an option" at bounding box center [592, 320] width 19 height 19
click at [587, 326] on input "Select an option" at bounding box center [592, 320] width 19 height 19
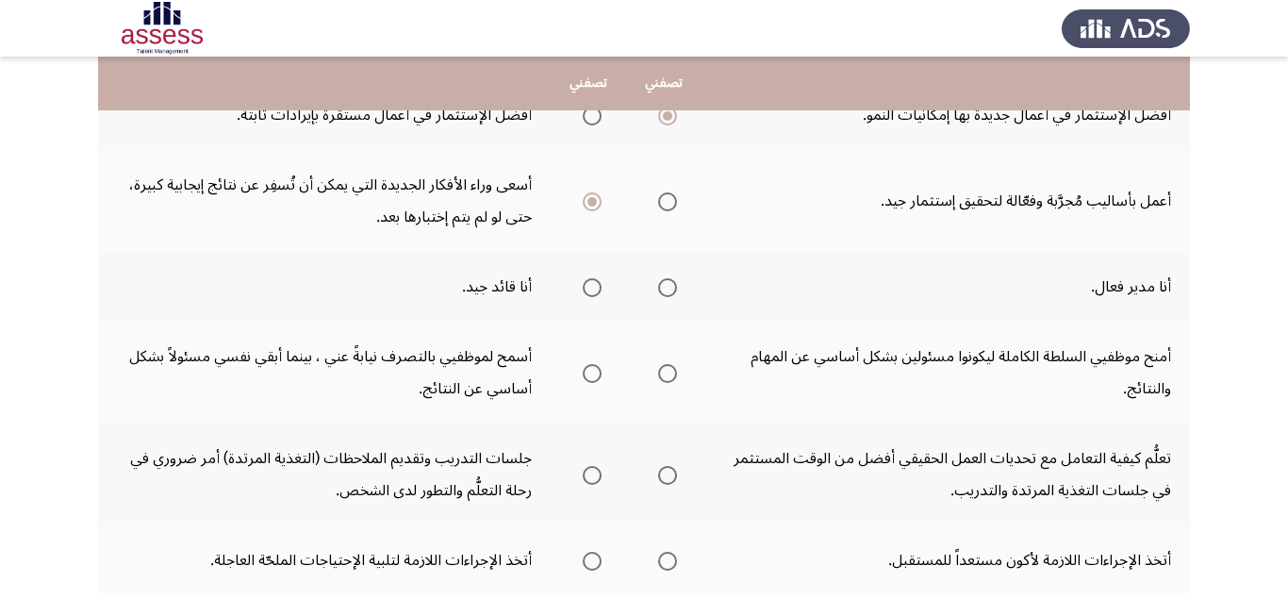
click at [595, 287] on span "Select an option" at bounding box center [592, 287] width 19 height 19
click at [595, 287] on input "Select an option" at bounding box center [592, 287] width 19 height 19
click at [669, 372] on span "Select an option" at bounding box center [667, 373] width 19 height 19
click at [669, 372] on input "Select an option" at bounding box center [667, 373] width 19 height 19
click at [595, 373] on span "Select an option" at bounding box center [592, 373] width 19 height 19
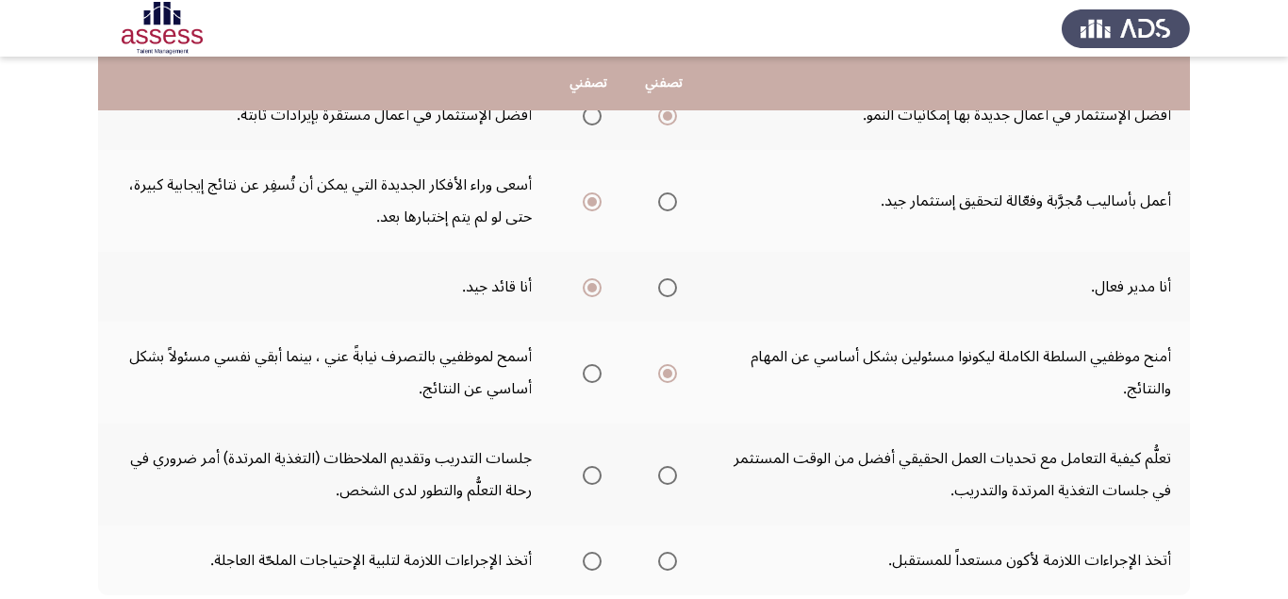
click at [595, 373] on input "Select an option" at bounding box center [592, 373] width 19 height 19
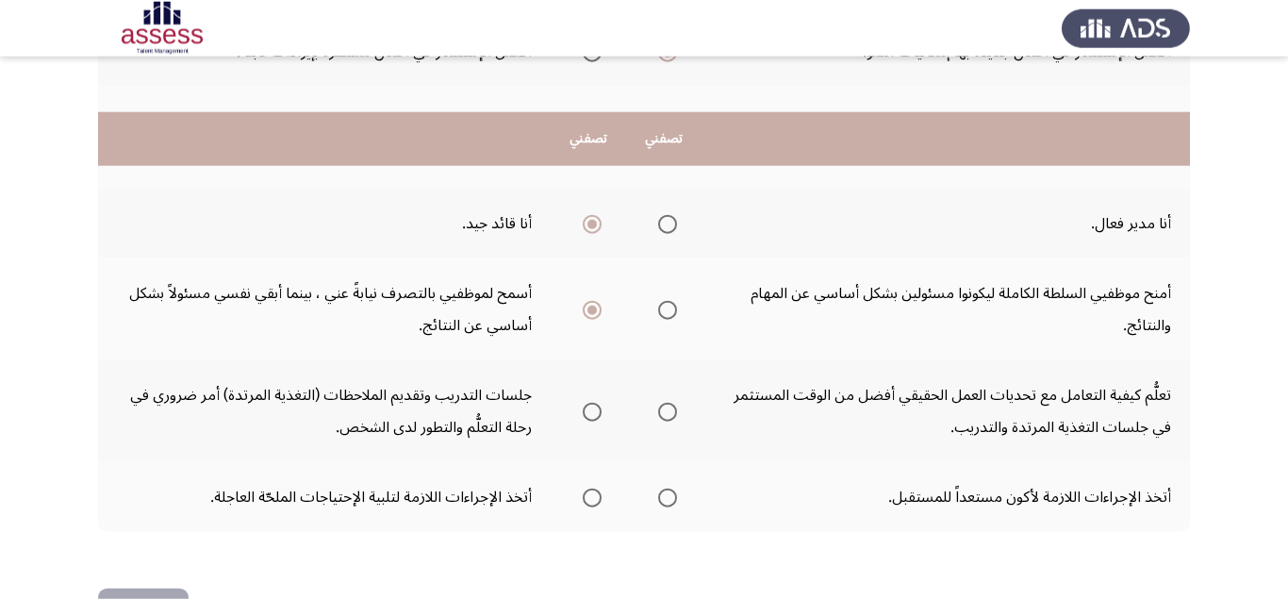
scroll to position [832, 0]
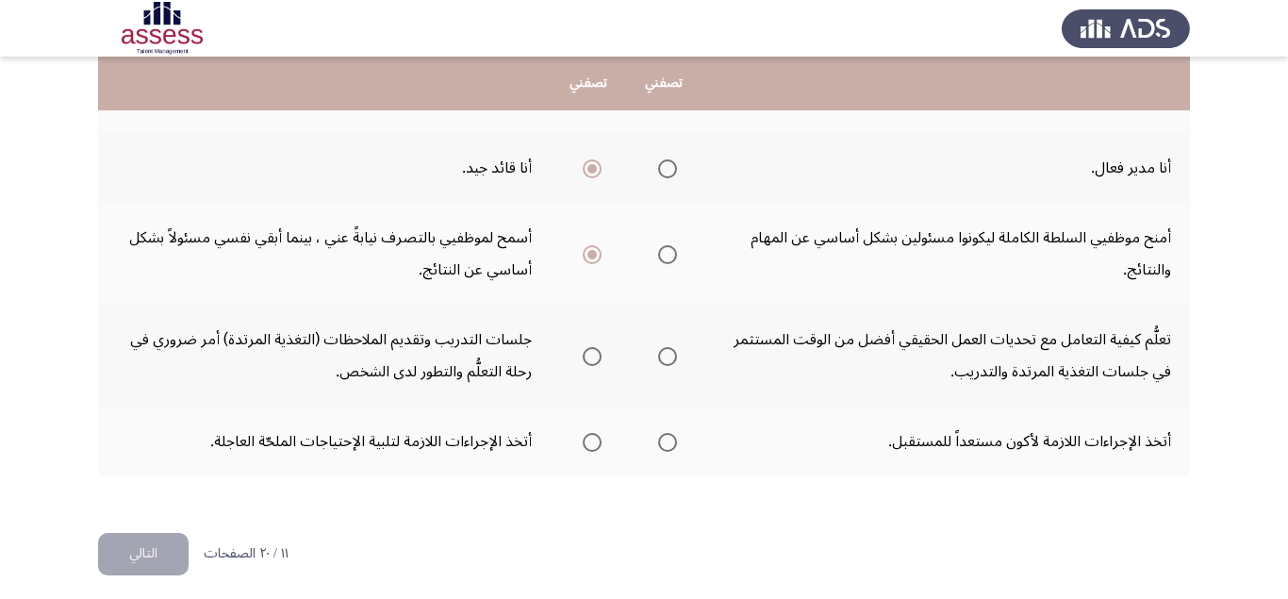
click at [597, 359] on span "Select an option" at bounding box center [592, 356] width 19 height 19
click at [597, 359] on input "Select an option" at bounding box center [592, 356] width 19 height 19
click at [670, 443] on span "Select an option" at bounding box center [667, 442] width 19 height 19
click at [670, 443] on input "Select an option" at bounding box center [667, 442] width 19 height 19
click at [163, 552] on button "التالي" at bounding box center [143, 554] width 91 height 42
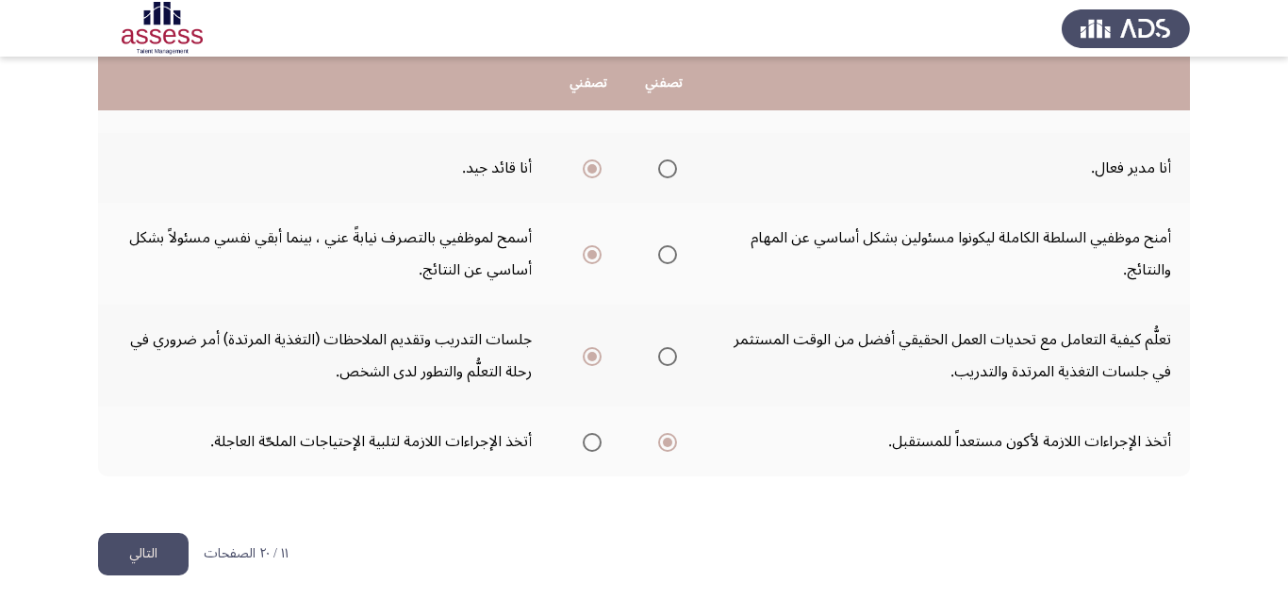
scroll to position [0, 0]
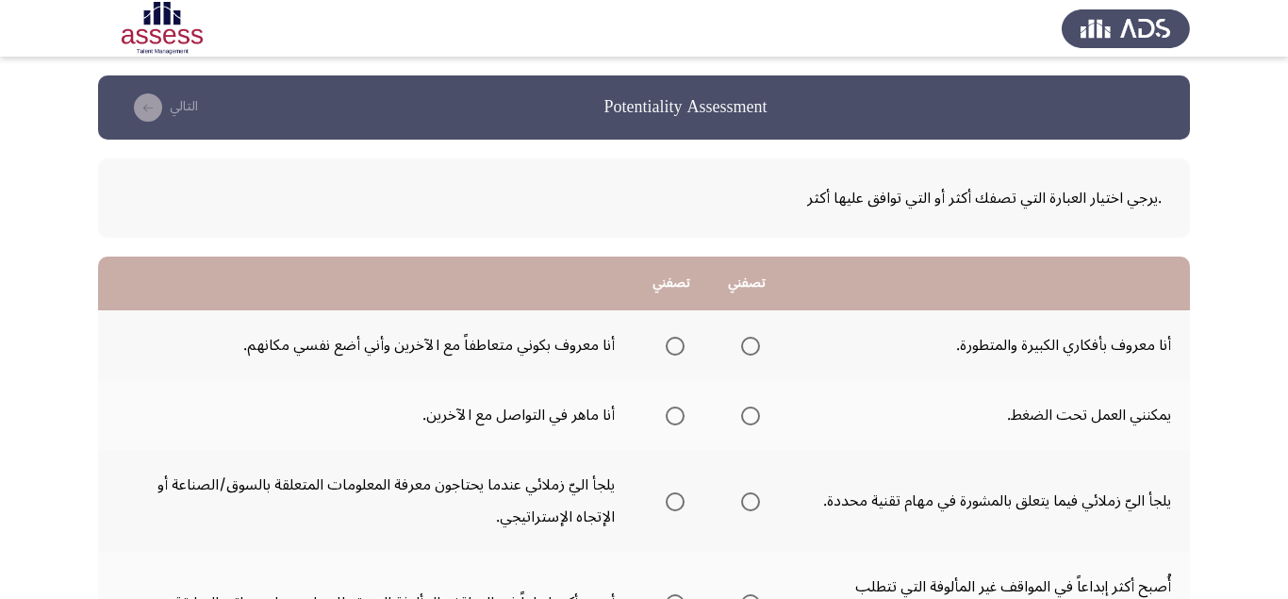
click at [752, 345] on span "Select an option" at bounding box center [750, 346] width 19 height 19
click at [752, 345] on input "Select an option" at bounding box center [750, 346] width 19 height 19
click at [752, 418] on span "Select an option" at bounding box center [750, 415] width 19 height 19
click at [752, 418] on input "Select an option" at bounding box center [750, 415] width 19 height 19
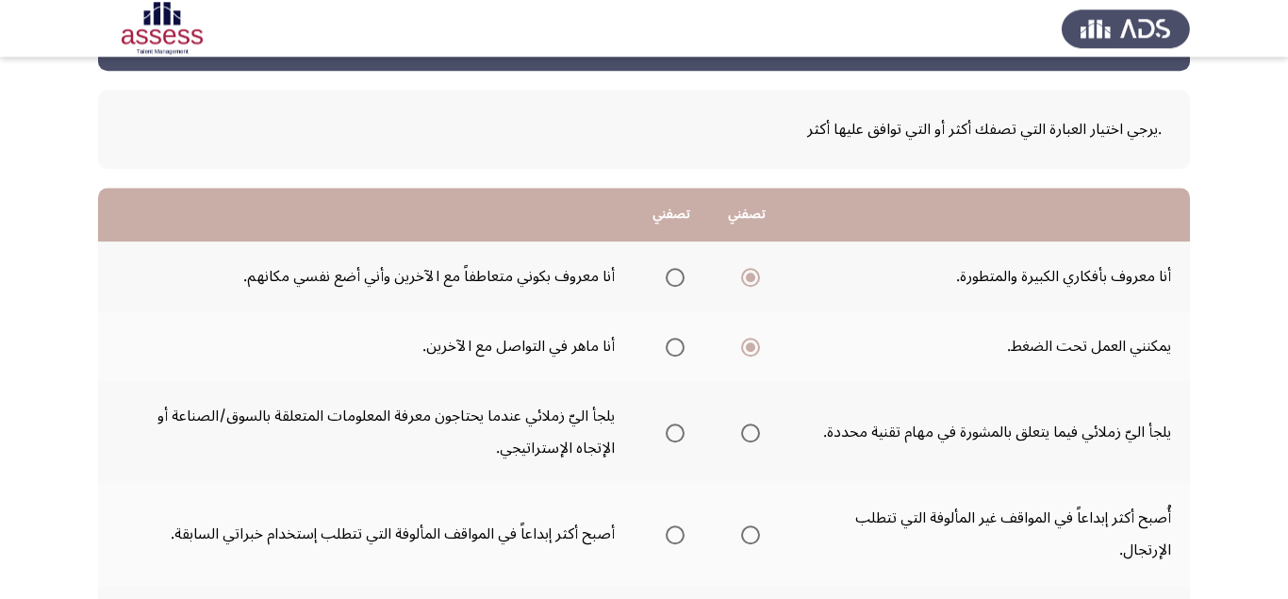
scroll to position [119, 0]
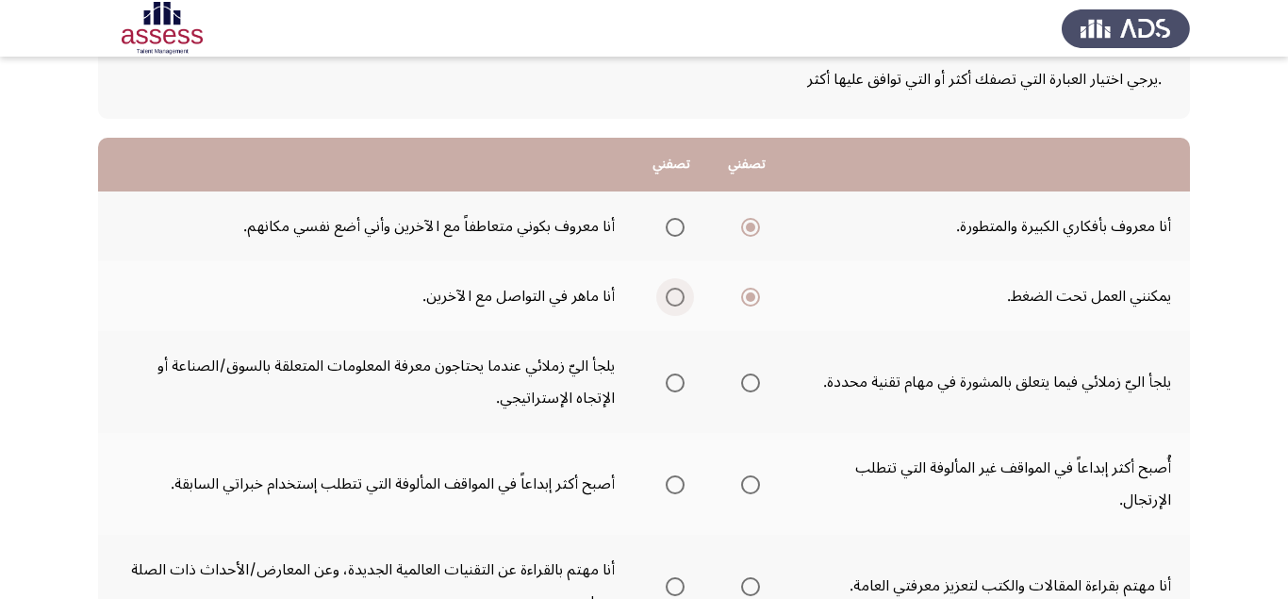
click at [679, 297] on span "Select an option" at bounding box center [675, 297] width 19 height 19
click at [679, 297] on input "Select an option" at bounding box center [675, 297] width 19 height 19
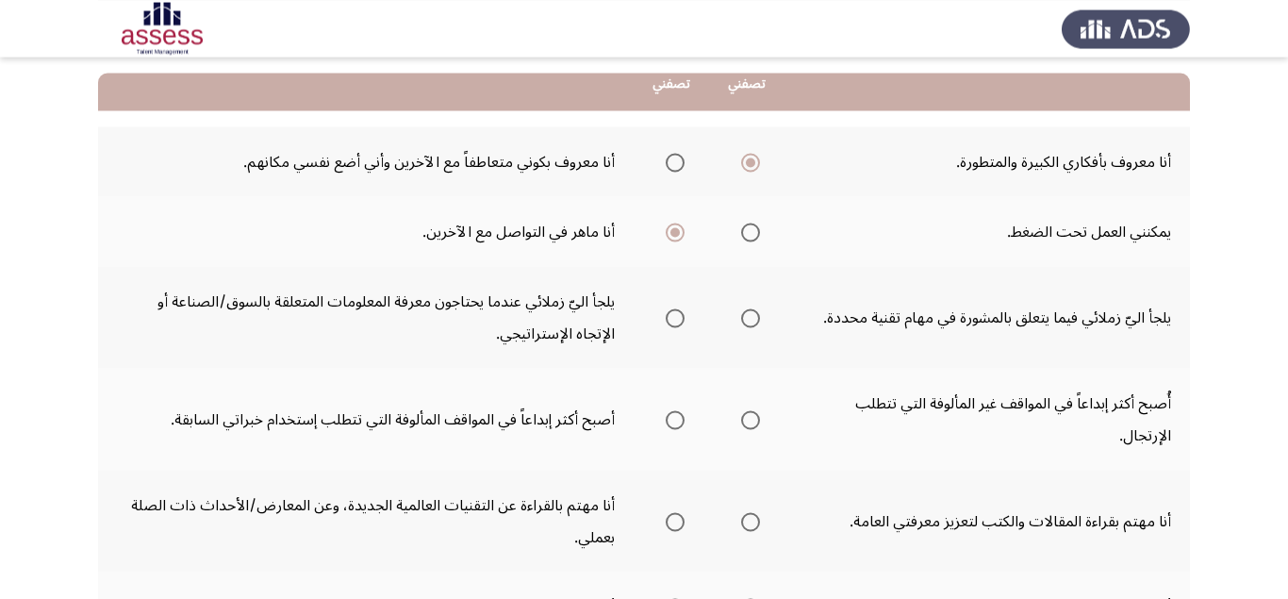
scroll to position [238, 0]
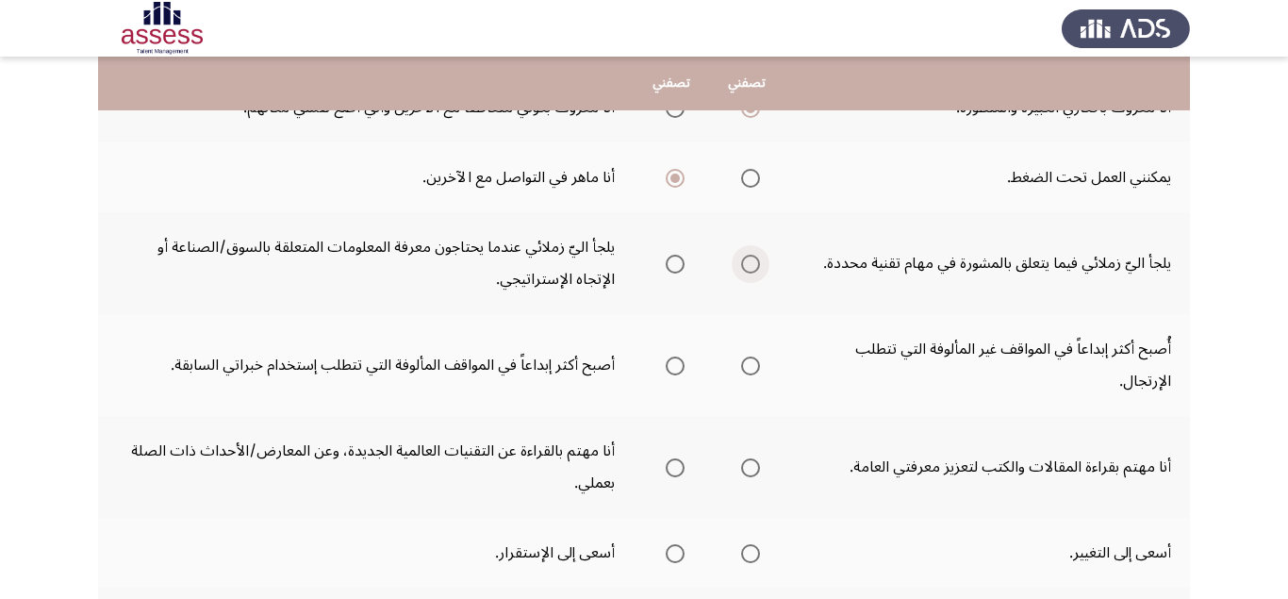
click at [752, 265] on span "Select an option" at bounding box center [750, 264] width 19 height 19
click at [752, 265] on input "Select an option" at bounding box center [750, 264] width 19 height 19
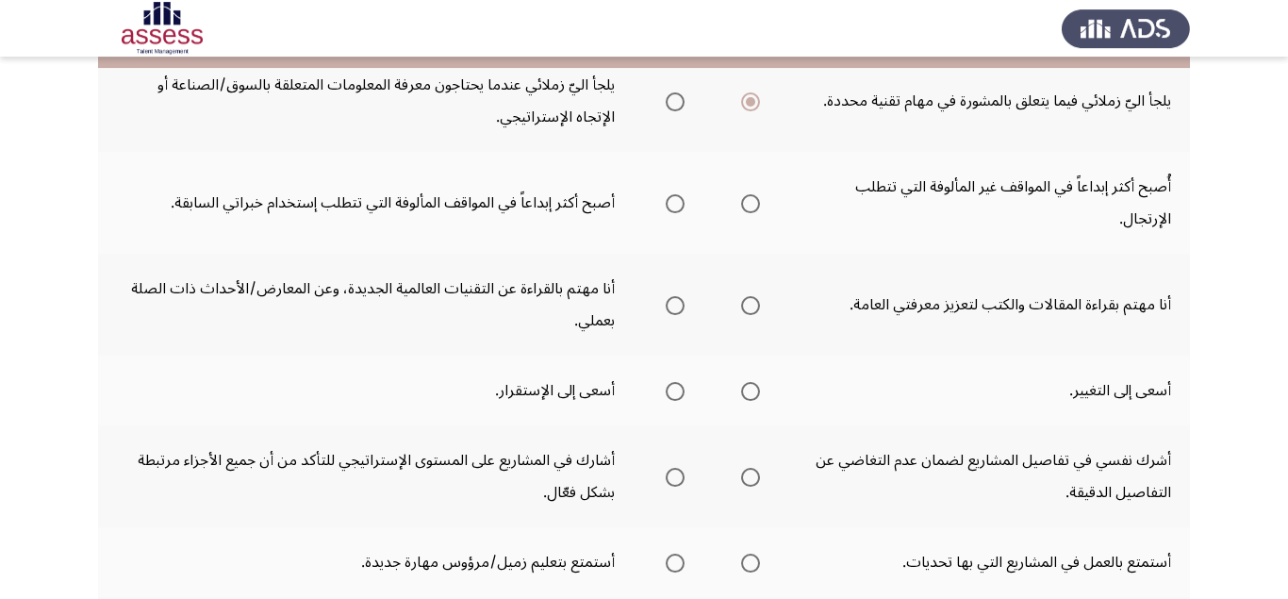
scroll to position [356, 0]
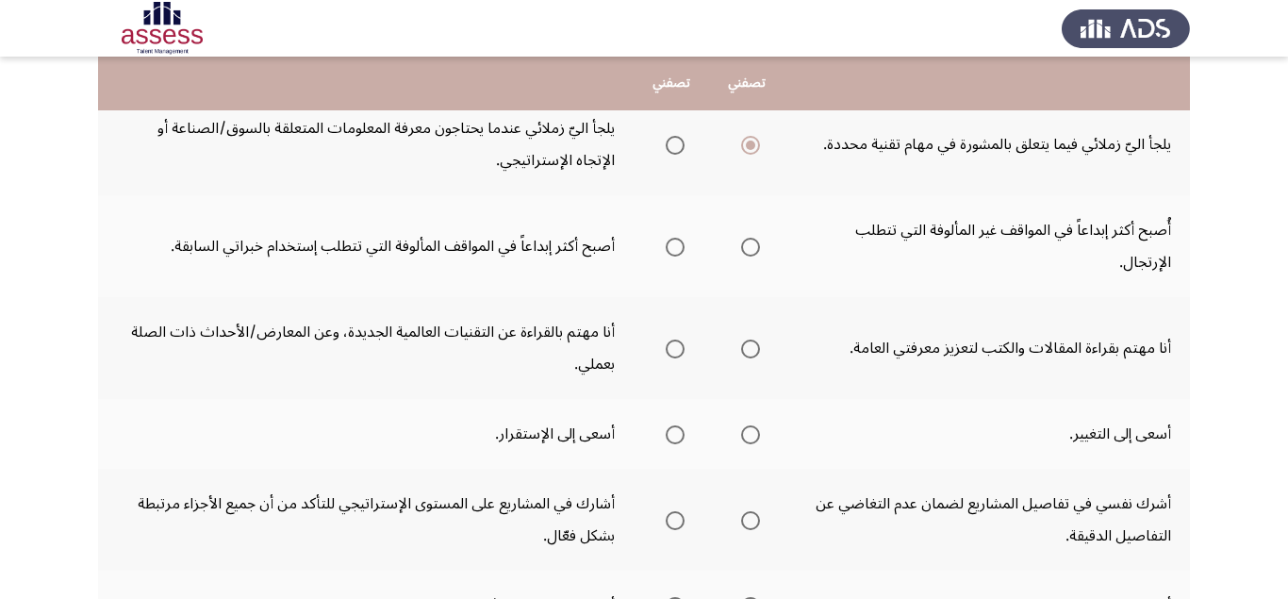
click at [747, 251] on span "Select an option" at bounding box center [750, 247] width 19 height 19
click at [747, 251] on input "Select an option" at bounding box center [750, 247] width 19 height 19
click at [671, 346] on span "Select an option" at bounding box center [675, 348] width 19 height 19
click at [671, 346] on input "Select an option" at bounding box center [675, 348] width 19 height 19
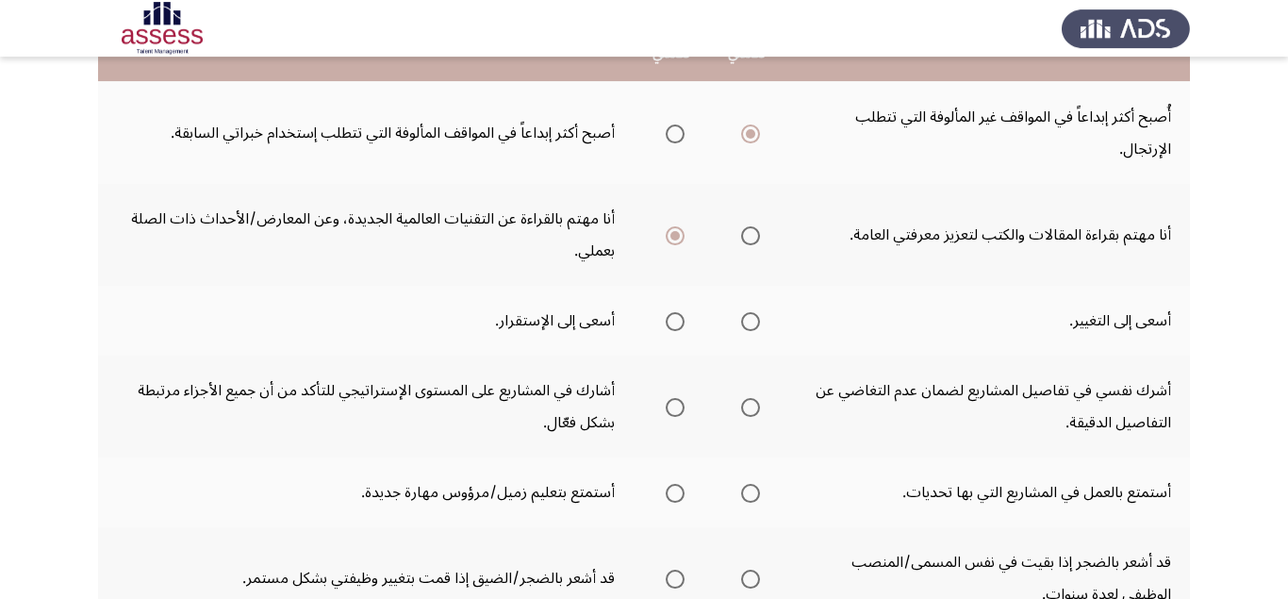
scroll to position [475, 0]
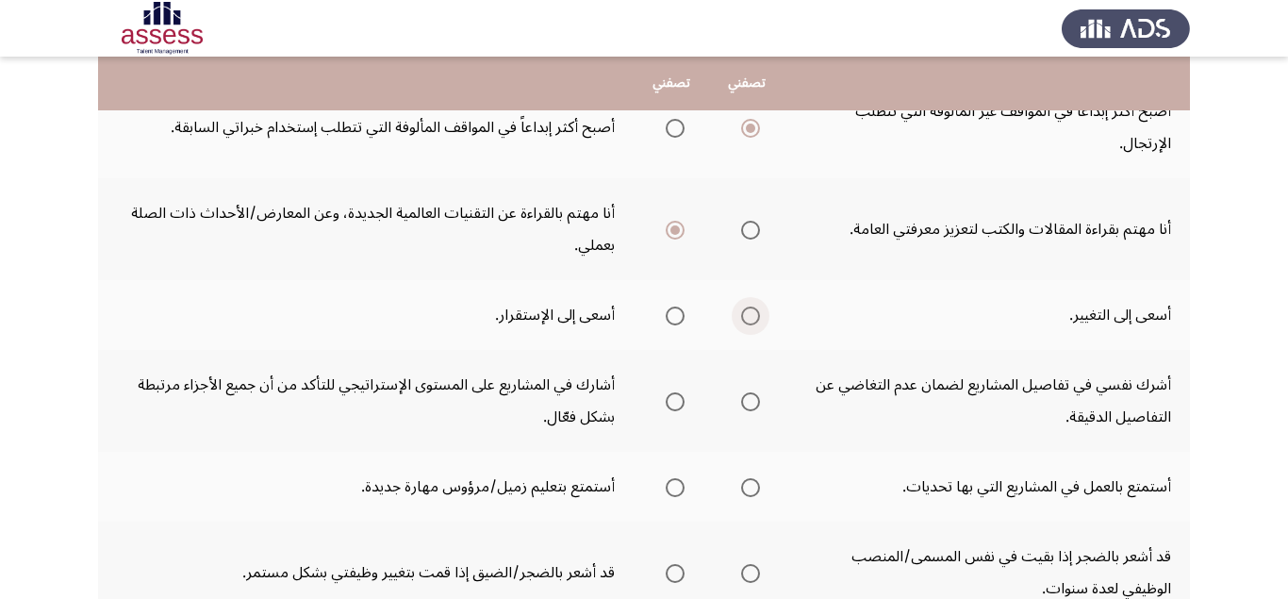
click at [749, 321] on span "Select an option" at bounding box center [750, 315] width 19 height 19
click at [749, 321] on input "Select an option" at bounding box center [750, 315] width 19 height 19
click at [677, 402] on span "Select an option" at bounding box center [675, 401] width 19 height 19
click at [677, 402] on input "Select an option" at bounding box center [675, 401] width 19 height 19
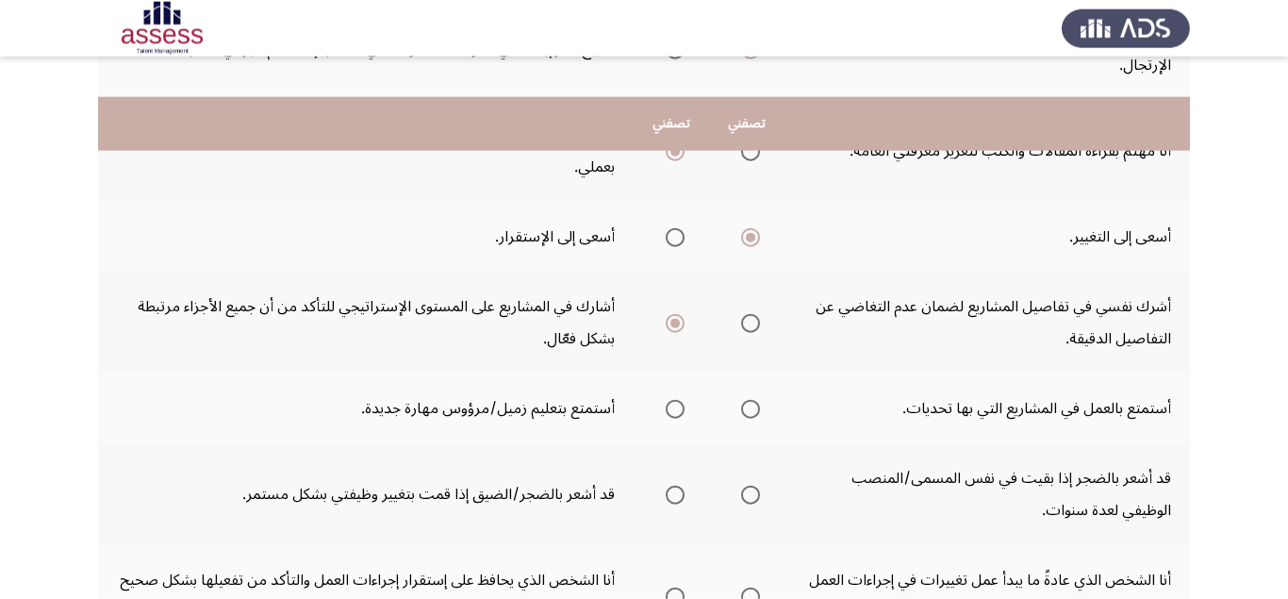
scroll to position [594, 0]
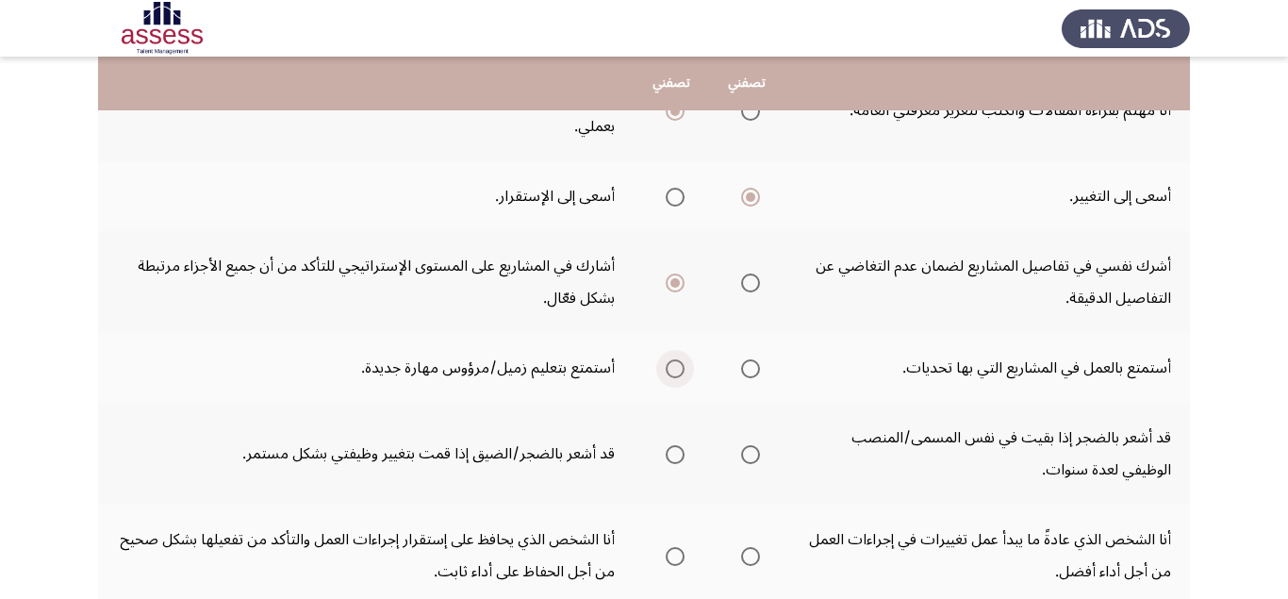
click at [678, 370] on span "Select an option" at bounding box center [675, 368] width 19 height 19
click at [678, 370] on input "Select an option" at bounding box center [675, 368] width 19 height 19
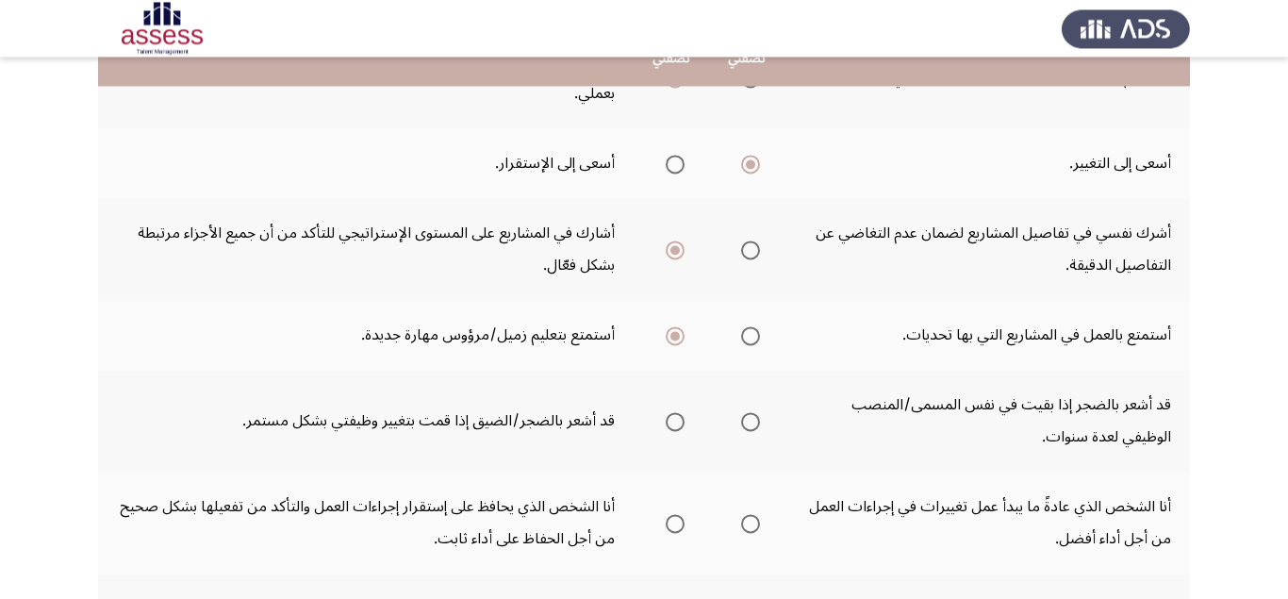
scroll to position [713, 0]
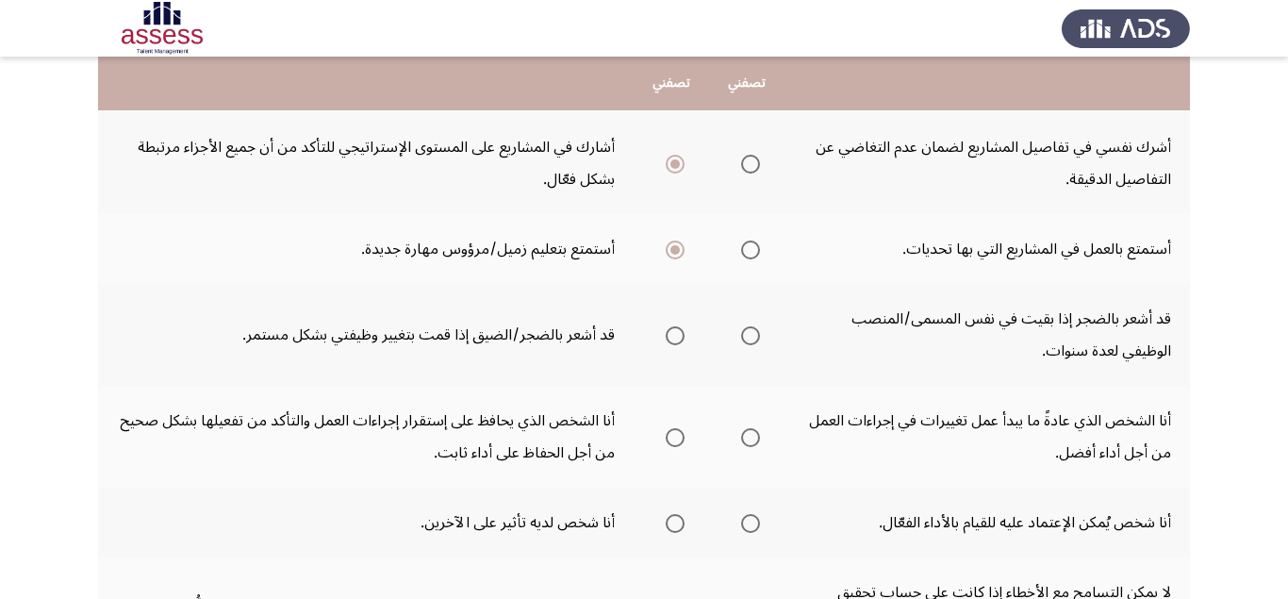
click at [759, 332] on span "Select an option" at bounding box center [750, 335] width 19 height 19
click at [759, 332] on input "Select an option" at bounding box center [750, 335] width 19 height 19
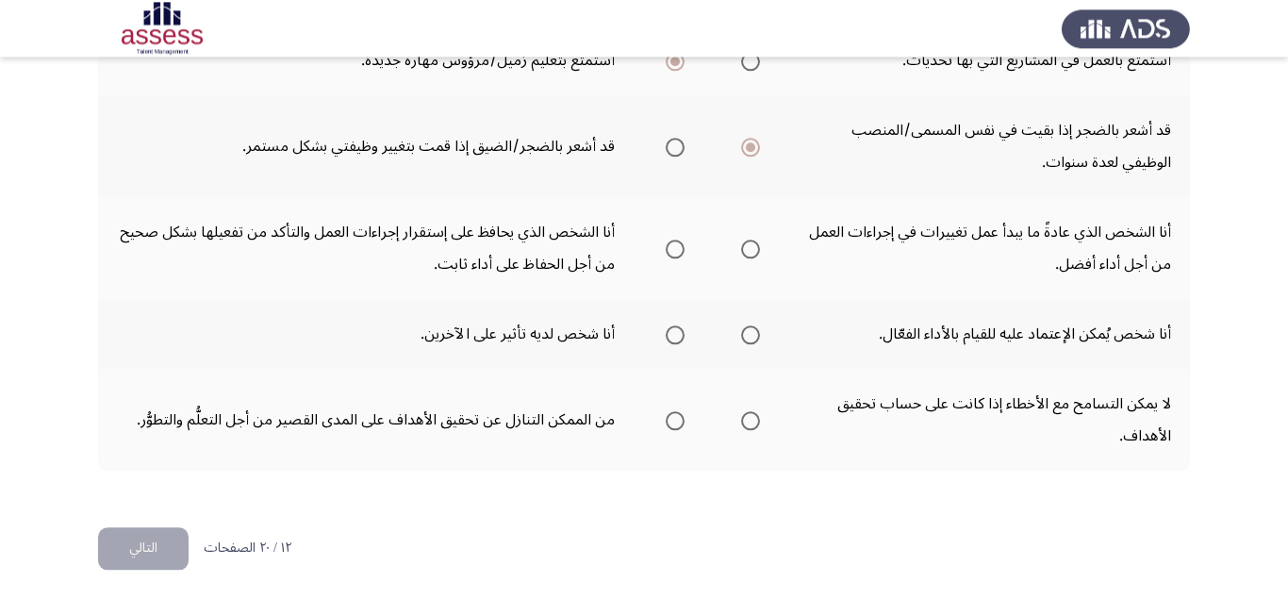
scroll to position [905, 0]
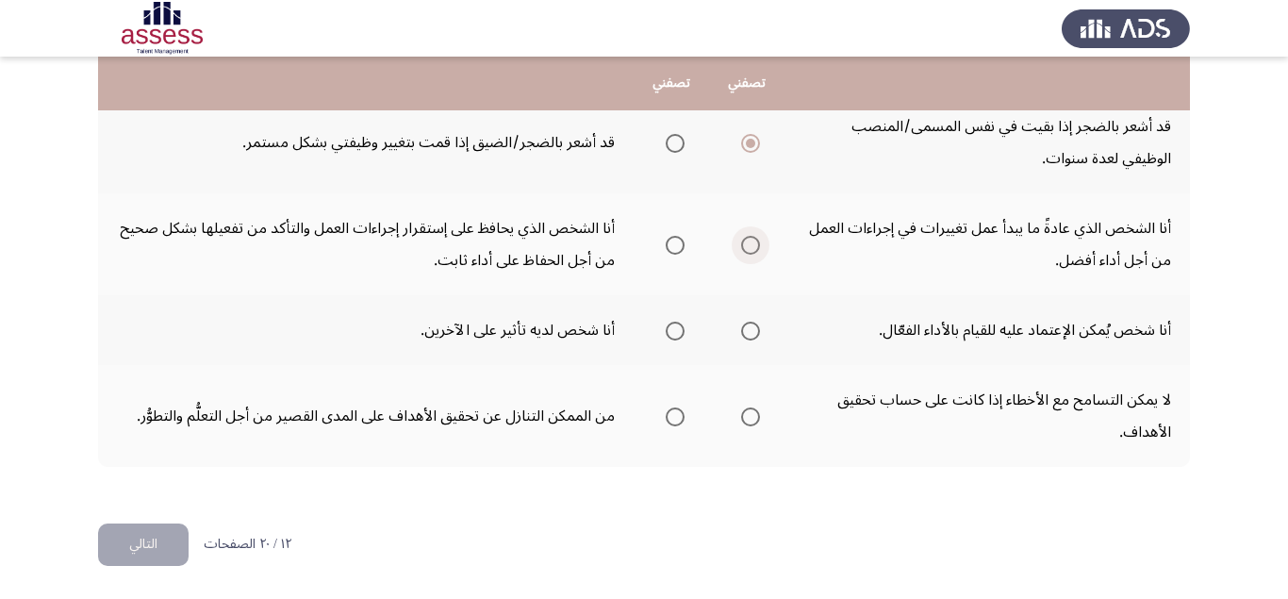
click at [753, 245] on span "Select an option" at bounding box center [750, 245] width 19 height 19
click at [753, 245] on input "Select an option" at bounding box center [750, 245] width 19 height 19
click at [677, 330] on span "Select an option" at bounding box center [675, 331] width 19 height 19
click at [677, 330] on input "Select an option" at bounding box center [675, 331] width 19 height 19
click at [744, 415] on span "Select an option" at bounding box center [750, 416] width 19 height 19
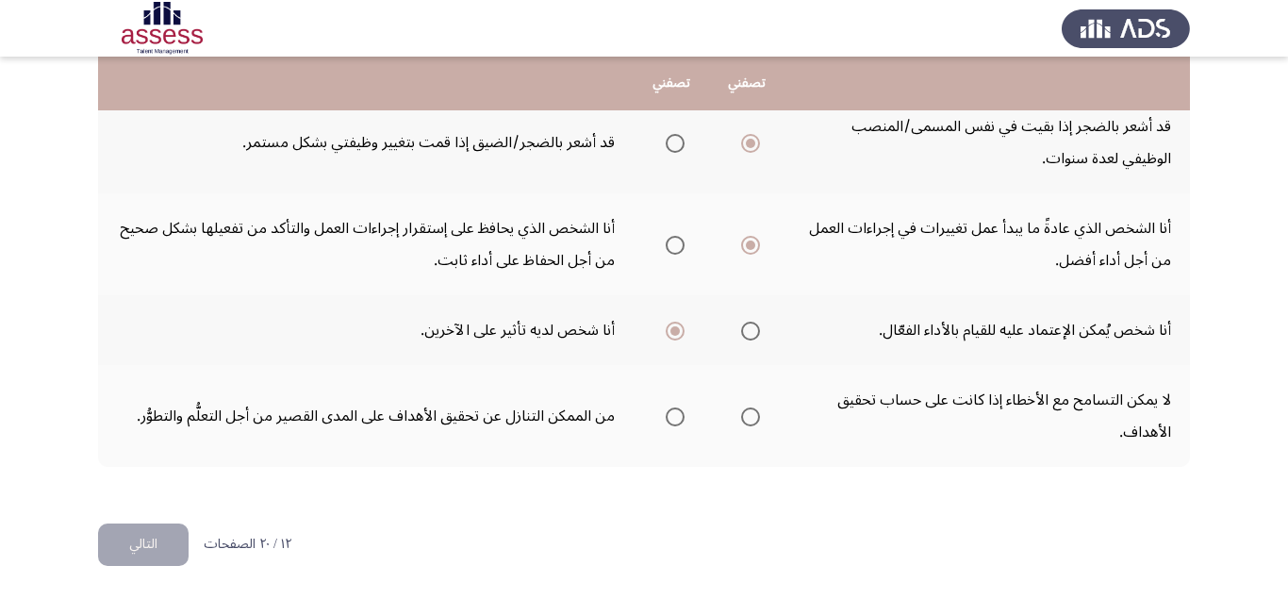
click at [754, 416] on span "Select an option" at bounding box center [750, 416] width 19 height 19
click at [754, 416] on input "Select an option" at bounding box center [750, 416] width 19 height 19
click at [159, 533] on button "التالي" at bounding box center [143, 544] width 91 height 42
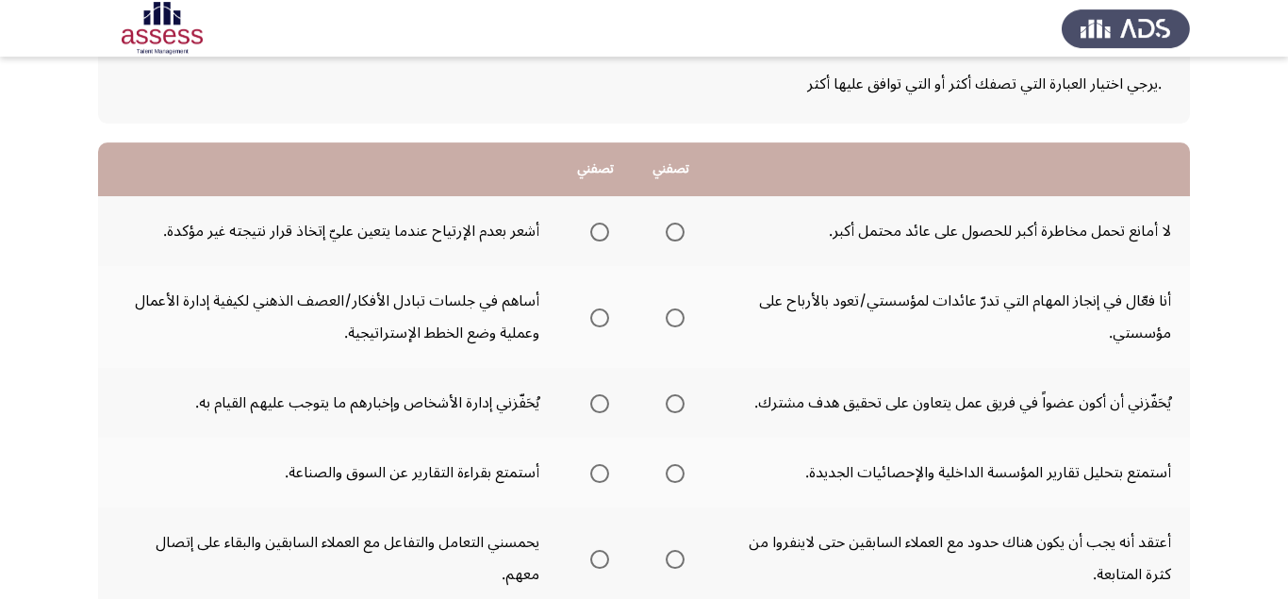
scroll to position [119, 0]
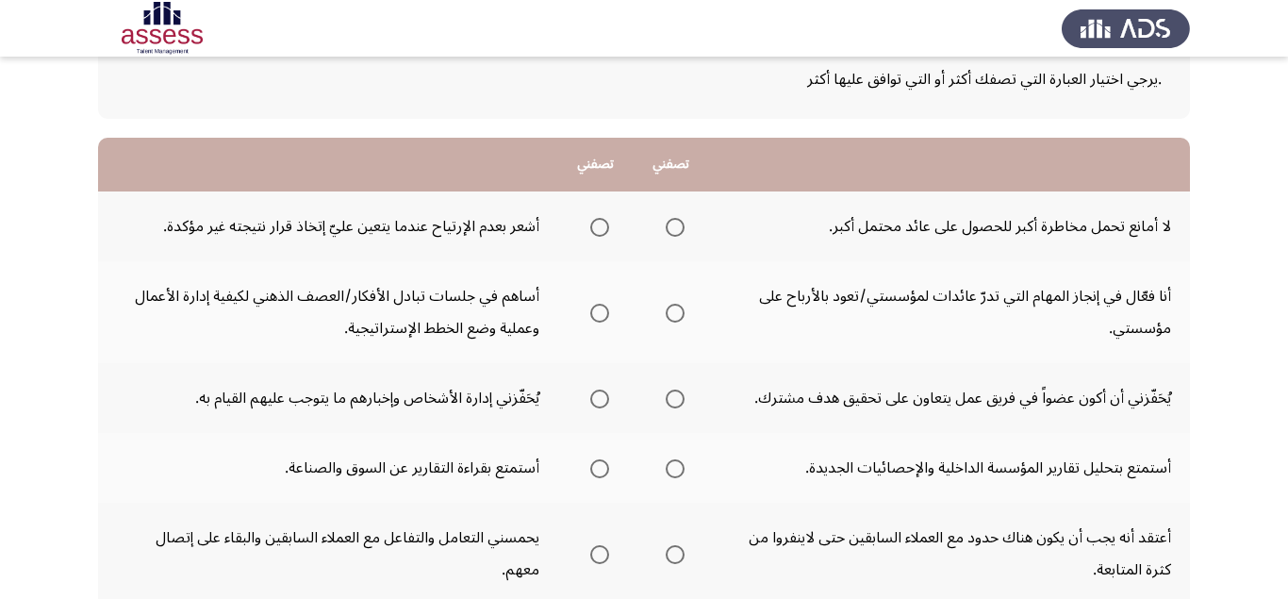
click at [675, 230] on span "Select an option" at bounding box center [675, 227] width 19 height 19
click at [675, 230] on input "Select an option" at bounding box center [675, 227] width 19 height 19
click at [595, 316] on span "Select an option" at bounding box center [599, 313] width 19 height 19
click at [595, 316] on input "Select an option" at bounding box center [599, 313] width 19 height 19
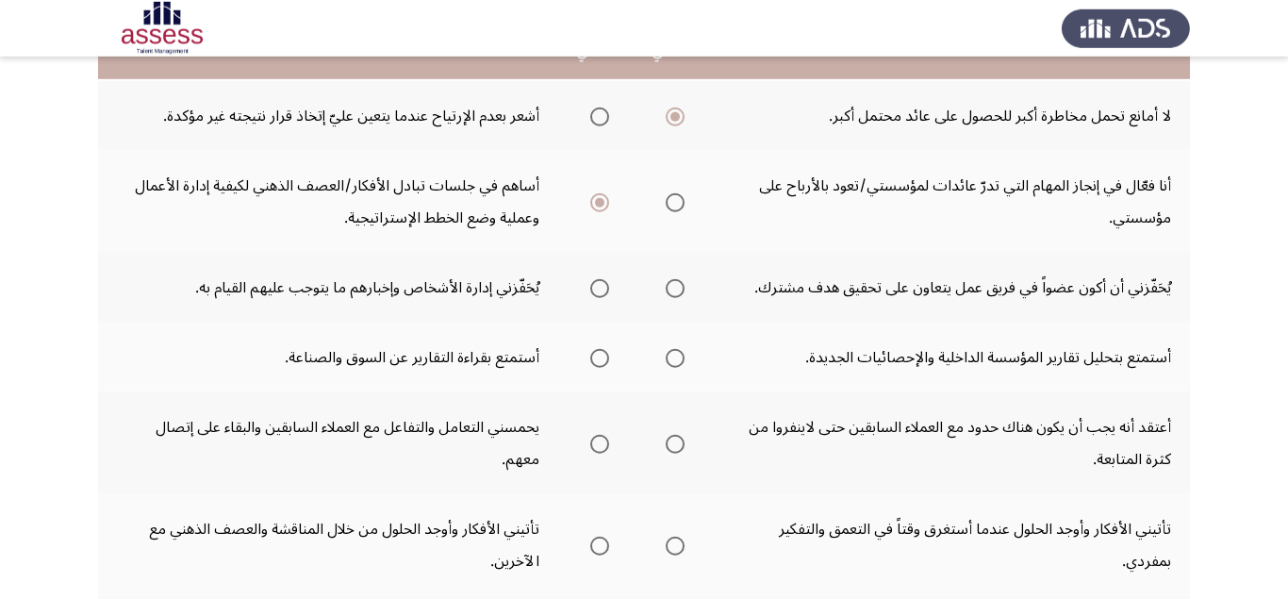
scroll to position [238, 0]
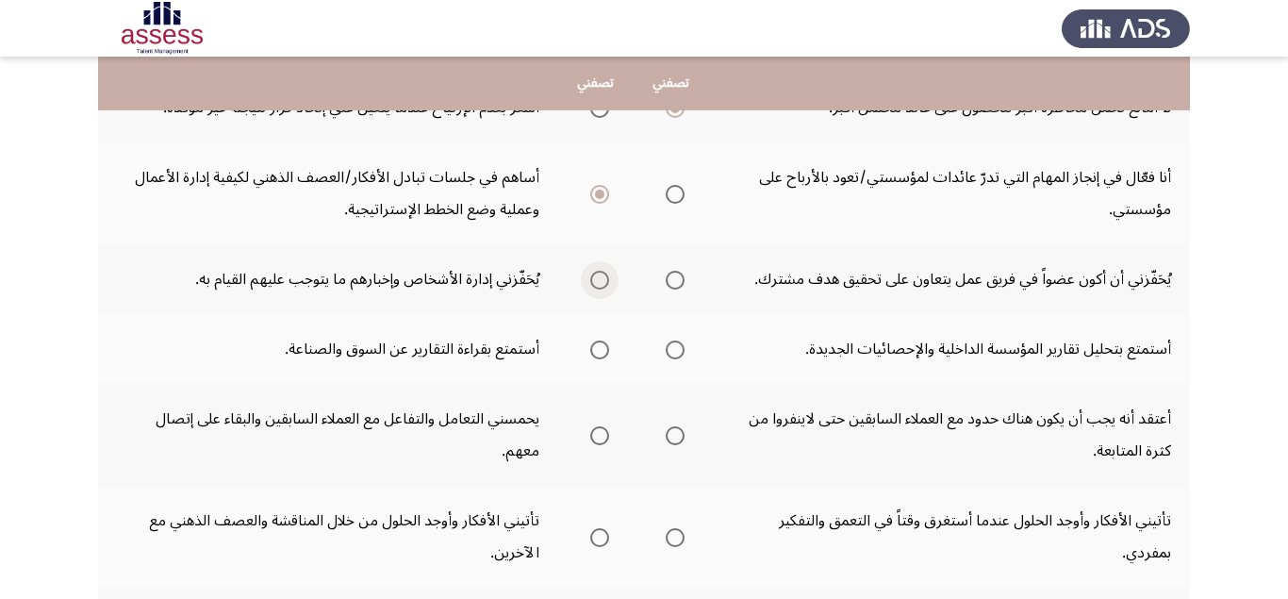
click at [599, 281] on span "Select an option" at bounding box center [599, 280] width 19 height 19
click at [599, 281] on input "Select an option" at bounding box center [599, 280] width 19 height 19
click at [678, 349] on span "Select an option" at bounding box center [675, 349] width 19 height 19
click at [678, 349] on input "Select an option" at bounding box center [675, 349] width 19 height 19
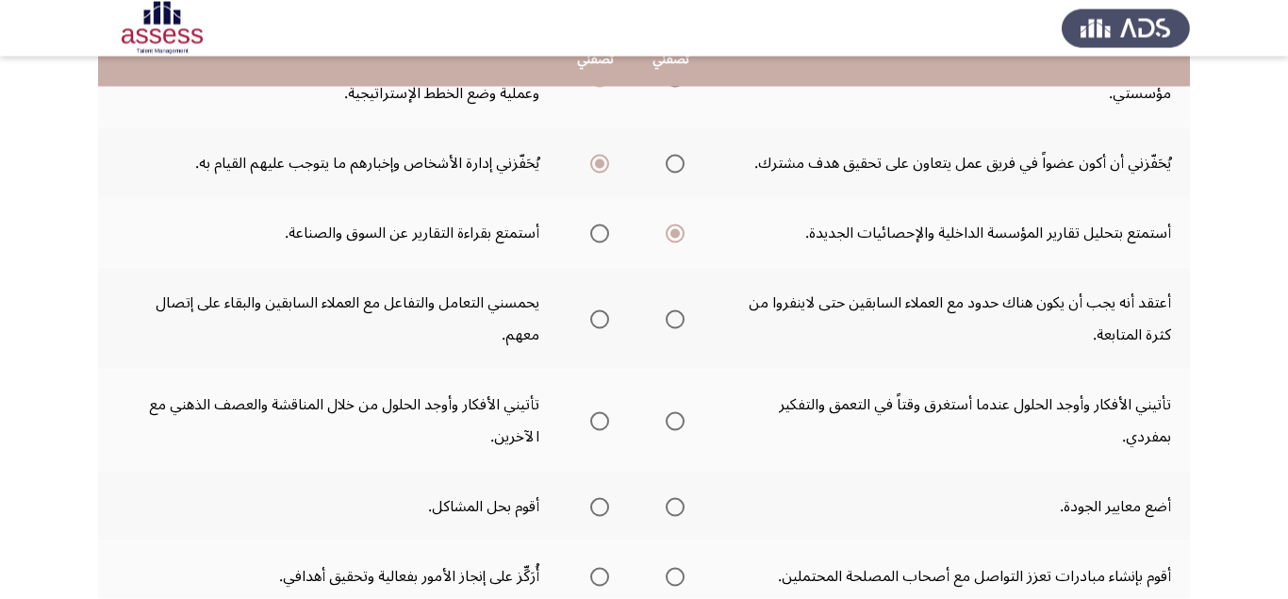
scroll to position [356, 0]
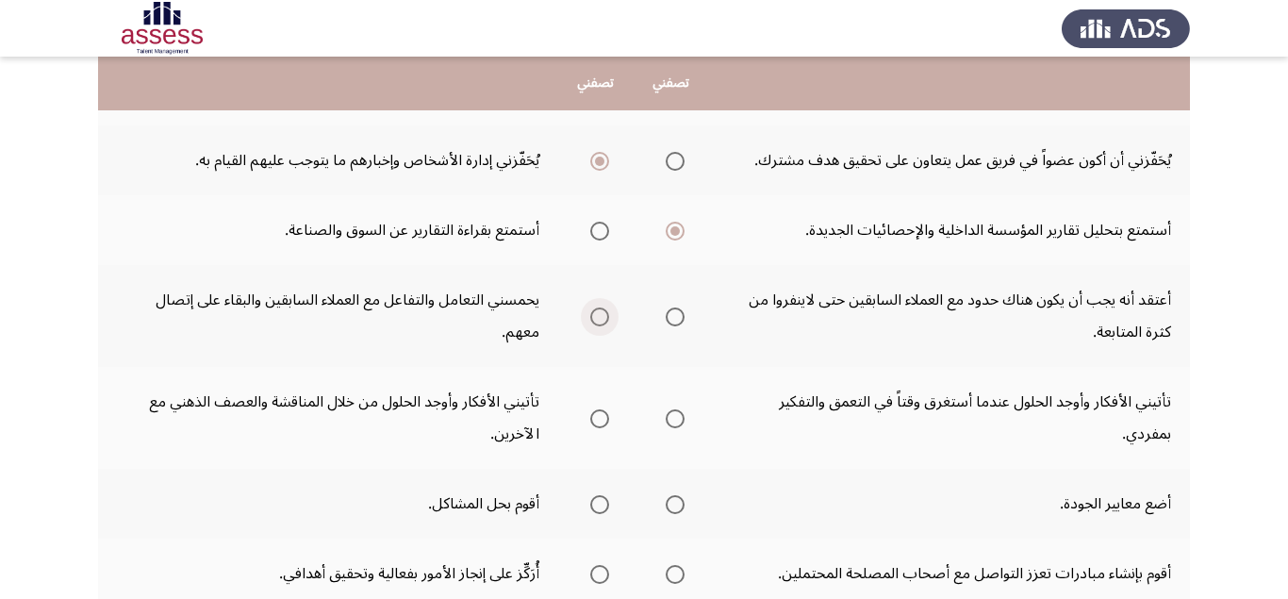
click at [601, 320] on span "Select an option" at bounding box center [599, 316] width 19 height 19
click at [601, 320] on input "Select an option" at bounding box center [599, 316] width 19 height 19
click at [600, 419] on span "Select an option" at bounding box center [599, 418] width 19 height 19
click at [600, 419] on input "Select an option" at bounding box center [599, 418] width 19 height 19
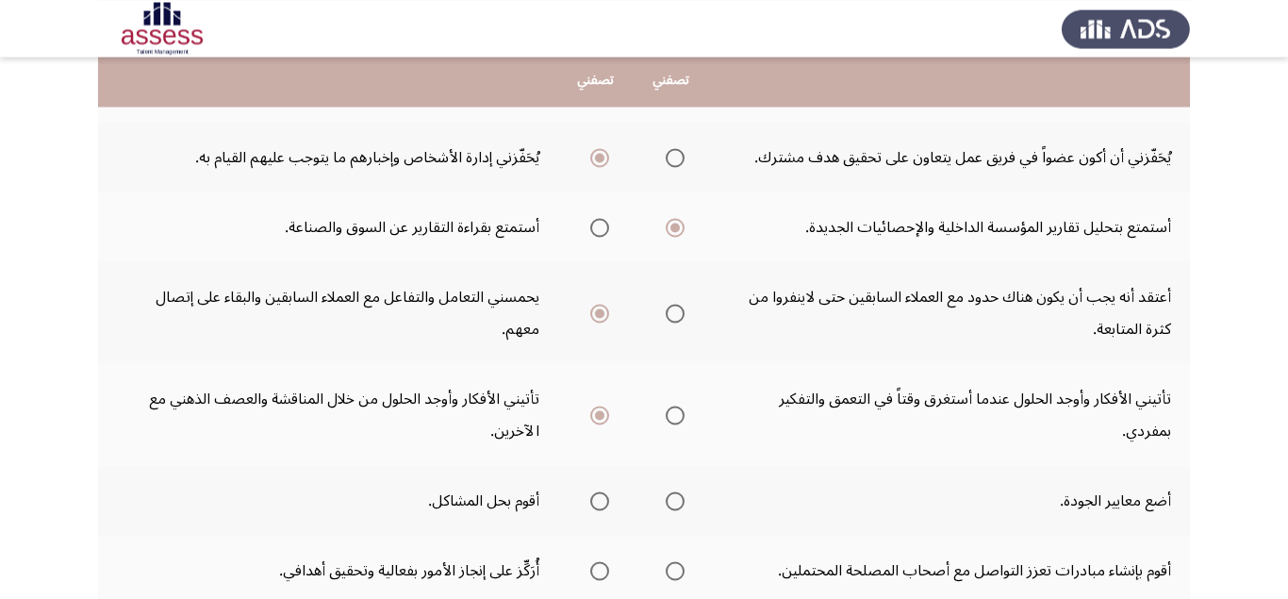
scroll to position [475, 0]
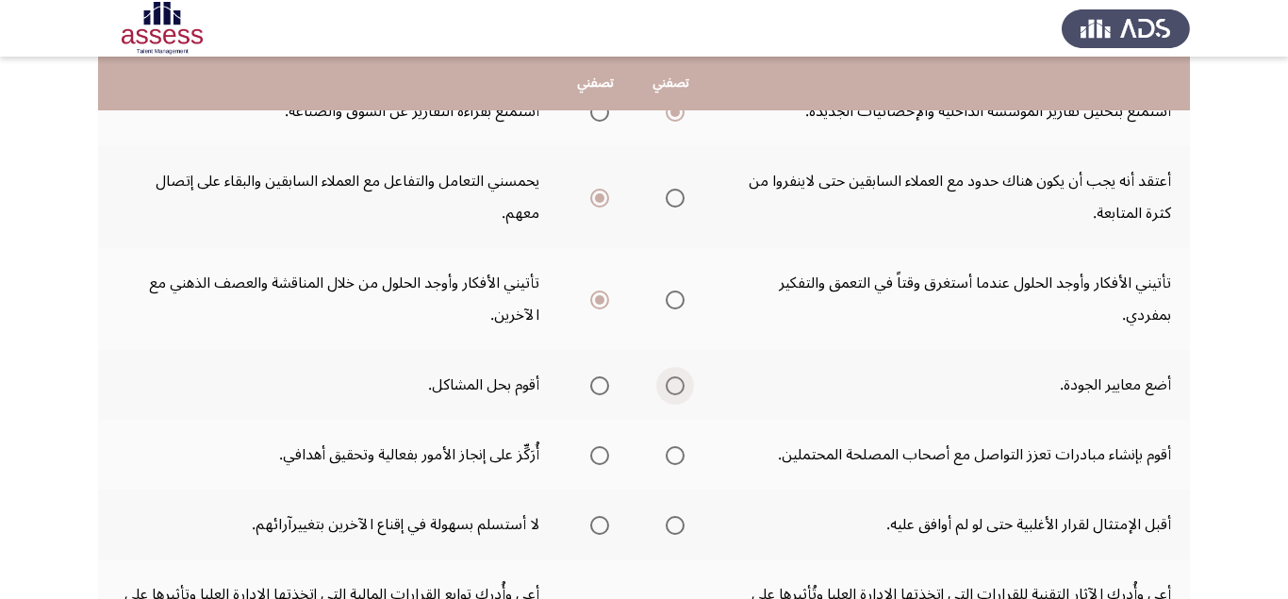
click at [676, 393] on span "Select an option" at bounding box center [675, 385] width 19 height 19
click at [676, 393] on input "Select an option" at bounding box center [675, 385] width 19 height 19
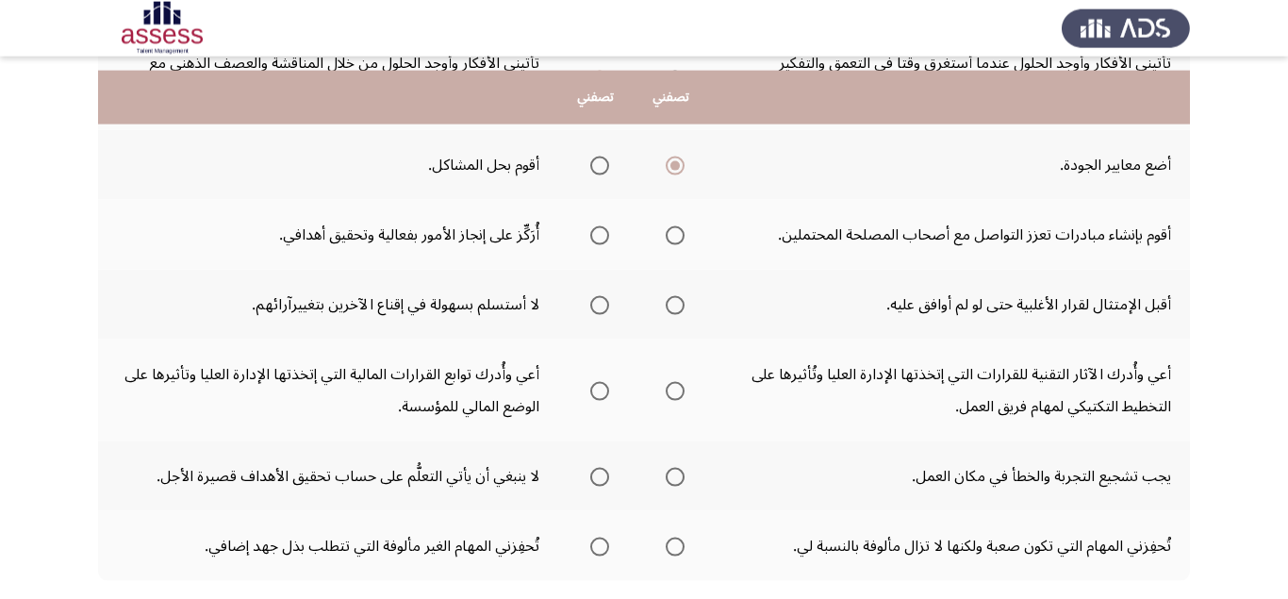
scroll to position [713, 0]
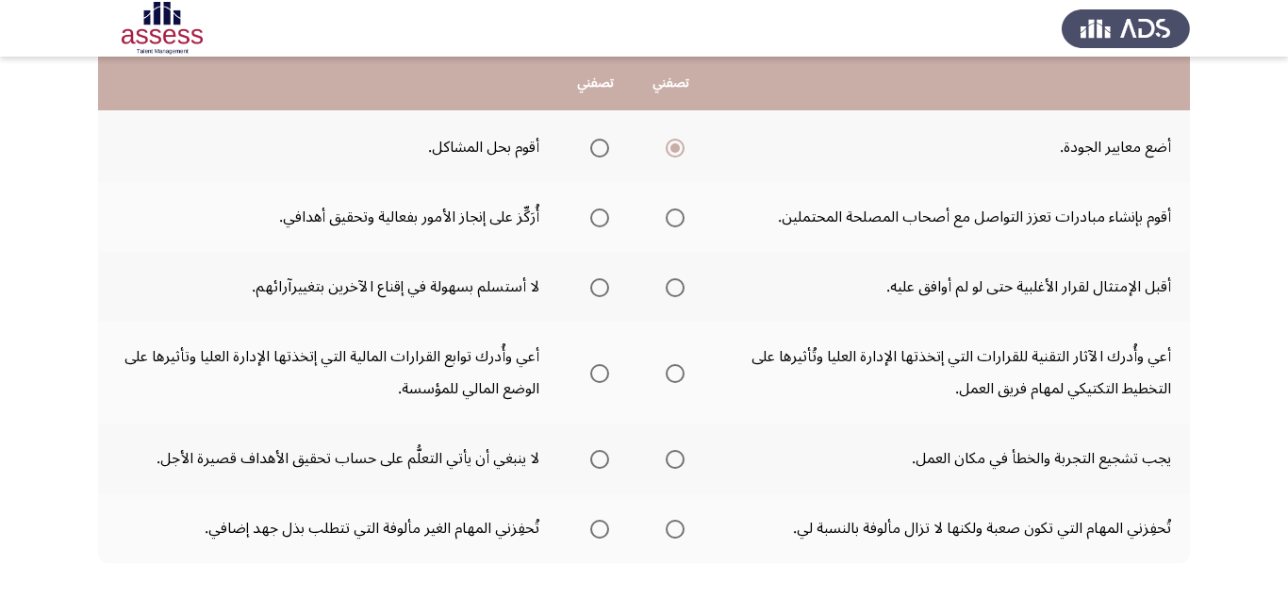
click at [598, 216] on span "Select an option" at bounding box center [599, 217] width 19 height 19
click at [598, 216] on input "Select an option" at bounding box center [599, 217] width 19 height 19
click at [682, 289] on span "Select an option" at bounding box center [675, 287] width 19 height 19
click at [674, 288] on span "Select an option" at bounding box center [675, 287] width 19 height 19
click at [674, 288] on input "Select an option" at bounding box center [675, 287] width 19 height 19
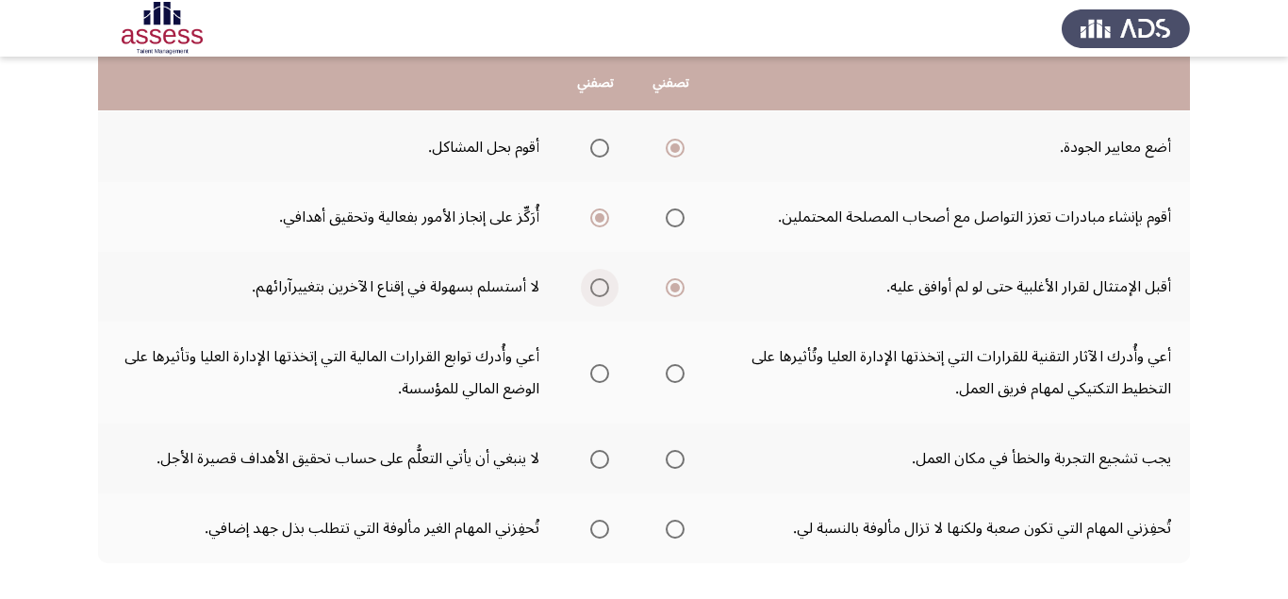
click at [599, 289] on span "Select an option" at bounding box center [599, 287] width 19 height 19
click at [599, 289] on input "Select an option" at bounding box center [599, 287] width 19 height 19
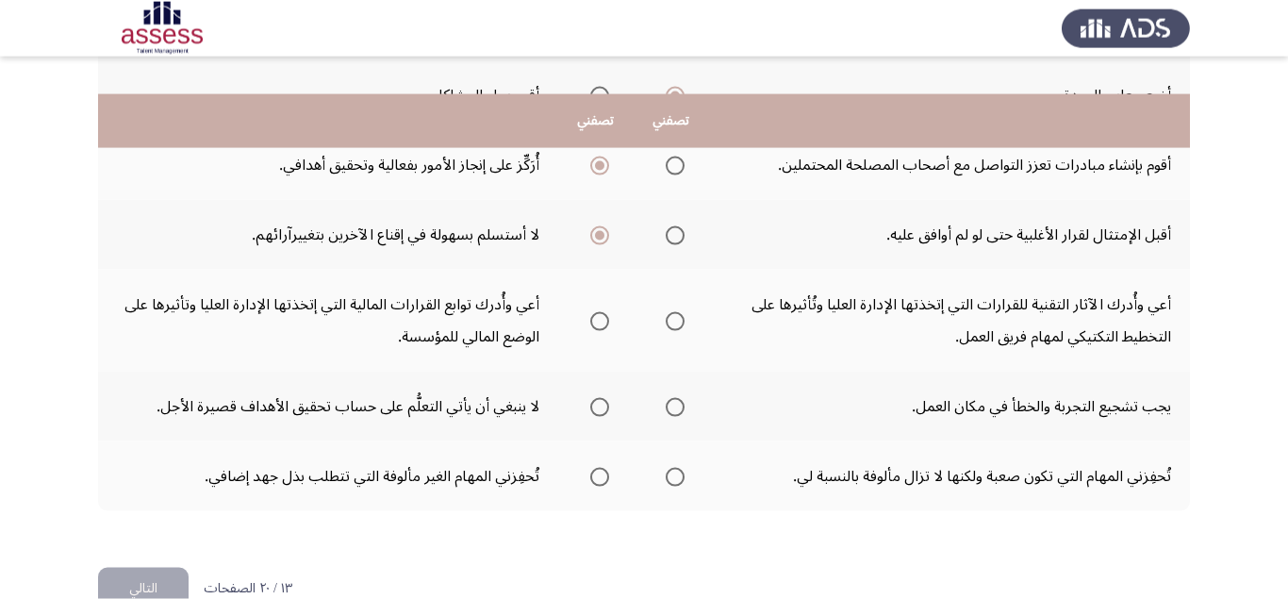
scroll to position [809, 0]
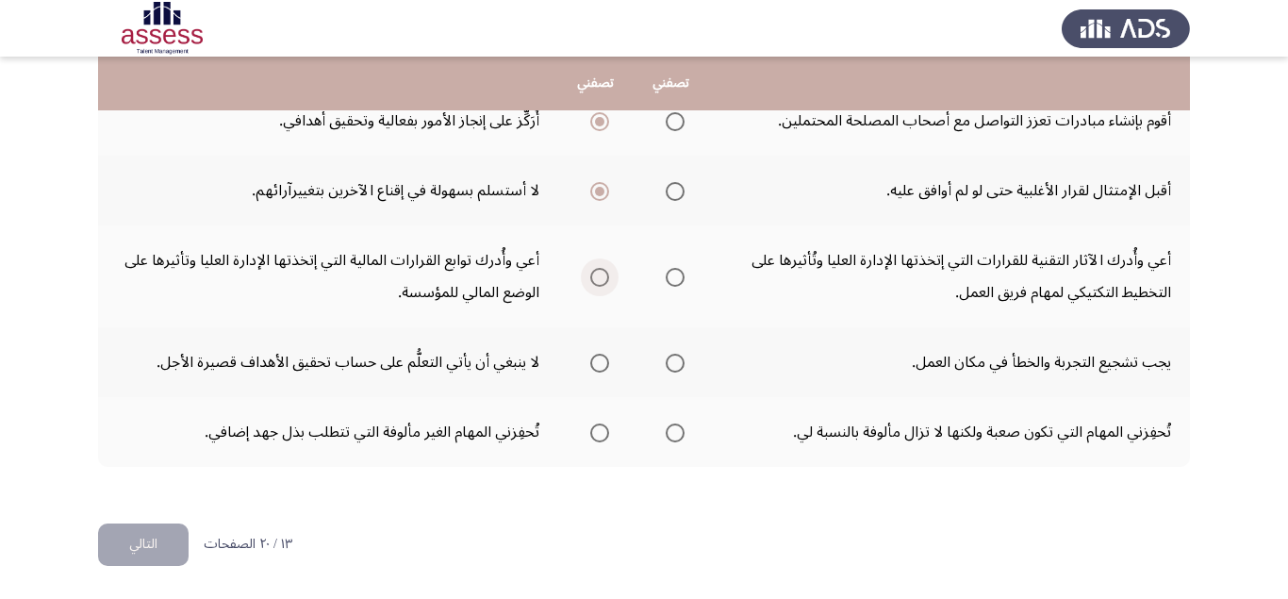
click at [592, 279] on span "Select an option" at bounding box center [599, 277] width 19 height 19
click at [592, 279] on input "Select an option" at bounding box center [599, 277] width 19 height 19
click at [598, 365] on span "Select an option" at bounding box center [599, 363] width 19 height 19
click at [598, 365] on input "Select an option" at bounding box center [599, 363] width 19 height 19
click at [681, 367] on span "Select an option" at bounding box center [675, 363] width 19 height 19
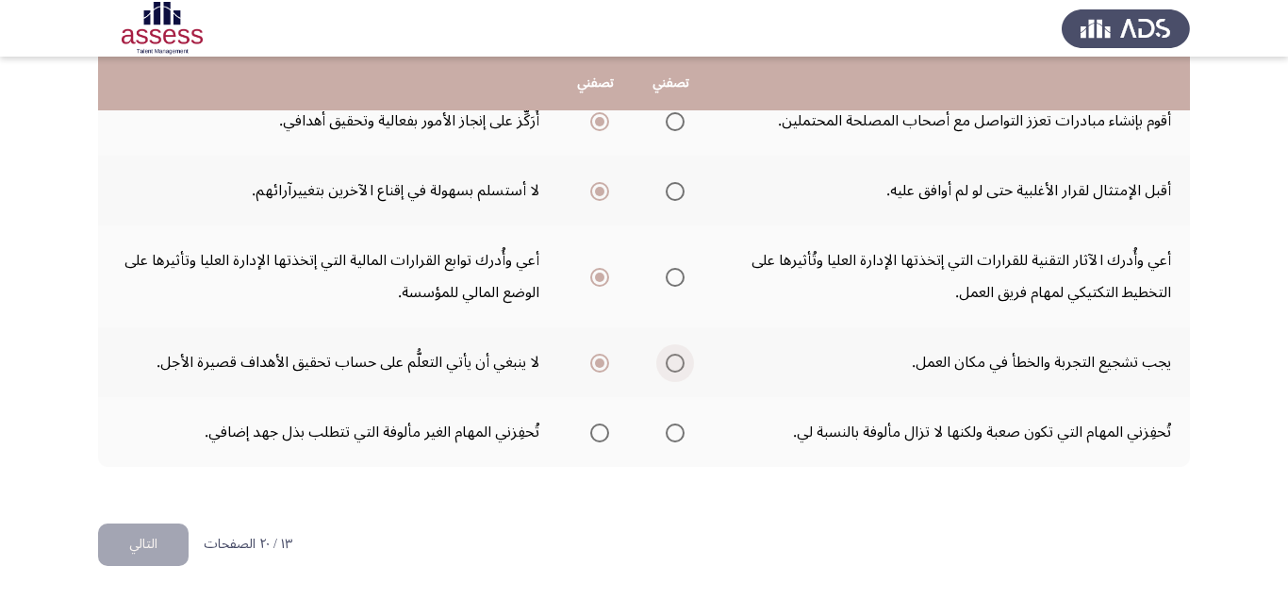
click at [681, 367] on input "Select an option" at bounding box center [675, 363] width 19 height 19
click at [603, 363] on span "Select an option" at bounding box center [599, 363] width 19 height 19
click at [603, 363] on input "Select an option" at bounding box center [599, 363] width 19 height 19
click at [607, 429] on span "Select an option" at bounding box center [599, 432] width 19 height 19
click at [607, 429] on input "Select an option" at bounding box center [599, 432] width 19 height 19
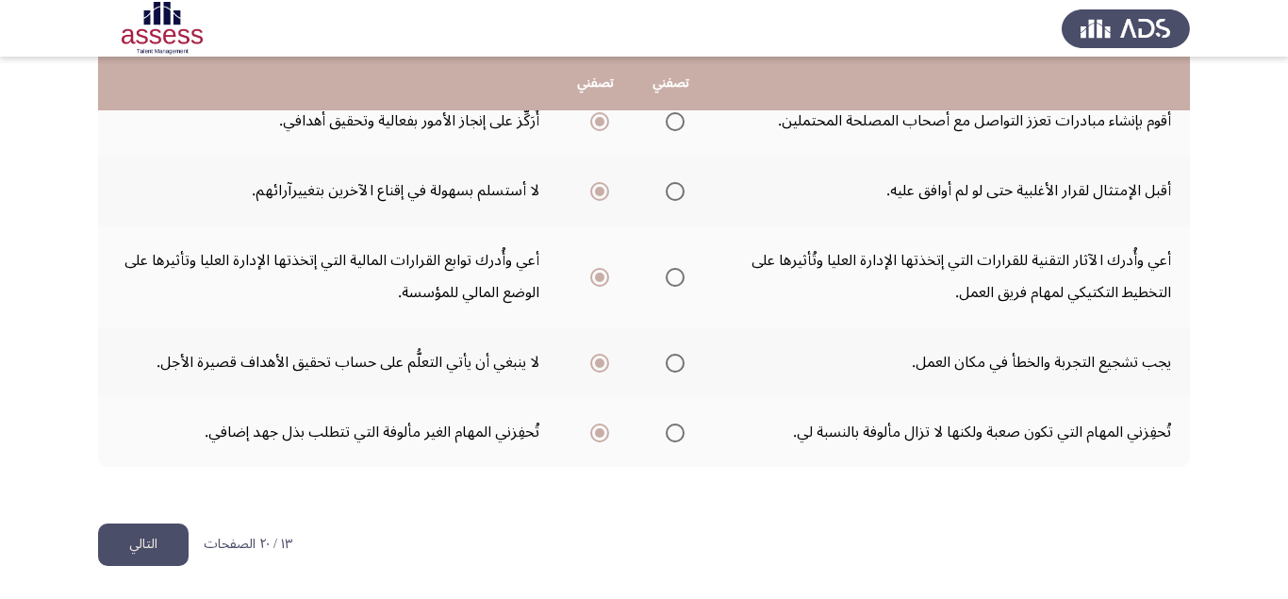
click at [129, 539] on button "التالي" at bounding box center [143, 544] width 91 height 42
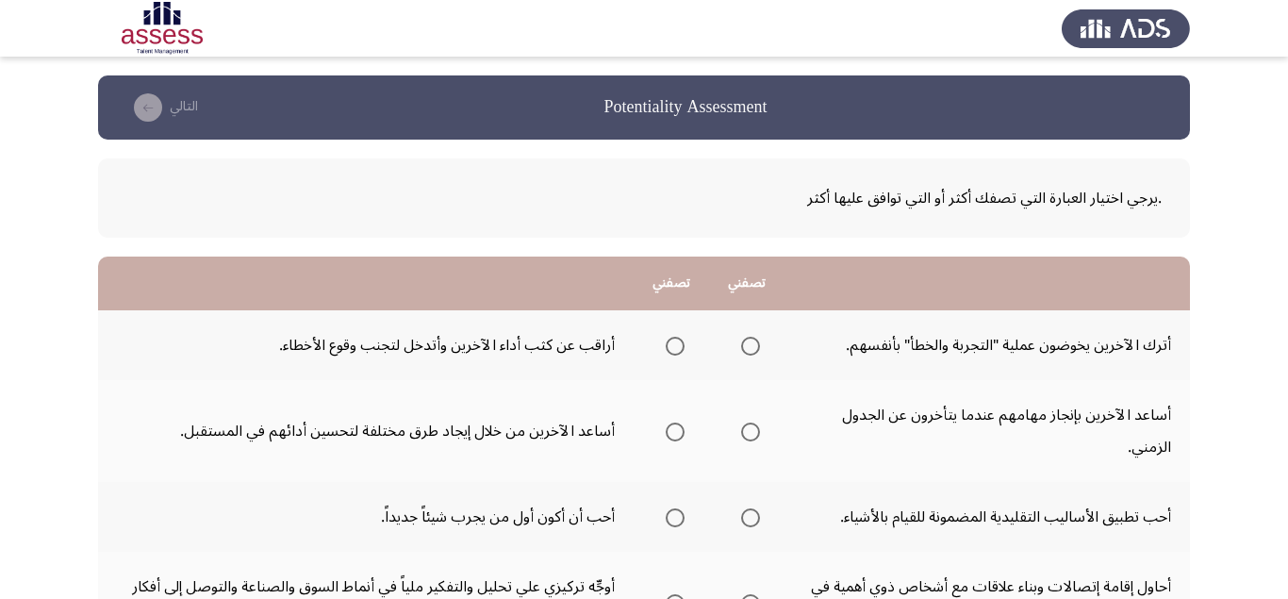
scroll to position [119, 0]
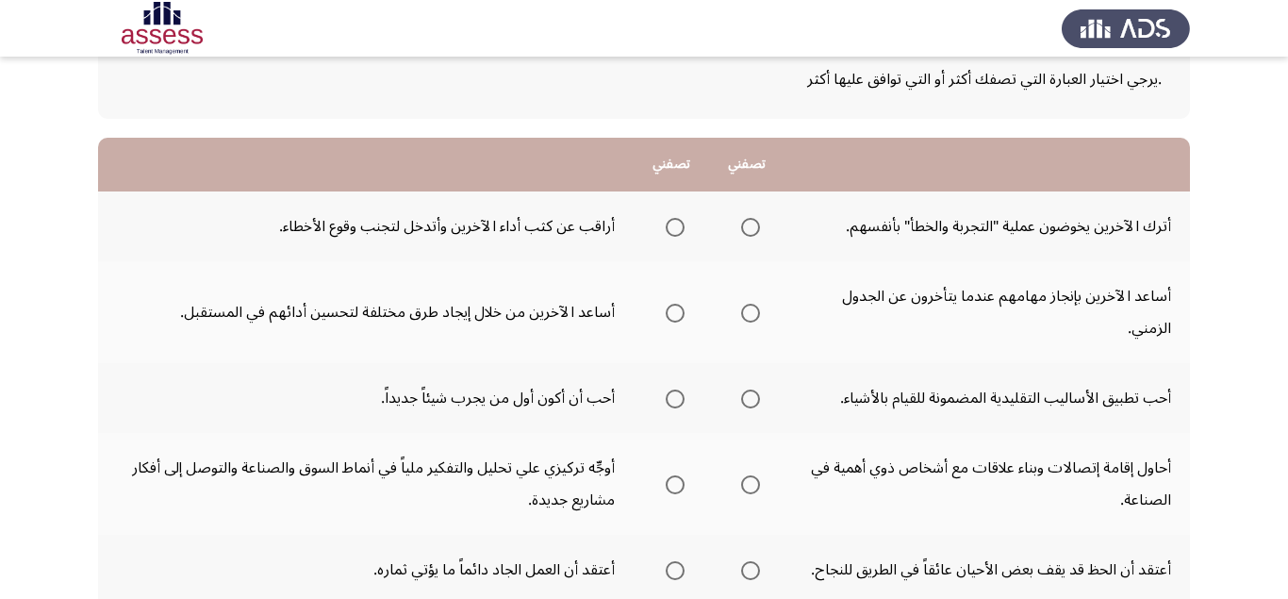
click at [672, 230] on span "Select an option" at bounding box center [675, 227] width 19 height 19
click at [672, 230] on input "Select an option" at bounding box center [675, 227] width 19 height 19
click at [752, 317] on span "Select an option" at bounding box center [750, 313] width 19 height 19
click at [752, 317] on input "Select an option" at bounding box center [750, 313] width 19 height 19
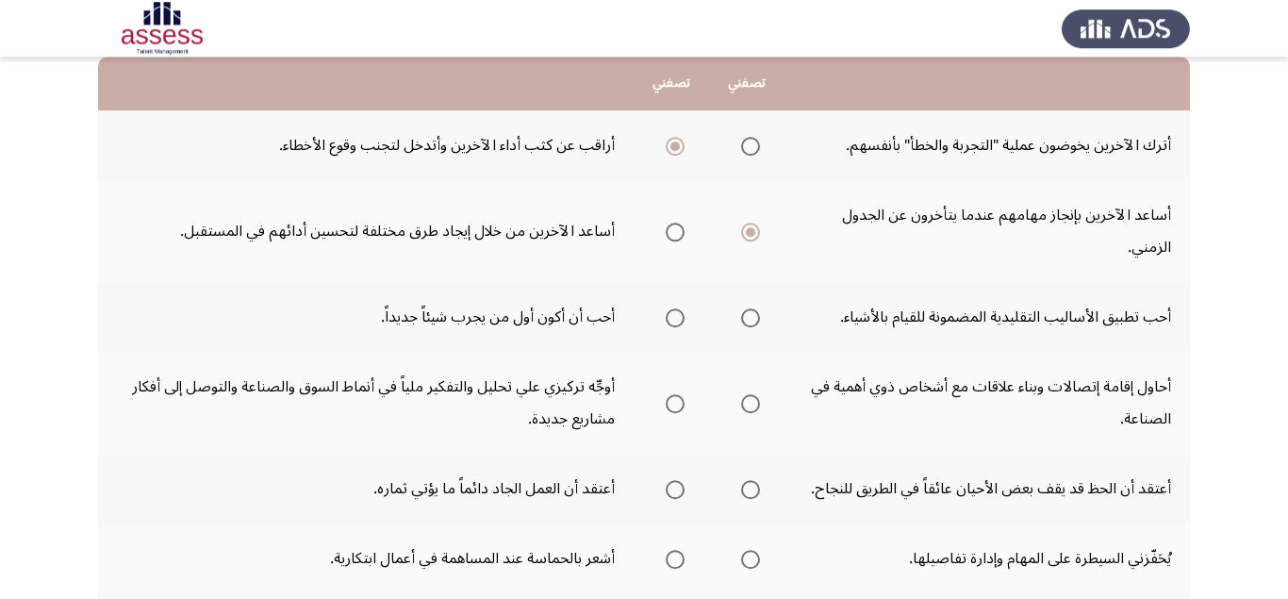
scroll to position [238, 0]
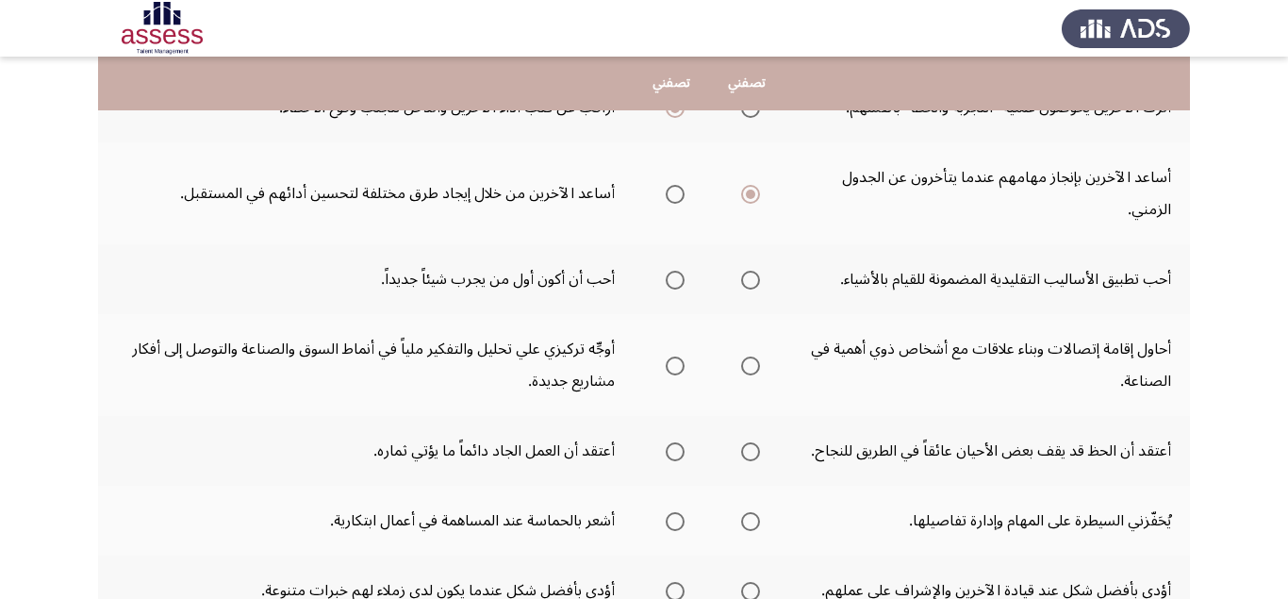
click at [676, 284] on span "Select an option" at bounding box center [675, 280] width 19 height 19
click at [676, 284] on input "Select an option" at bounding box center [675, 280] width 19 height 19
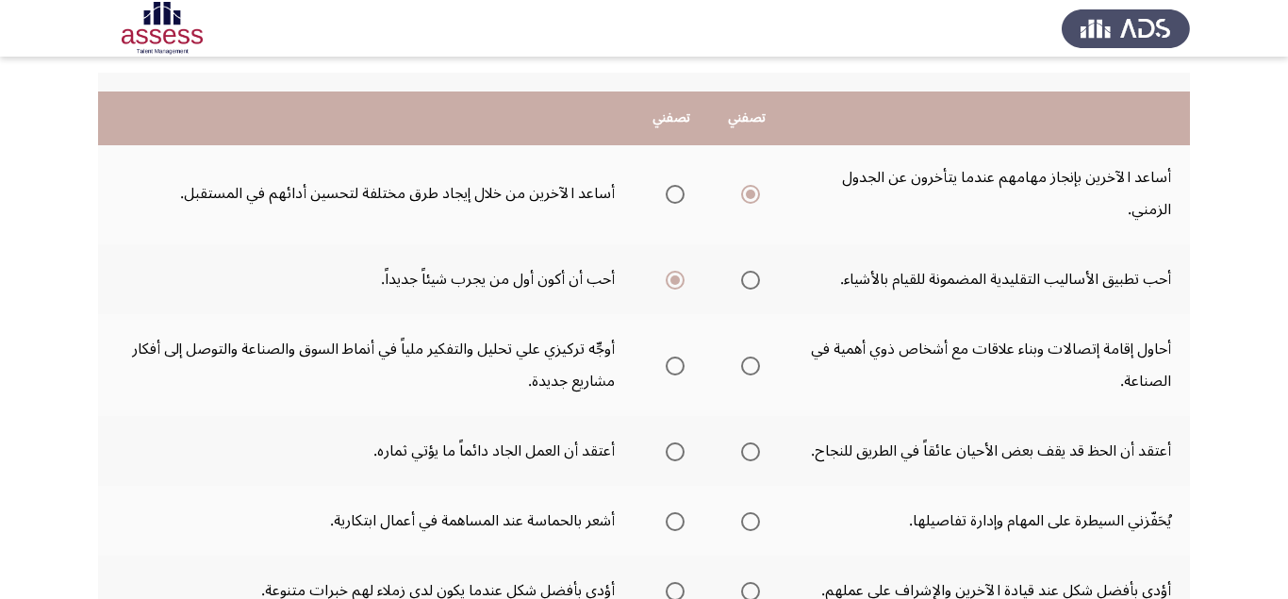
scroll to position [356, 0]
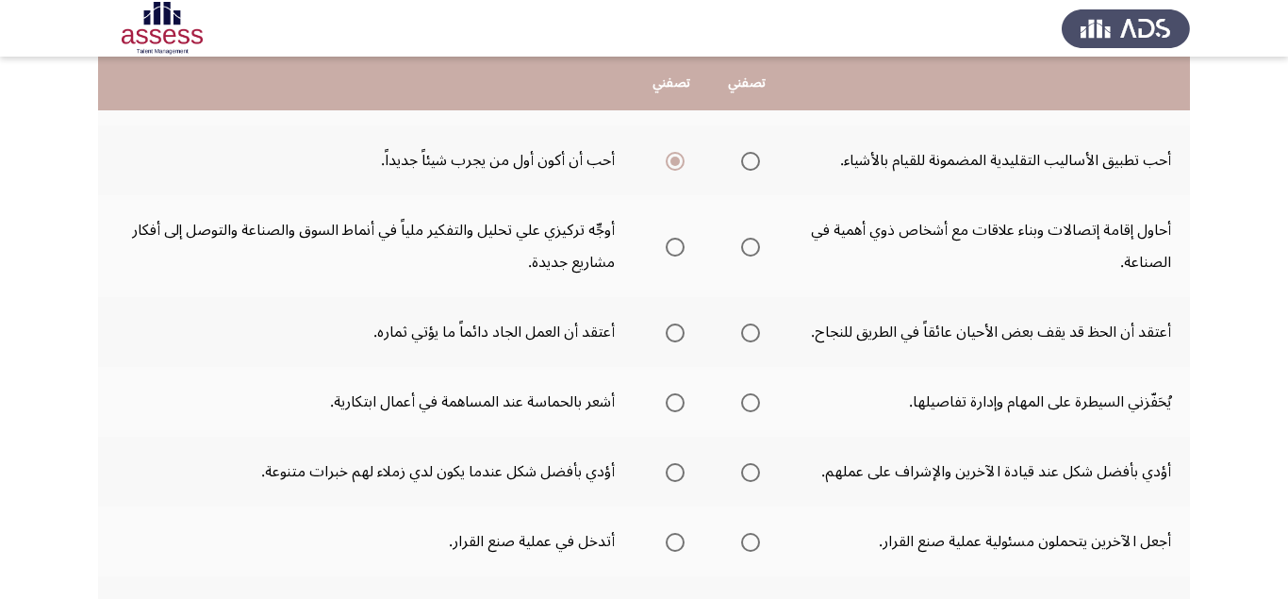
click at [750, 252] on span "Select an option" at bounding box center [750, 247] width 19 height 19
click at [750, 252] on input "Select an option" at bounding box center [750, 247] width 19 height 19
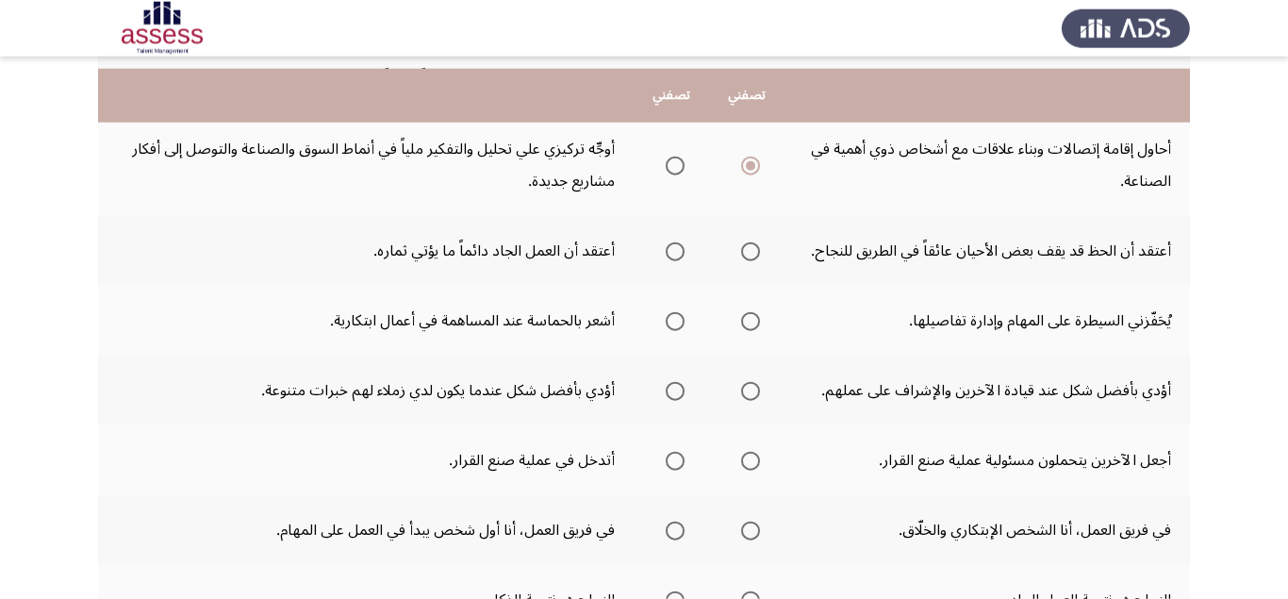
scroll to position [475, 0]
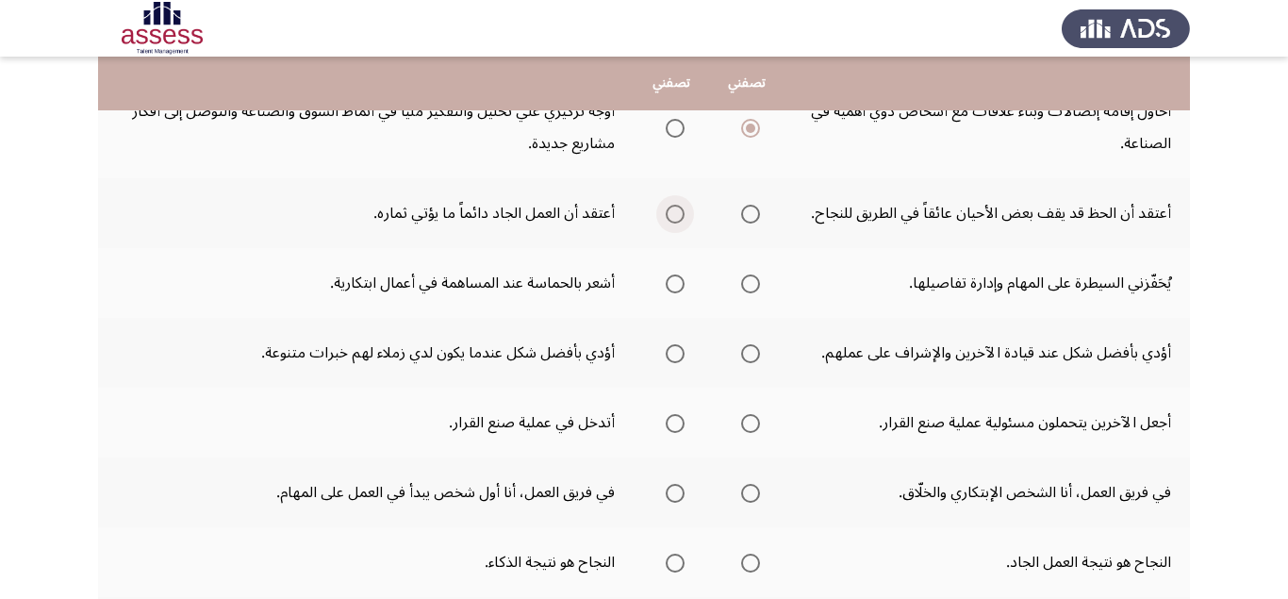
click at [669, 207] on span "Select an option" at bounding box center [675, 214] width 19 height 19
click at [669, 207] on input "Select an option" at bounding box center [675, 214] width 19 height 19
click at [757, 282] on span "Select an option" at bounding box center [750, 283] width 19 height 19
click at [757, 282] on input "Select an option" at bounding box center [750, 283] width 19 height 19
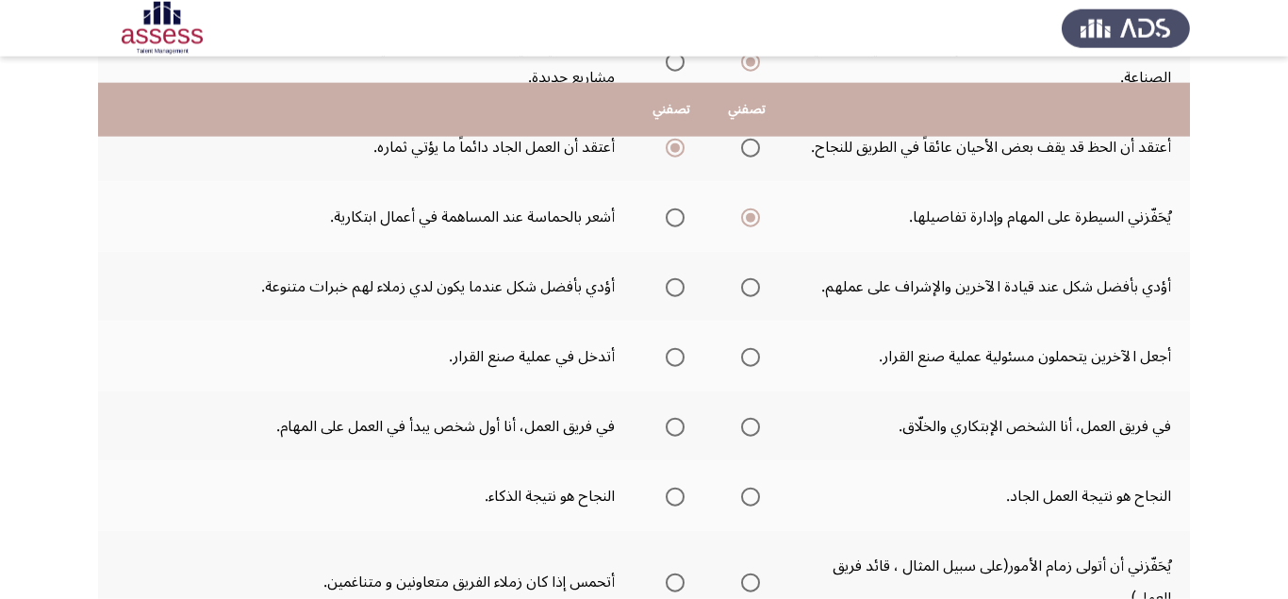
scroll to position [594, 0]
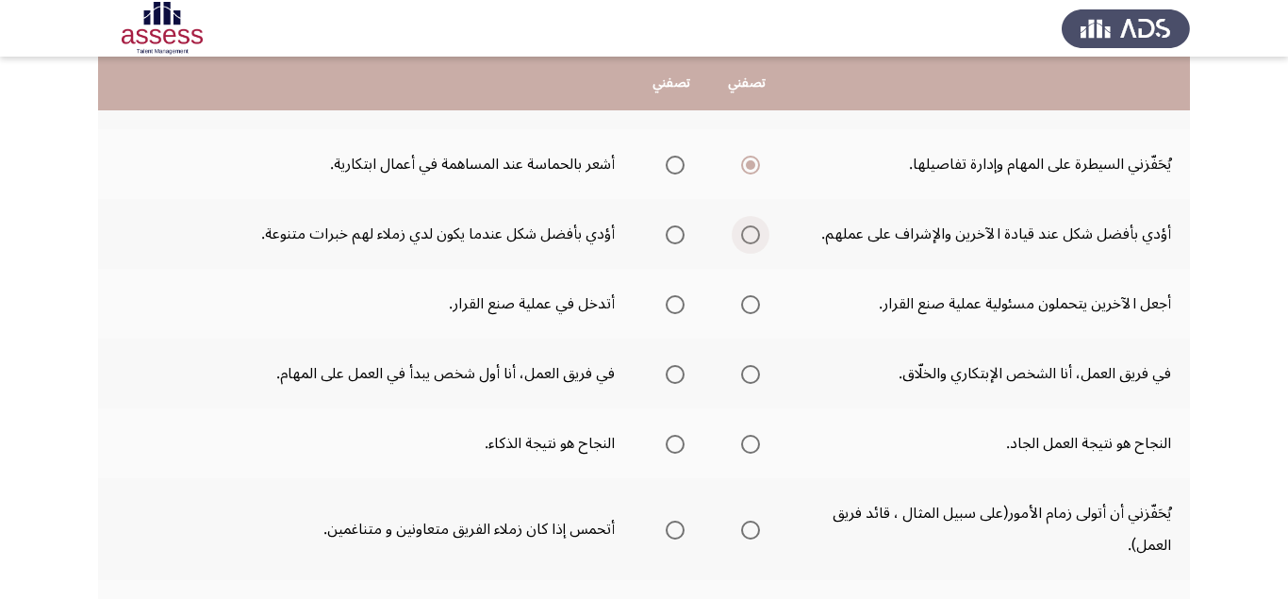
click at [745, 234] on span "Select an option" at bounding box center [750, 234] width 19 height 19
click at [745, 234] on input "Select an option" at bounding box center [750, 234] width 19 height 19
click at [749, 306] on span "Select an option" at bounding box center [750, 304] width 19 height 19
click at [749, 306] on input "Select an option" at bounding box center [750, 304] width 19 height 19
click at [669, 373] on span "Select an option" at bounding box center [675, 374] width 19 height 19
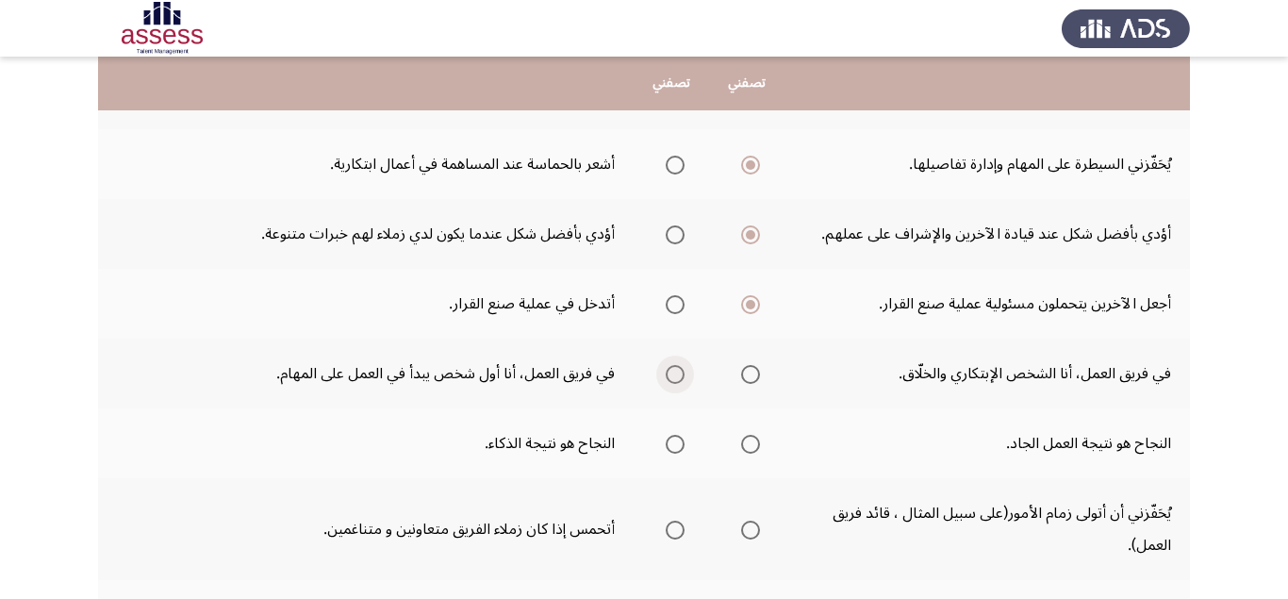
click at [669, 373] on input "Select an option" at bounding box center [675, 374] width 19 height 19
click at [751, 450] on span "Select an option" at bounding box center [750, 444] width 19 height 19
click at [751, 450] on input "Select an option" at bounding box center [750, 444] width 19 height 19
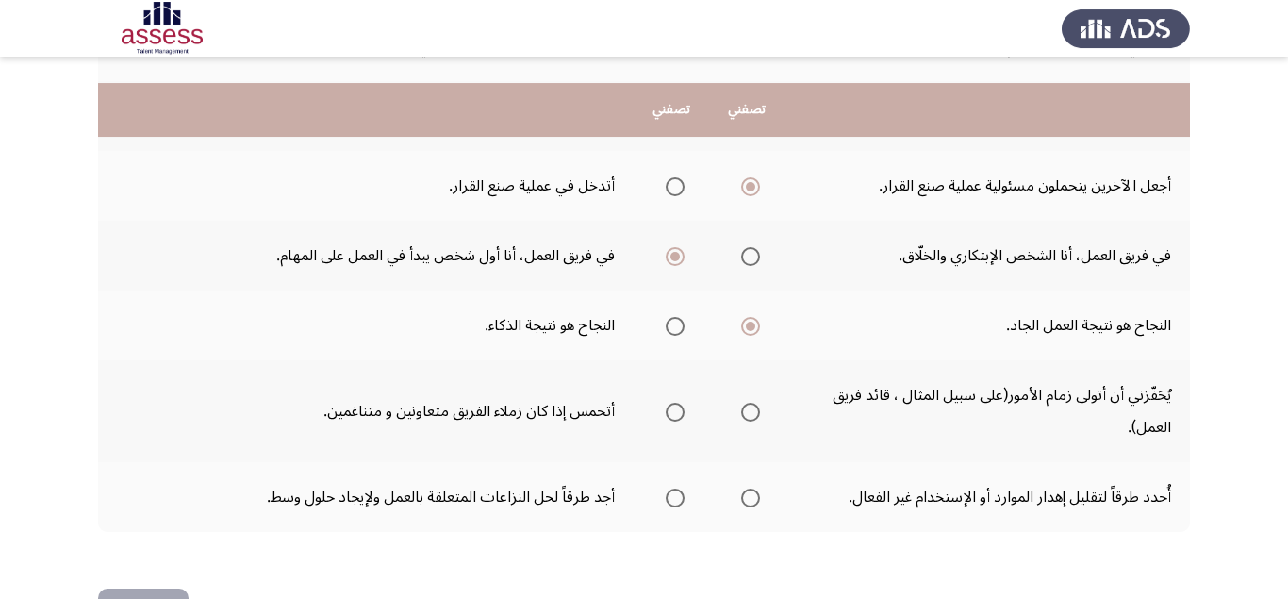
scroll to position [777, 0]
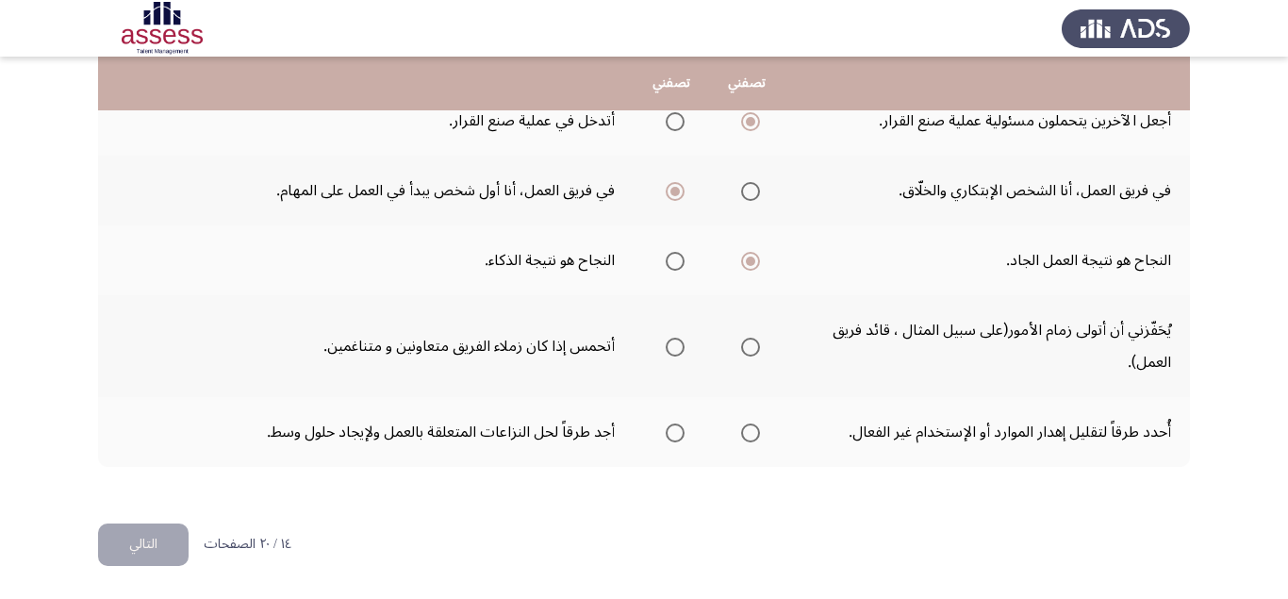
click at [672, 348] on span "Select an option" at bounding box center [675, 347] width 19 height 19
click at [672, 348] on input "Select an option" at bounding box center [675, 347] width 19 height 19
click at [756, 435] on span "Select an option" at bounding box center [750, 432] width 19 height 19
click at [756, 435] on input "Select an option" at bounding box center [750, 432] width 19 height 19
click at [152, 537] on button "التالي" at bounding box center [143, 544] width 91 height 42
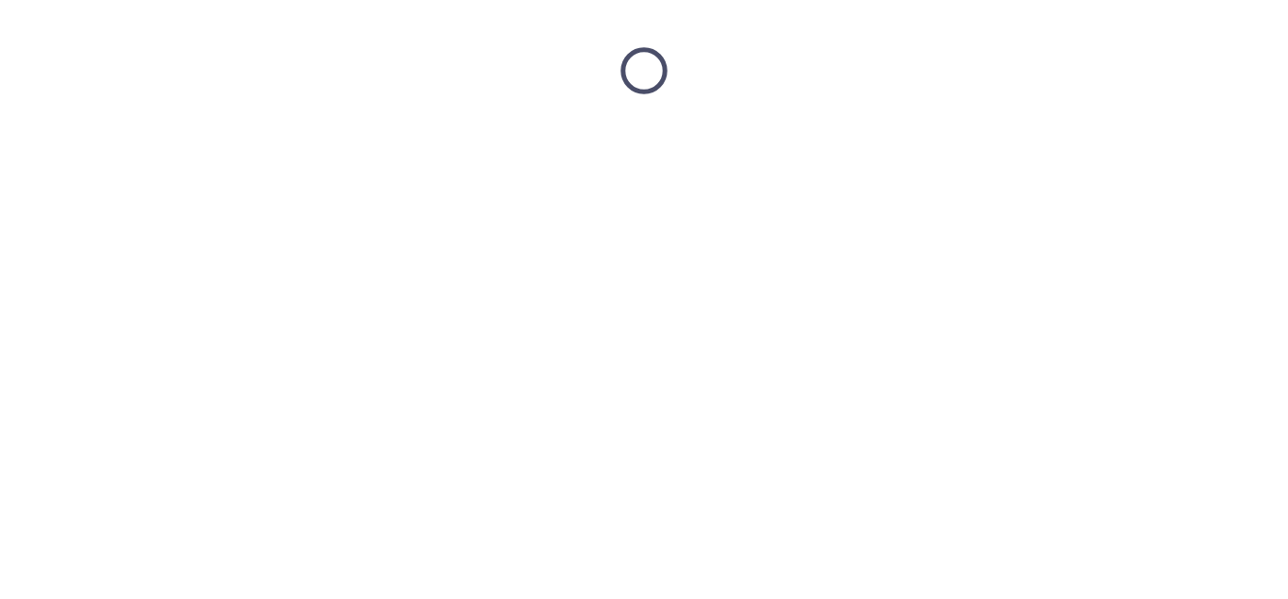
scroll to position [0, 0]
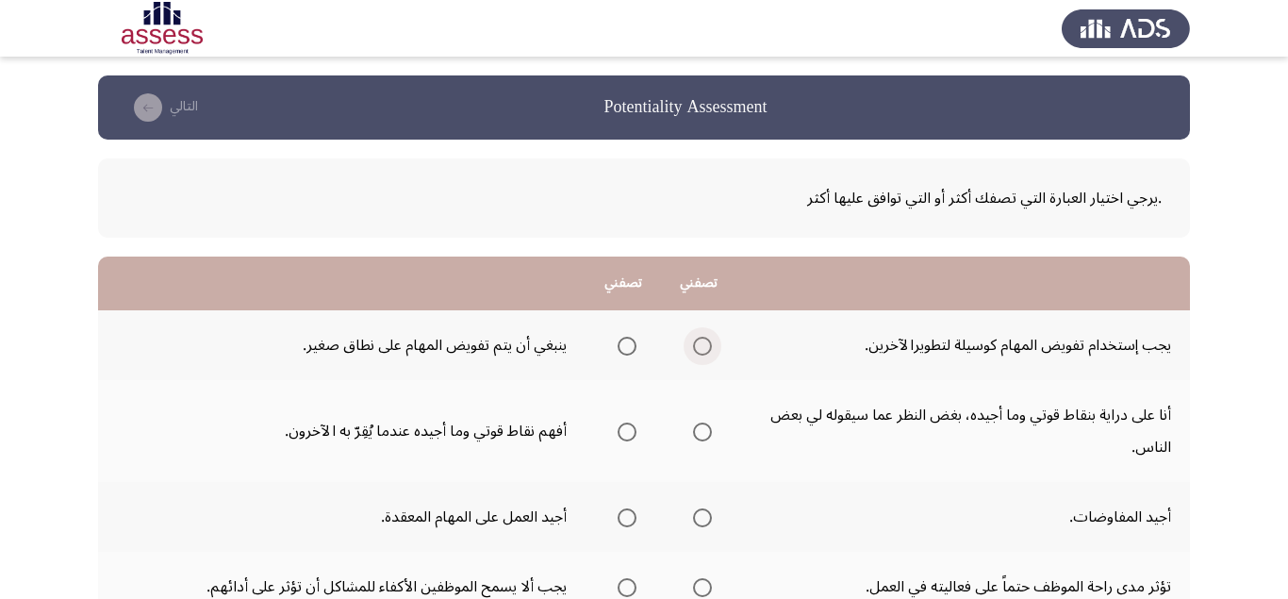
click at [702, 348] on span "Select an option" at bounding box center [702, 346] width 19 height 19
click at [702, 348] on input "Select an option" at bounding box center [702, 346] width 19 height 19
click at [702, 433] on span "Select an option" at bounding box center [702, 431] width 19 height 19
click at [702, 433] on input "Select an option" at bounding box center [702, 431] width 19 height 19
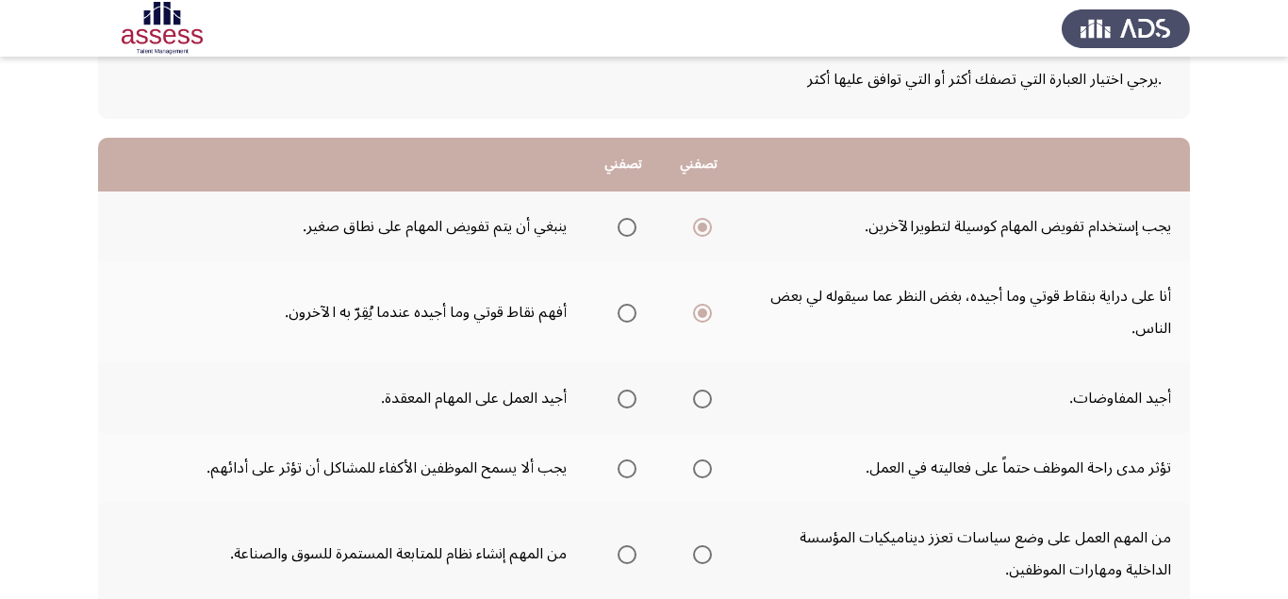
scroll to position [238, 0]
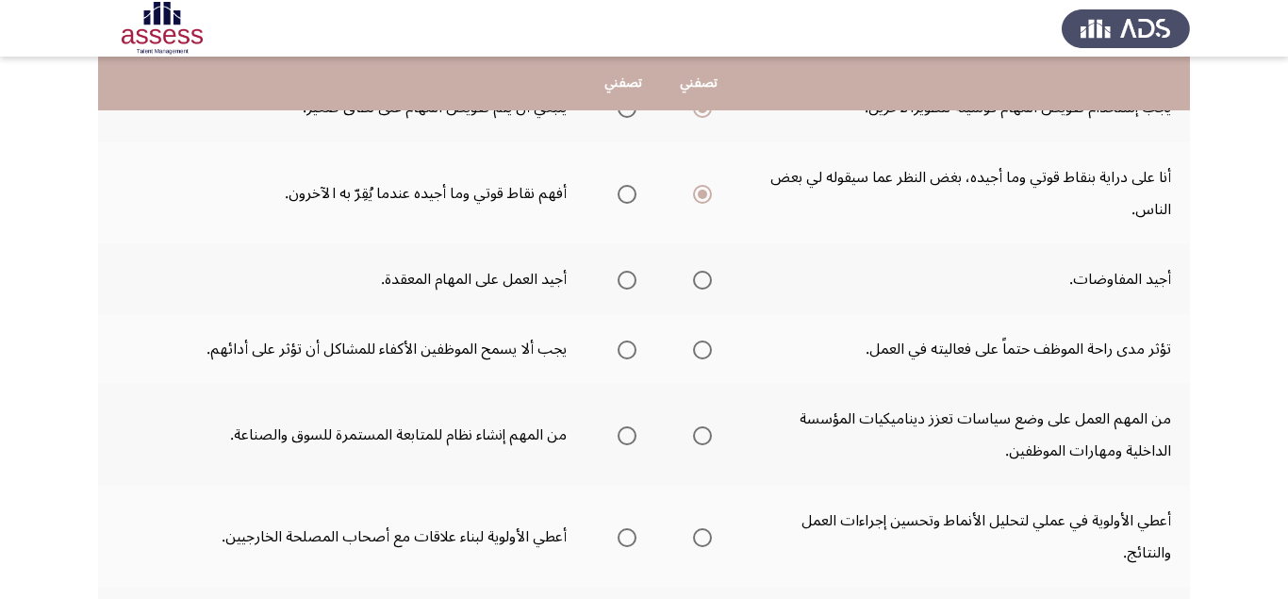
click at [710, 285] on span "Select an option" at bounding box center [702, 280] width 19 height 19
click at [710, 285] on input "Select an option" at bounding box center [702, 280] width 19 height 19
click at [623, 348] on span "Select an option" at bounding box center [627, 349] width 19 height 19
click at [623, 348] on input "Select an option" at bounding box center [627, 349] width 19 height 19
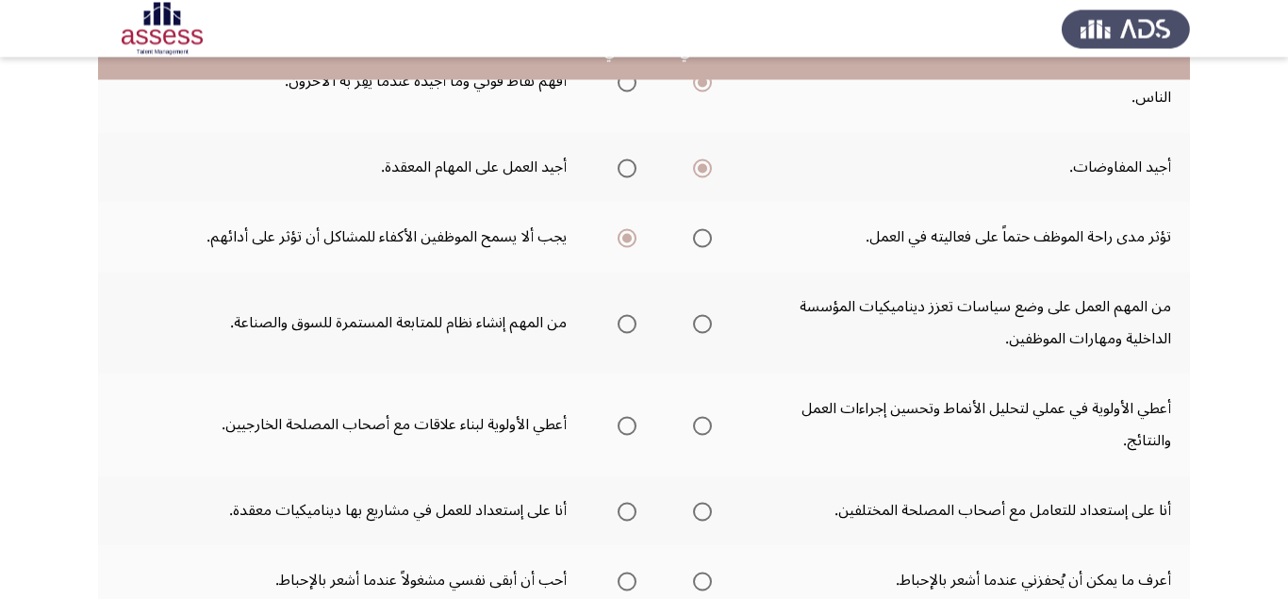
scroll to position [356, 0]
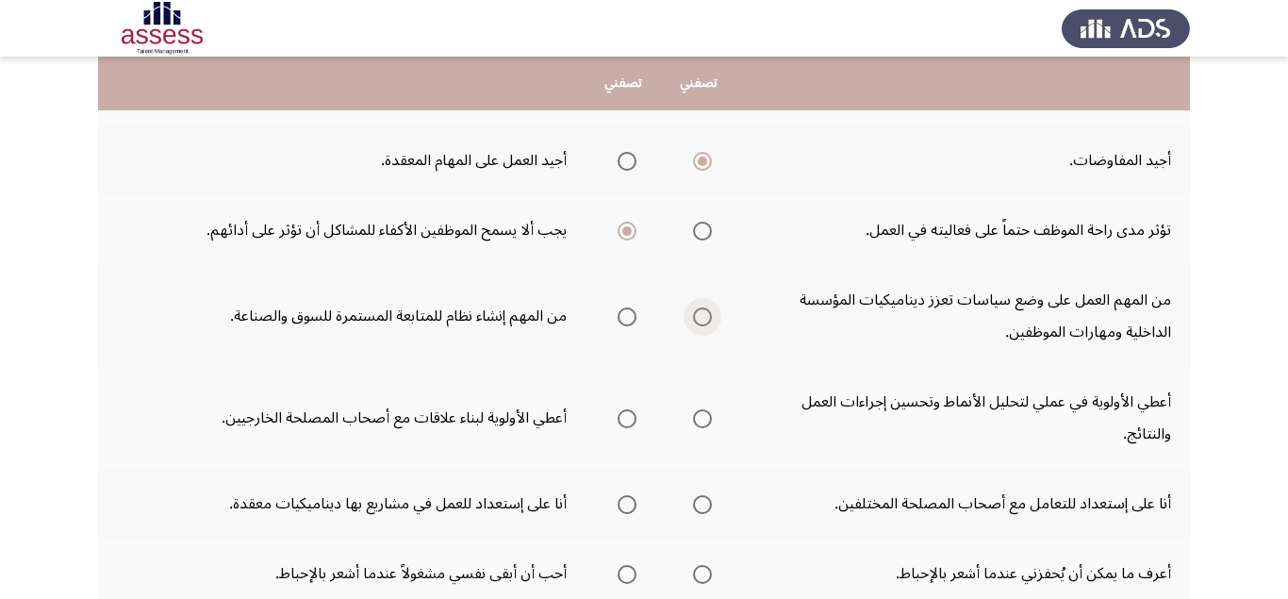
click at [709, 313] on span "Select an option" at bounding box center [702, 316] width 19 height 19
click at [709, 313] on input "Select an option" at bounding box center [702, 316] width 19 height 19
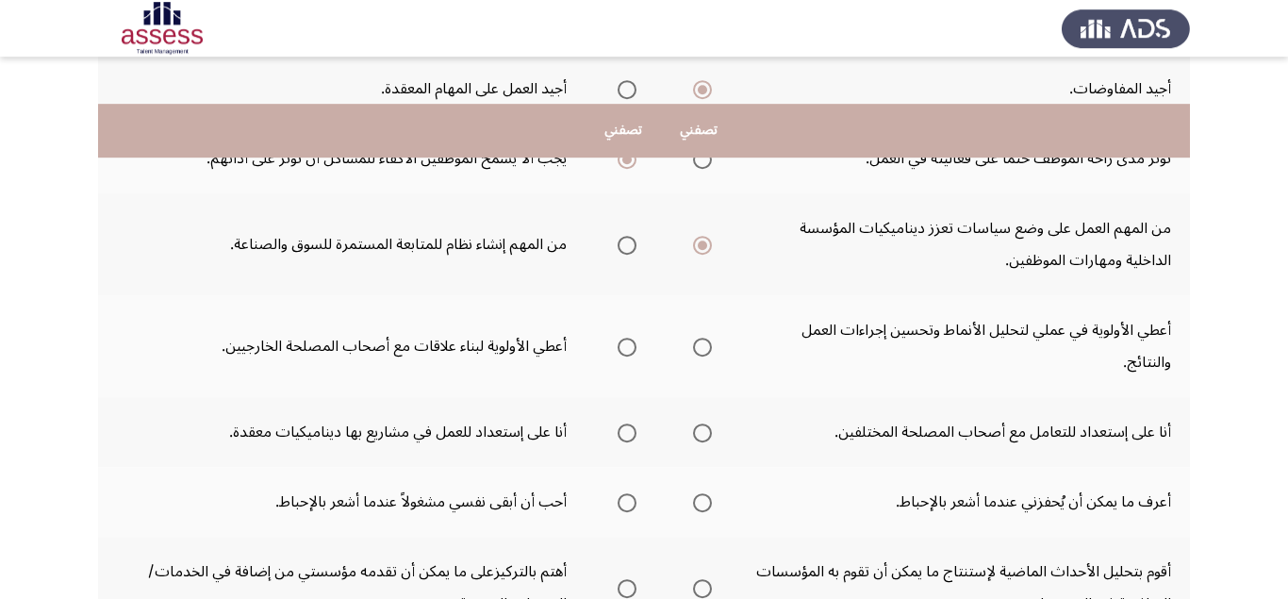
scroll to position [475, 0]
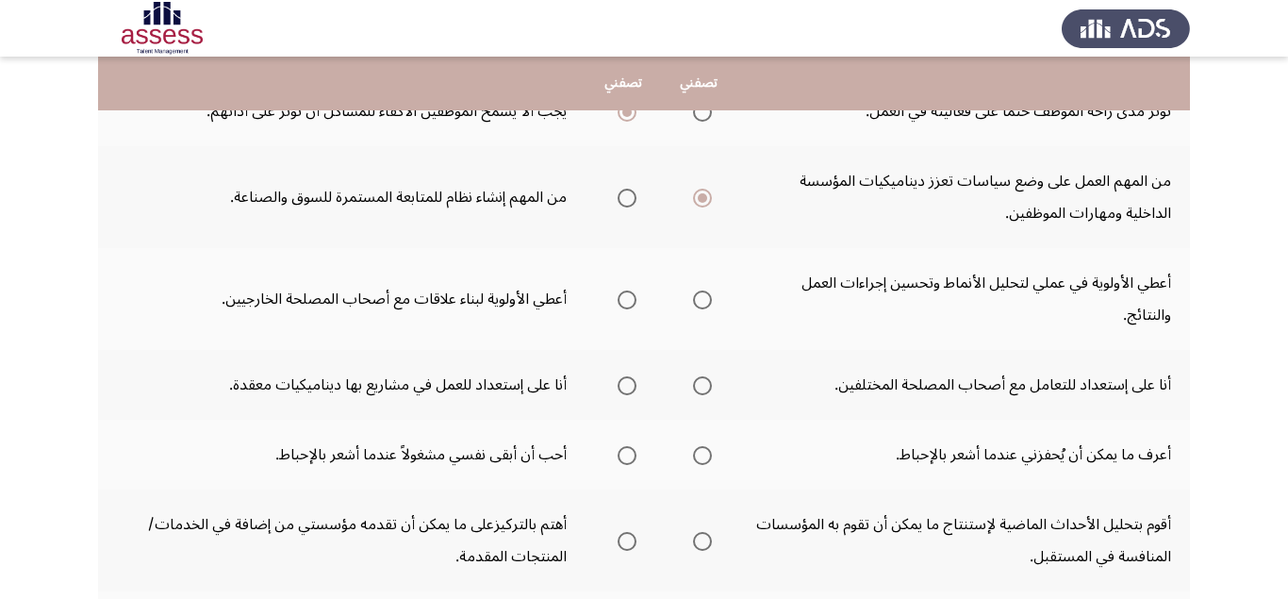
click at [709, 307] on span "Select an option" at bounding box center [702, 299] width 19 height 19
click at [709, 307] on input "Select an option" at bounding box center [702, 299] width 19 height 19
click at [701, 387] on span "Select an option" at bounding box center [702, 385] width 19 height 19
click at [701, 387] on input "Select an option" at bounding box center [702, 385] width 19 height 19
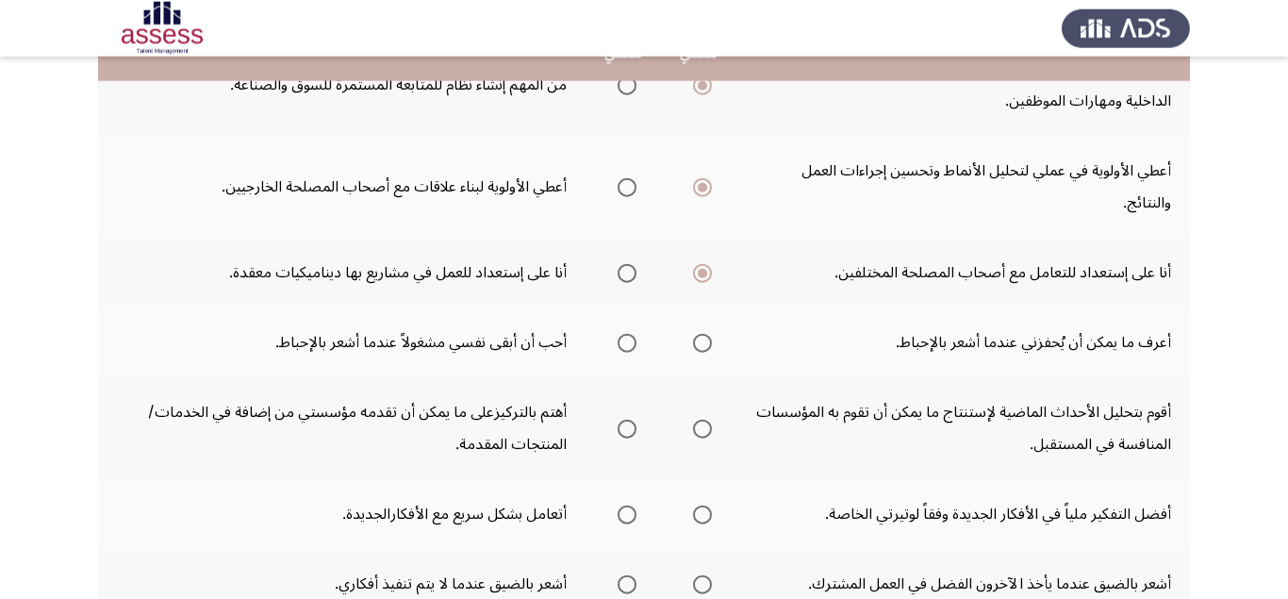
scroll to position [594, 0]
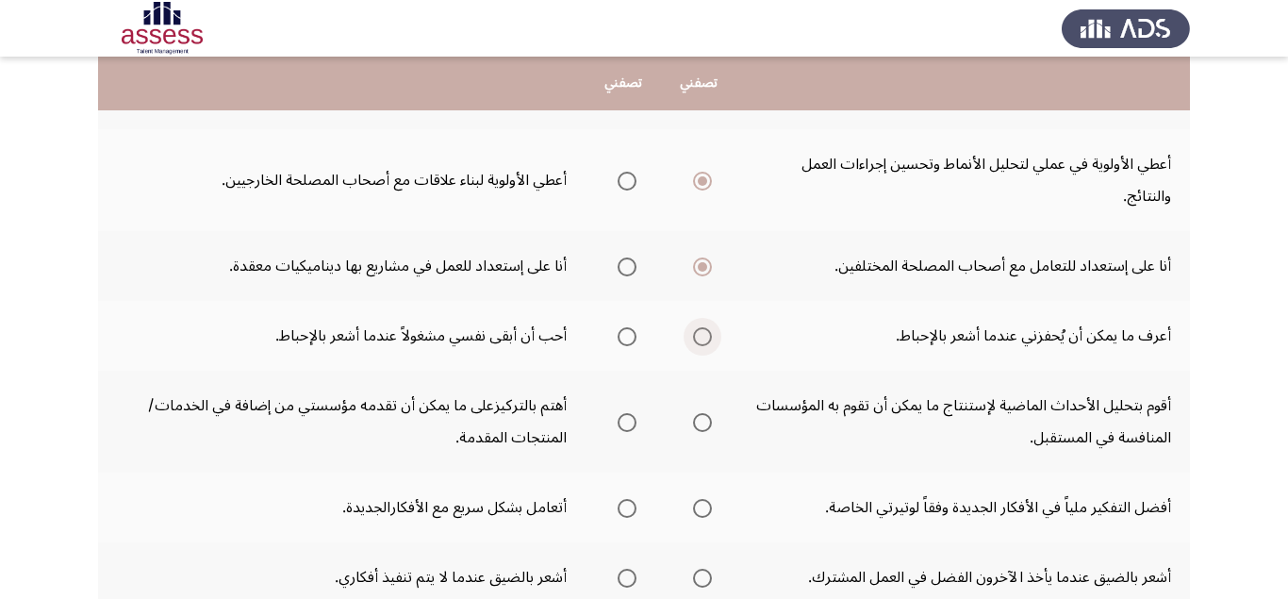
click at [701, 340] on span "Select an option" at bounding box center [702, 336] width 19 height 19
click at [701, 340] on input "Select an option" at bounding box center [702, 336] width 19 height 19
click at [622, 423] on span "Select an option" at bounding box center [627, 422] width 19 height 19
click at [622, 423] on input "Select an option" at bounding box center [627, 422] width 19 height 19
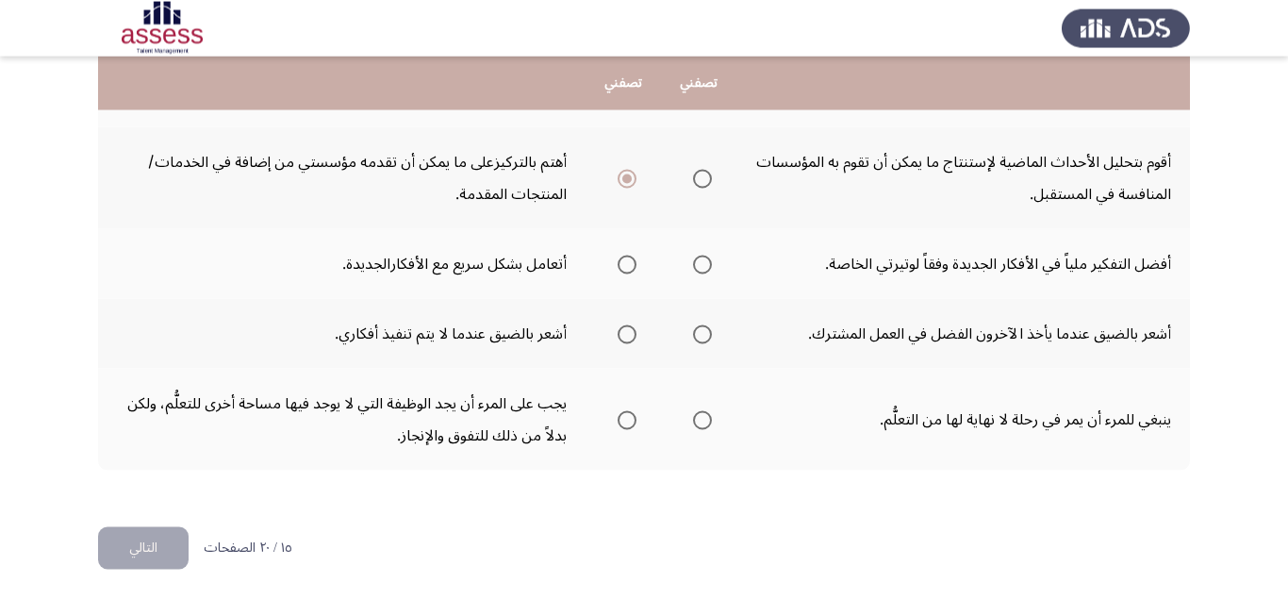
scroll to position [841, 0]
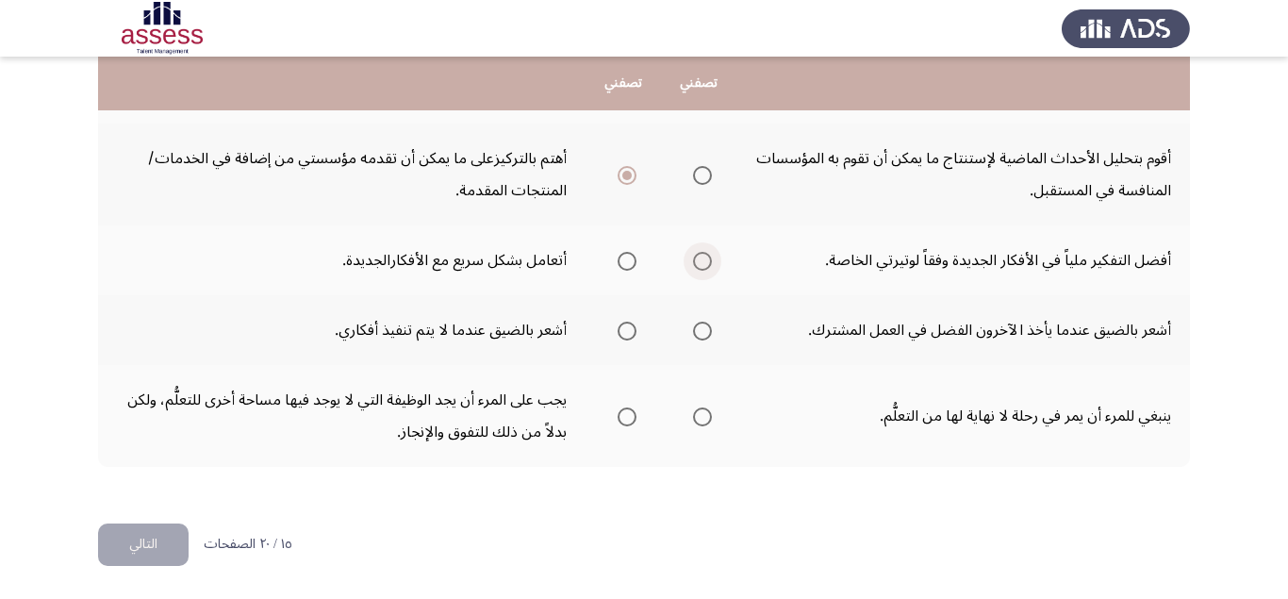
click at [702, 256] on span "Select an option" at bounding box center [702, 261] width 19 height 19
click at [702, 256] on input "Select an option" at bounding box center [702, 261] width 19 height 19
click at [625, 329] on span "Select an option" at bounding box center [627, 331] width 19 height 19
click at [625, 329] on input "Select an option" at bounding box center [627, 331] width 19 height 19
click at [712, 420] on span "Select an option" at bounding box center [702, 416] width 19 height 19
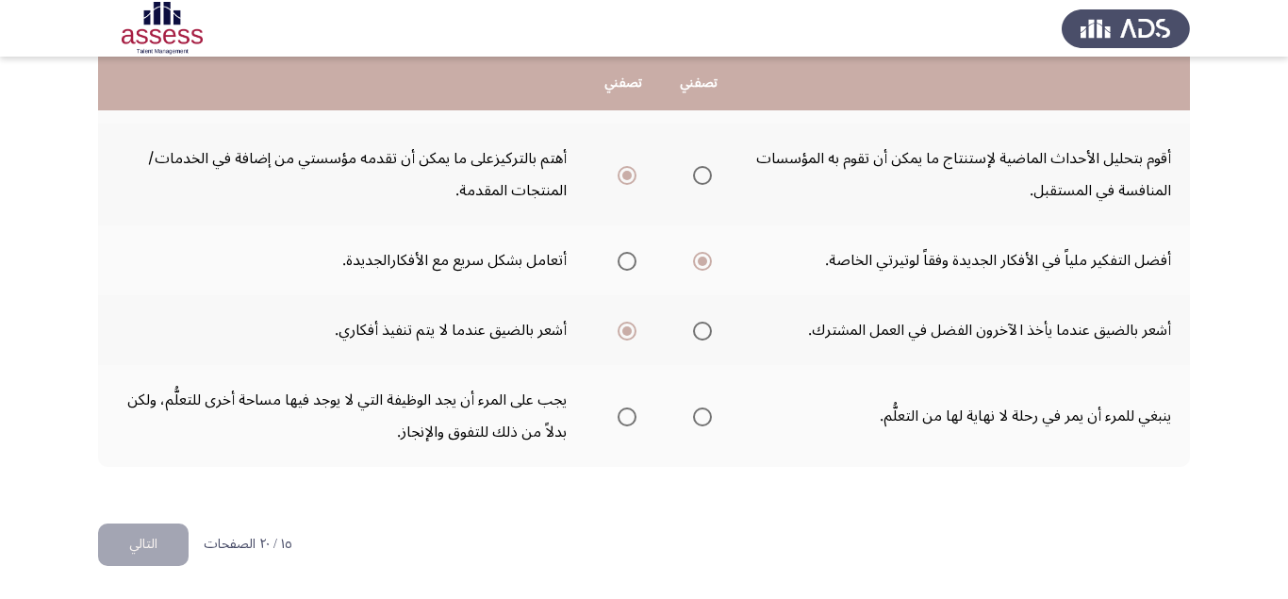
click at [712, 420] on input "Select an option" at bounding box center [702, 416] width 19 height 19
click at [147, 536] on button "التالي" at bounding box center [143, 544] width 91 height 42
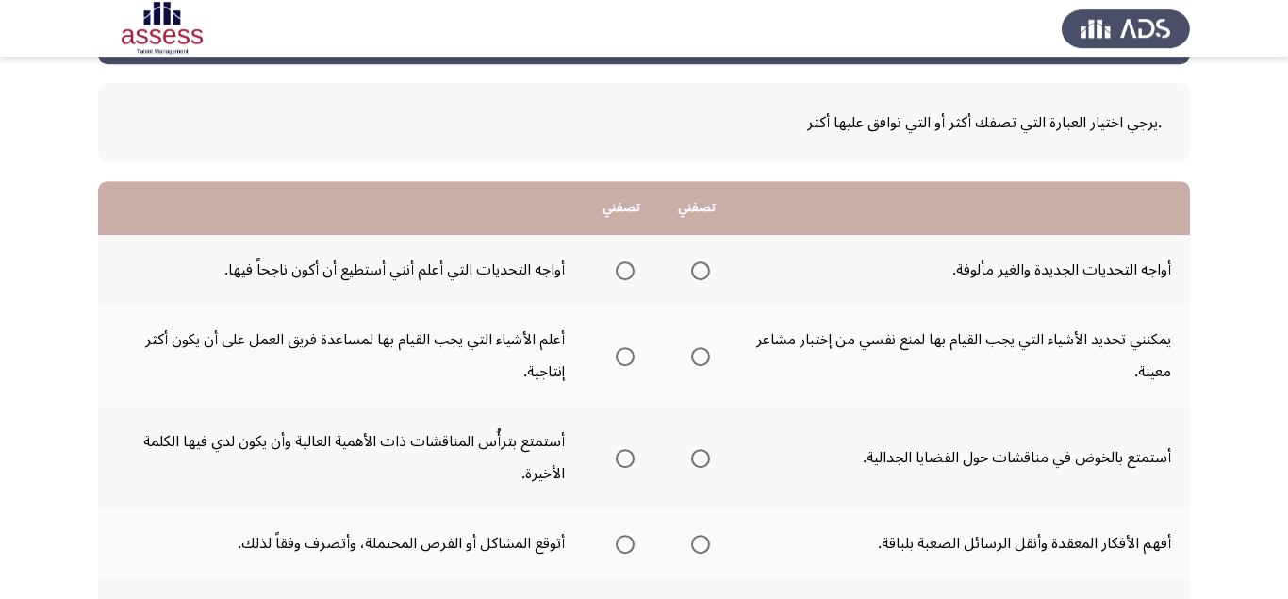
scroll to position [119, 0]
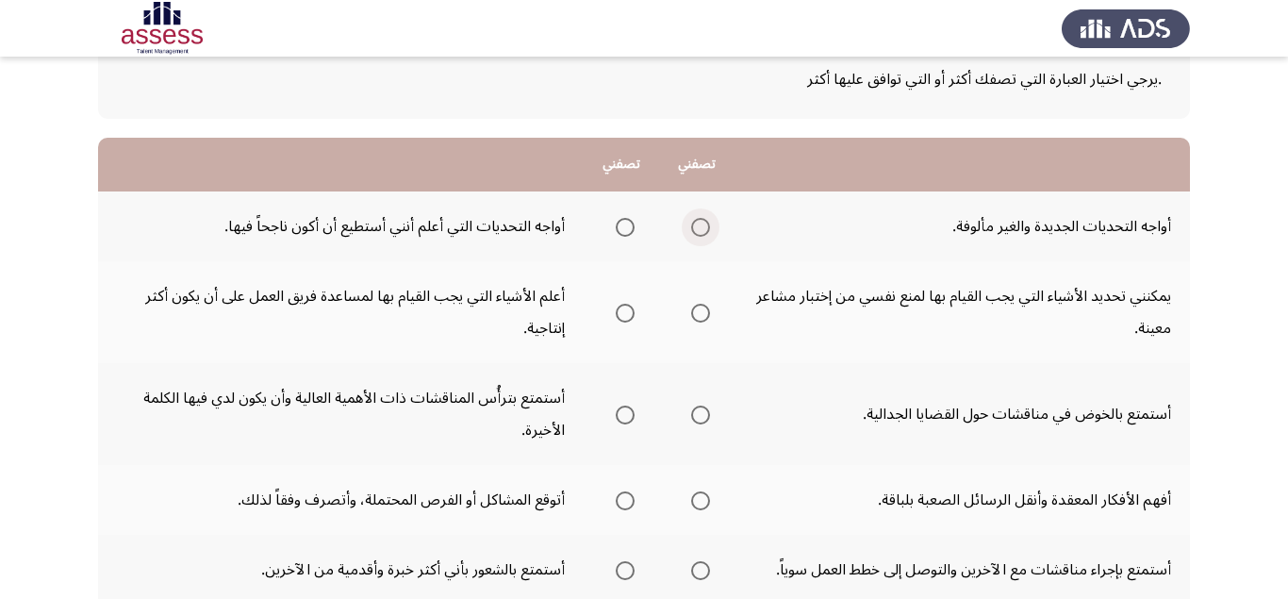
click at [704, 222] on span "Select an option" at bounding box center [700, 227] width 19 height 19
click at [704, 222] on input "Select an option" at bounding box center [700, 227] width 19 height 19
click at [617, 309] on span "Select an option" at bounding box center [625, 313] width 19 height 19
click at [617, 309] on input "Select an option" at bounding box center [625, 313] width 19 height 19
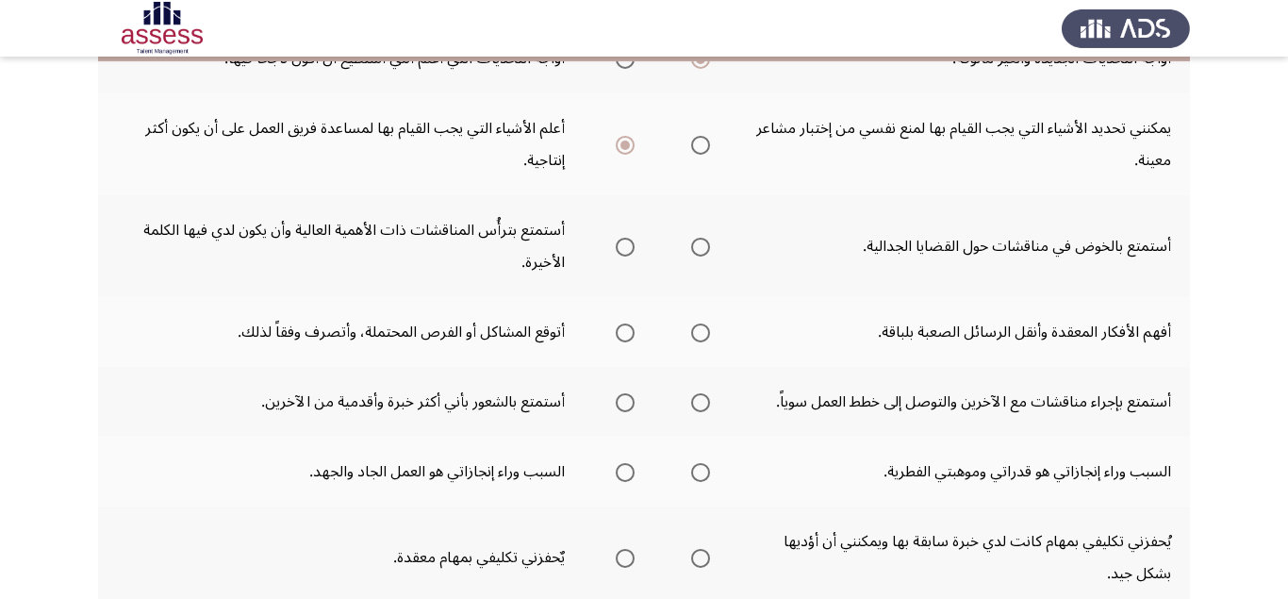
scroll to position [238, 0]
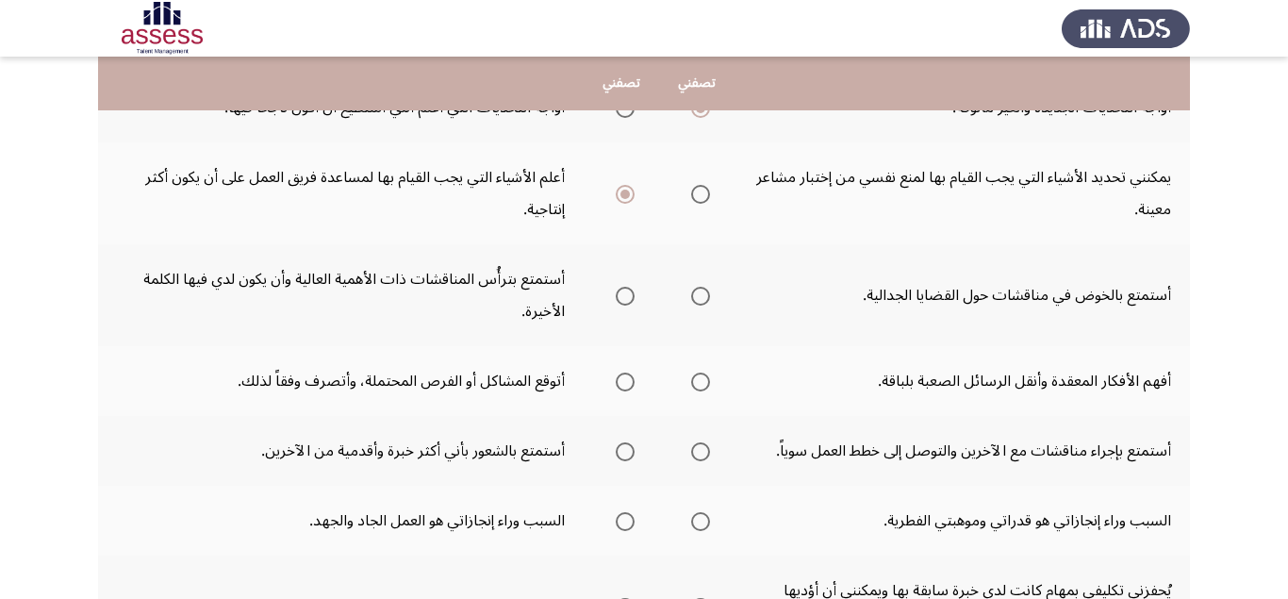
click at [622, 304] on span "Select an option" at bounding box center [625, 296] width 19 height 19
click at [622, 304] on input "Select an option" at bounding box center [625, 296] width 19 height 19
click at [619, 379] on span "Select an option" at bounding box center [625, 381] width 19 height 19
click at [619, 379] on input "Select an option" at bounding box center [625, 381] width 19 height 19
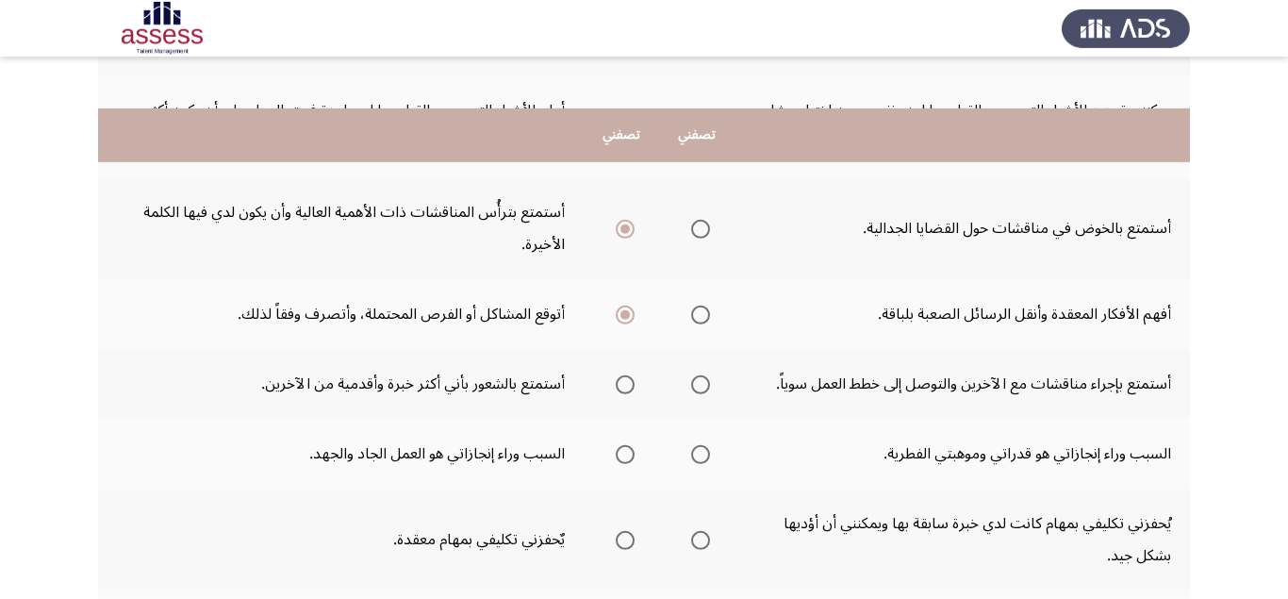
scroll to position [356, 0]
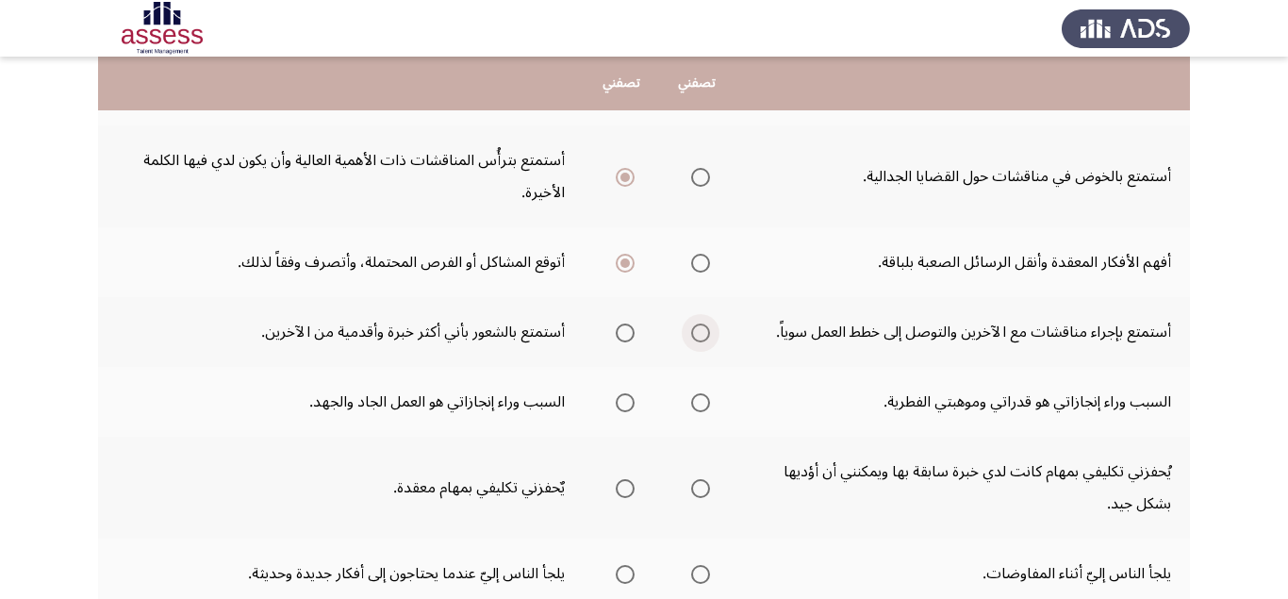
click at [707, 336] on span "Select an option" at bounding box center [700, 332] width 19 height 19
click at [707, 336] on input "Select an option" at bounding box center [700, 332] width 19 height 19
click at [621, 401] on span "Select an option" at bounding box center [625, 402] width 19 height 19
click at [621, 401] on input "Select an option" at bounding box center [625, 402] width 19 height 19
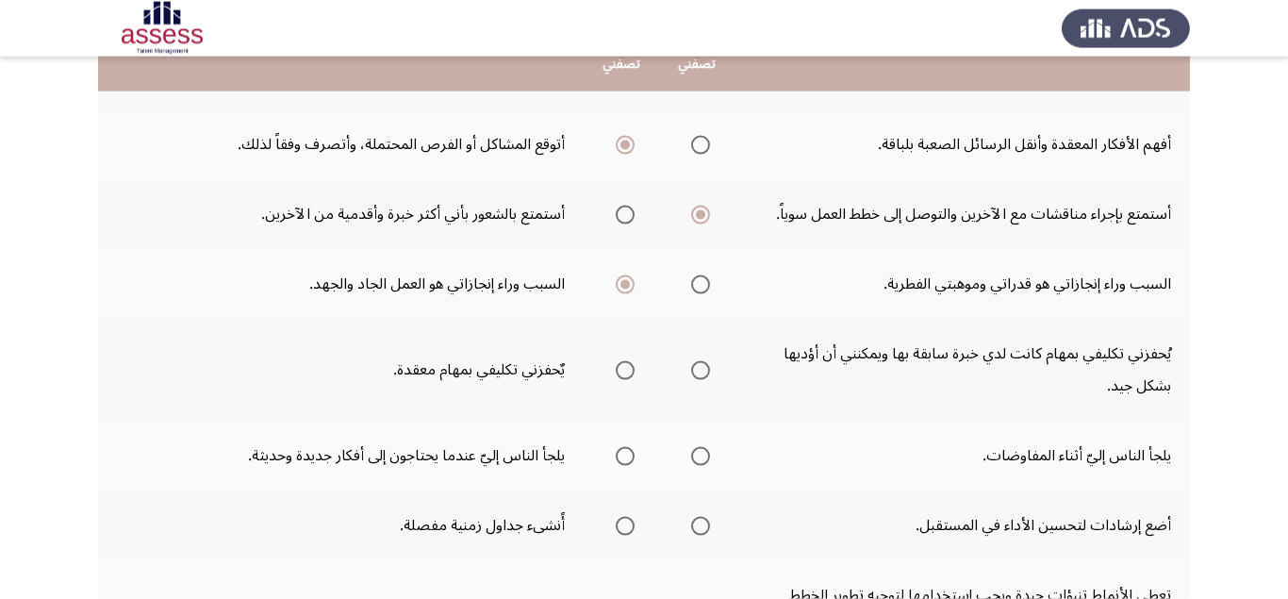
scroll to position [475, 0]
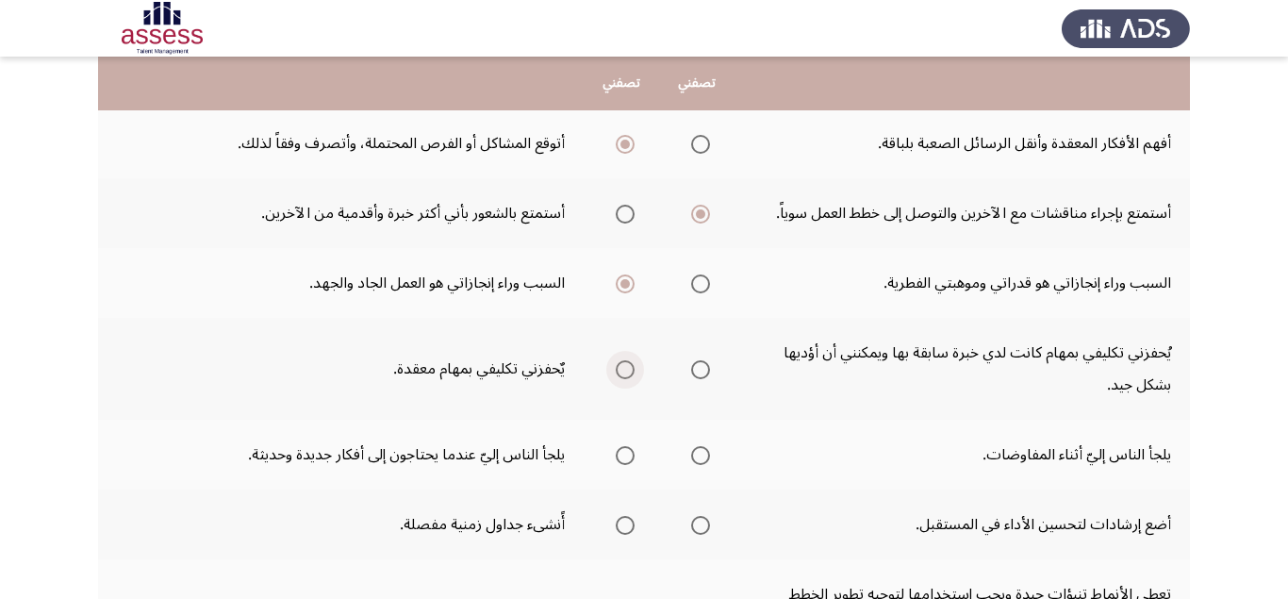
click at [616, 372] on span "Select an option" at bounding box center [625, 369] width 19 height 19
click at [616, 372] on input "Select an option" at bounding box center [625, 369] width 19 height 19
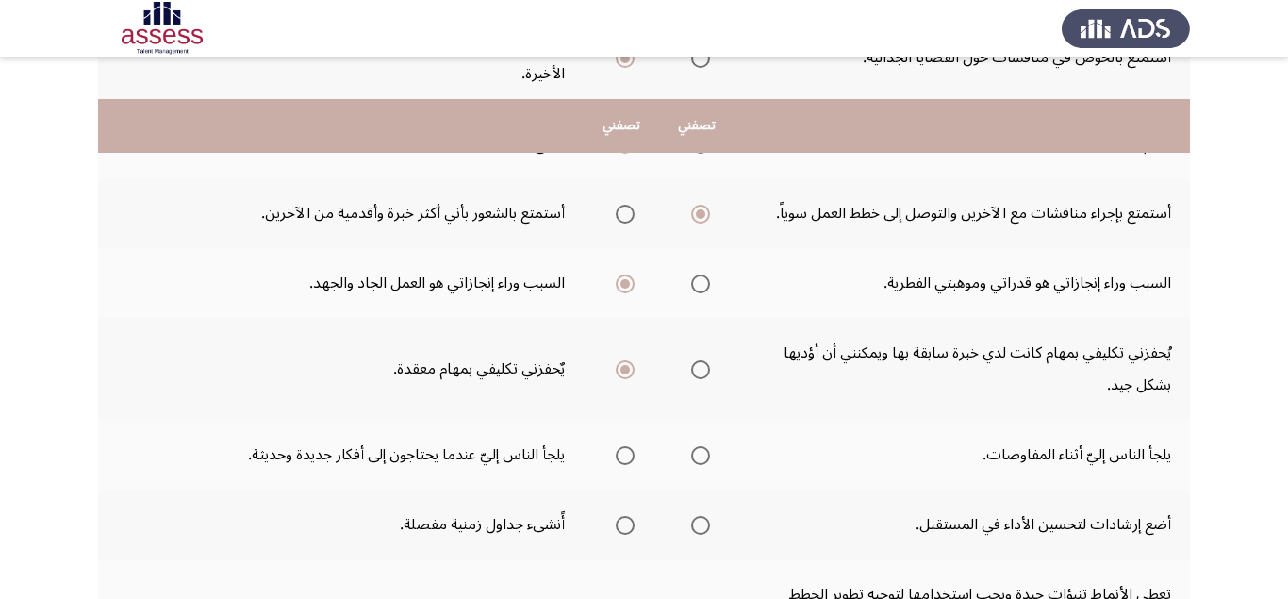
scroll to position [594, 0]
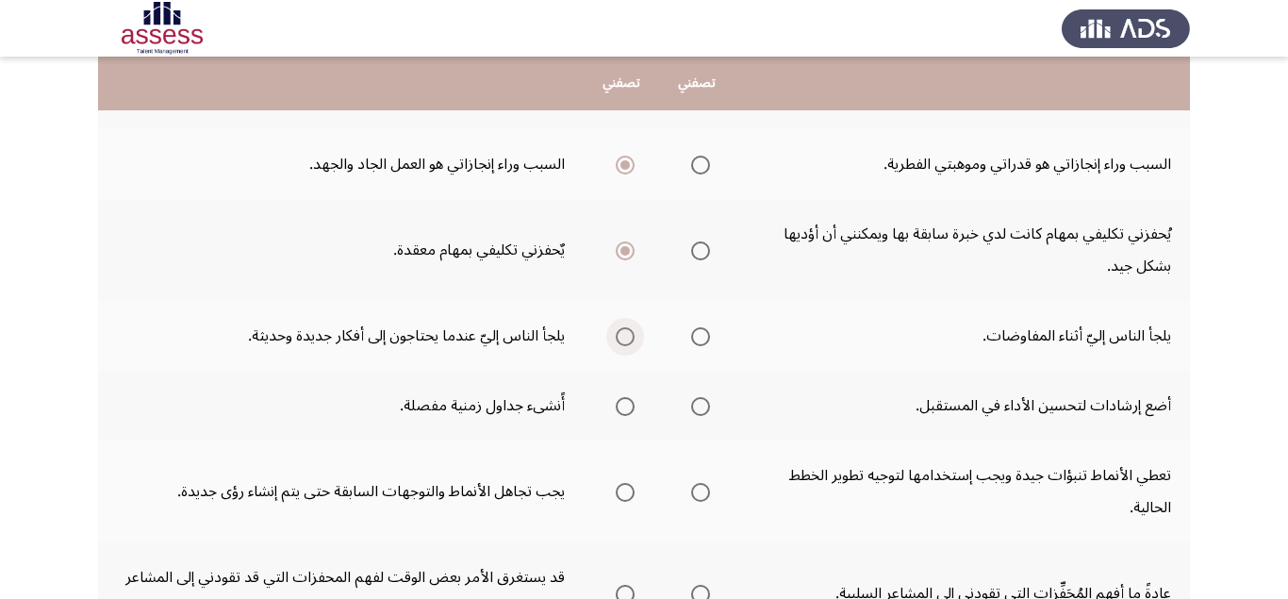
click at [624, 342] on span "Select an option" at bounding box center [625, 336] width 19 height 19
click at [624, 342] on input "Select an option" at bounding box center [625, 336] width 19 height 19
click at [707, 410] on span "Select an option" at bounding box center [700, 406] width 19 height 19
click at [707, 410] on input "Select an option" at bounding box center [700, 406] width 19 height 19
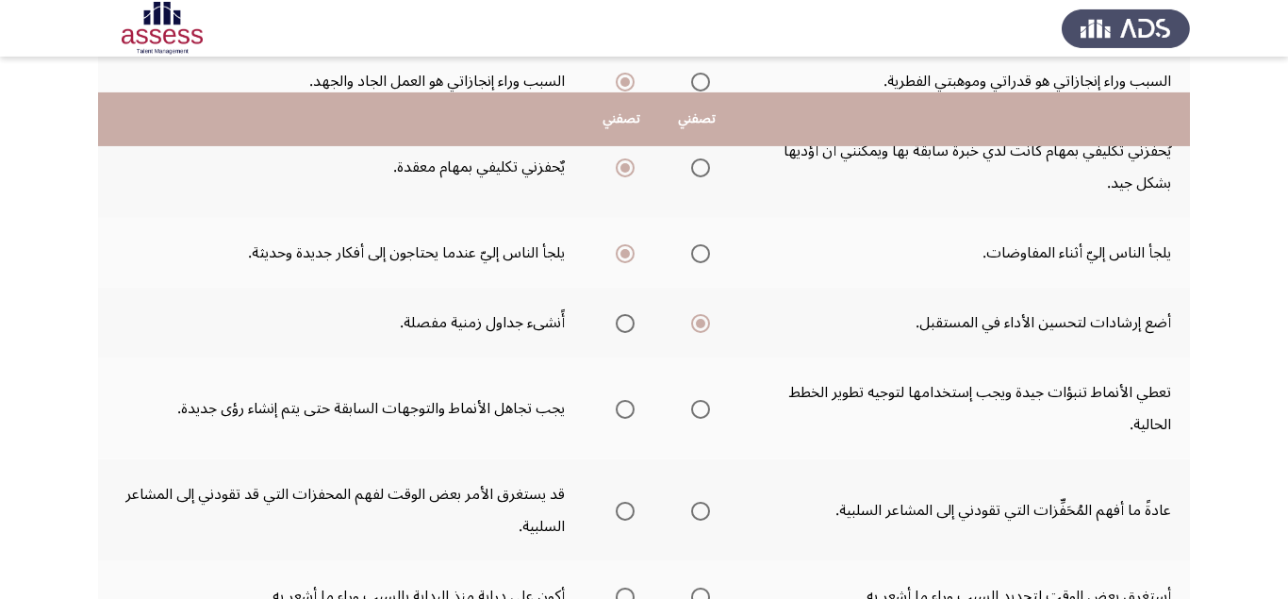
scroll to position [713, 0]
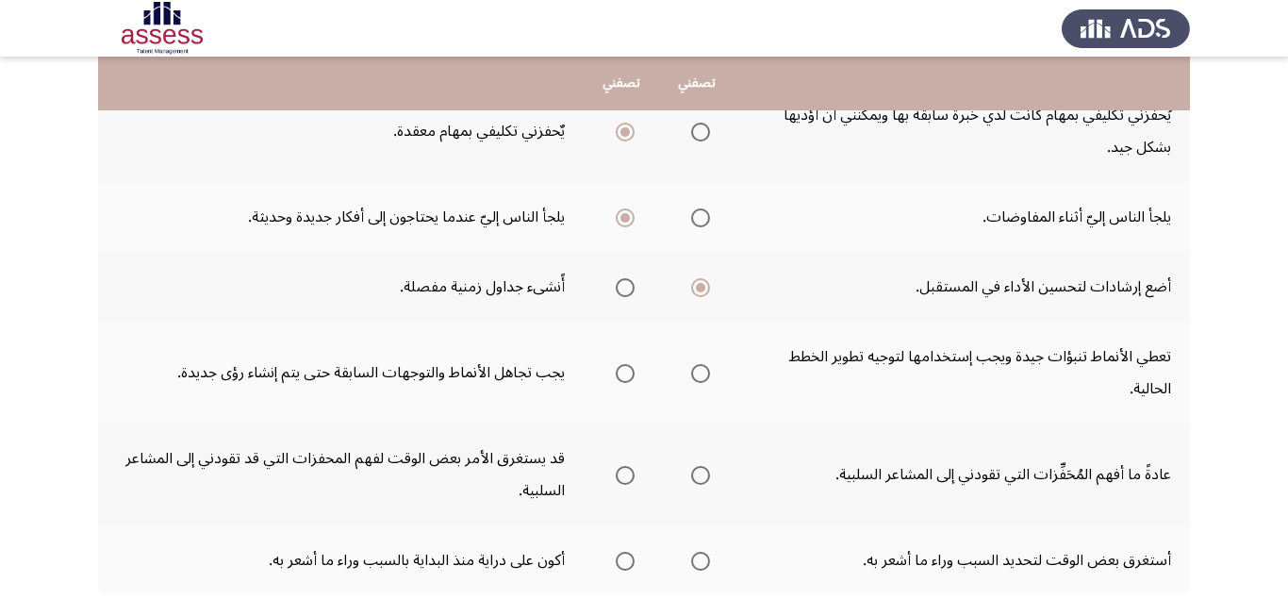
click at [706, 373] on span "Select an option" at bounding box center [700, 373] width 19 height 19
click at [706, 373] on input "Select an option" at bounding box center [700, 373] width 19 height 19
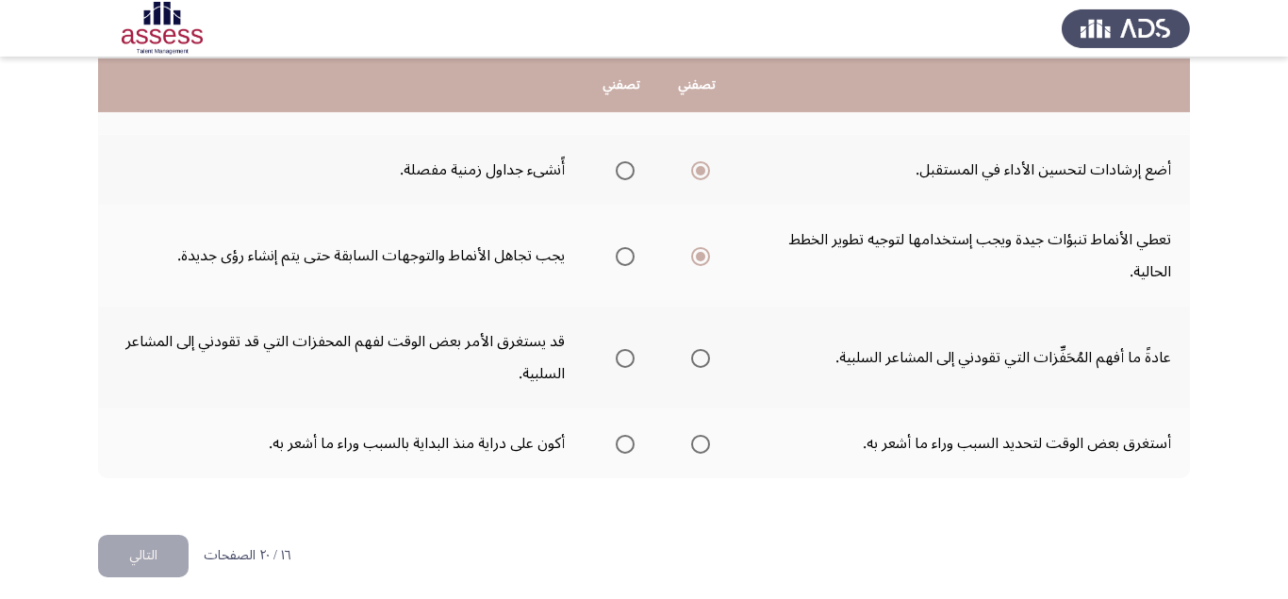
scroll to position [832, 0]
click at [698, 360] on span "Select an option" at bounding box center [700, 356] width 19 height 19
click at [698, 360] on input "Select an option" at bounding box center [700, 356] width 19 height 19
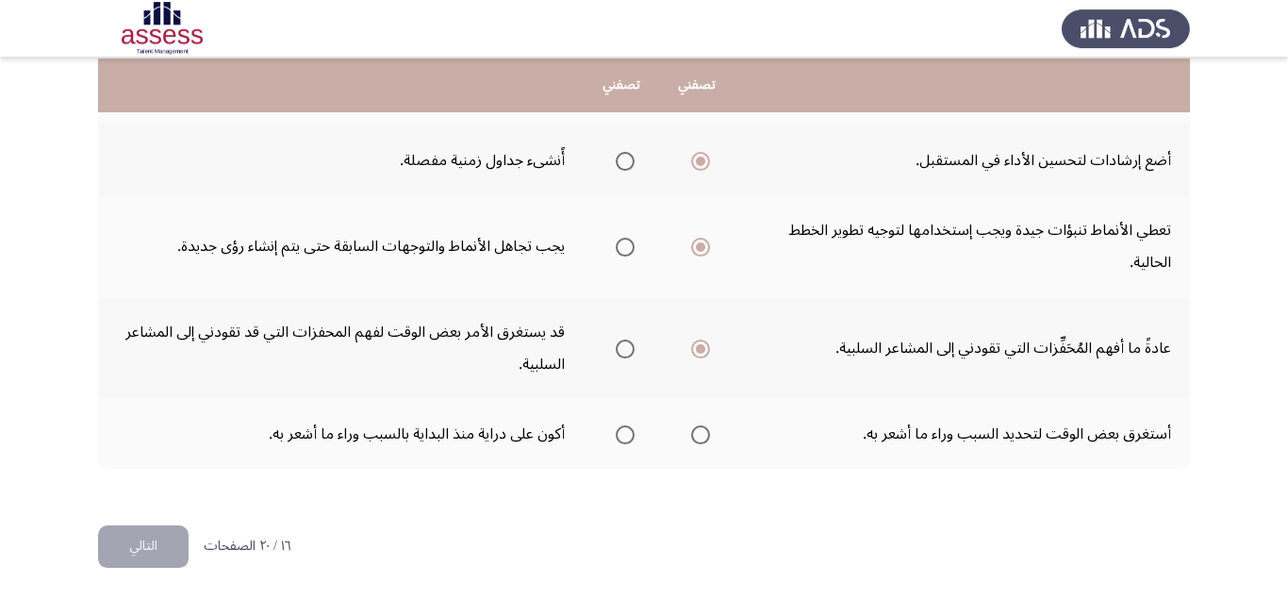
scroll to position [841, 0]
click at [617, 437] on span "Select an option" at bounding box center [625, 432] width 19 height 19
click at [617, 437] on input "Select an option" at bounding box center [625, 432] width 19 height 19
click at [170, 547] on button "التالي" at bounding box center [143, 544] width 91 height 42
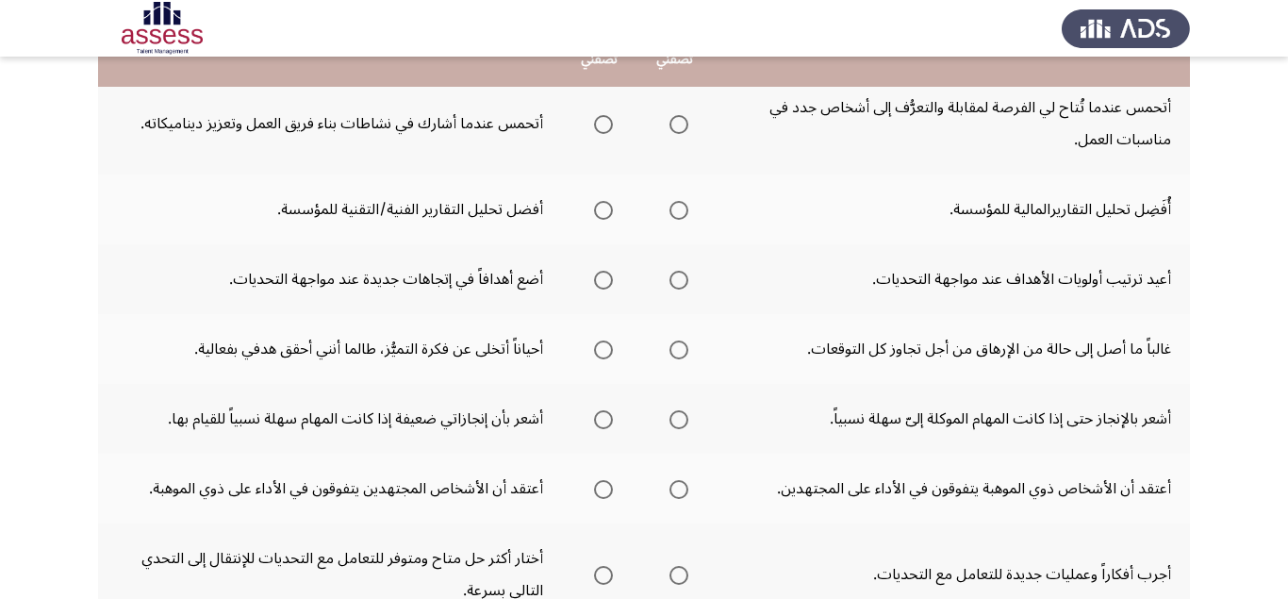
scroll to position [119, 0]
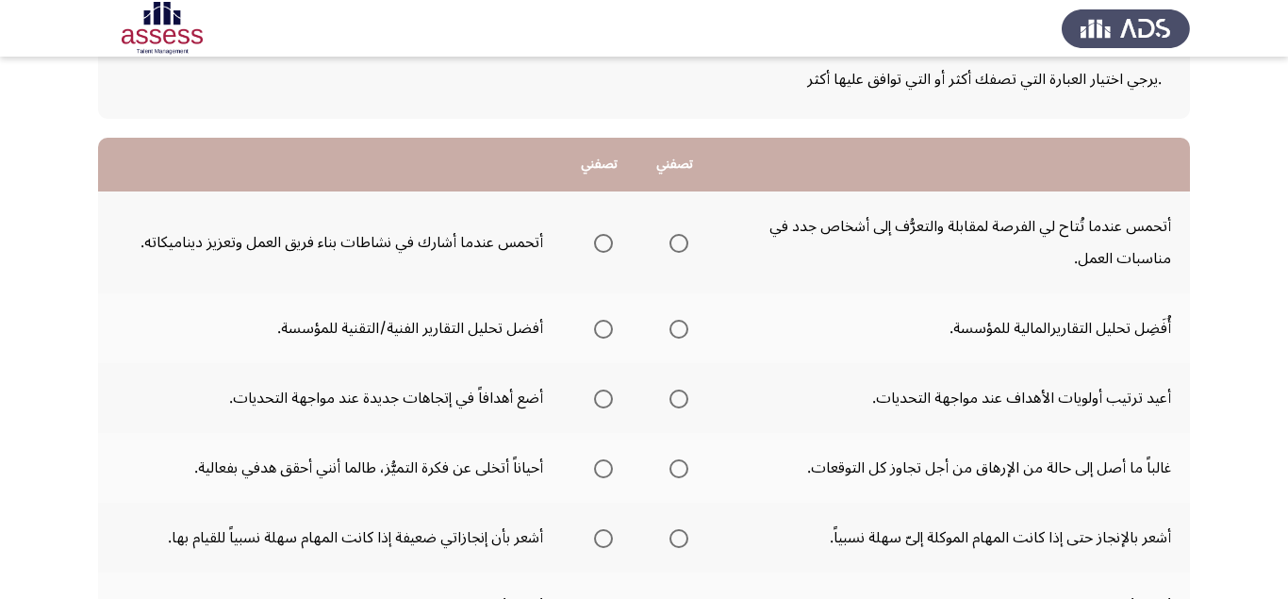
click at [603, 243] on span "Select an option" at bounding box center [603, 243] width 19 height 19
click at [603, 243] on input "Select an option" at bounding box center [603, 243] width 19 height 19
click at [682, 327] on span "Select an option" at bounding box center [678, 329] width 19 height 19
click at [682, 327] on input "Select an option" at bounding box center [678, 329] width 19 height 19
click at [676, 399] on span "Select an option" at bounding box center [678, 398] width 19 height 19
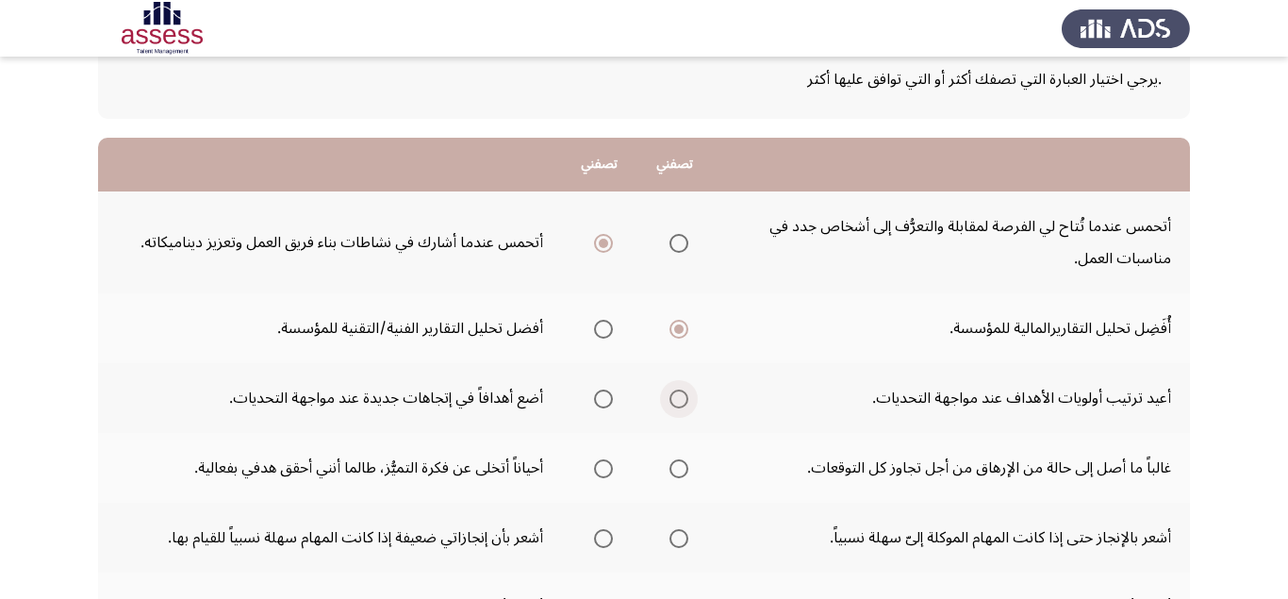
click at [676, 399] on input "Select an option" at bounding box center [678, 398] width 19 height 19
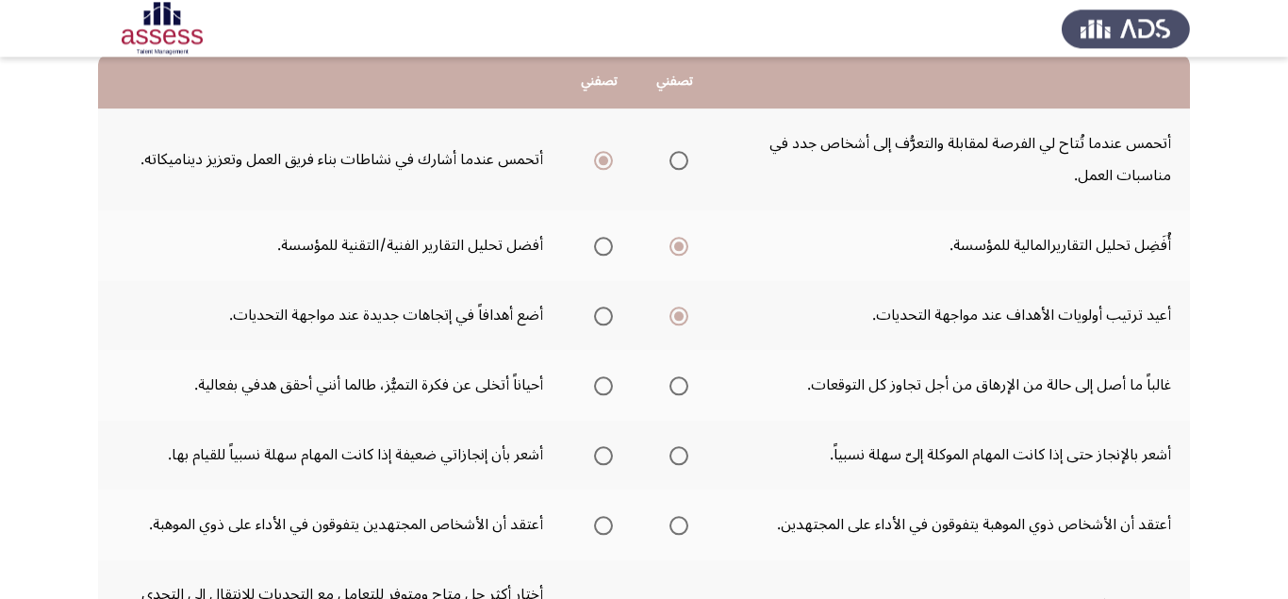
scroll to position [238, 0]
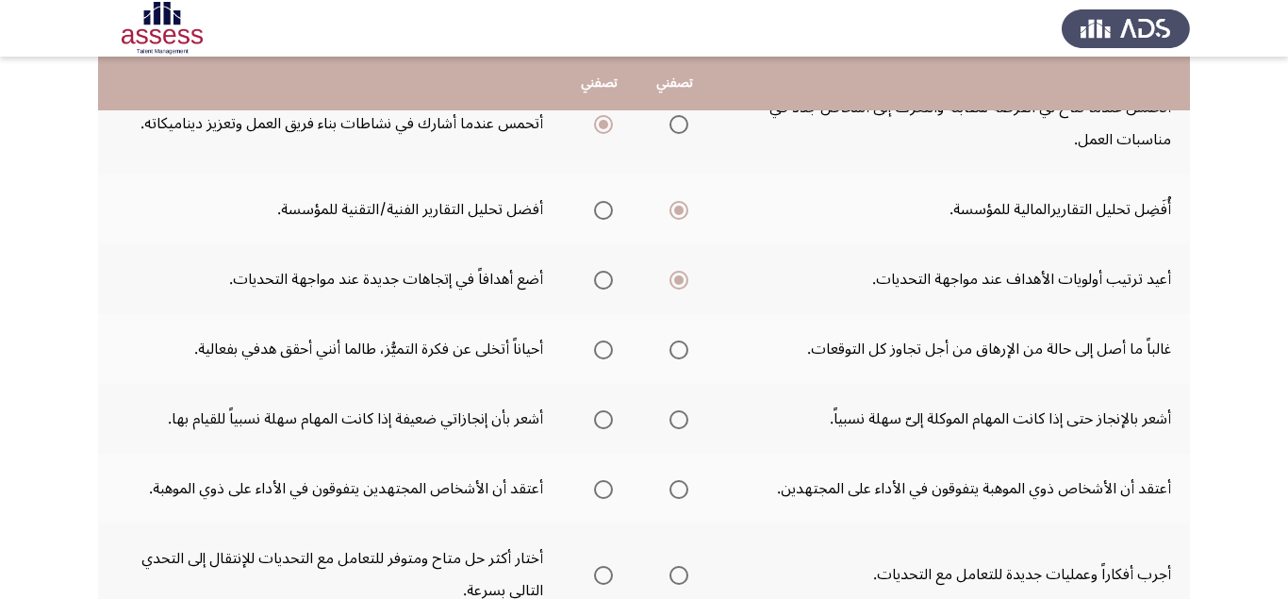
click at [603, 349] on span "Select an option" at bounding box center [603, 349] width 19 height 19
click at [603, 349] on input "Select an option" at bounding box center [603, 349] width 19 height 19
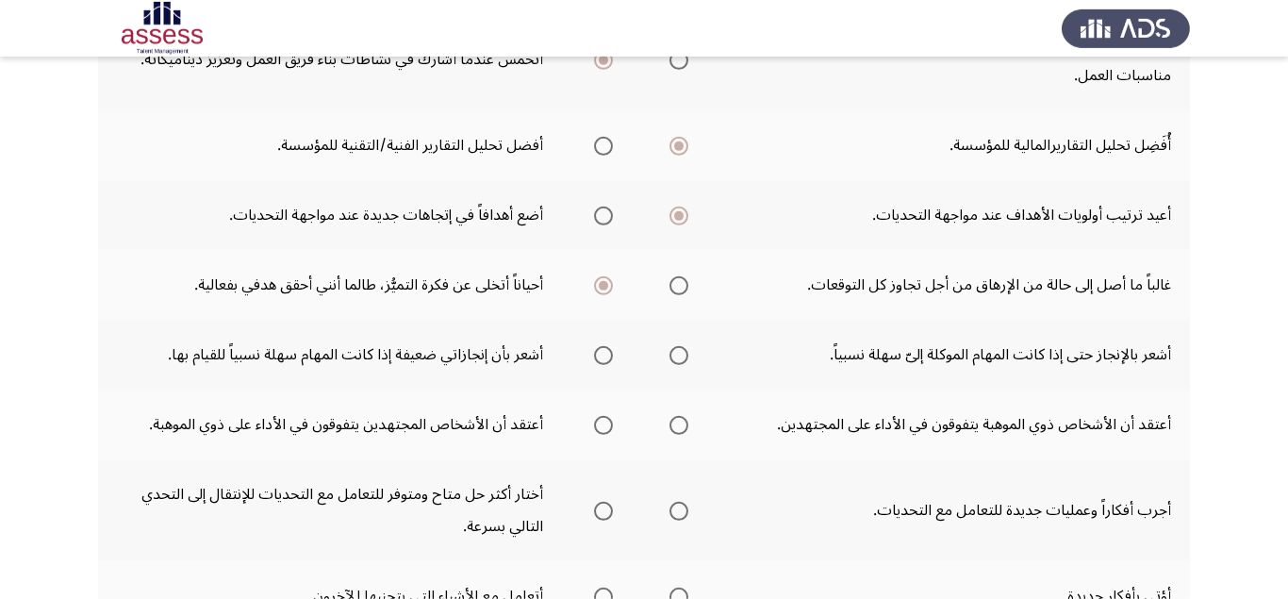
scroll to position [356, 0]
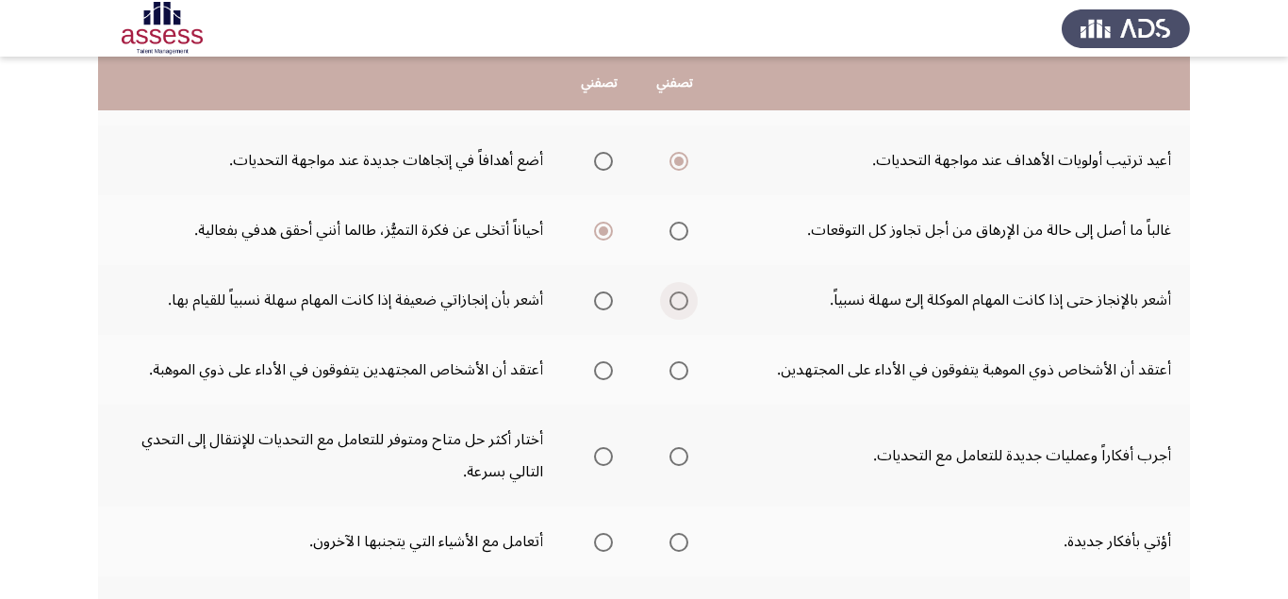
click at [672, 305] on span "Select an option" at bounding box center [678, 300] width 19 height 19
click at [677, 301] on span "Select an option" at bounding box center [678, 300] width 19 height 19
click at [677, 301] on input "Select an option" at bounding box center [678, 300] width 19 height 19
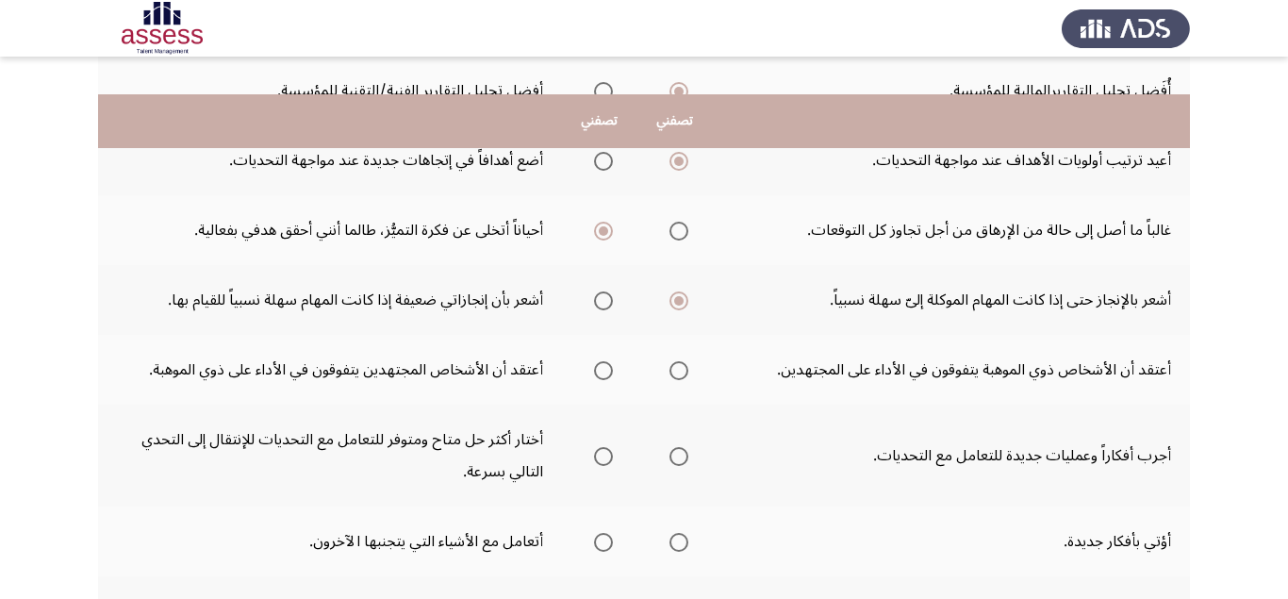
scroll to position [475, 0]
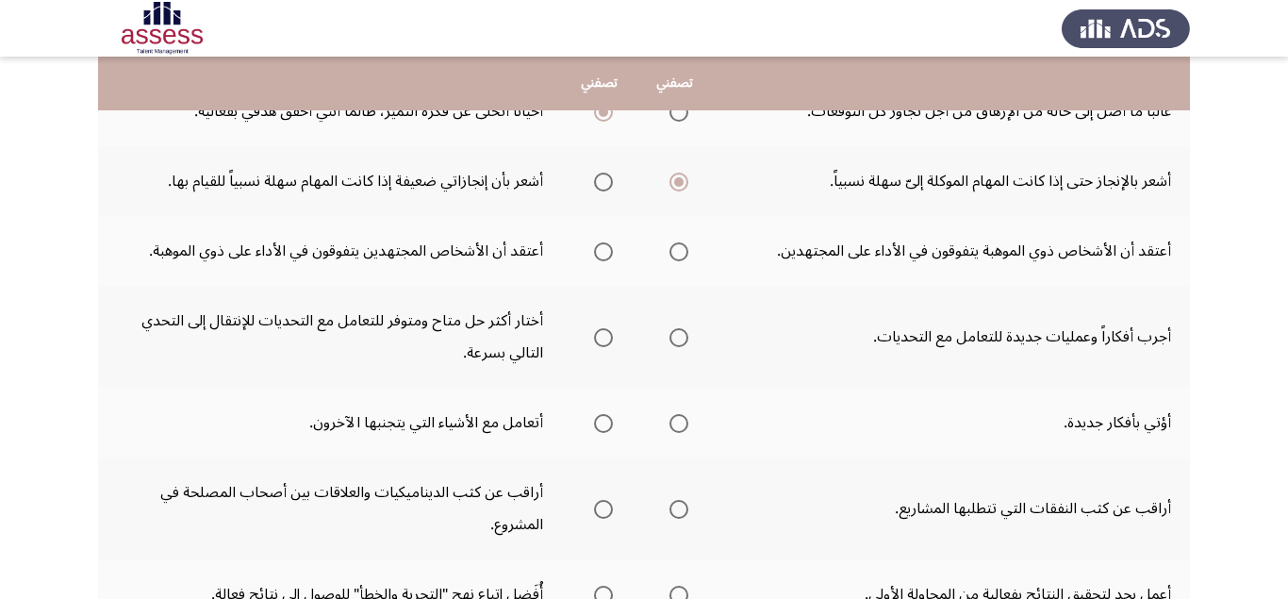
click at [603, 255] on span "Select an option" at bounding box center [603, 251] width 19 height 19
click at [603, 255] on input "Select an option" at bounding box center [603, 251] width 19 height 19
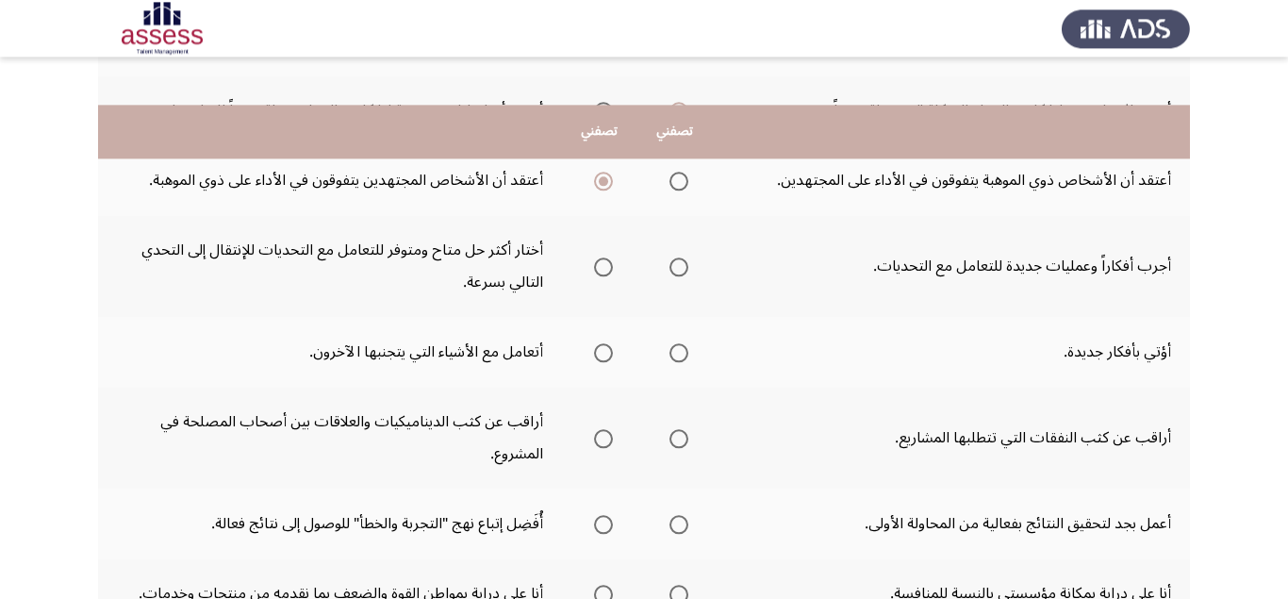
scroll to position [594, 0]
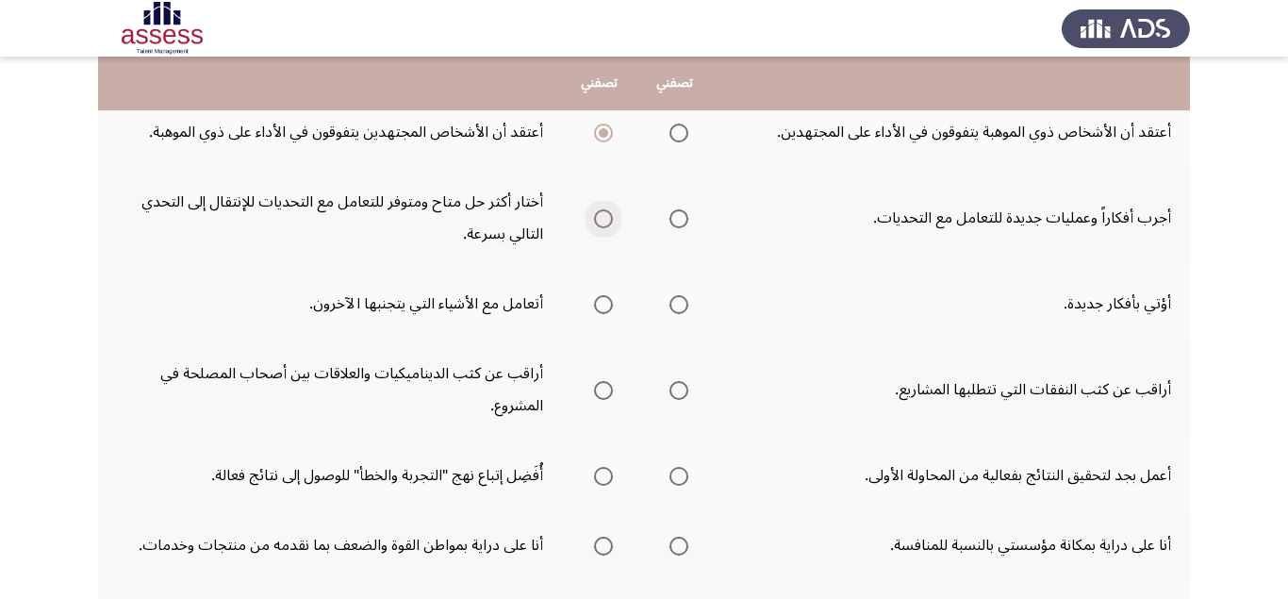
click at [601, 218] on span "Select an option" at bounding box center [603, 218] width 19 height 19
click at [601, 218] on input "Select an option" at bounding box center [603, 218] width 19 height 19
click at [676, 305] on span "Select an option" at bounding box center [678, 304] width 19 height 19
click at [676, 305] on input "Select an option" at bounding box center [678, 304] width 19 height 19
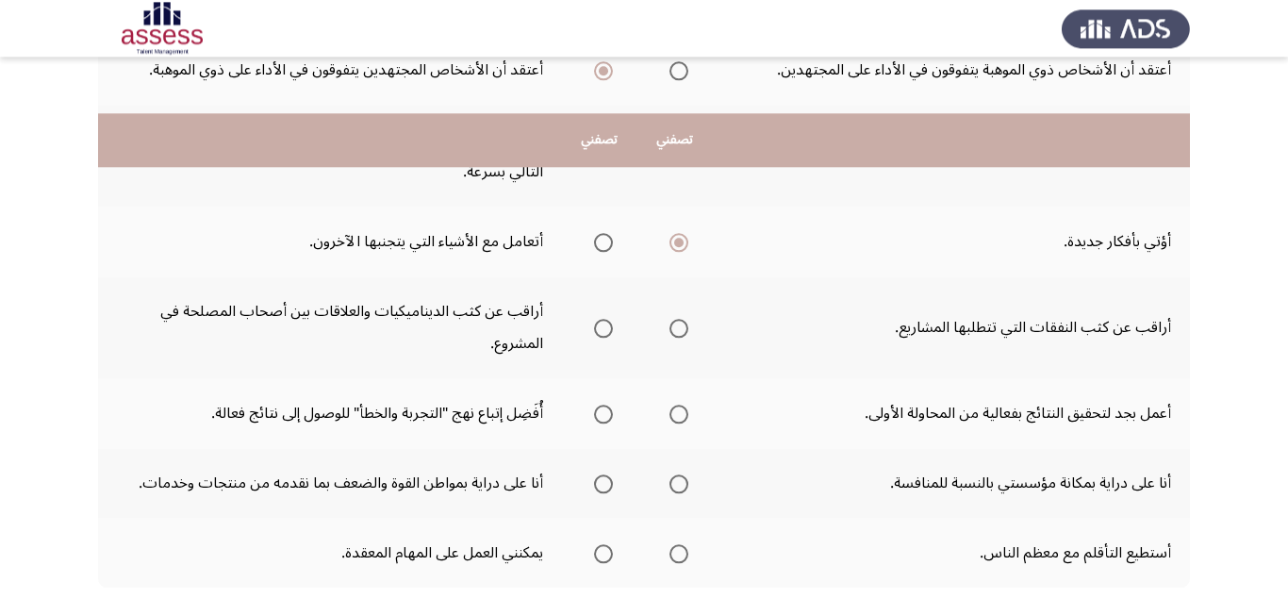
scroll to position [713, 0]
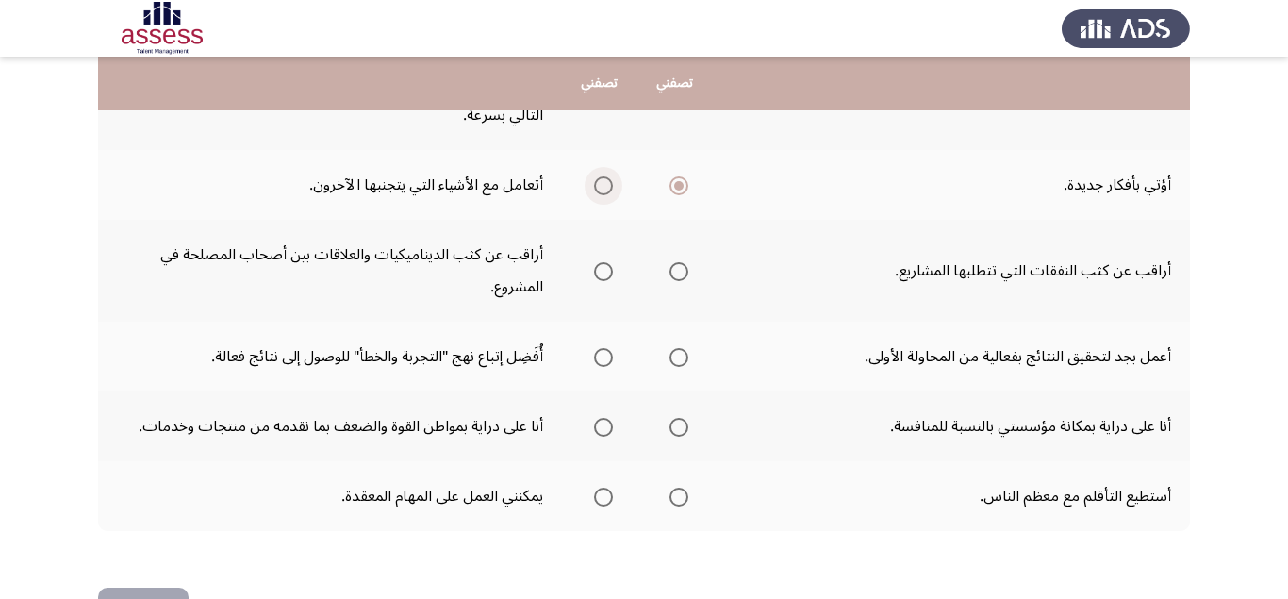
click at [601, 183] on span "Select an option" at bounding box center [603, 185] width 19 height 19
click at [601, 183] on input "Select an option" at bounding box center [603, 185] width 19 height 19
click at [688, 184] on span "Select an option" at bounding box center [678, 185] width 19 height 19
click at [688, 184] on input "Select an option" at bounding box center [678, 185] width 19 height 19
click at [680, 272] on span "Select an option" at bounding box center [678, 271] width 19 height 19
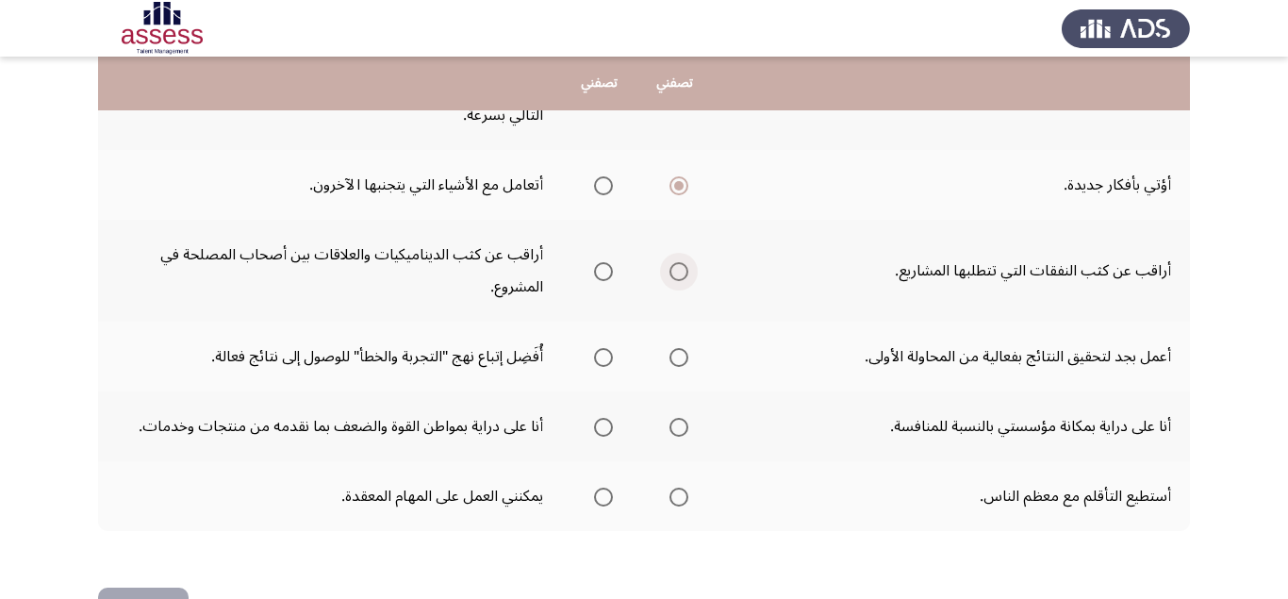
click at [680, 272] on input "Select an option" at bounding box center [678, 271] width 19 height 19
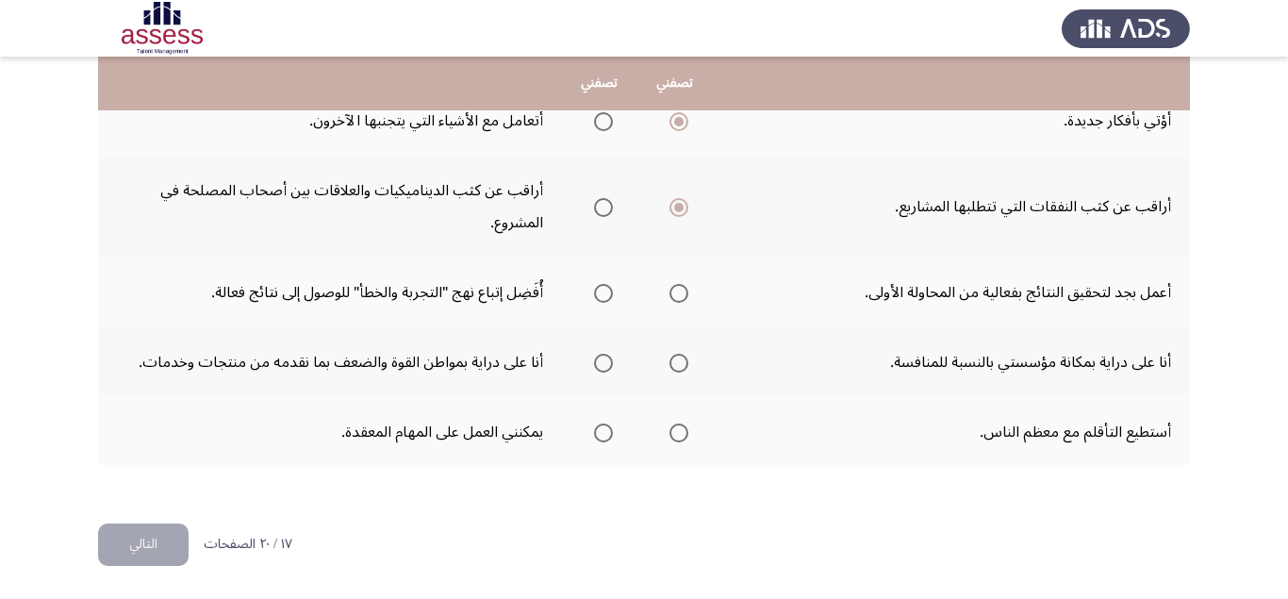
click at [683, 296] on span "Select an option" at bounding box center [678, 293] width 19 height 19
click at [683, 296] on input "Select an option" at bounding box center [678, 293] width 19 height 19
click at [681, 362] on span "Select an option" at bounding box center [678, 363] width 19 height 19
click at [681, 362] on input "Select an option" at bounding box center [678, 363] width 19 height 19
click at [681, 436] on span "Select an option" at bounding box center [678, 432] width 19 height 19
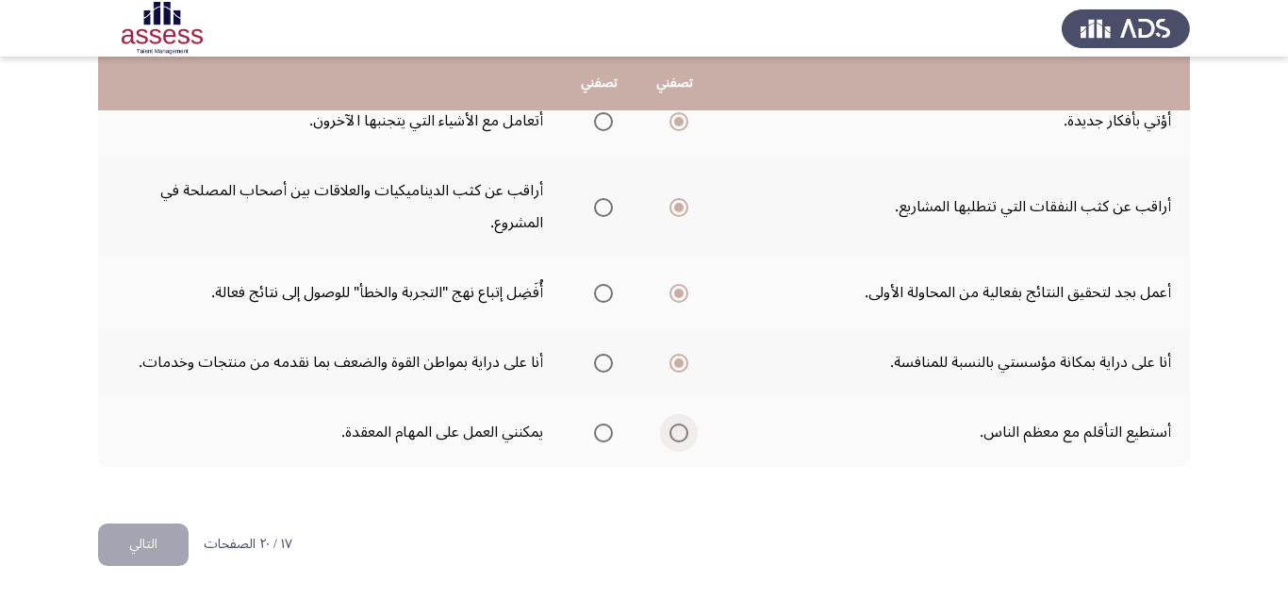
click at [681, 436] on input "Select an option" at bounding box center [678, 432] width 19 height 19
click at [135, 542] on button "التالي" at bounding box center [143, 544] width 91 height 42
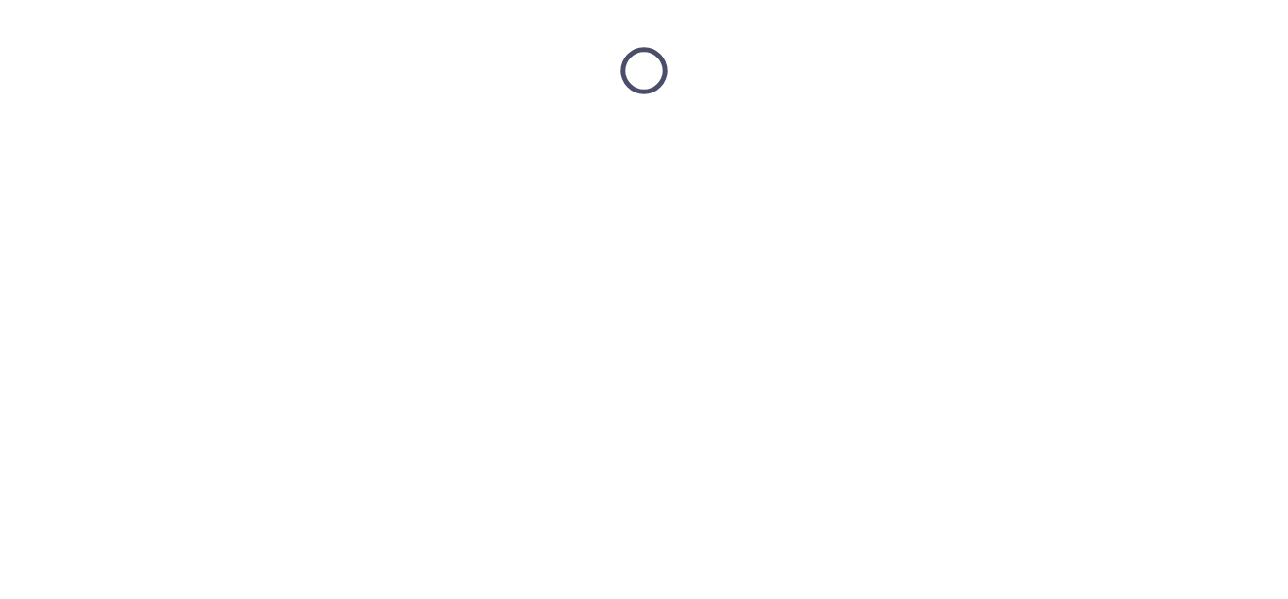
scroll to position [0, 0]
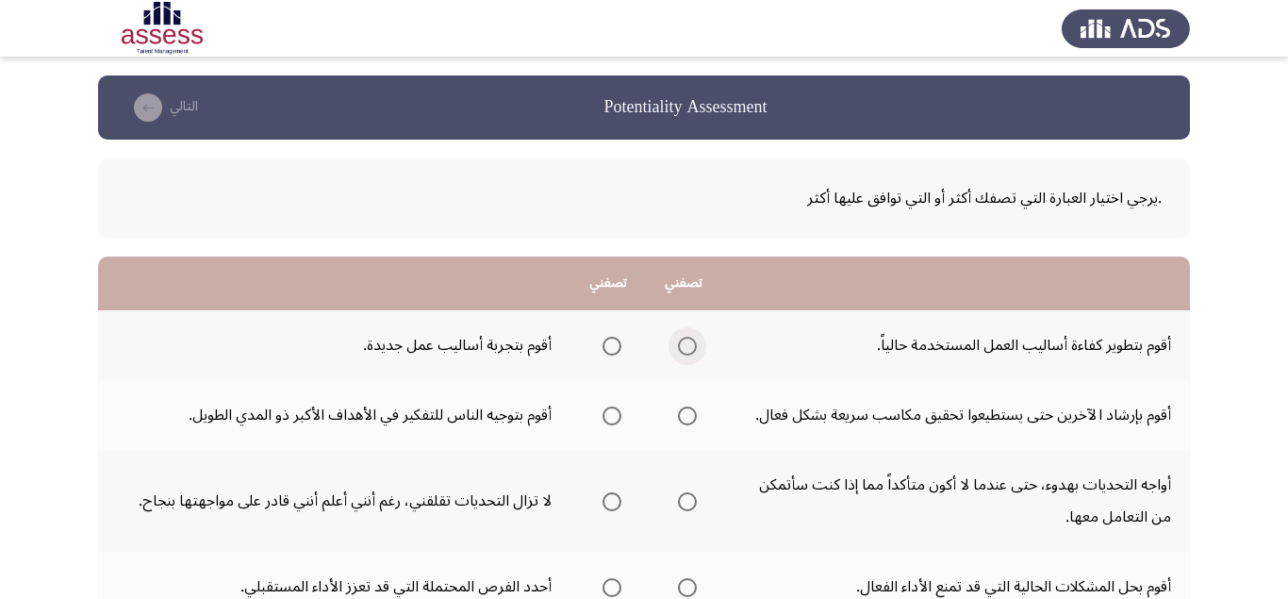
click at [691, 350] on span "Select an option" at bounding box center [687, 346] width 19 height 19
click at [691, 350] on input "Select an option" at bounding box center [687, 346] width 19 height 19
click at [610, 416] on span "Select an option" at bounding box center [612, 415] width 19 height 19
click at [610, 416] on input "Select an option" at bounding box center [612, 415] width 19 height 19
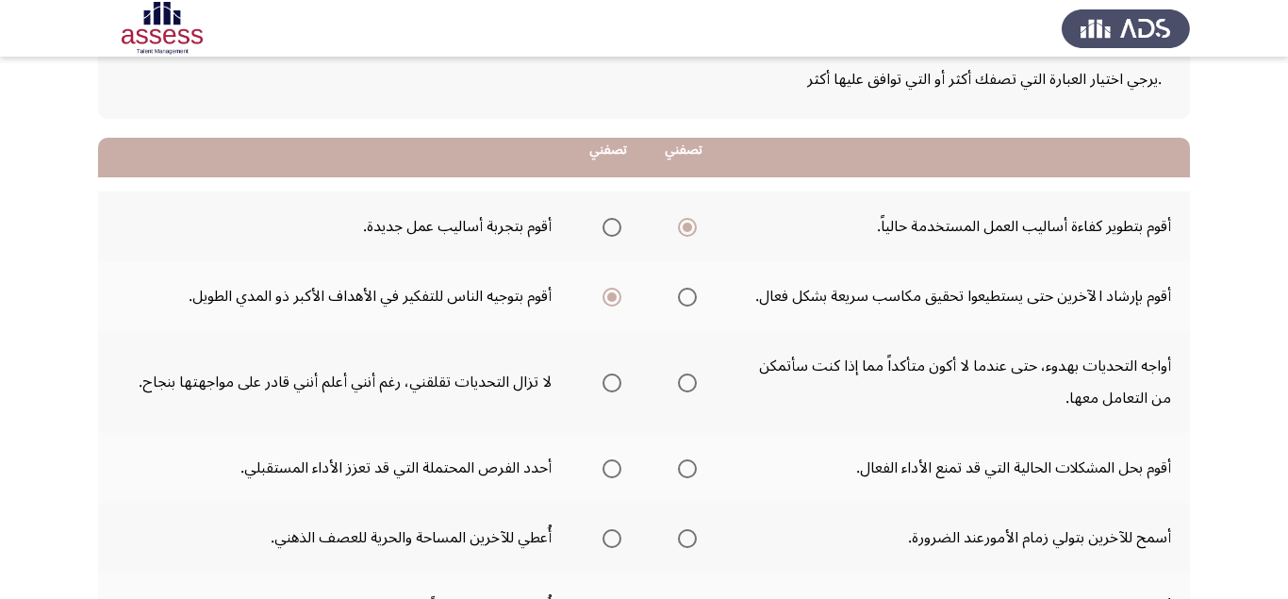
scroll to position [238, 0]
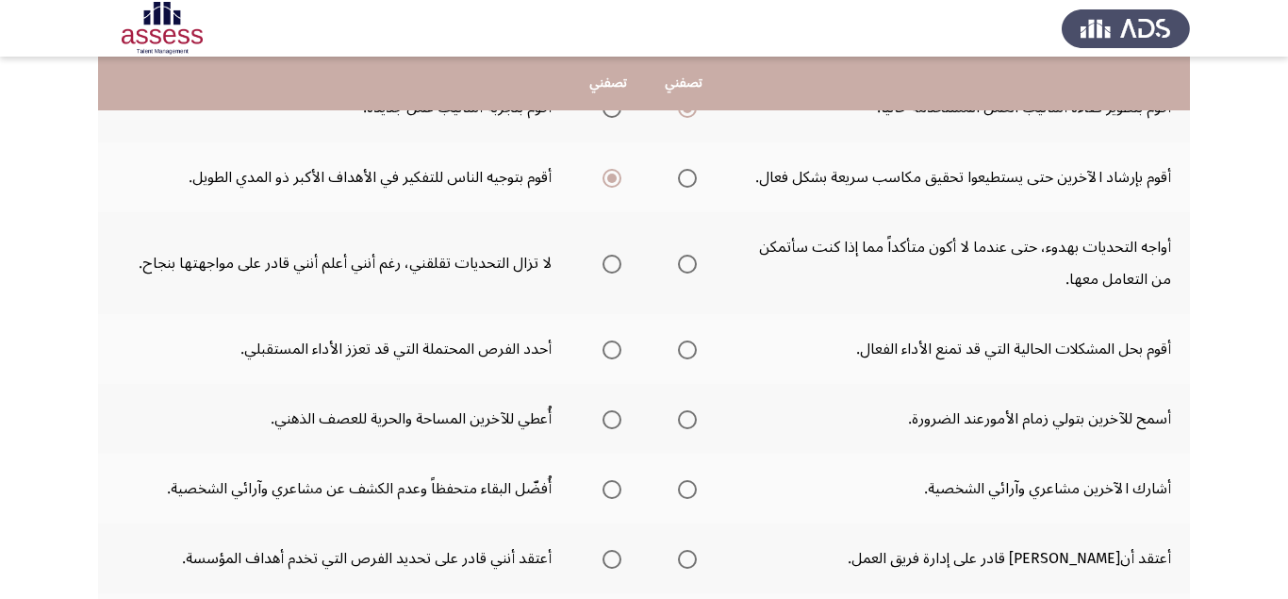
click at [688, 268] on span "Select an option" at bounding box center [687, 264] width 19 height 19
click at [688, 268] on input "Select an option" at bounding box center [687, 264] width 19 height 19
click at [613, 355] on span "Select an option" at bounding box center [612, 349] width 19 height 19
click at [613, 355] on input "Select an option" at bounding box center [612, 349] width 19 height 19
click at [618, 426] on span "Select an option" at bounding box center [612, 419] width 19 height 19
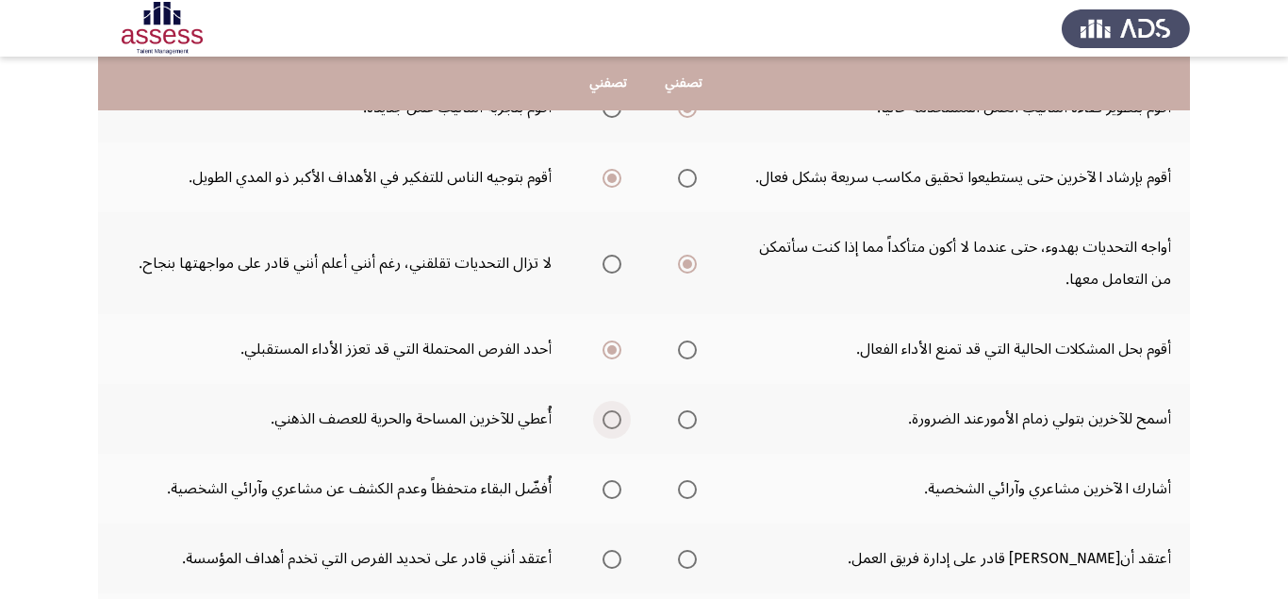
click at [618, 426] on input "Select an option" at bounding box center [612, 419] width 19 height 19
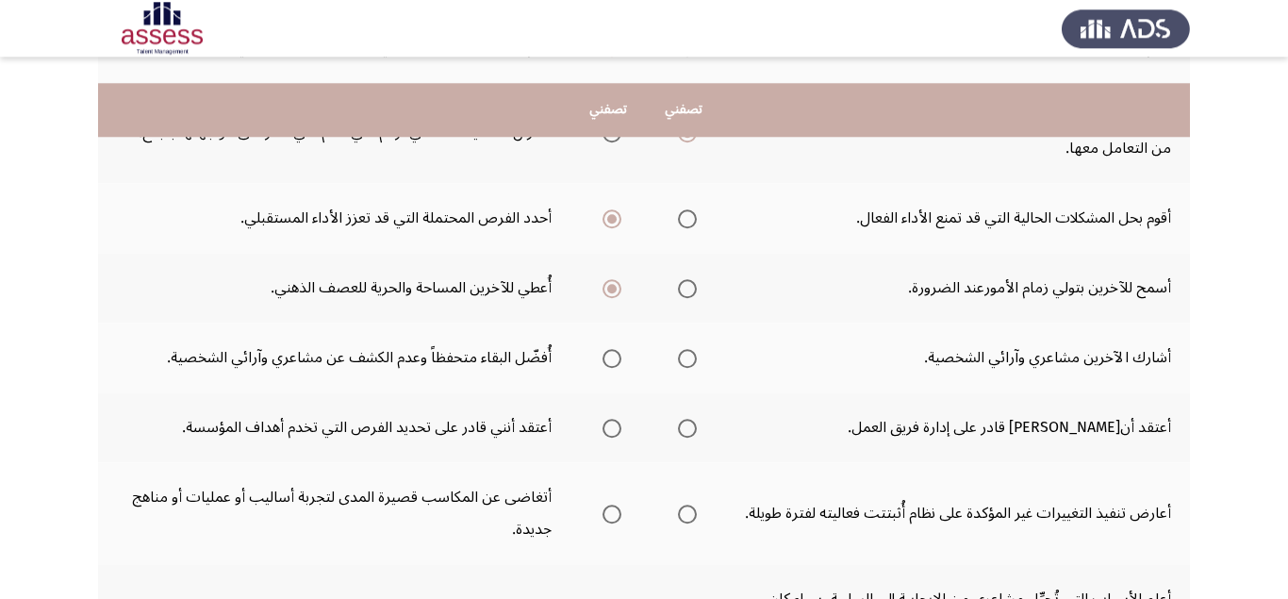
scroll to position [475, 0]
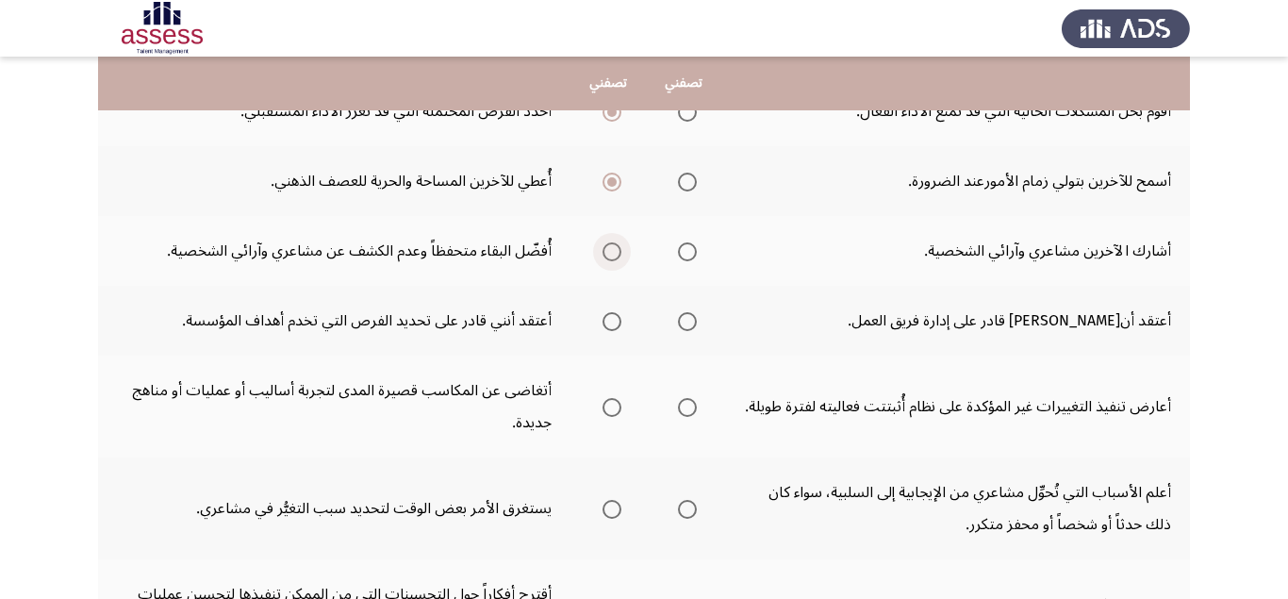
click at [610, 254] on span "Select an option" at bounding box center [612, 251] width 19 height 19
click at [610, 254] on input "Select an option" at bounding box center [612, 251] width 19 height 19
click at [689, 326] on span "Select an option" at bounding box center [687, 321] width 19 height 19
click at [689, 326] on input "Select an option" at bounding box center [687, 321] width 19 height 19
click at [620, 405] on span "Select an option" at bounding box center [612, 407] width 19 height 19
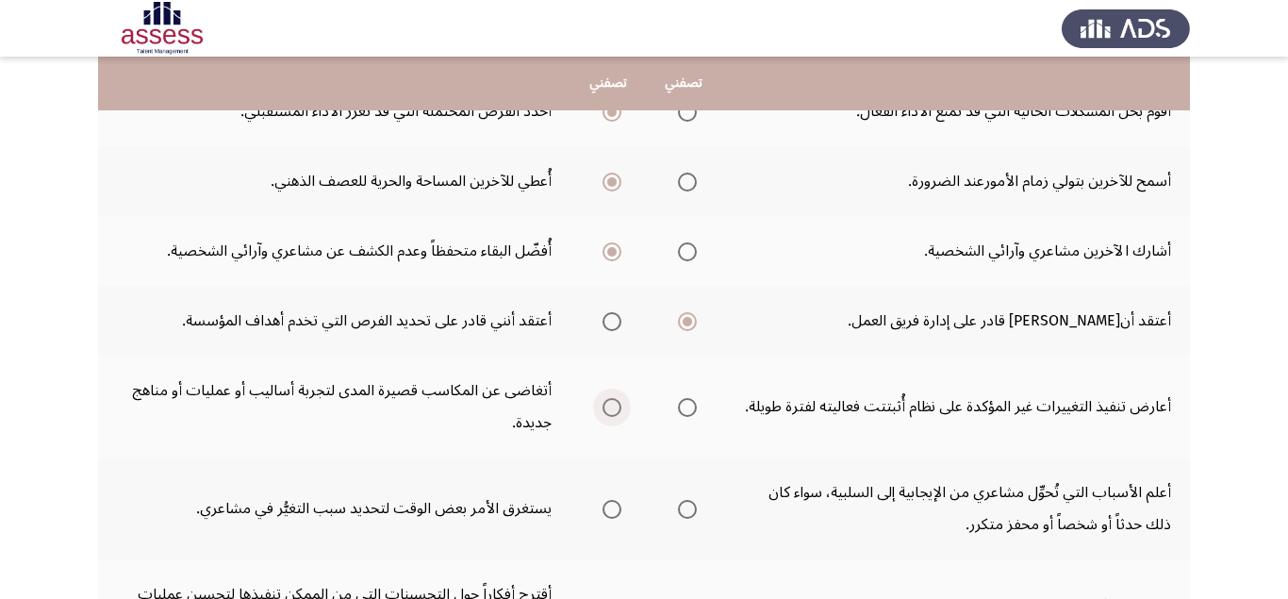
click at [620, 405] on input "Select an option" at bounding box center [612, 407] width 19 height 19
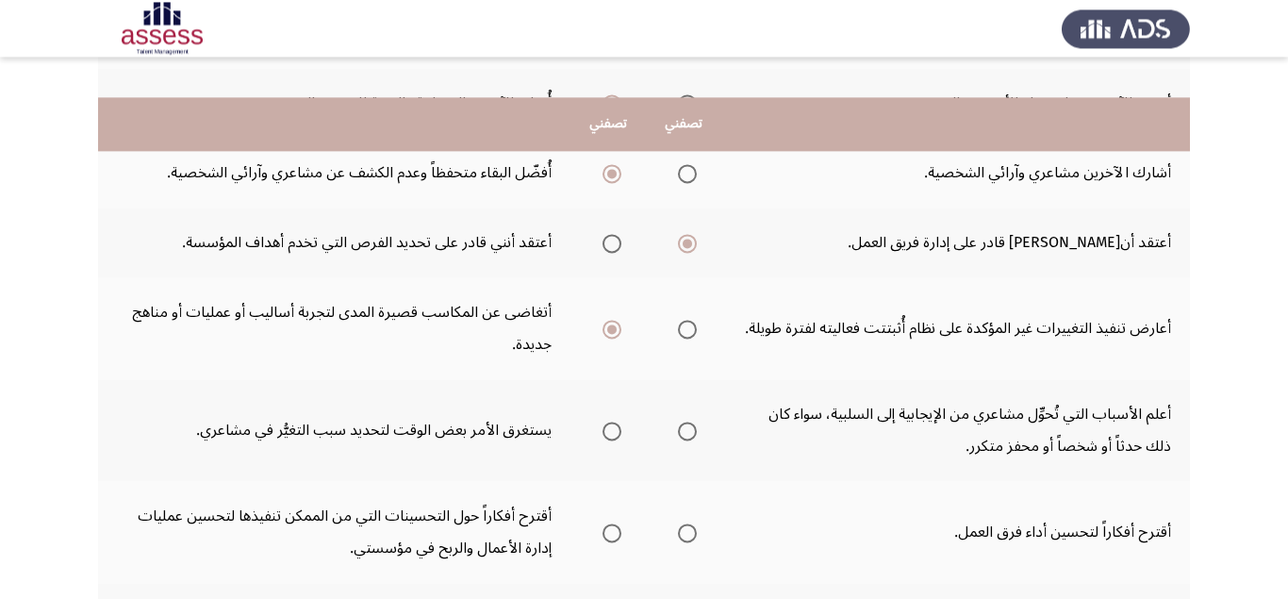
scroll to position [594, 0]
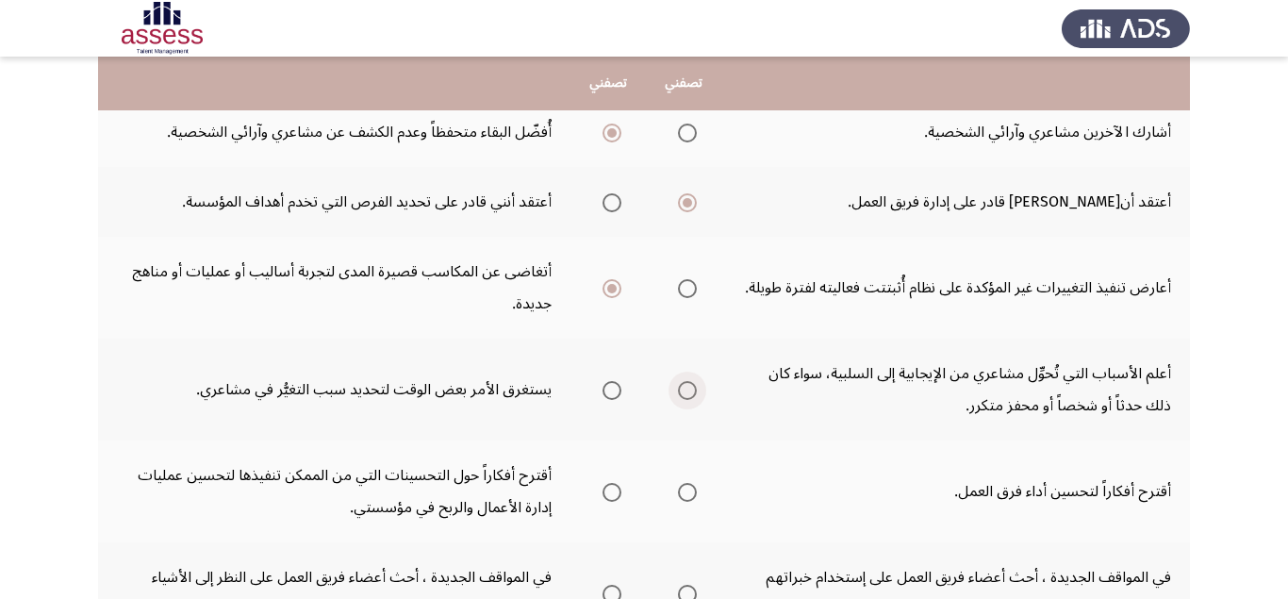
click at [694, 387] on span "Select an option" at bounding box center [687, 390] width 19 height 19
click at [694, 387] on input "Select an option" at bounding box center [687, 390] width 19 height 19
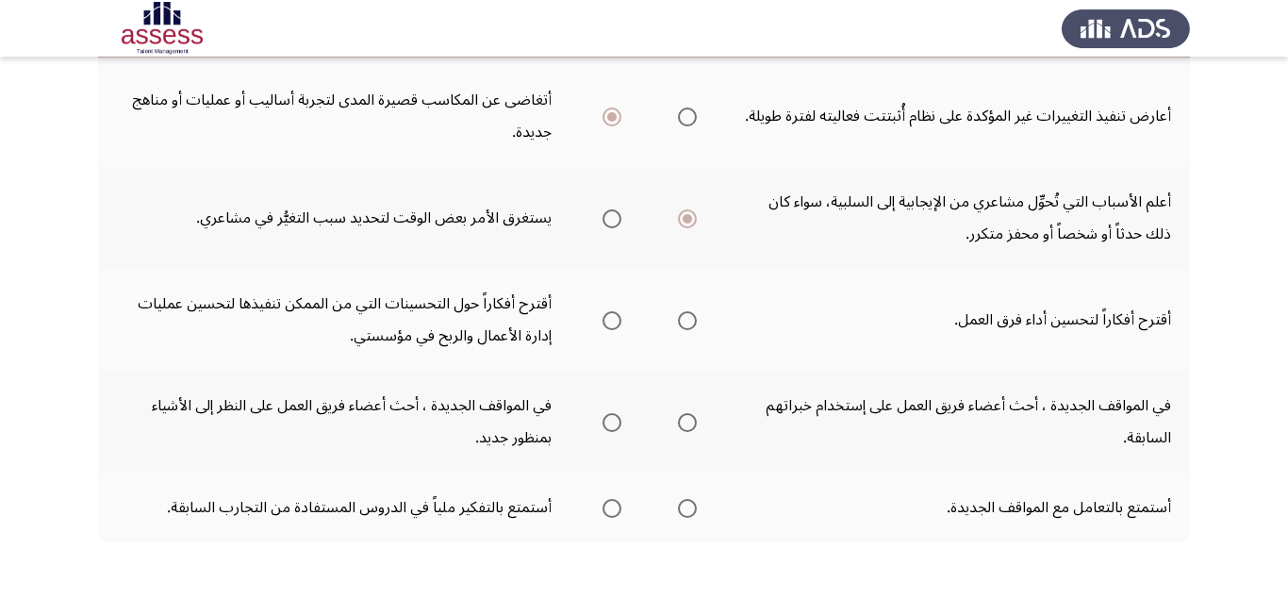
scroll to position [713, 0]
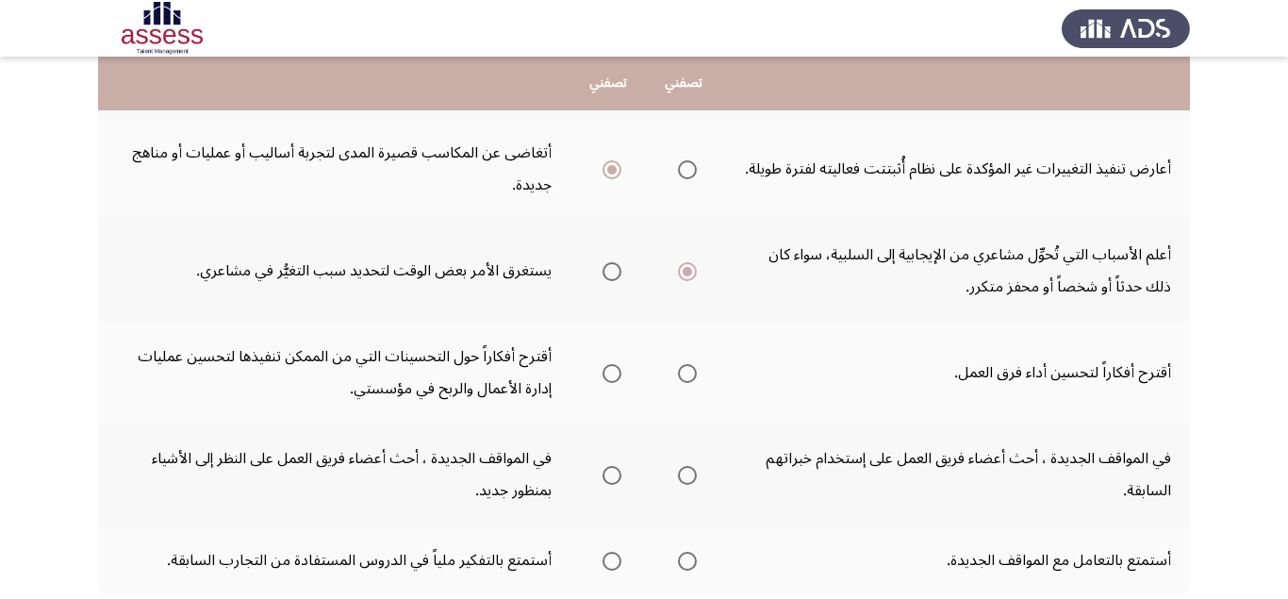
click at [692, 369] on span "Select an option" at bounding box center [687, 373] width 19 height 19
click at [692, 369] on input "Select an option" at bounding box center [687, 373] width 19 height 19
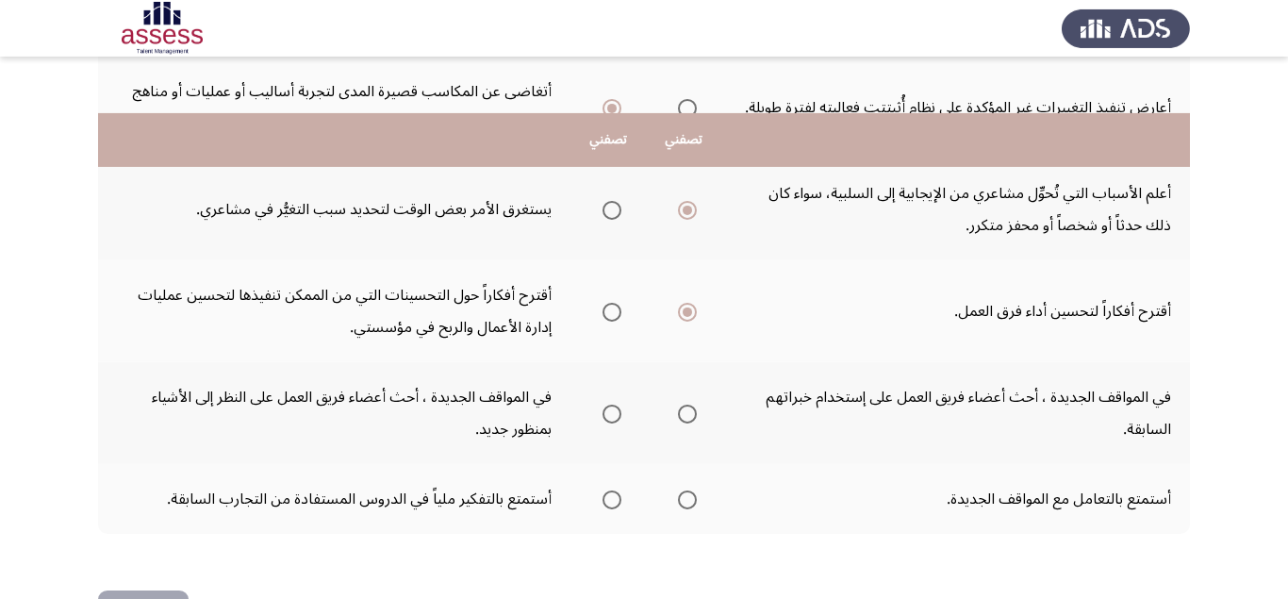
scroll to position [832, 0]
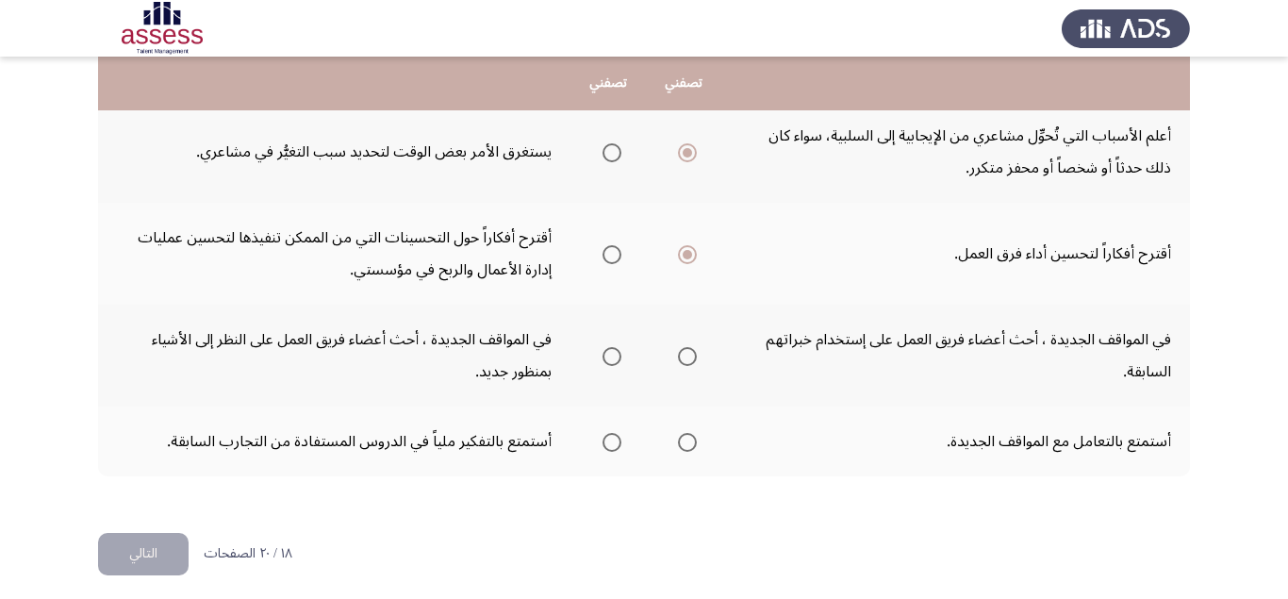
click at [615, 355] on span "Select an option" at bounding box center [612, 356] width 19 height 19
click at [615, 355] on input "Select an option" at bounding box center [612, 356] width 19 height 19
click at [691, 443] on span "Select an option" at bounding box center [687, 442] width 19 height 19
click at [689, 439] on span "Select an option" at bounding box center [687, 442] width 19 height 19
click at [689, 439] on input "Select an option" at bounding box center [687, 442] width 19 height 19
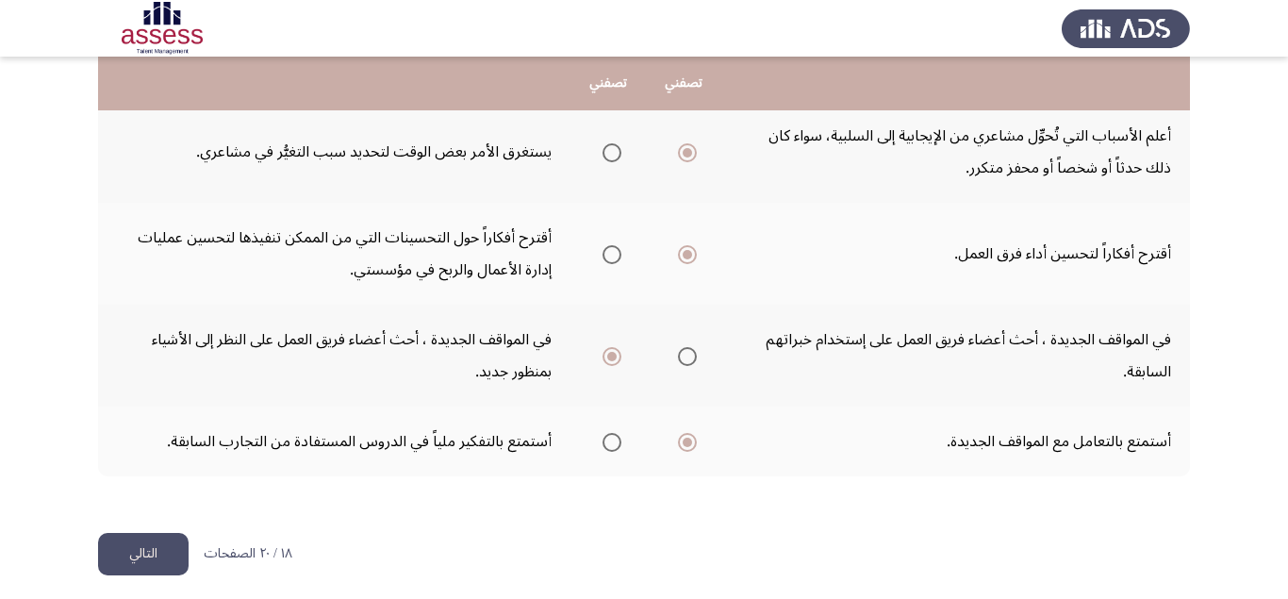
click at [140, 548] on button "التالي" at bounding box center [143, 554] width 91 height 42
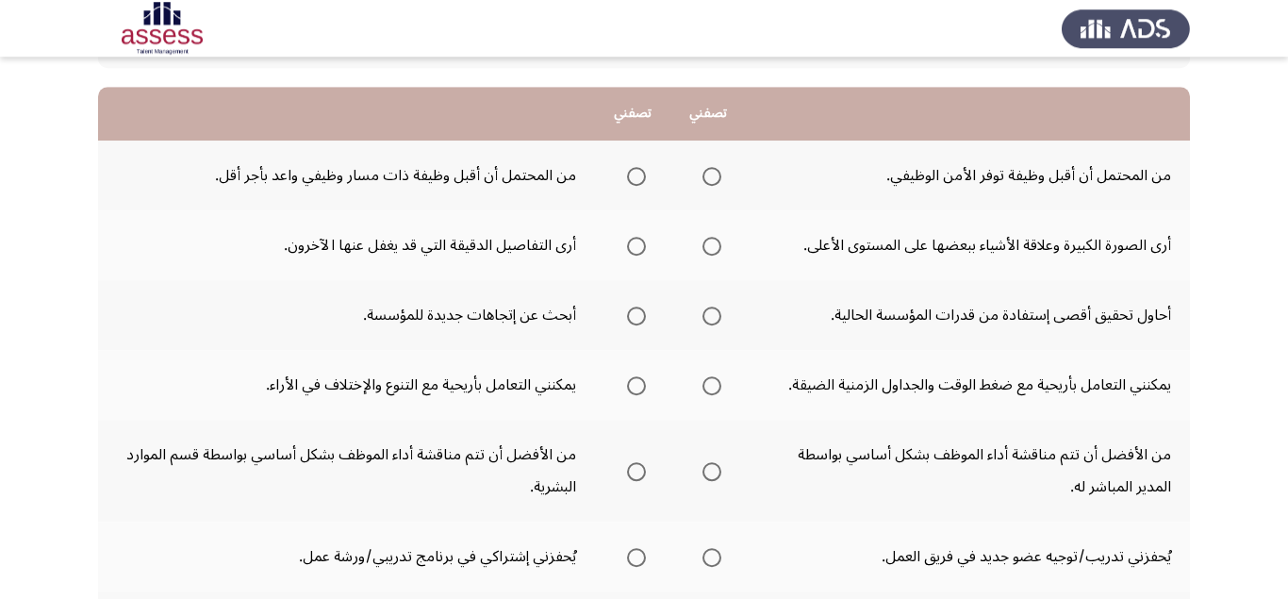
scroll to position [119, 0]
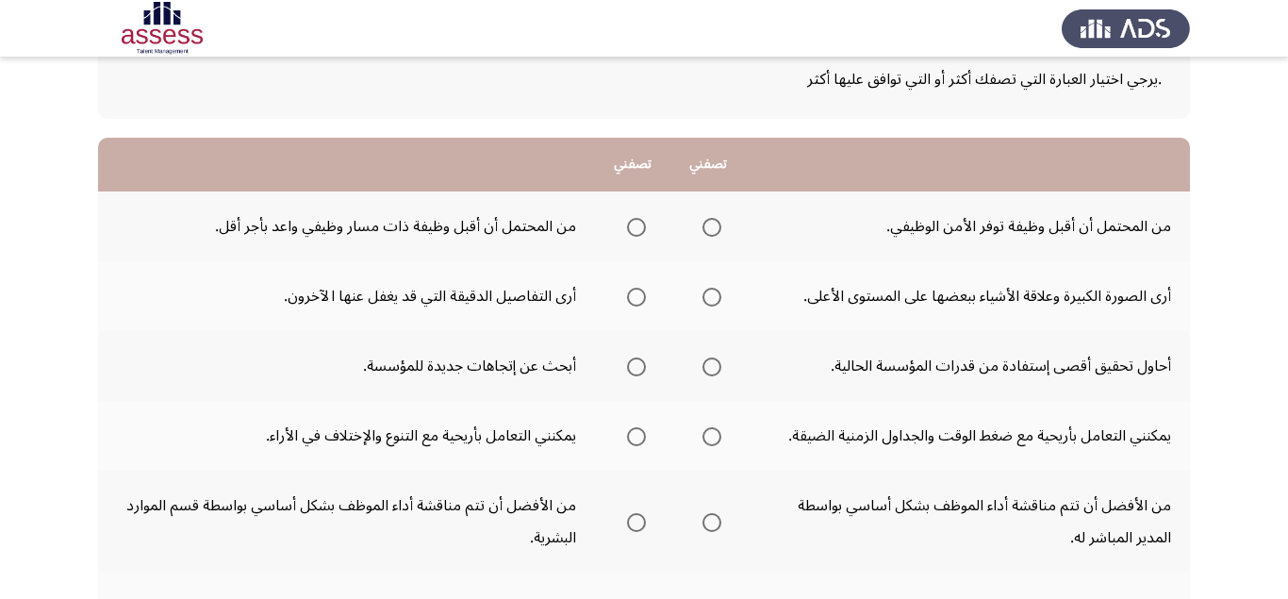
click at [637, 220] on span "Select an option" at bounding box center [636, 227] width 19 height 19
click at [637, 220] on input "Select an option" at bounding box center [636, 227] width 19 height 19
click at [712, 296] on span "Select an option" at bounding box center [711, 297] width 19 height 19
click at [712, 296] on input "Select an option" at bounding box center [711, 297] width 19 height 19
click at [712, 368] on span "Select an option" at bounding box center [711, 366] width 19 height 19
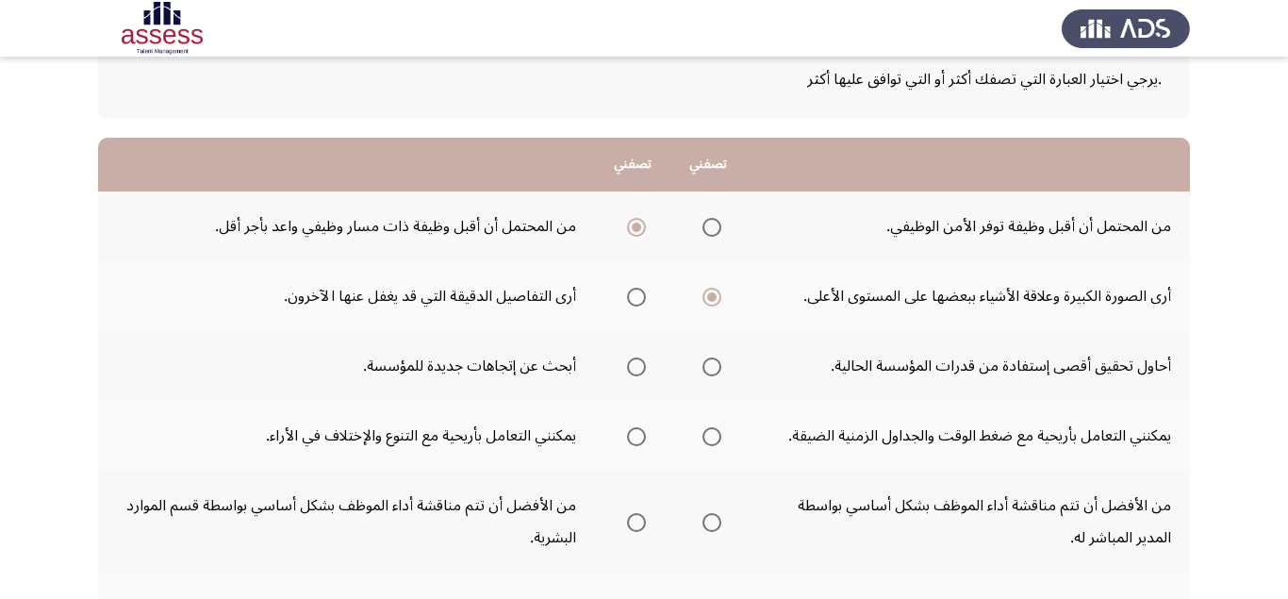
click at [712, 368] on input "Select an option" at bounding box center [711, 366] width 19 height 19
click at [636, 368] on span "Select an option" at bounding box center [636, 366] width 19 height 19
click at [636, 368] on input "Select an option" at bounding box center [636, 366] width 19 height 19
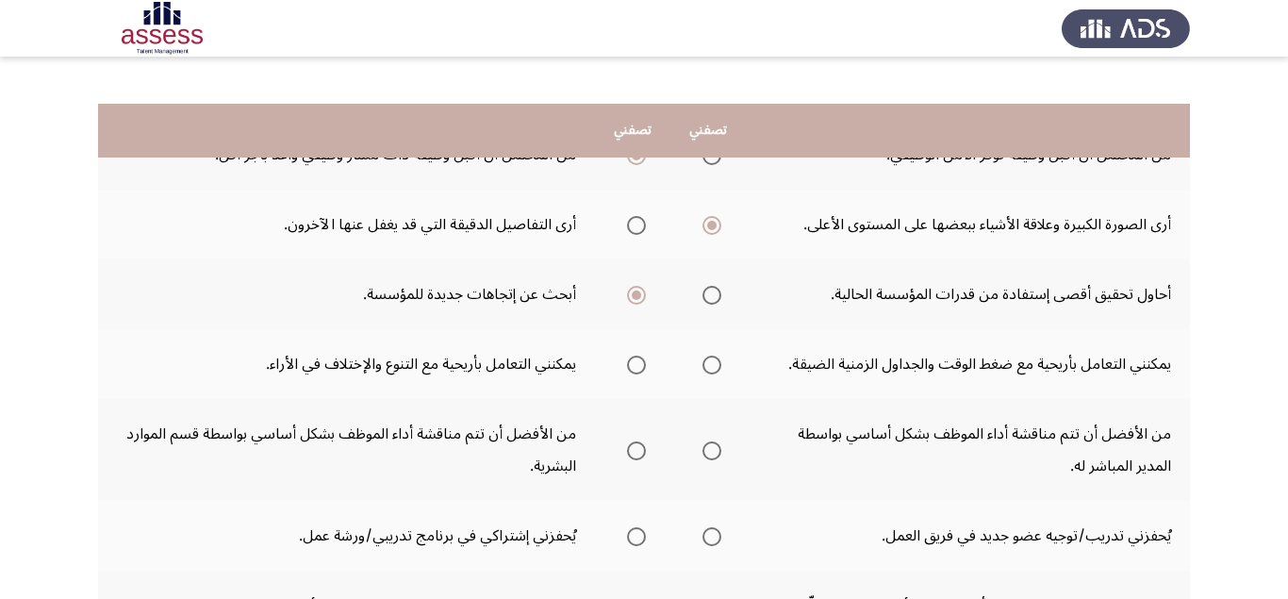
scroll to position [238, 0]
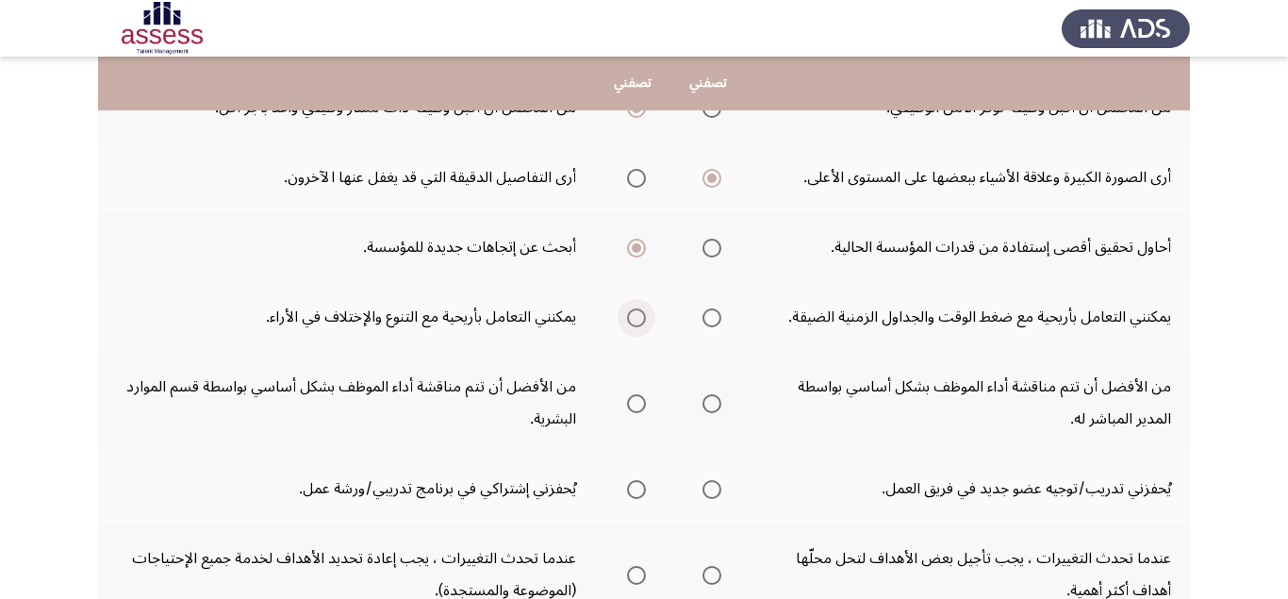
click at [631, 318] on span "Select an option" at bounding box center [636, 317] width 19 height 19
click at [631, 318] on input "Select an option" at bounding box center [636, 317] width 19 height 19
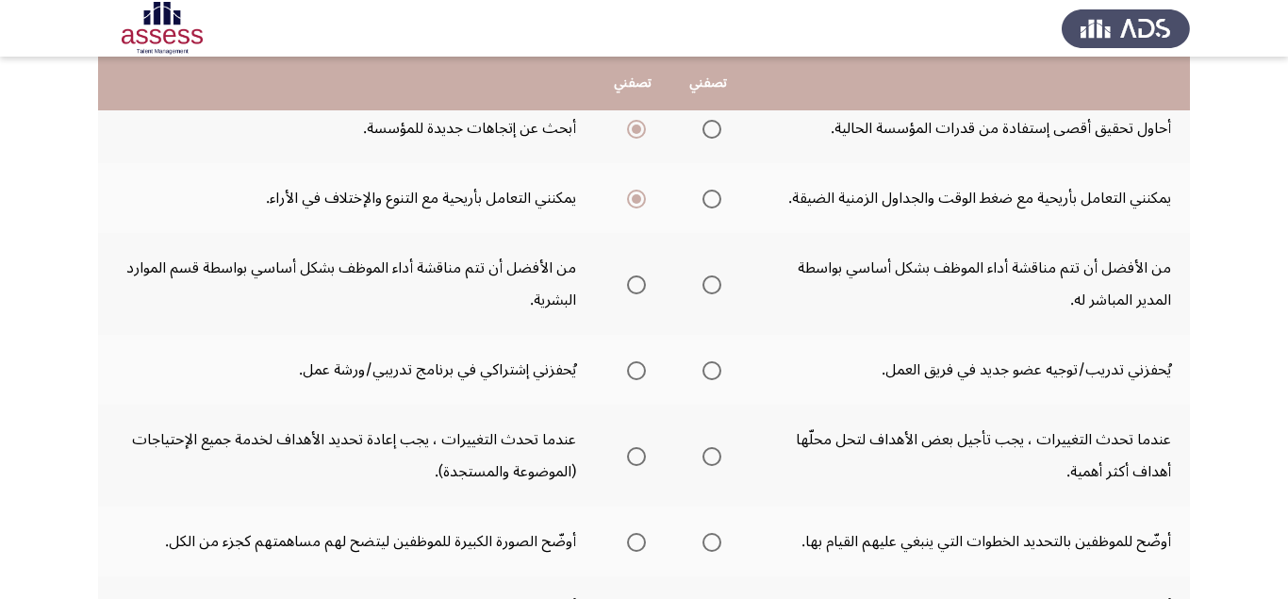
click at [708, 282] on span "Select an option" at bounding box center [711, 284] width 19 height 19
click at [708, 282] on input "Select an option" at bounding box center [711, 284] width 19 height 19
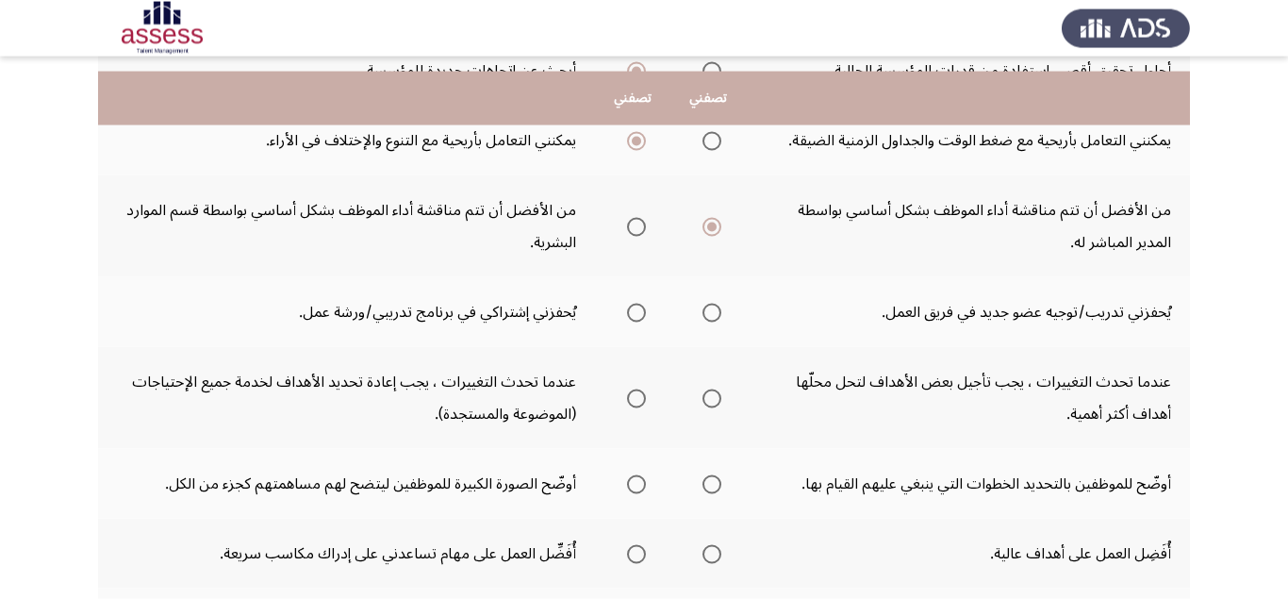
scroll to position [475, 0]
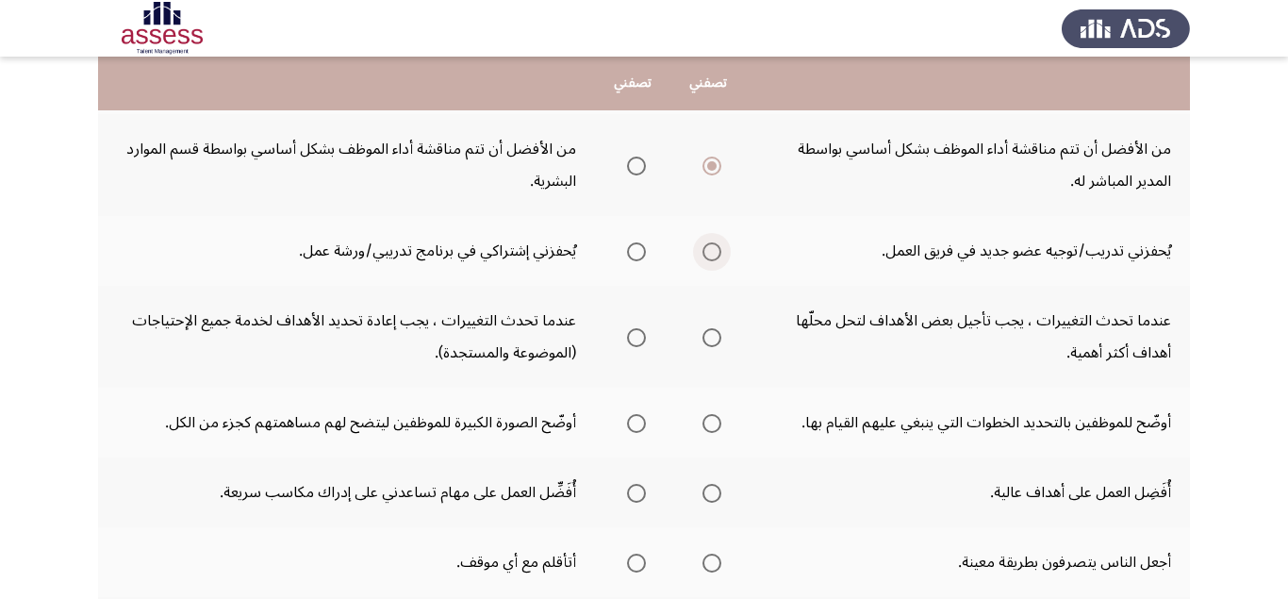
click at [708, 255] on span "Select an option" at bounding box center [711, 251] width 19 height 19
click at [708, 255] on input "Select an option" at bounding box center [711, 251] width 19 height 19
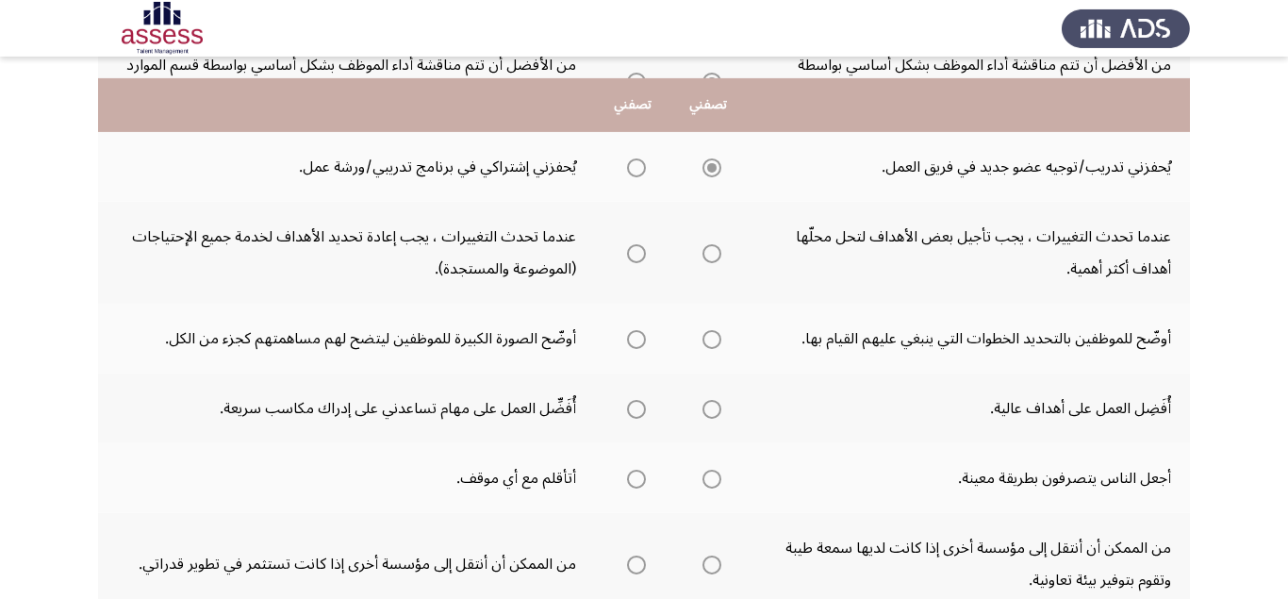
scroll to position [594, 0]
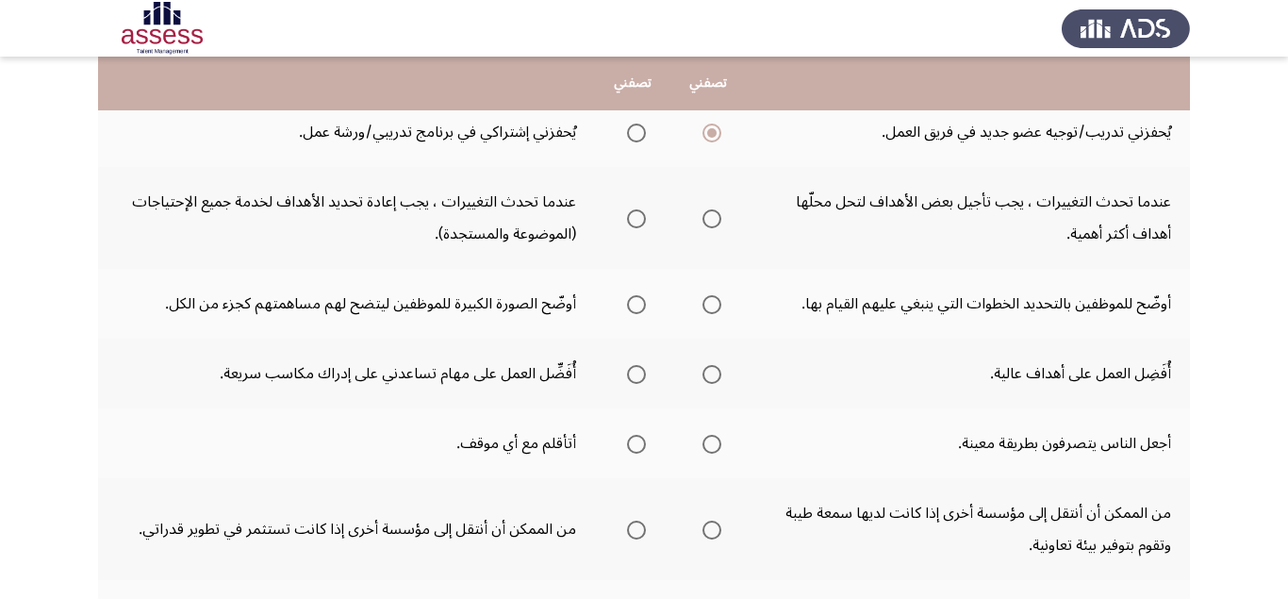
click at [632, 217] on span "Select an option" at bounding box center [636, 218] width 19 height 19
click at [632, 217] on input "Select an option" at bounding box center [636, 218] width 19 height 19
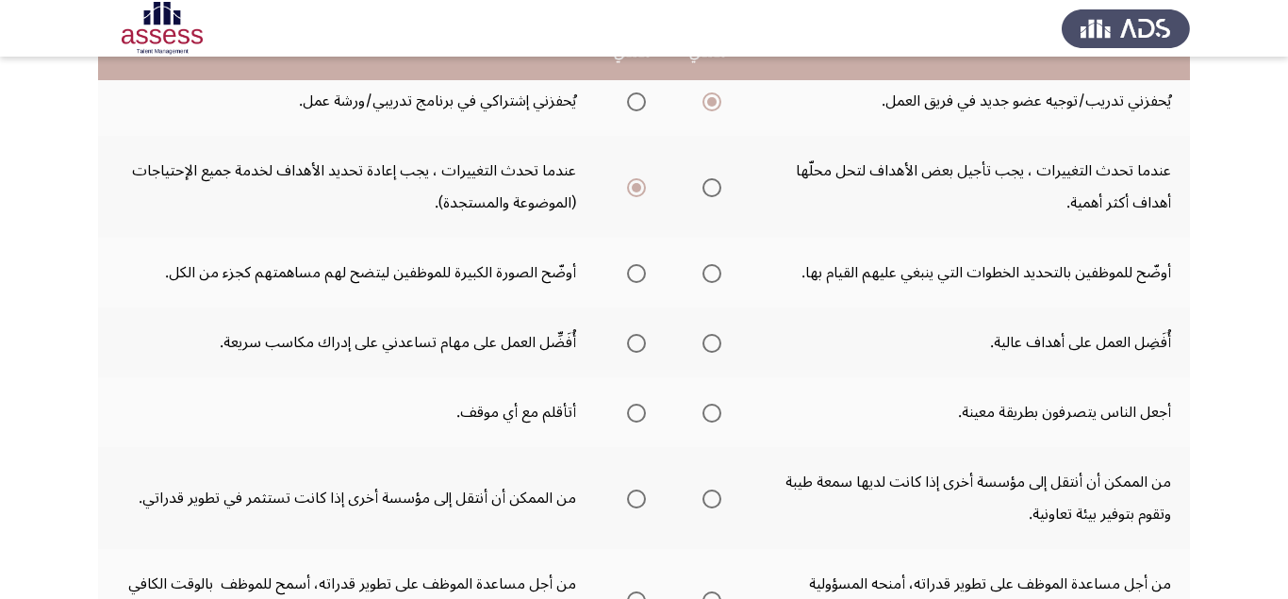
scroll to position [713, 0]
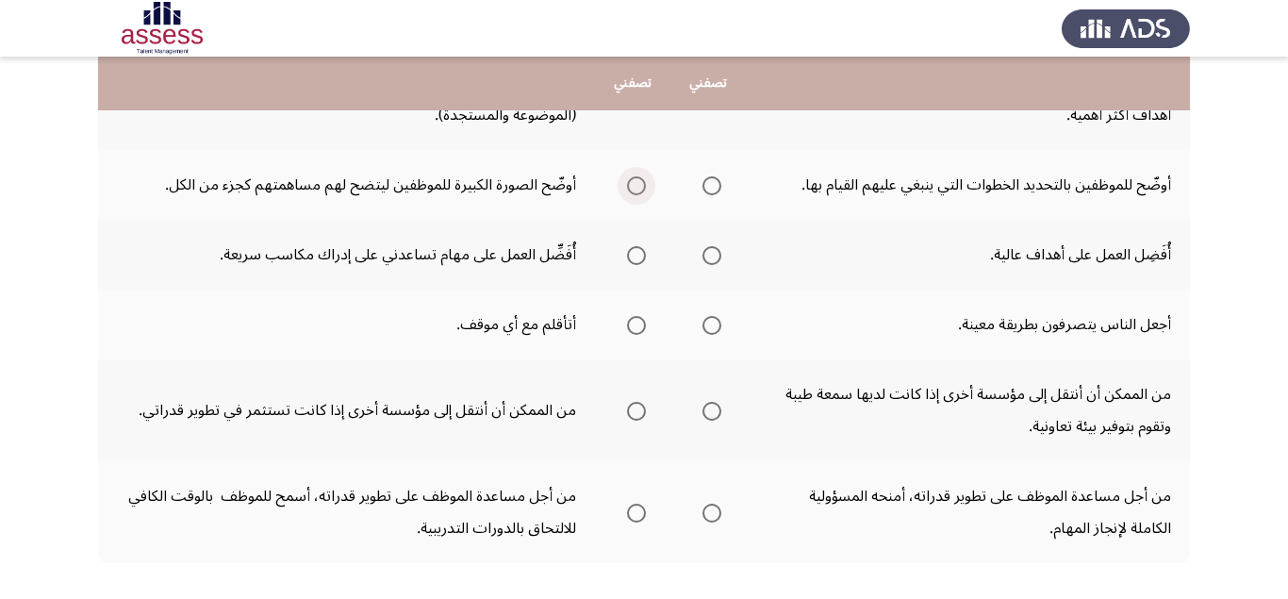
click at [631, 186] on span "Select an option" at bounding box center [636, 185] width 19 height 19
click at [631, 186] on input "Select an option" at bounding box center [636, 185] width 19 height 19
click at [707, 255] on span "Select an option" at bounding box center [711, 255] width 19 height 19
click at [707, 255] on input "Select an option" at bounding box center [711, 255] width 19 height 19
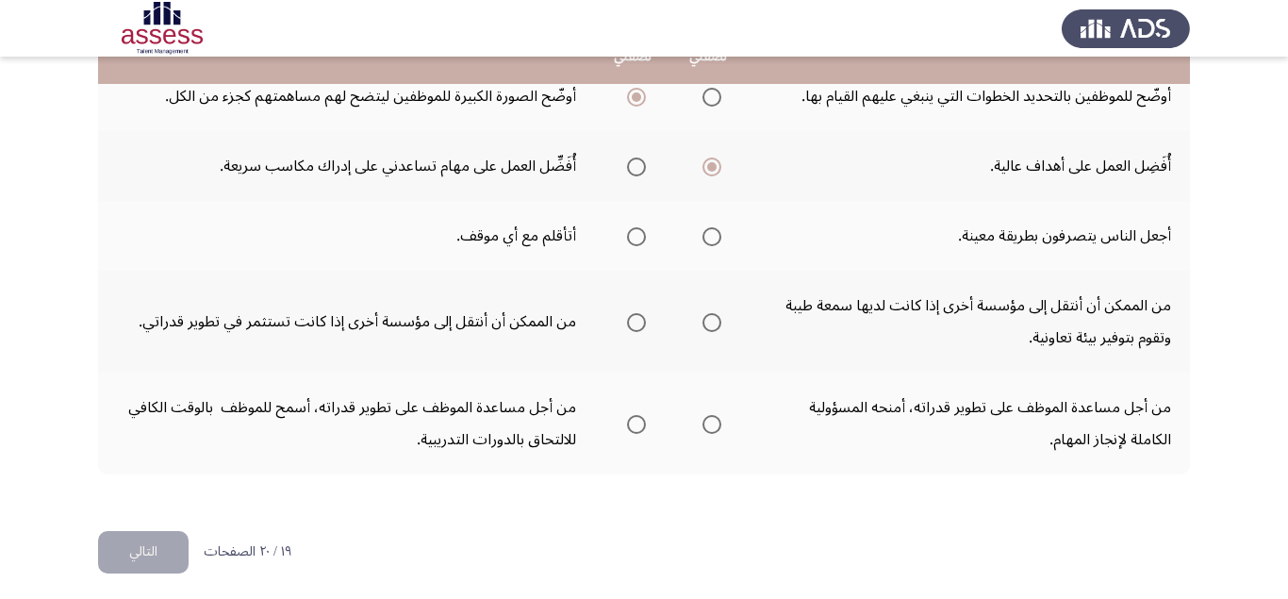
scroll to position [809, 0]
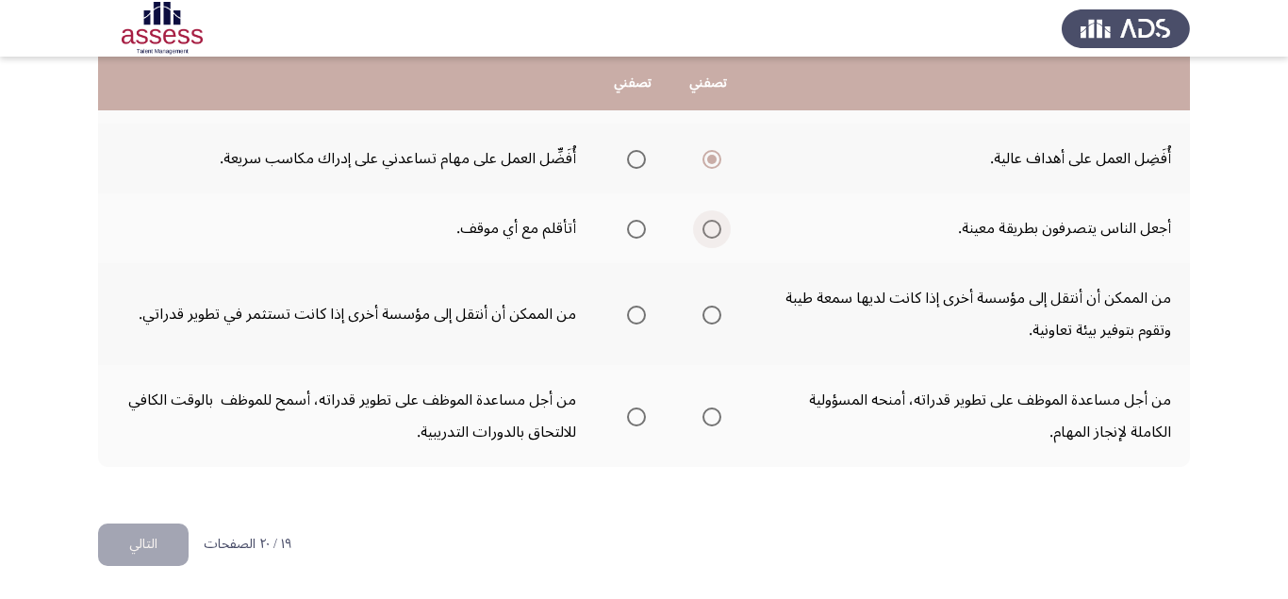
click at [711, 230] on span "Select an option" at bounding box center [711, 229] width 19 height 19
click at [711, 230] on input "Select an option" at bounding box center [711, 229] width 19 height 19
click at [637, 317] on span "Select an option" at bounding box center [636, 315] width 19 height 19
click at [637, 317] on input "Select an option" at bounding box center [636, 315] width 19 height 19
click at [715, 421] on span "Select an option" at bounding box center [711, 416] width 19 height 19
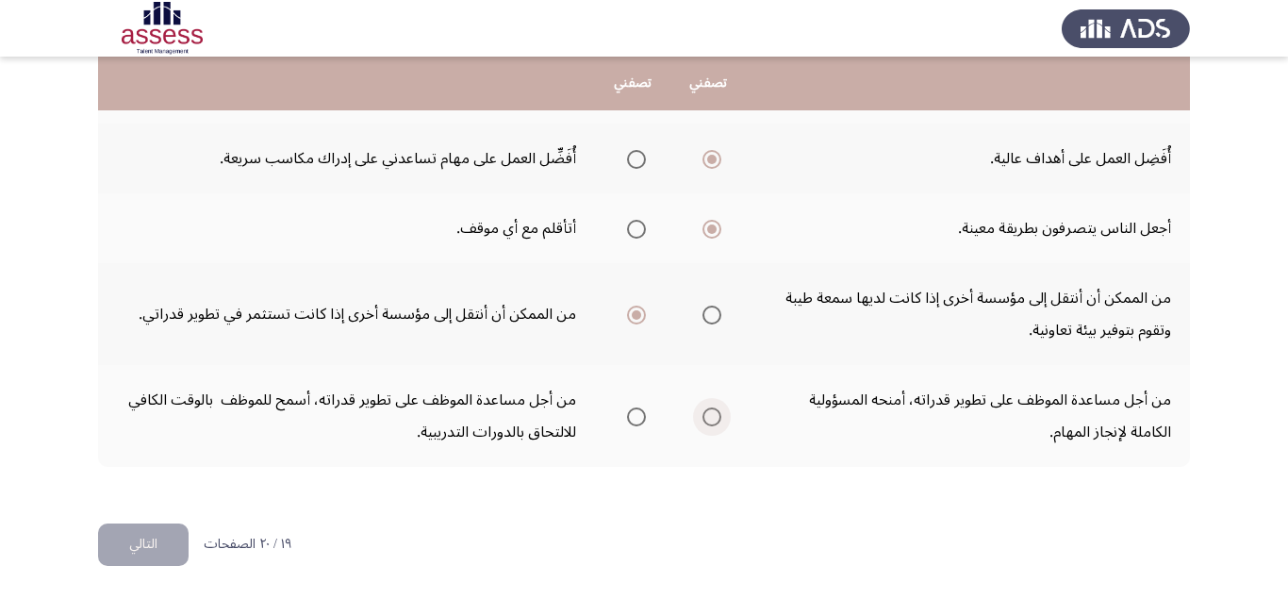
click at [715, 421] on input "Select an option" at bounding box center [711, 416] width 19 height 19
drag, startPoint x: 154, startPoint y: 546, endPoint x: 175, endPoint y: 547, distance: 21.7
click at [156, 546] on button "التالي" at bounding box center [143, 544] width 91 height 42
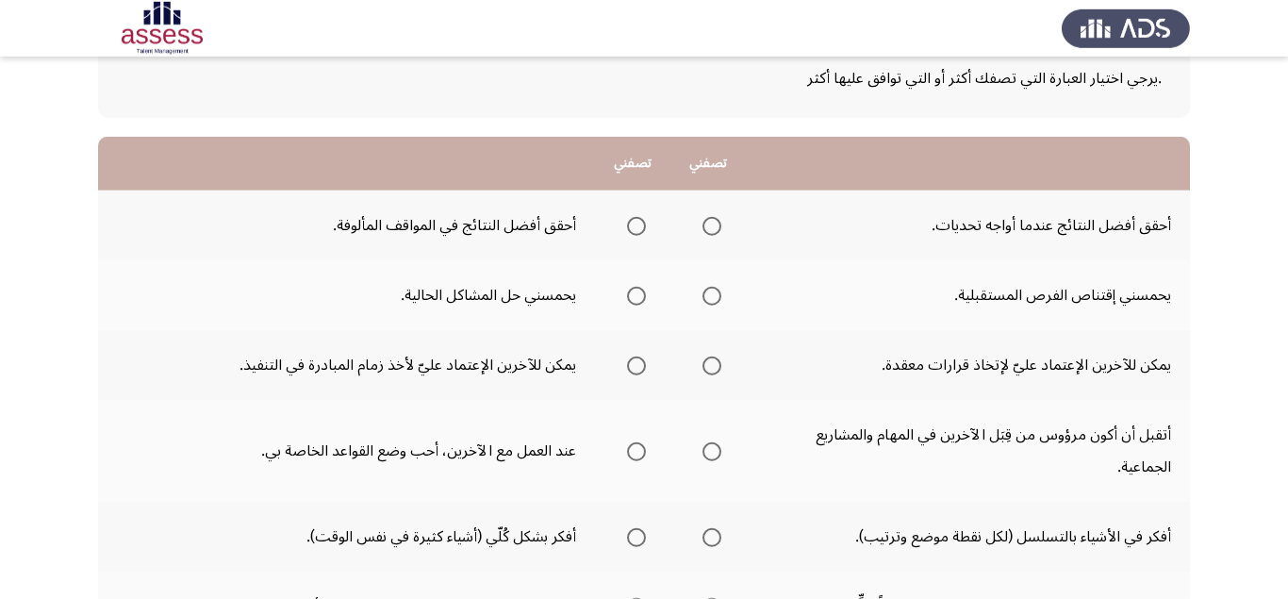
scroll to position [119, 0]
click at [731, 229] on th at bounding box center [707, 226] width 75 height 70
click at [719, 229] on span "Select an option" at bounding box center [711, 227] width 19 height 19
click at [719, 229] on input "Select an option" at bounding box center [711, 227] width 19 height 19
click at [709, 306] on span "Select an option" at bounding box center [711, 297] width 19 height 19
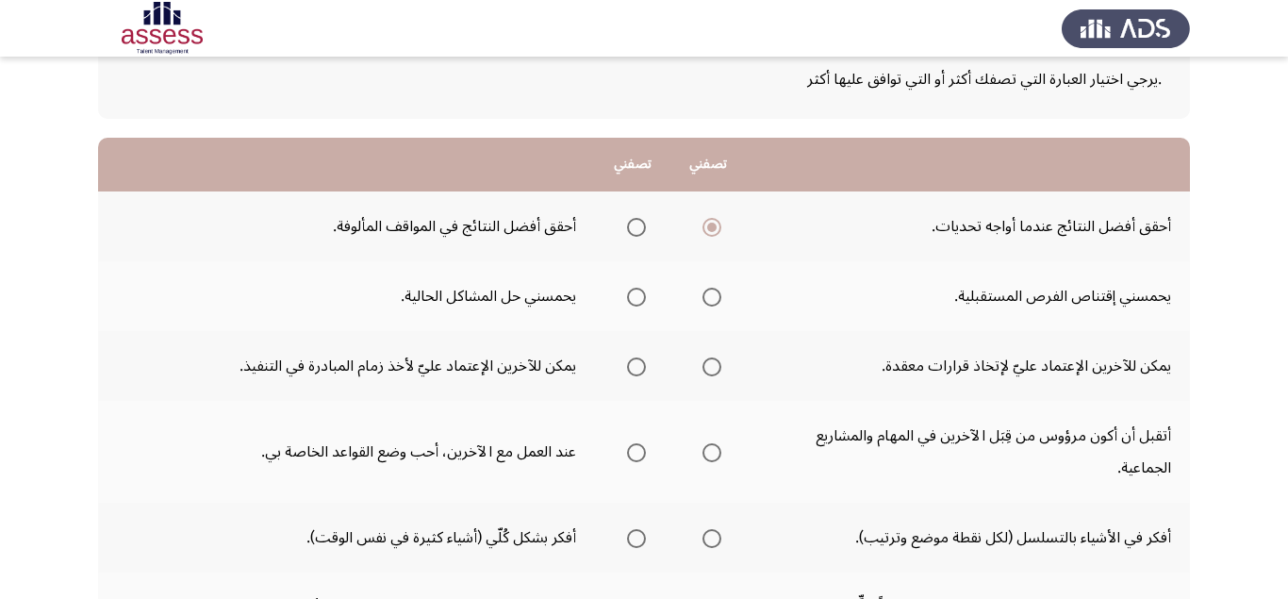
click at [709, 306] on input "Select an option" at bounding box center [711, 297] width 19 height 19
click at [716, 369] on span "Select an option" at bounding box center [711, 366] width 19 height 19
click at [716, 369] on input "Select an option" at bounding box center [711, 366] width 19 height 19
click at [639, 364] on span "Select an option" at bounding box center [636, 366] width 19 height 19
click at [639, 364] on input "Select an option" at bounding box center [636, 366] width 19 height 19
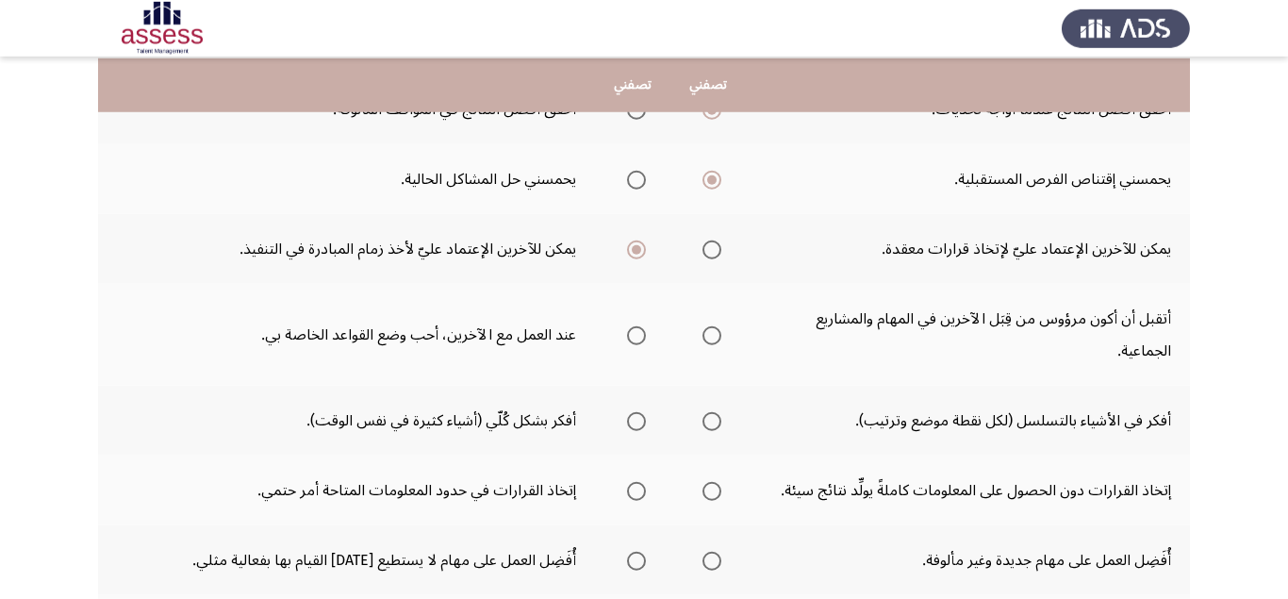
scroll to position [238, 0]
click at [634, 336] on span "Select an option" at bounding box center [636, 333] width 19 height 19
click at [634, 336] on input "Select an option" at bounding box center [636, 333] width 19 height 19
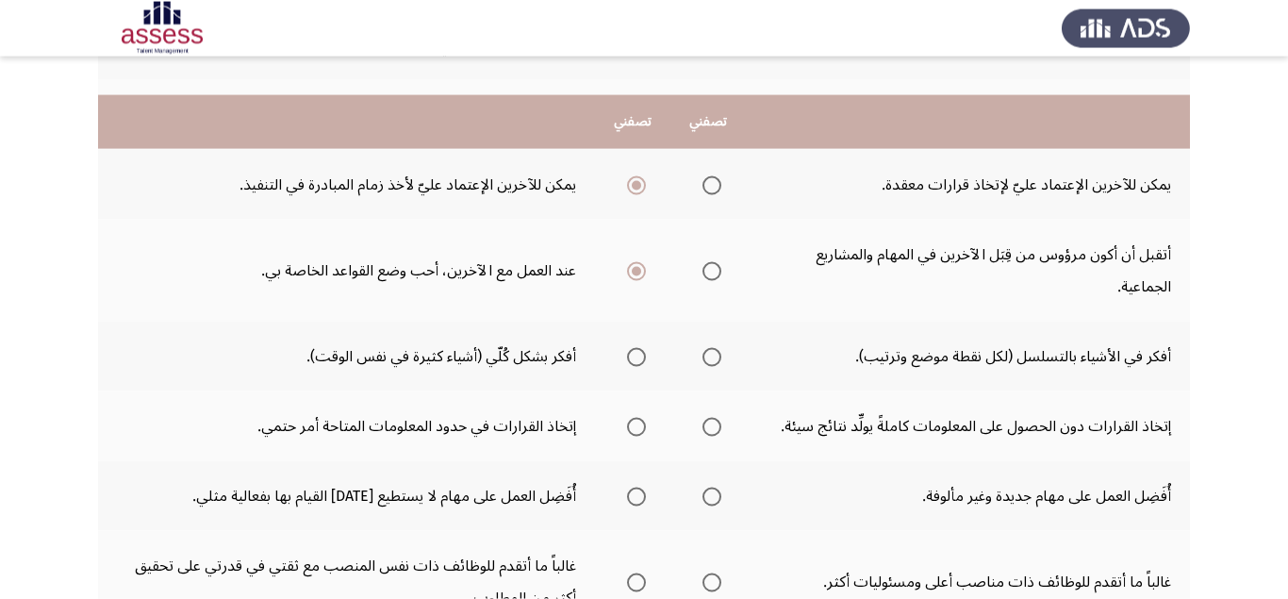
scroll to position [356, 0]
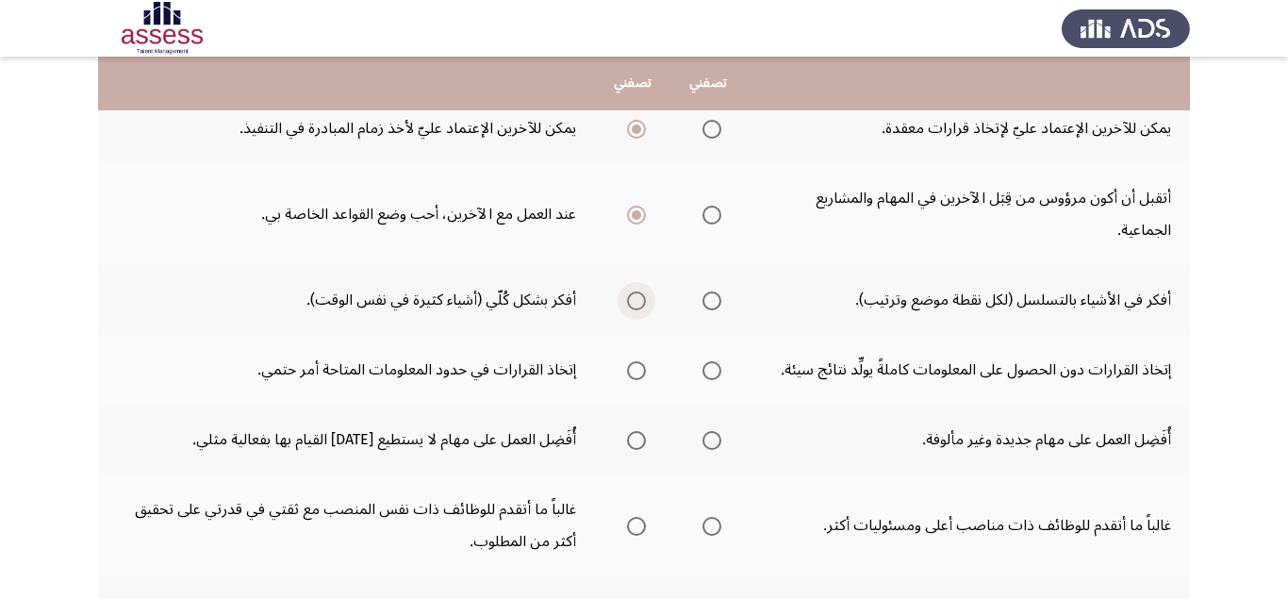
click at [634, 304] on span "Select an option" at bounding box center [636, 300] width 19 height 19
click at [634, 304] on input "Select an option" at bounding box center [636, 300] width 19 height 19
click at [719, 370] on span "Select an option" at bounding box center [711, 370] width 19 height 19
click at [719, 370] on input "Select an option" at bounding box center [711, 370] width 19 height 19
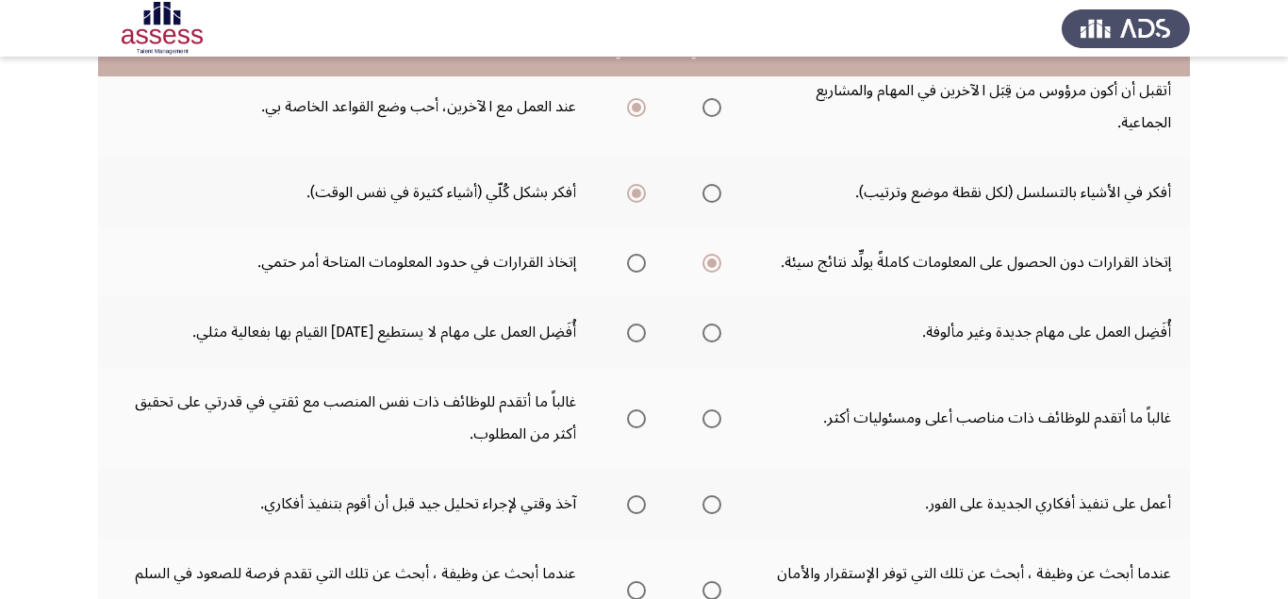
scroll to position [475, 0]
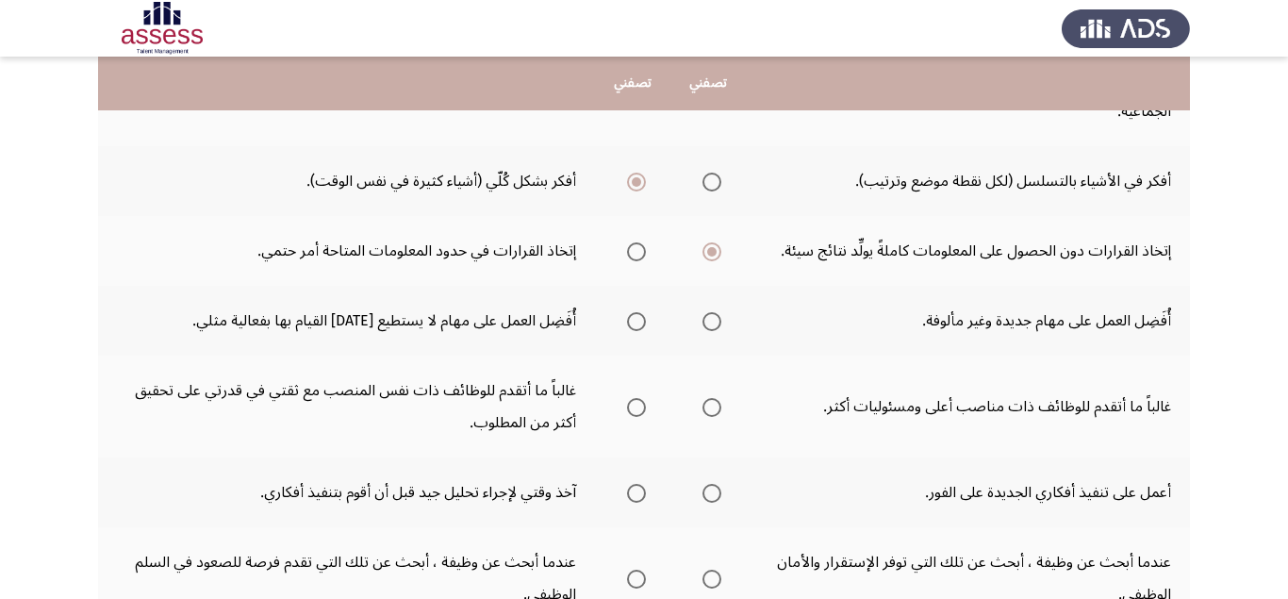
click at [710, 322] on span "Select an option" at bounding box center [711, 321] width 19 height 19
click at [710, 322] on input "Select an option" at bounding box center [711, 321] width 19 height 19
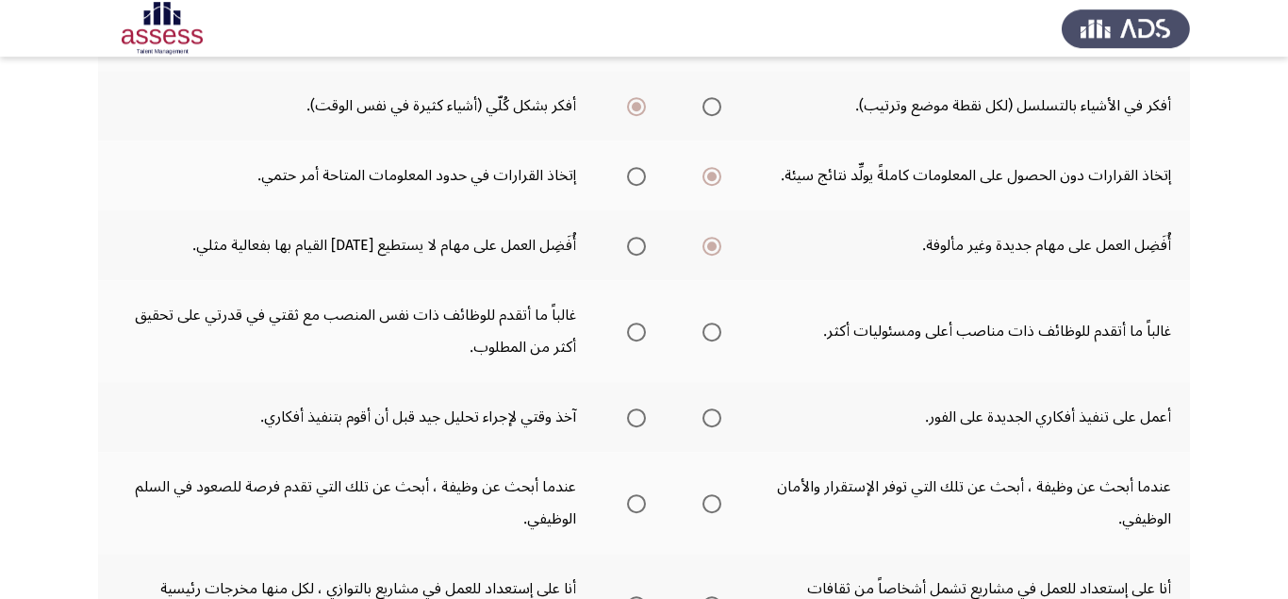
scroll to position [594, 0]
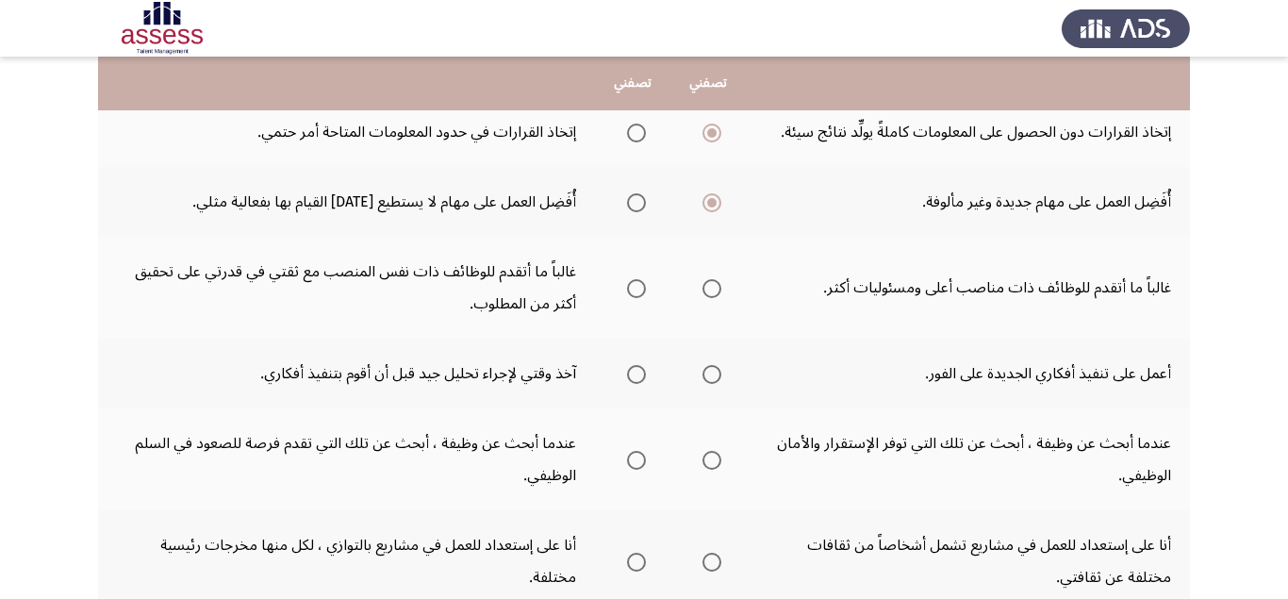
click at [713, 296] on span "Select an option" at bounding box center [711, 288] width 19 height 19
click at [713, 296] on input "Select an option" at bounding box center [711, 288] width 19 height 19
click at [638, 374] on span "Select an option" at bounding box center [636, 374] width 19 height 19
click at [638, 374] on input "Select an option" at bounding box center [636, 374] width 19 height 19
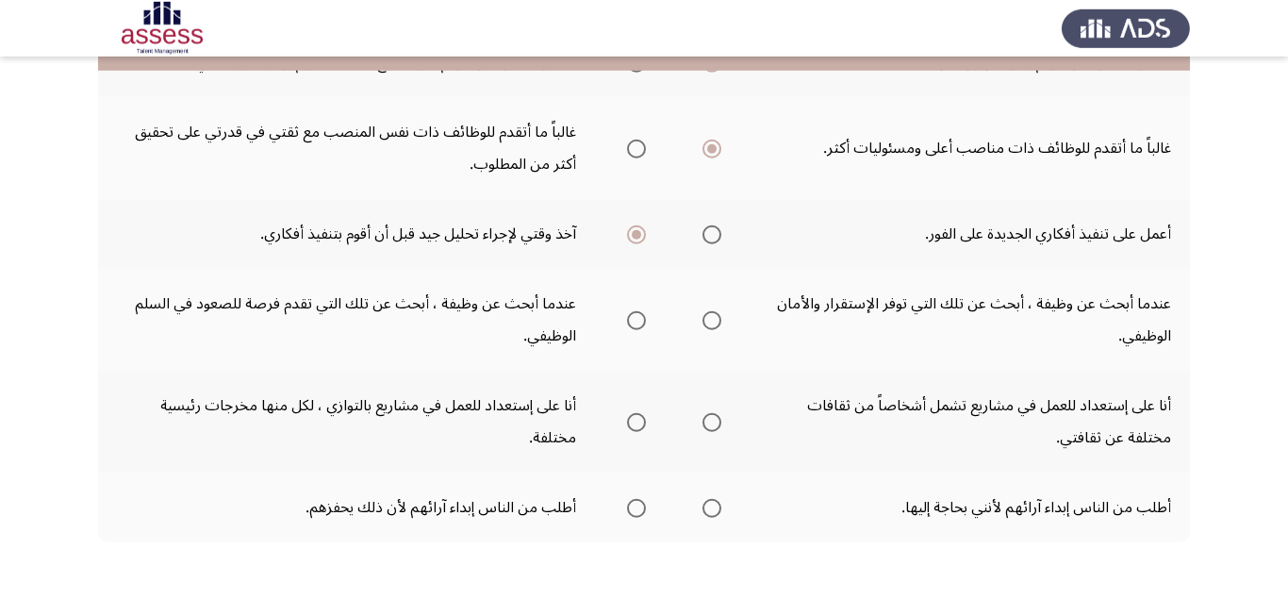
scroll to position [809, 0]
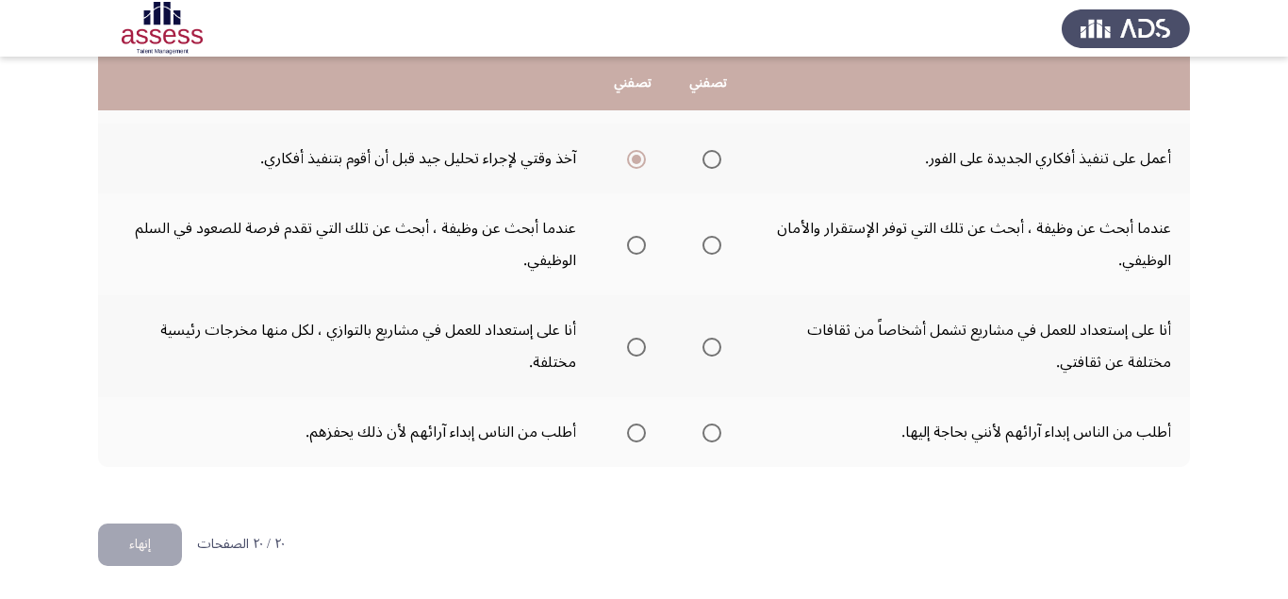
click at [637, 248] on span "Select an option" at bounding box center [636, 245] width 19 height 19
click at [711, 350] on span "Select an option" at bounding box center [711, 347] width 19 height 19
click at [711, 350] on input "Select an option" at bounding box center [711, 347] width 19 height 19
click at [634, 436] on span "Select an option" at bounding box center [636, 432] width 19 height 19
click at [634, 436] on input "Select an option" at bounding box center [636, 432] width 19 height 19
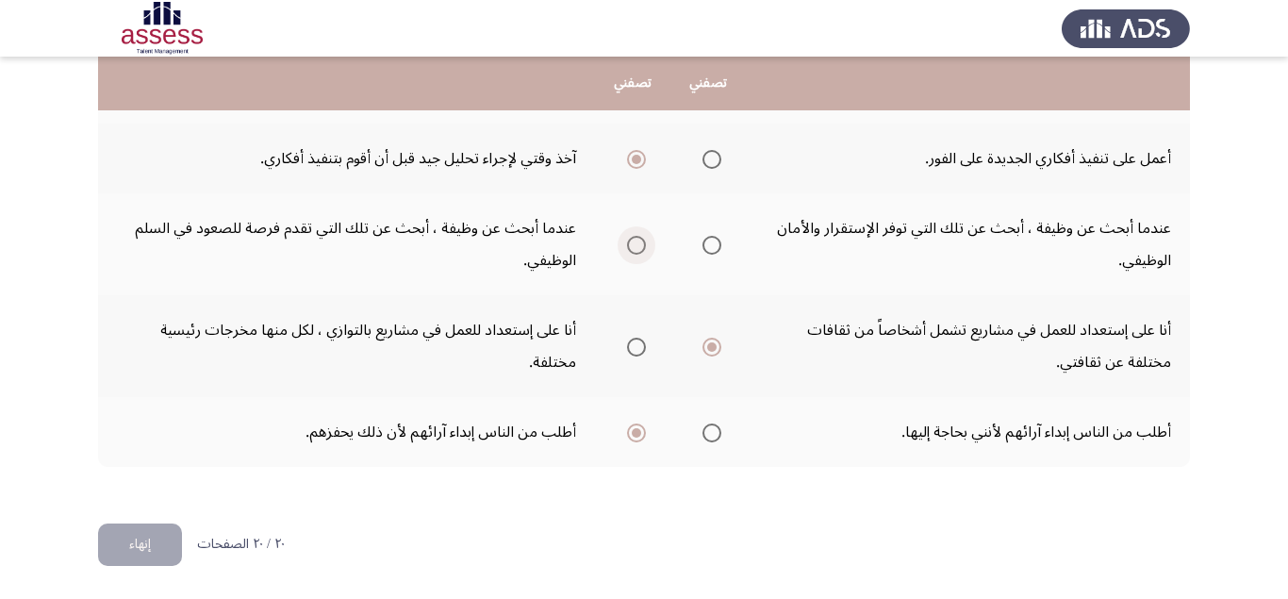
click at [631, 248] on span "Select an option" at bounding box center [636, 245] width 19 height 19
click at [631, 248] on input "Select an option" at bounding box center [636, 245] width 19 height 19
click at [127, 543] on button "إنهاء" at bounding box center [140, 544] width 84 height 42
